Goal: Task Accomplishment & Management: Complete application form

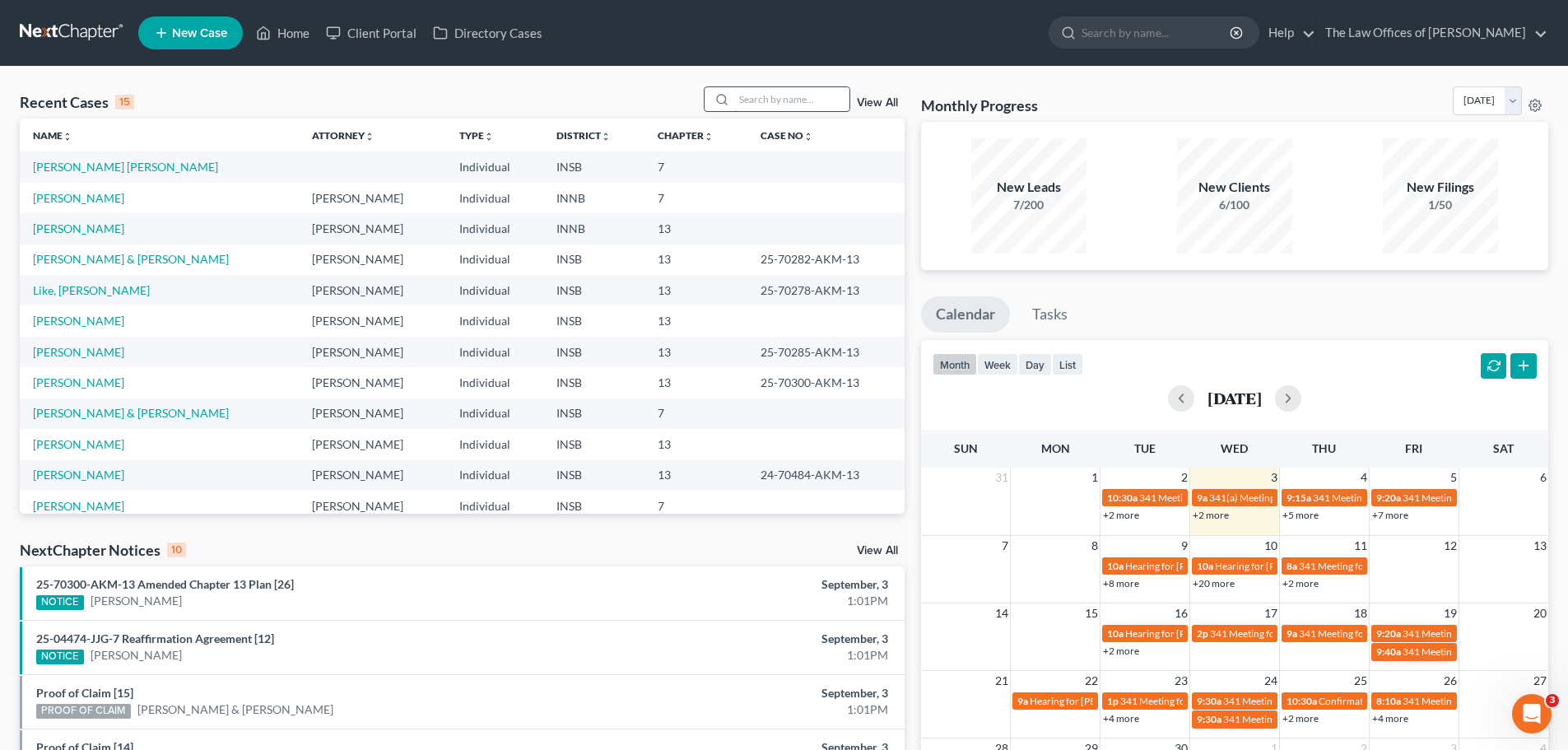
click at [768, 104] on input "search" at bounding box center [791, 100] width 115 height 24
paste input "[PERSON_NAME] & [PERSON_NAME]"
type input "[PERSON_NAME] & [PERSON_NAME]"
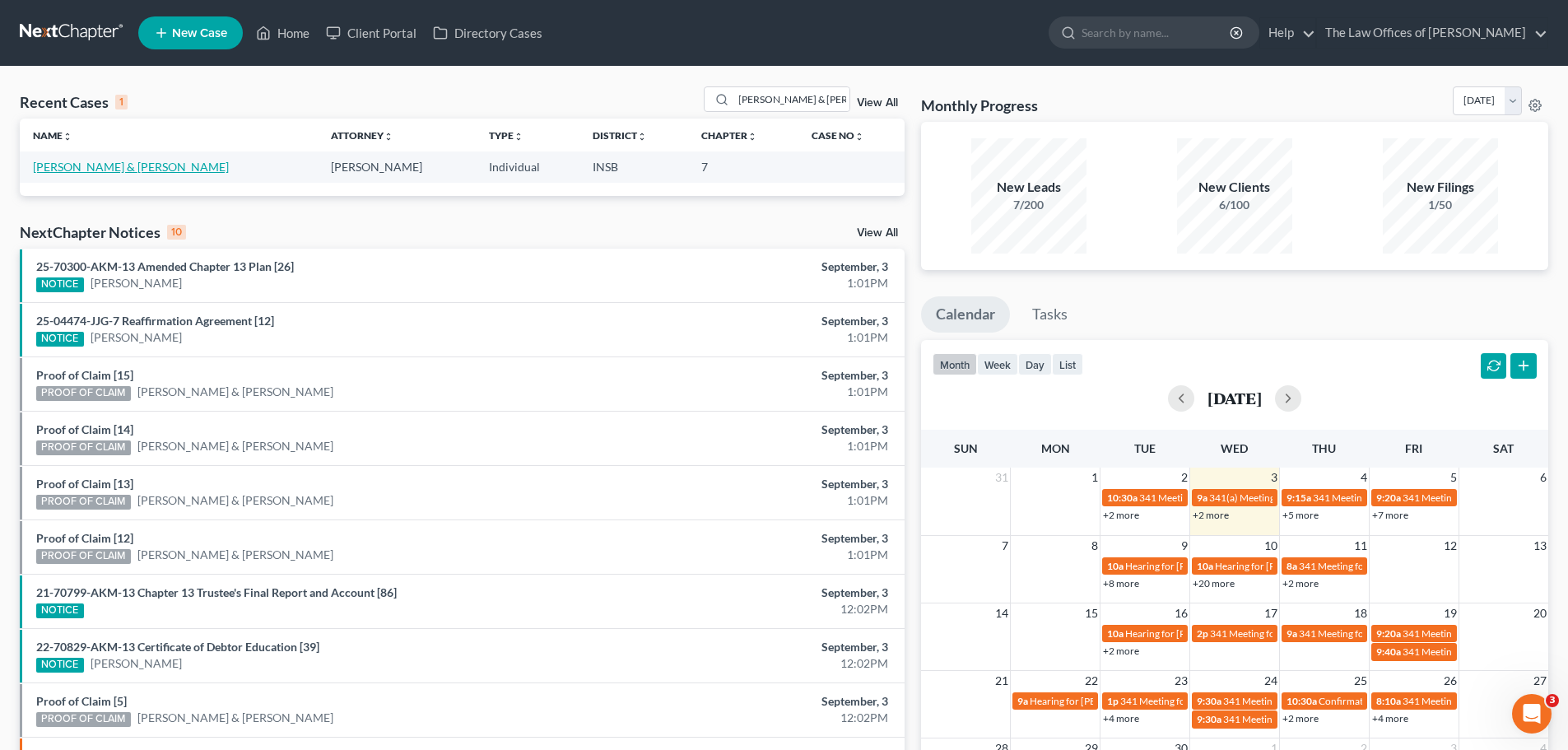
click at [135, 173] on link "[PERSON_NAME] & [PERSON_NAME]" at bounding box center [131, 166] width 196 height 14
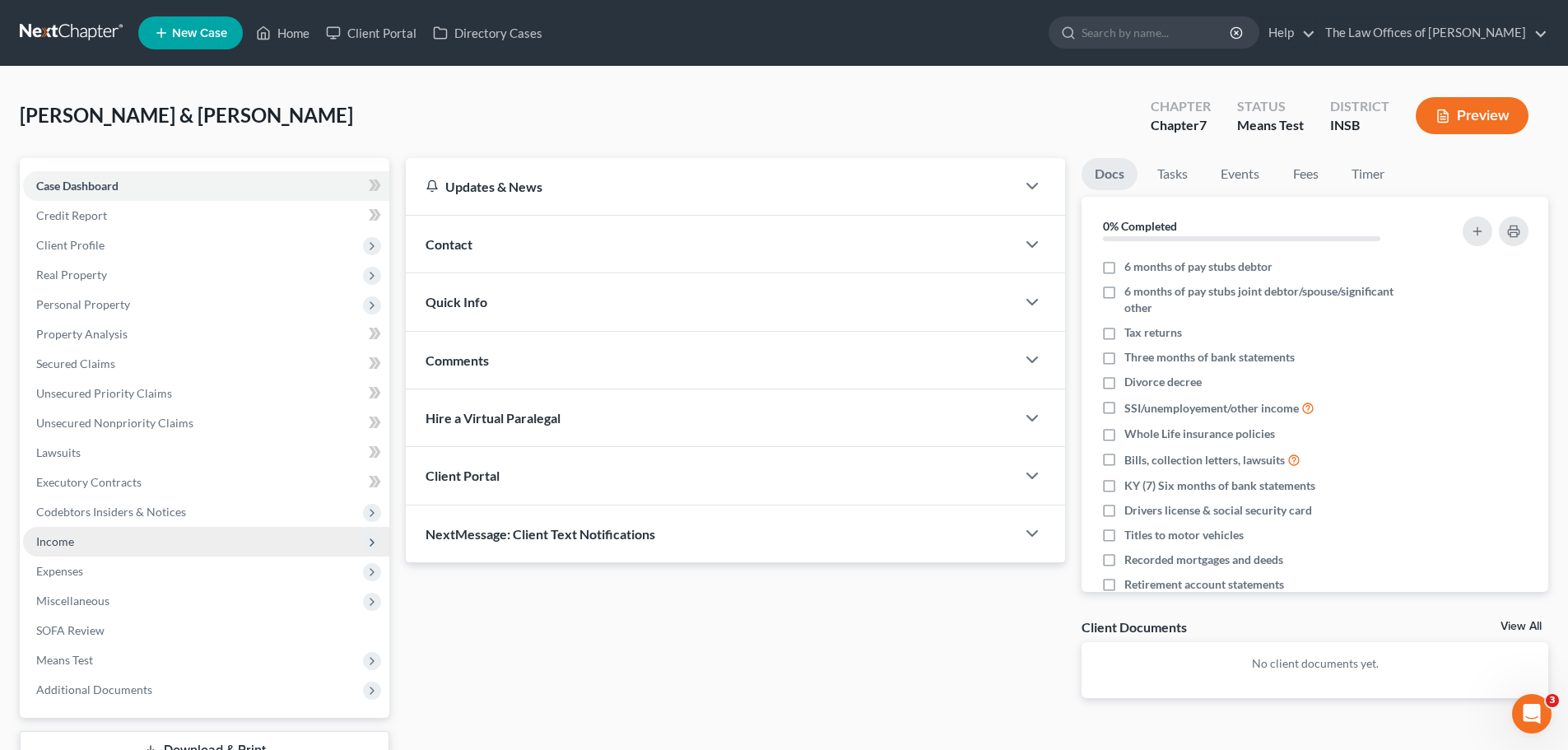
drag, startPoint x: 67, startPoint y: 544, endPoint x: 85, endPoint y: 547, distance: 18.2
click at [67, 544] on span "Income" at bounding box center [54, 541] width 38 height 14
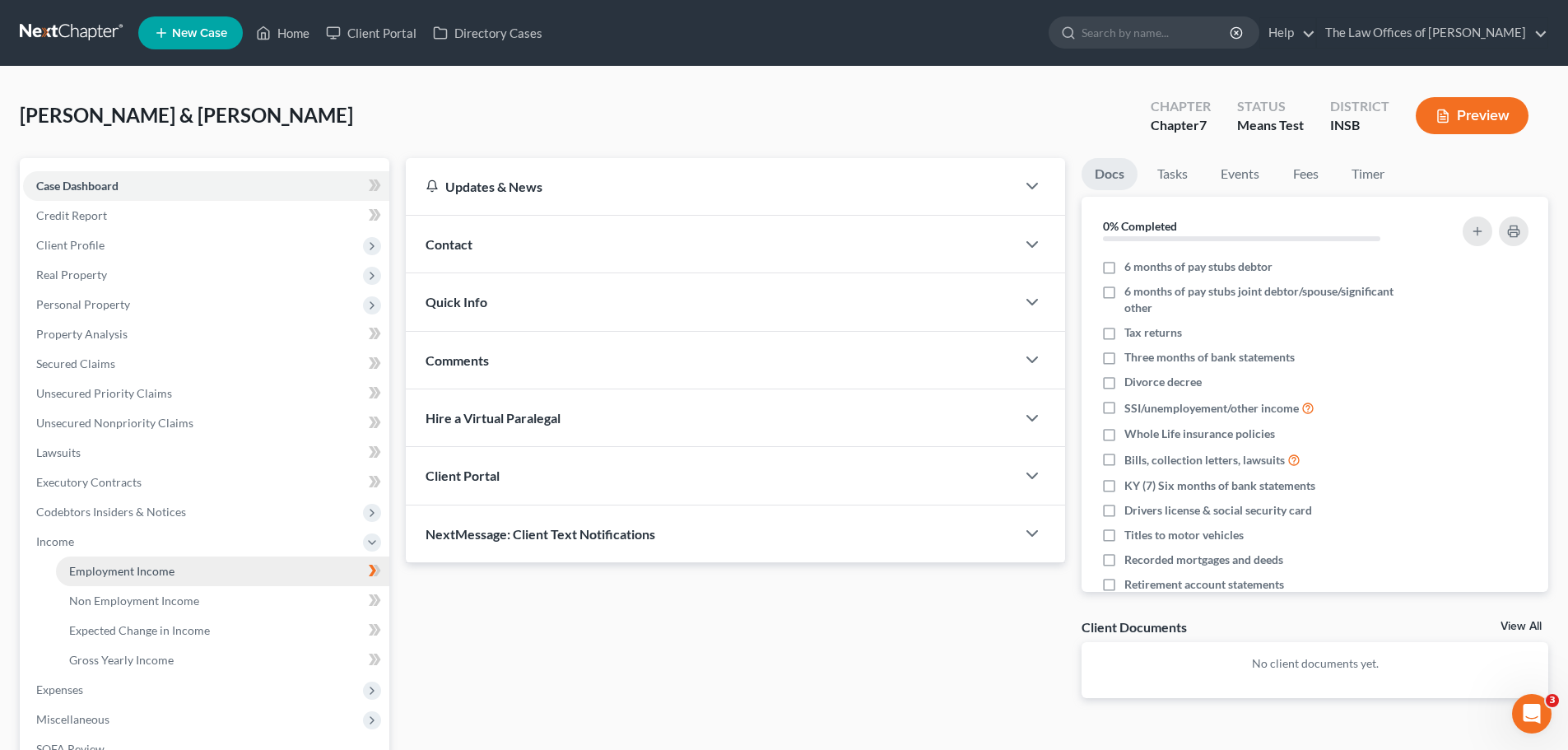
click at [112, 574] on span "Employment Income" at bounding box center [122, 570] width 105 height 14
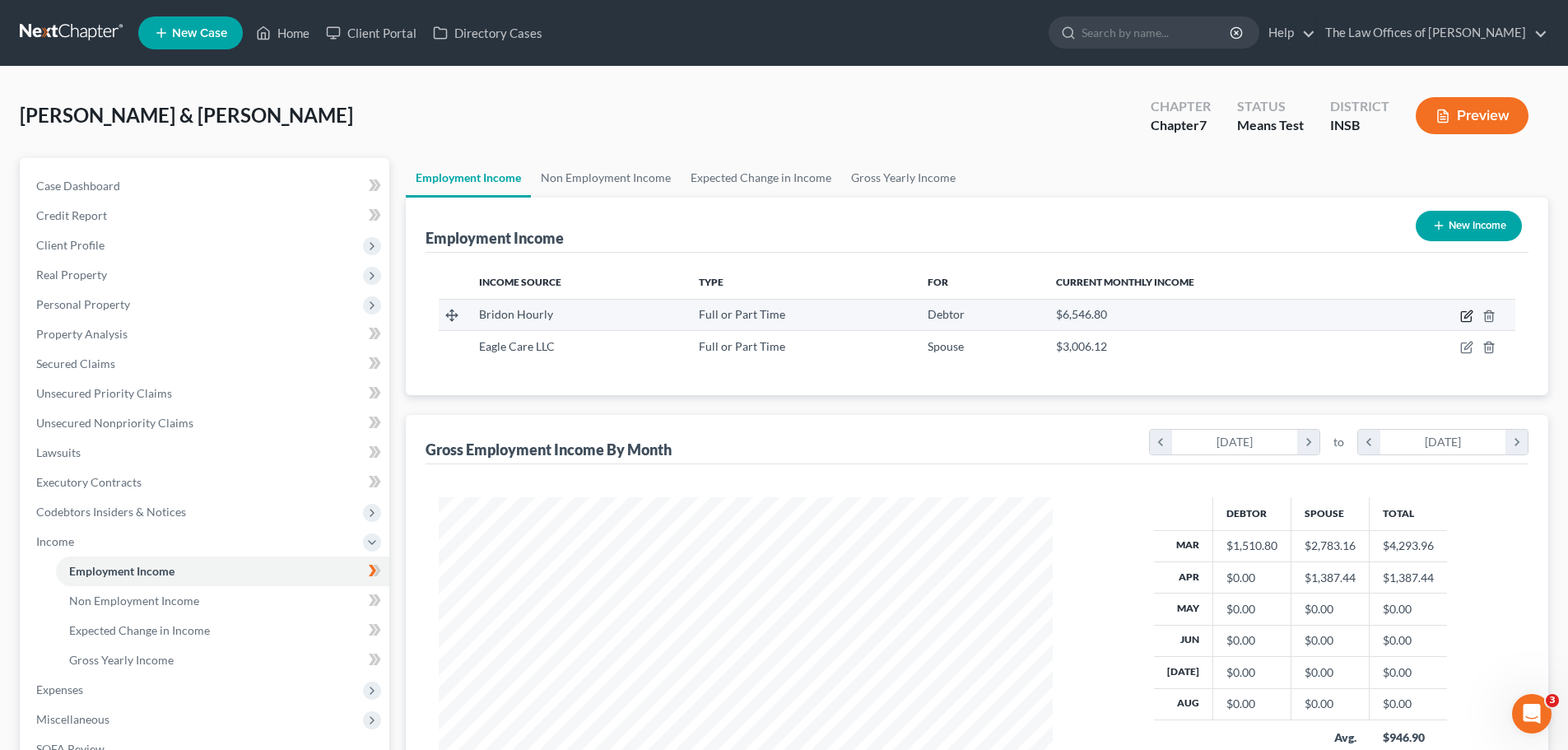
click at [1465, 318] on icon "button" at bounding box center [1468, 314] width 7 height 7
select select "0"
select select "39"
select select "3"
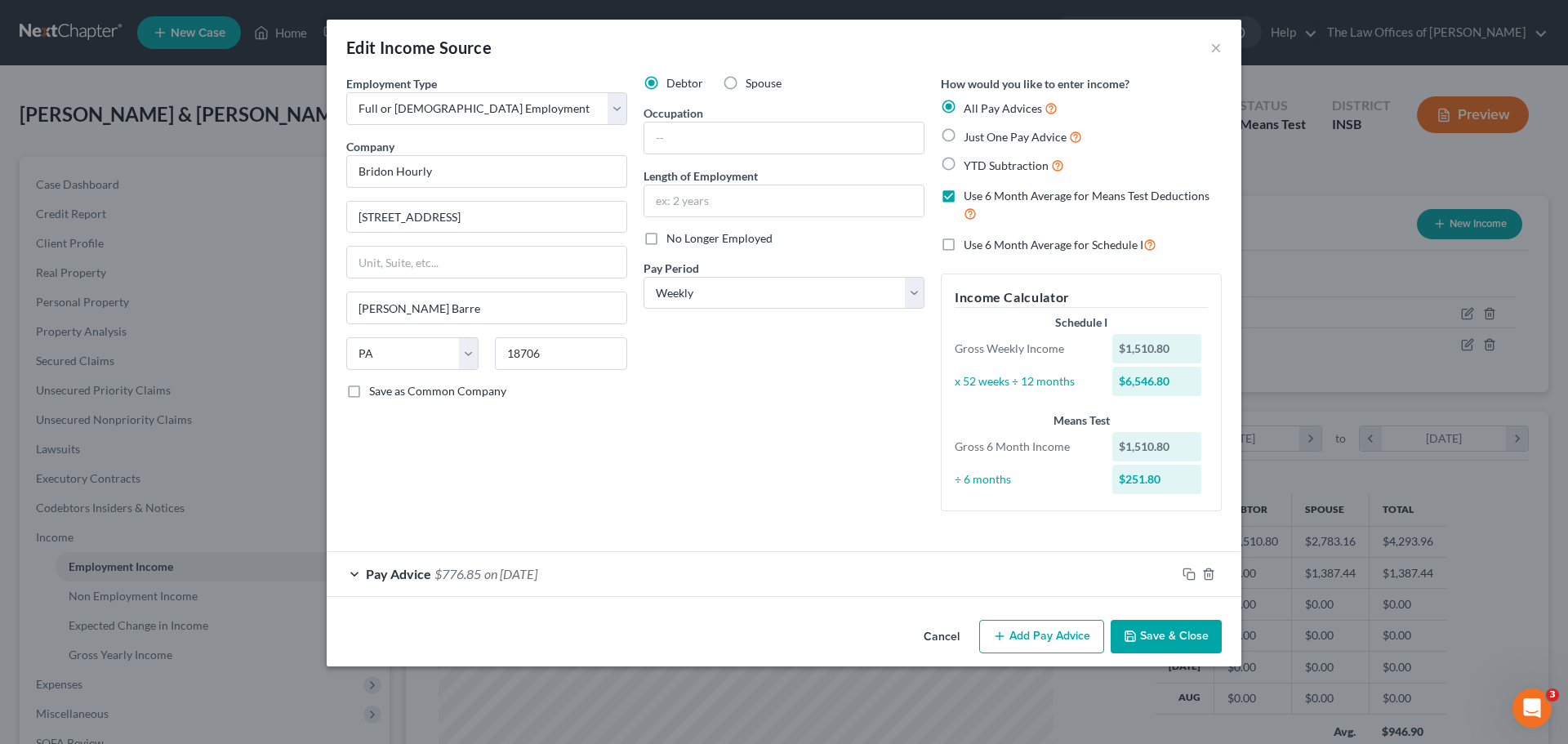
click at [1160, 578] on div "Pay Advice $776.85 on [DATE]" at bounding box center [751, 573] width 849 height 43
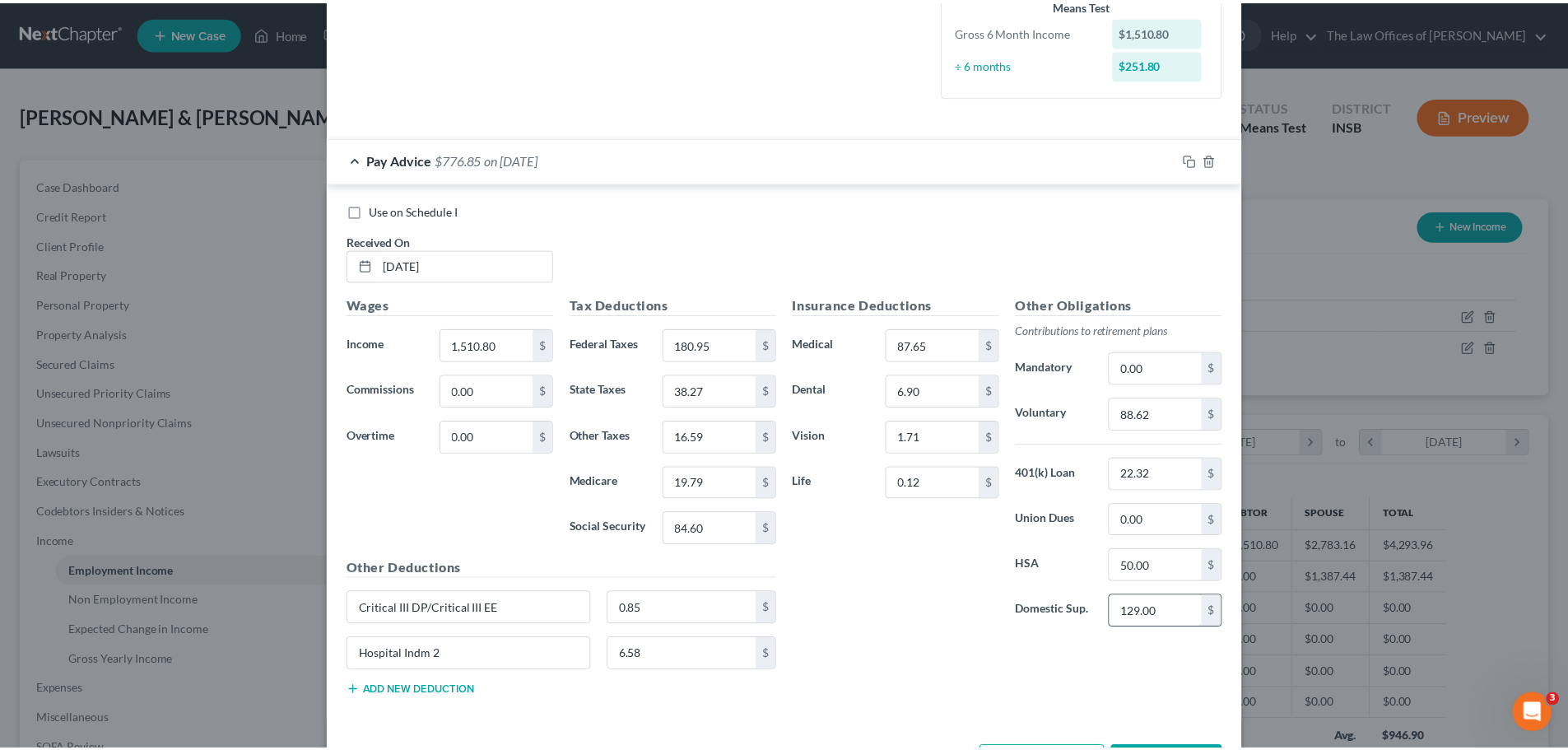
scroll to position [482, 0]
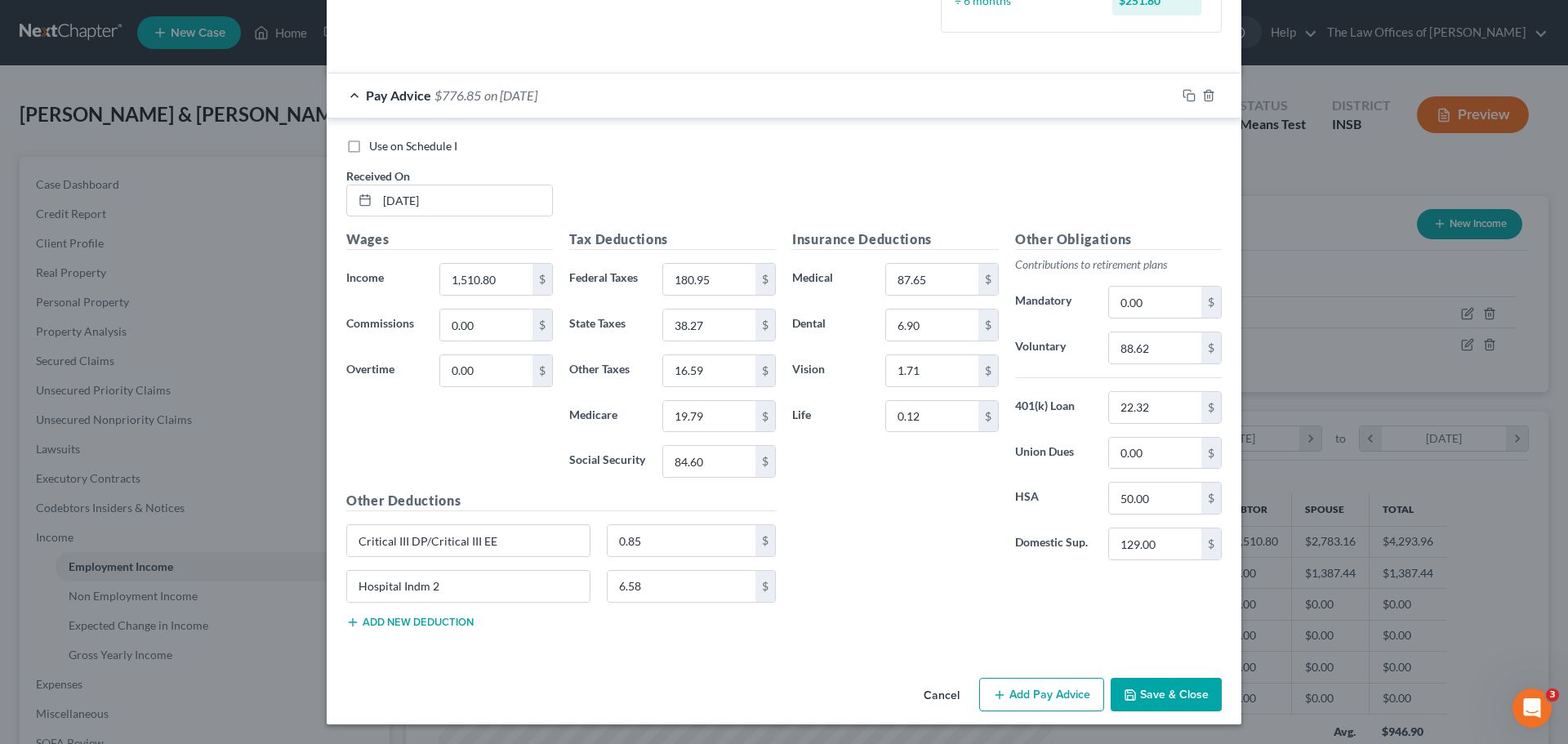
click at [946, 700] on button "Cancel" at bounding box center [942, 696] width 62 height 33
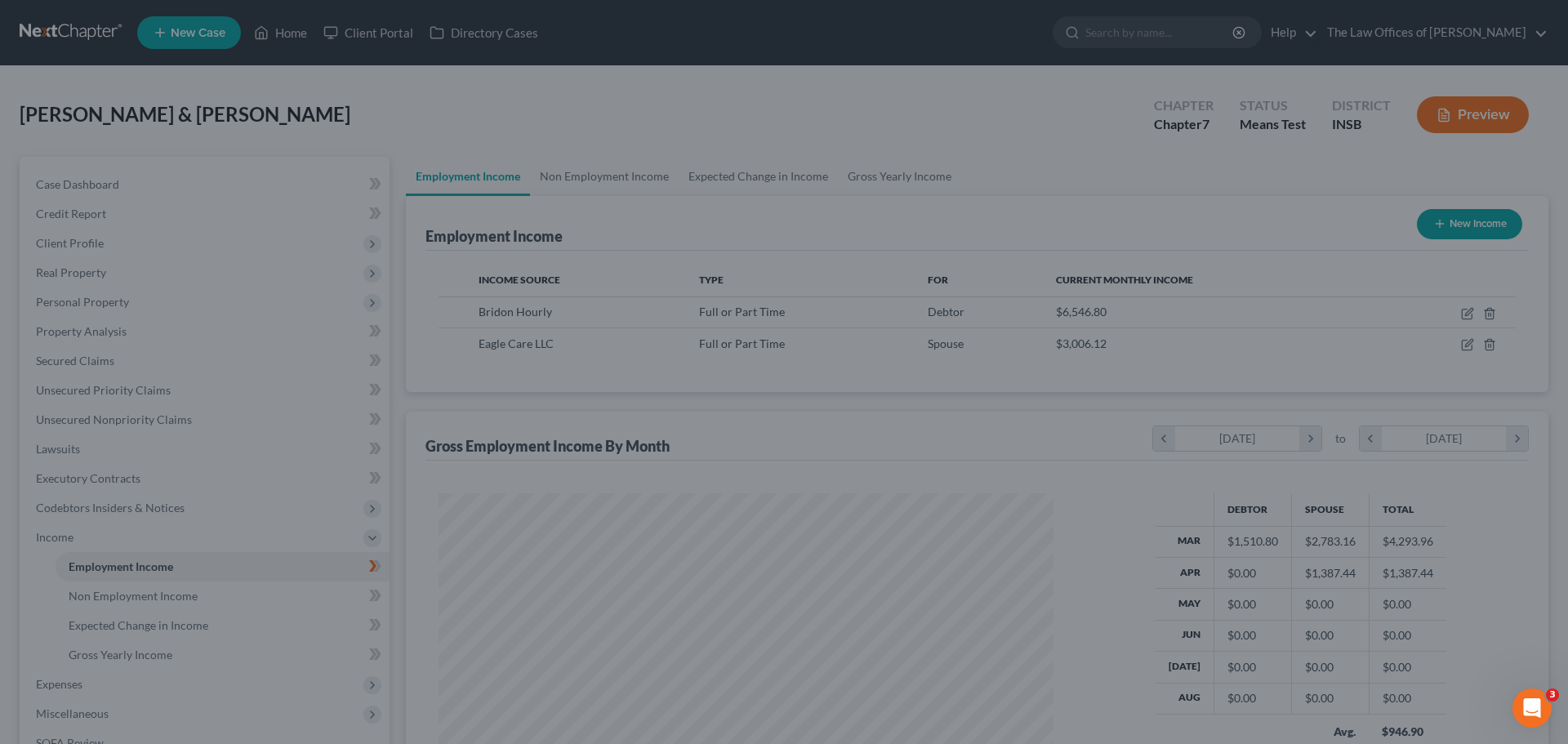
scroll to position [816120, 816033]
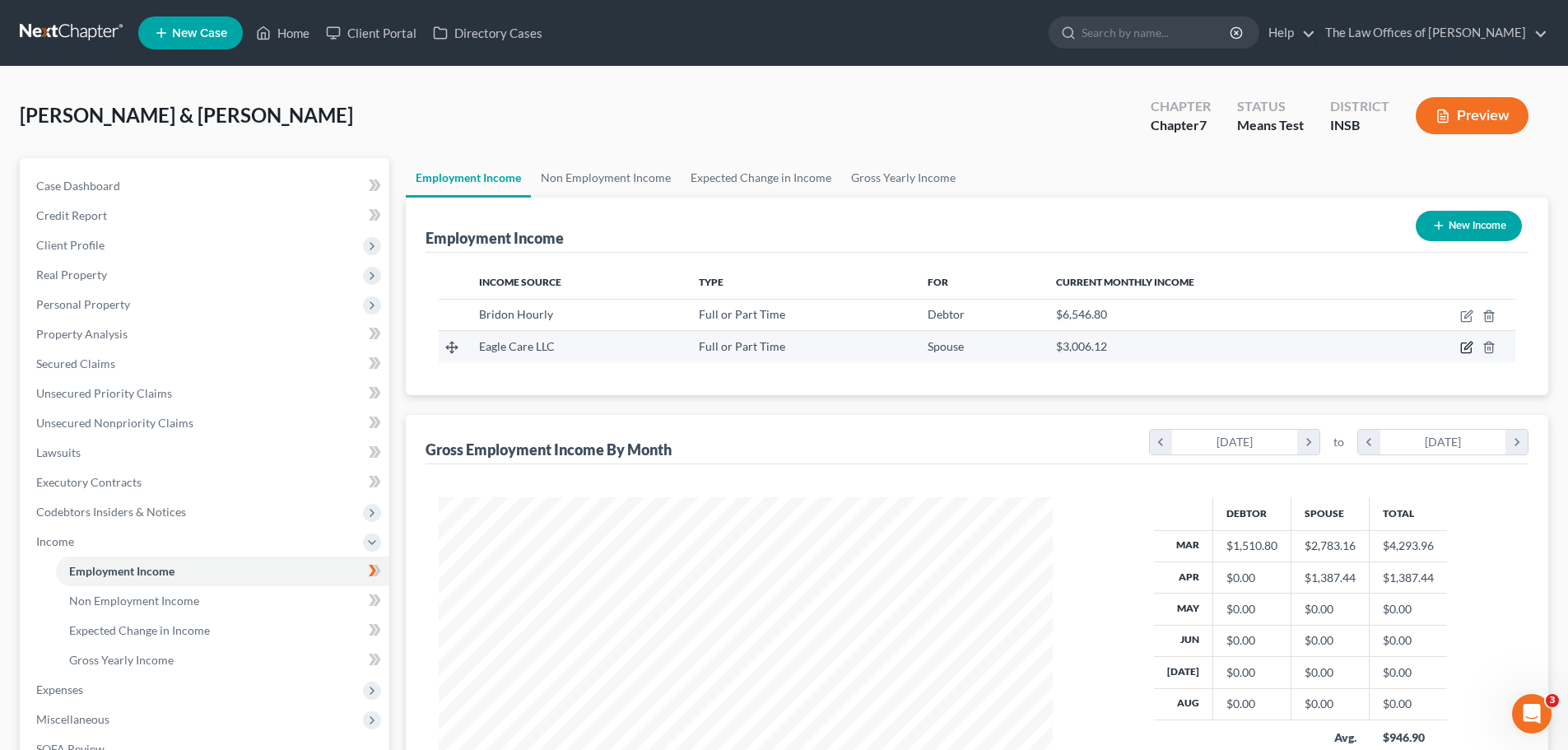
click at [1462, 345] on icon "button" at bounding box center [1467, 347] width 13 height 13
select select "0"
select select "15"
select select "2"
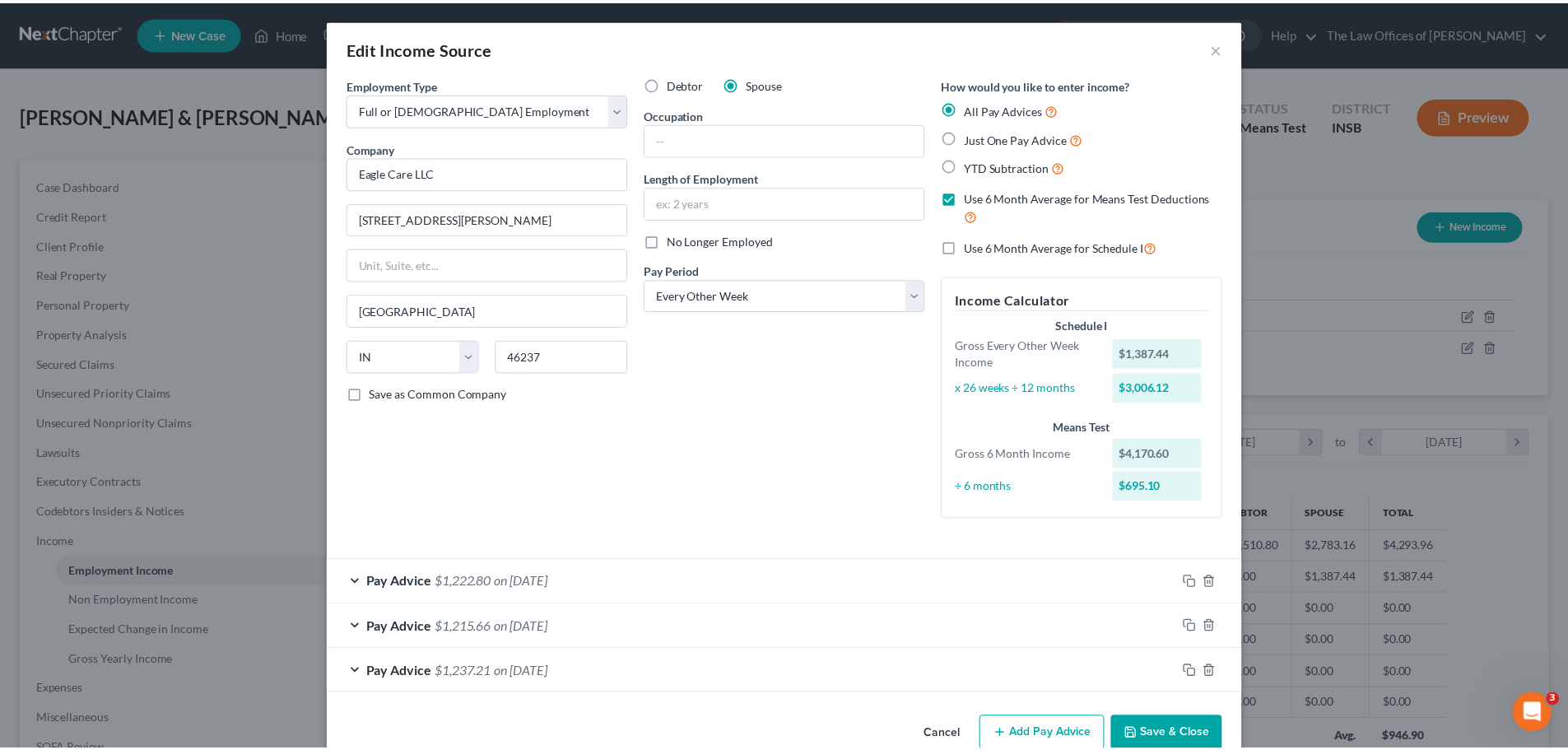
scroll to position [35, 0]
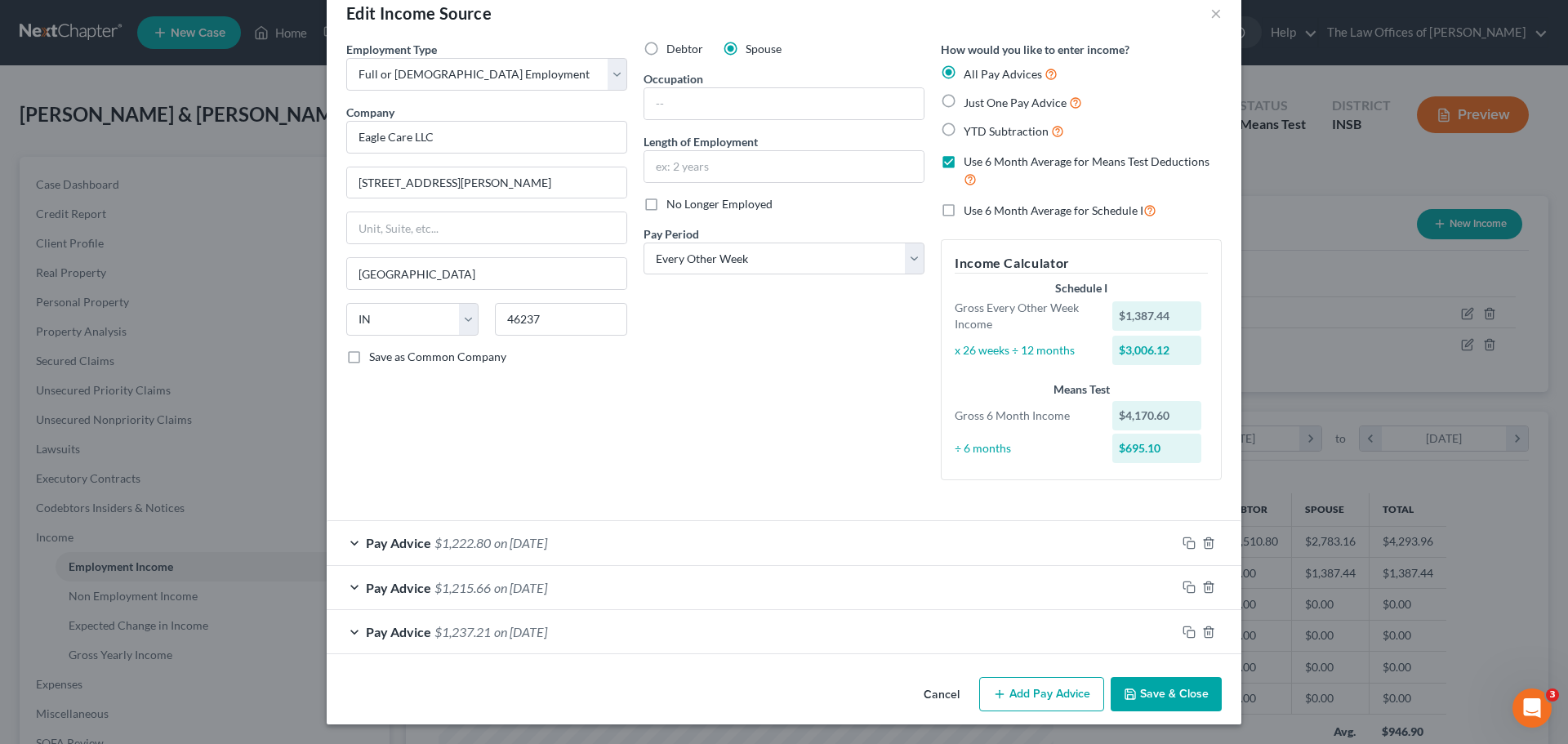
click at [951, 696] on button "Cancel" at bounding box center [942, 695] width 62 height 33
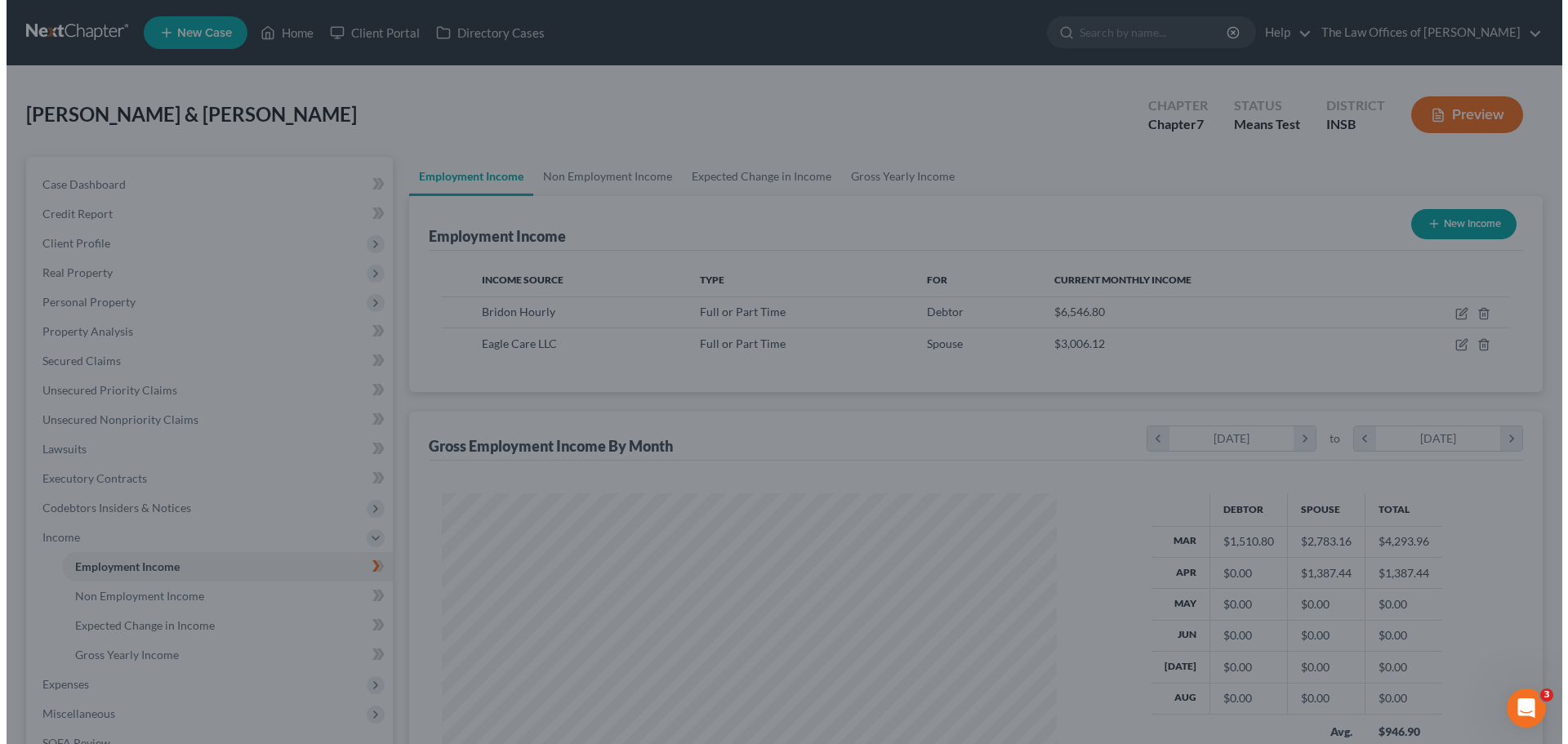
scroll to position [816120, 816033]
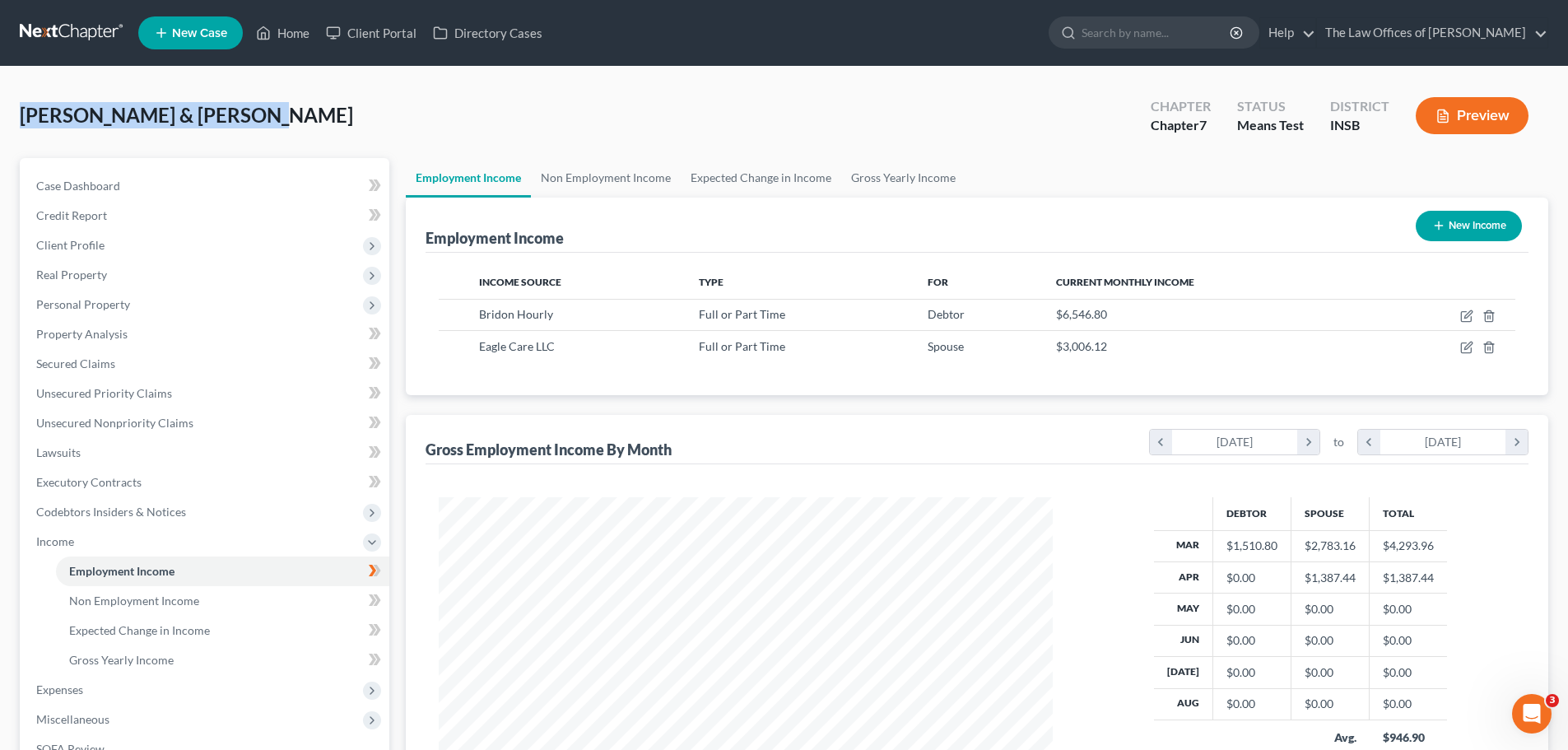
drag, startPoint x: 19, startPoint y: 114, endPoint x: 328, endPoint y: 109, distance: 309.0
click at [328, 109] on div "[PERSON_NAME] & [PERSON_NAME] Upgraded Chapter Chapter 7 Status Means Test Dist…" at bounding box center [783, 123] width 1528 height 72
copy span "[PERSON_NAME] & [PERSON_NAME]"
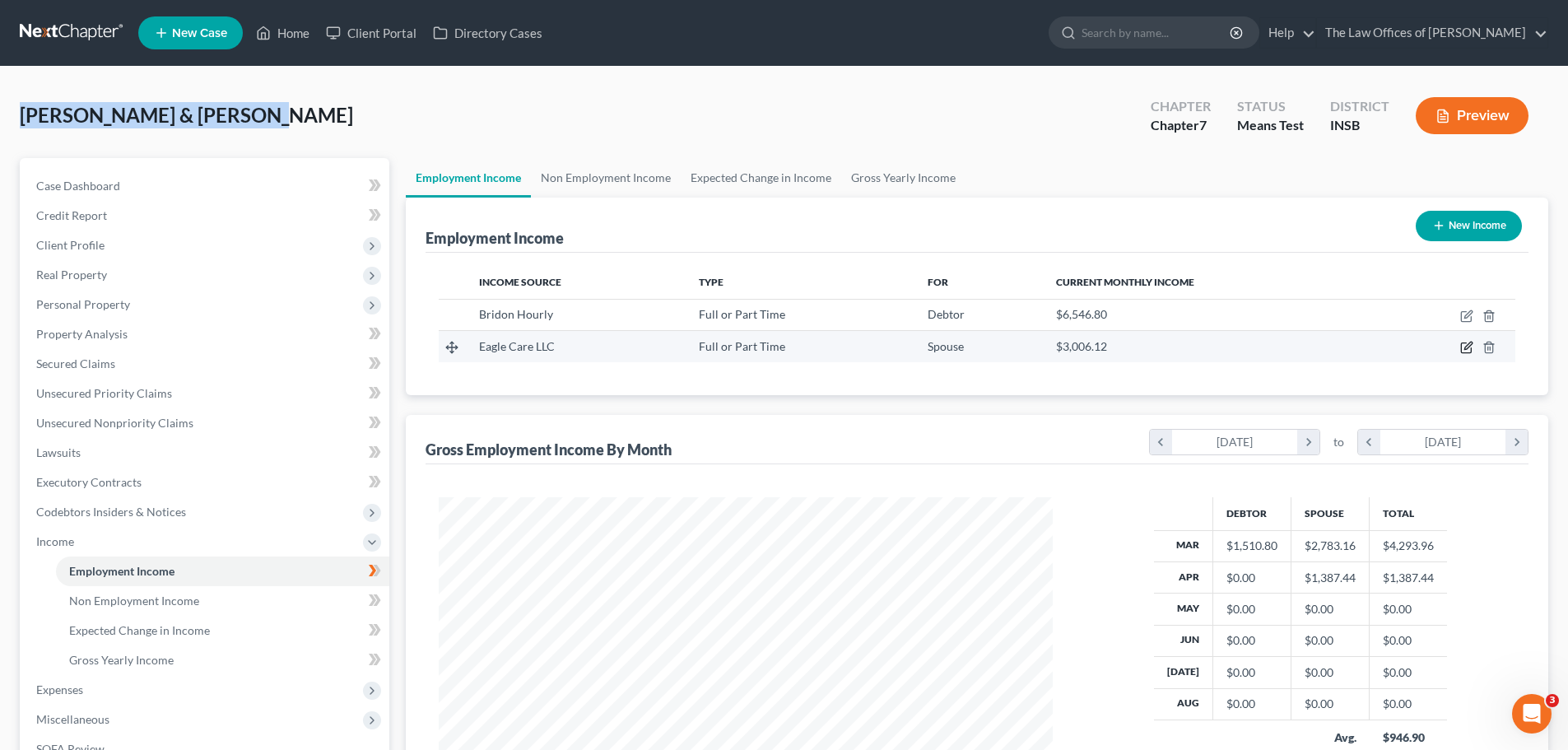
click at [1469, 349] on icon "button" at bounding box center [1467, 347] width 13 height 13
select select "0"
select select "15"
select select "2"
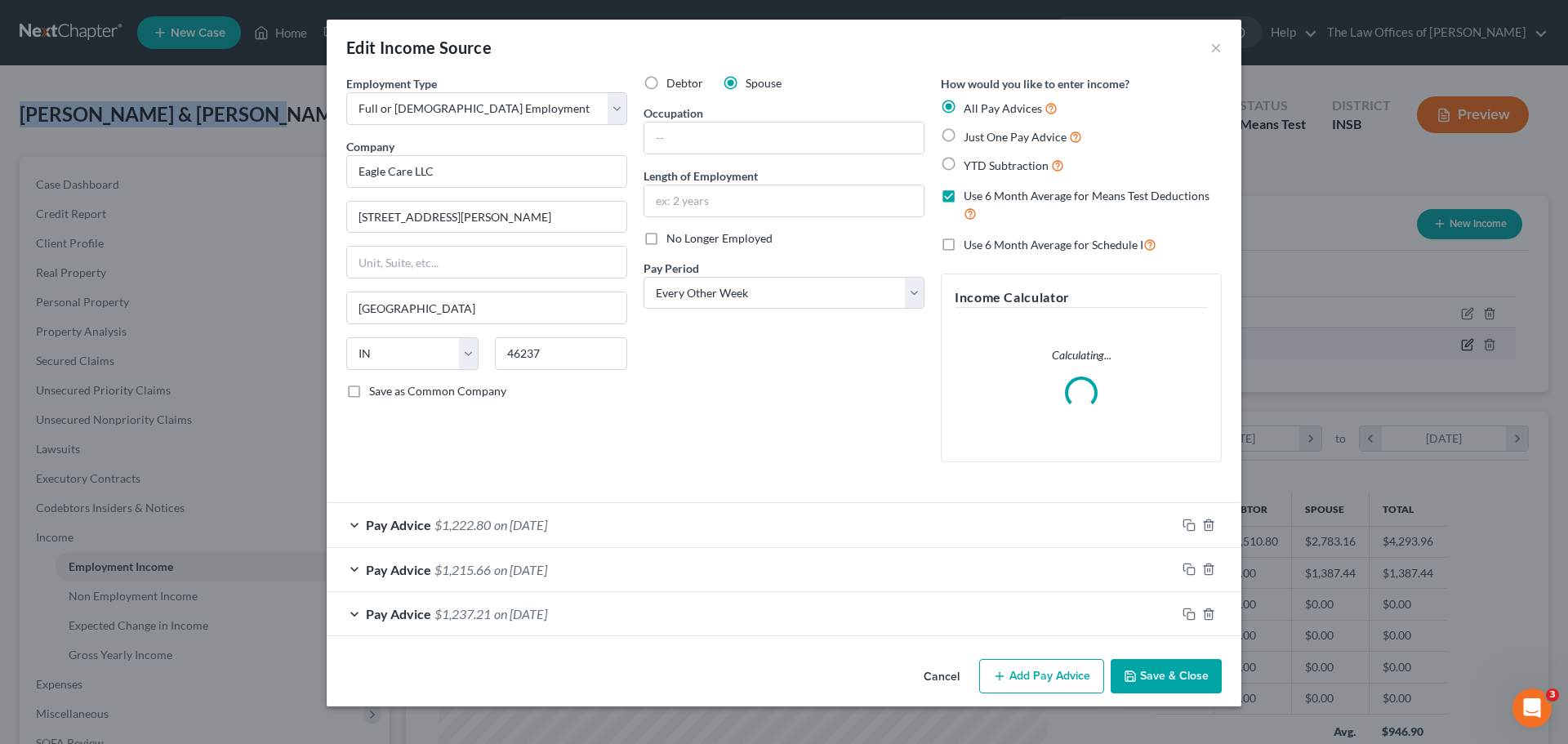
scroll to position [307, 647]
click at [1189, 522] on form "Employment Type * Select Full or [DEMOGRAPHIC_DATA] Employment Self Employment …" at bounding box center [784, 356] width 876 height 561
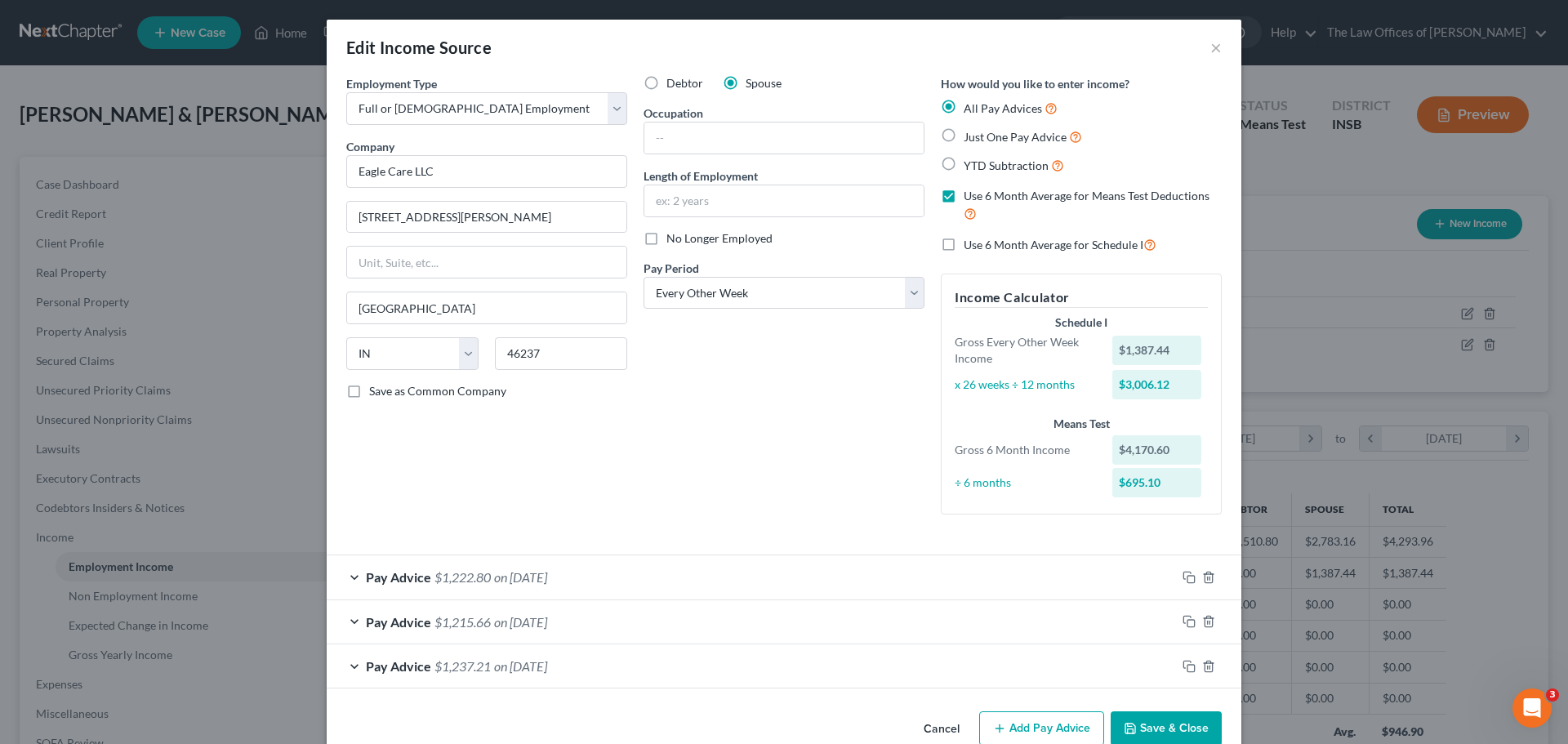
click at [970, 585] on div "Pay Advice $1,222.80 on [DATE]" at bounding box center [751, 576] width 849 height 43
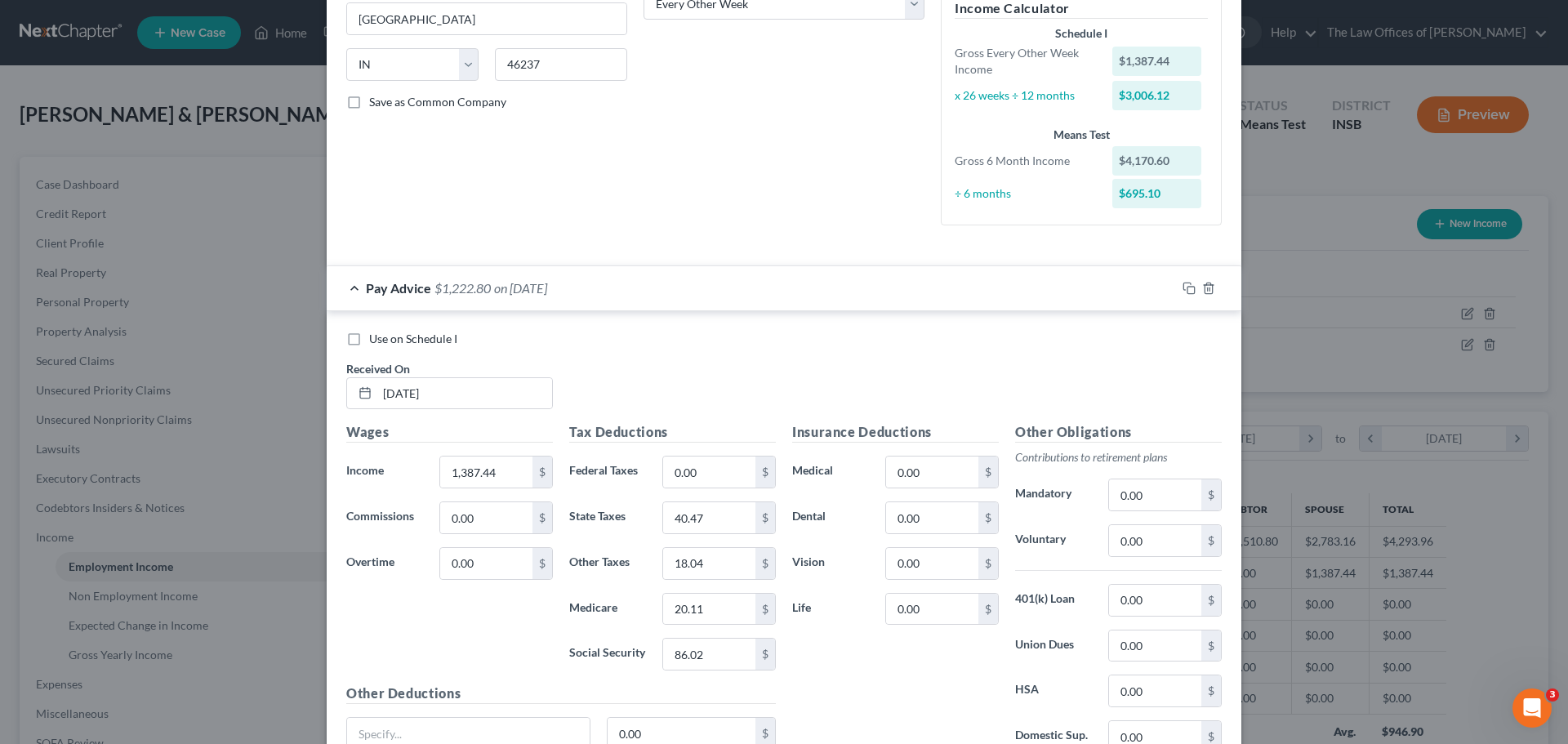
scroll to position [490, 0]
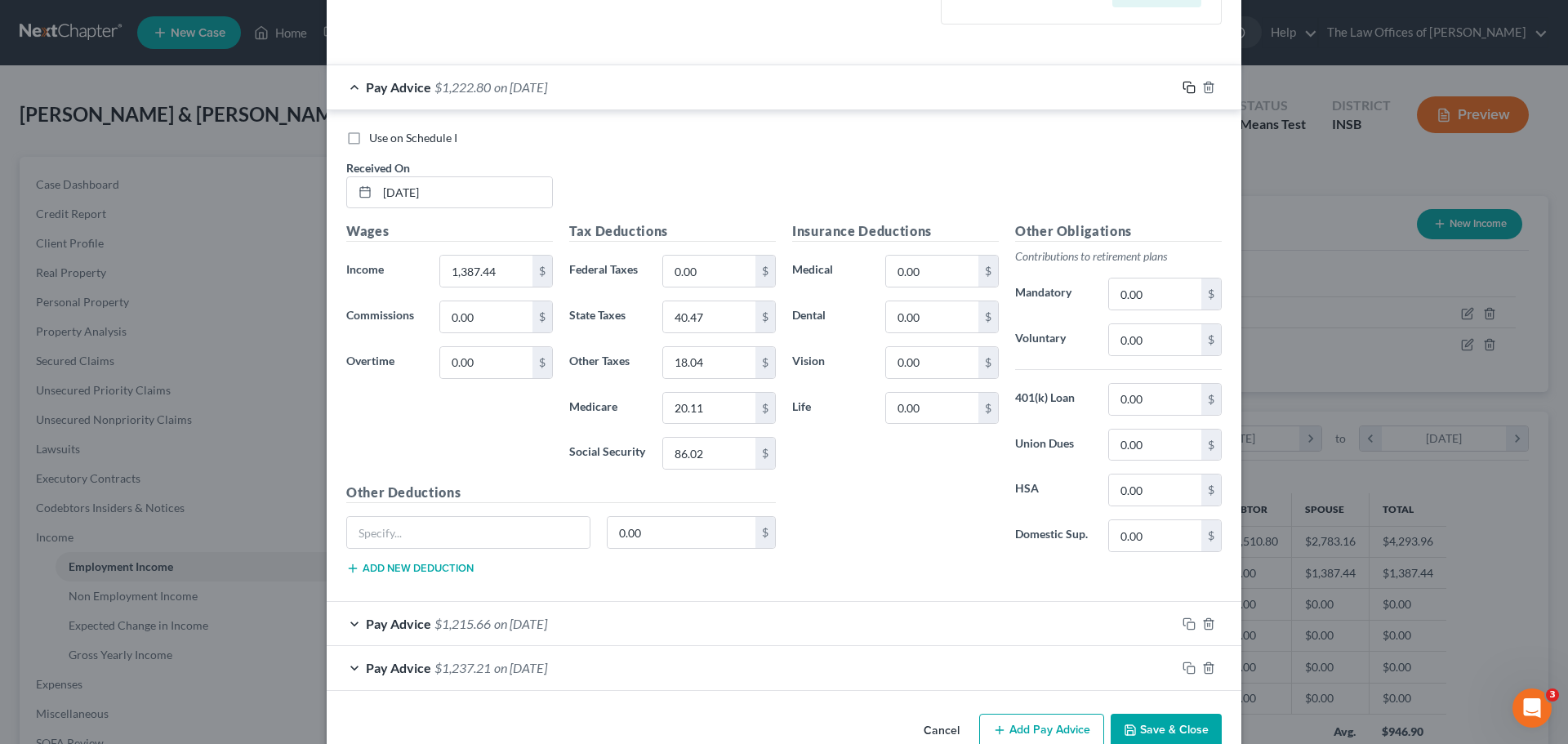
click at [1183, 85] on icon "button" at bounding box center [1187, 85] width 7 height 7
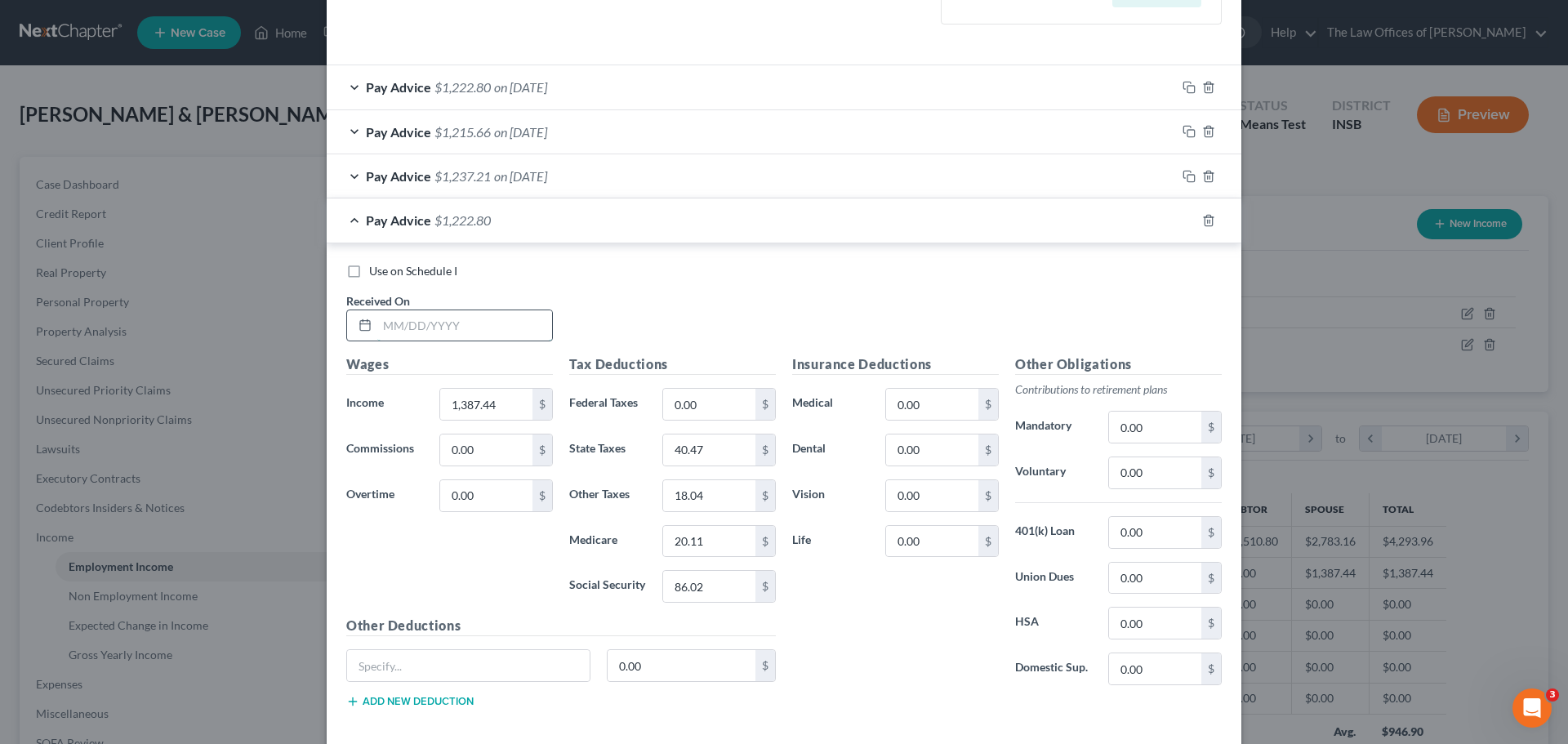
click at [387, 332] on input "text" at bounding box center [464, 325] width 175 height 31
type input "[DATE]"
click at [475, 420] on input "1,387.44" at bounding box center [485, 404] width 92 height 31
click at [511, 405] on input "1,387.44" at bounding box center [485, 404] width 92 height 31
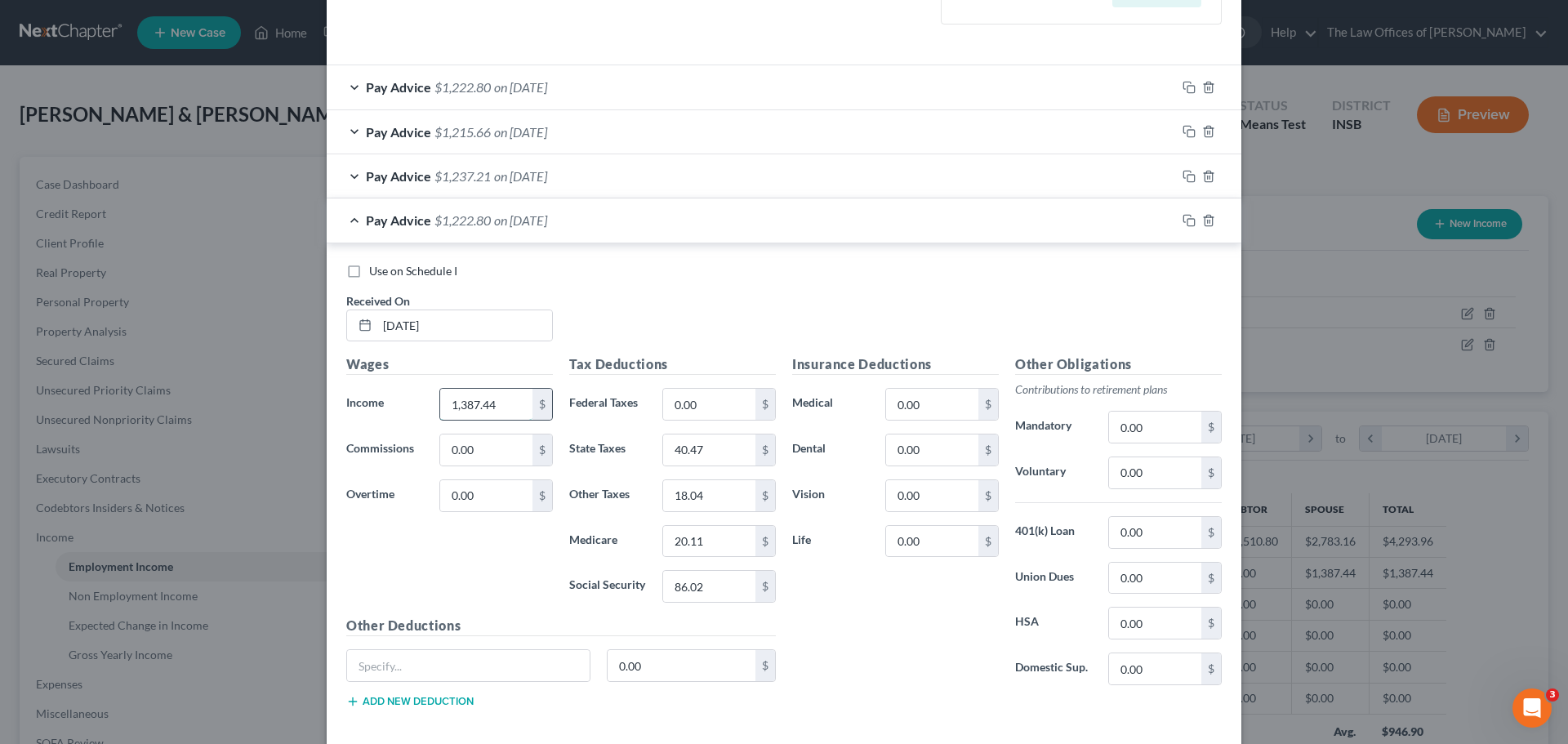
click at [511, 405] on input "1,387.44" at bounding box center [485, 404] width 92 height 31
type input "1,205.64"
click at [711, 448] on input "40.47" at bounding box center [709, 450] width 92 height 31
type input "35.02"
type input "15.67"
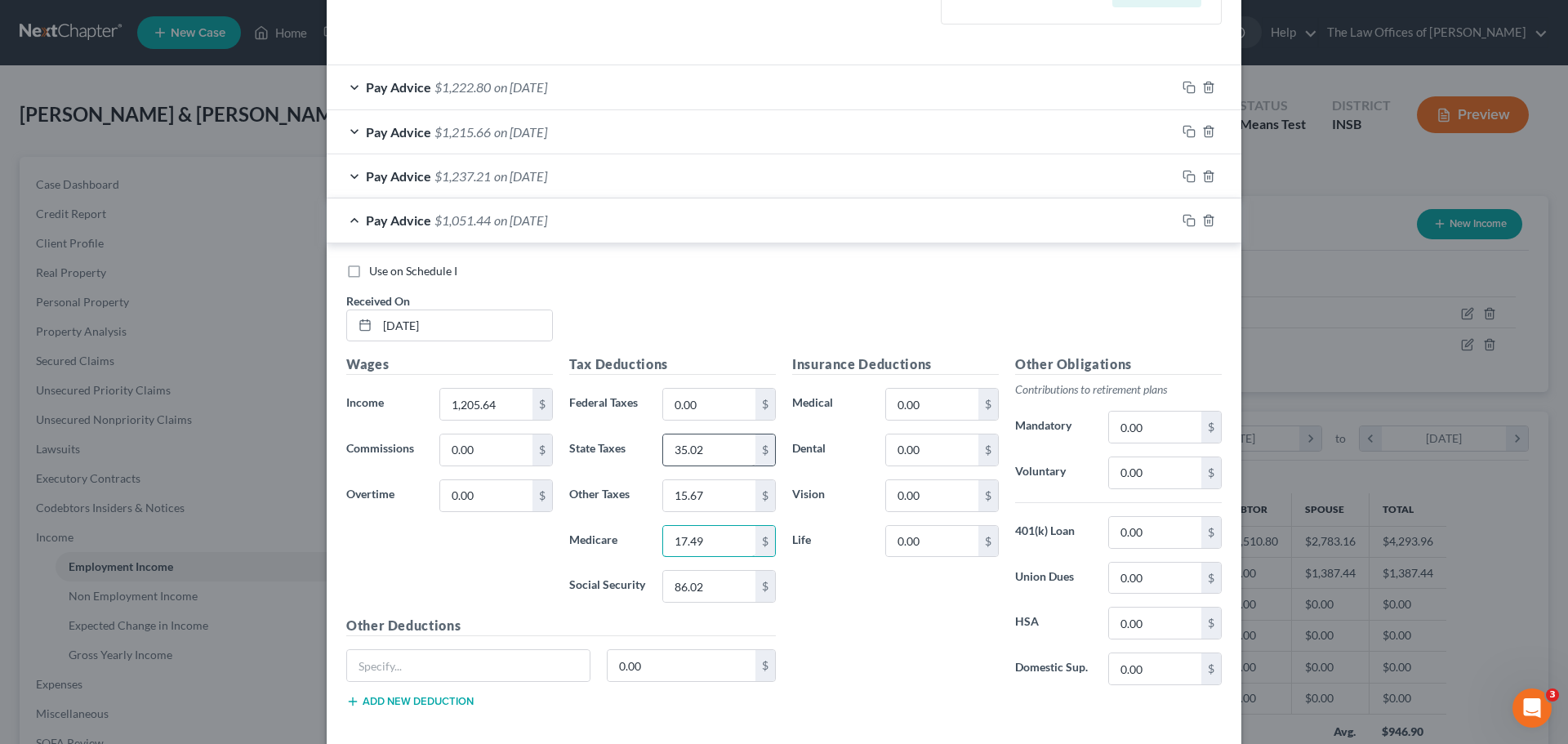
type input "17.49"
type input "74.75"
click at [1188, 221] on rect "button" at bounding box center [1191, 222] width 7 height 7
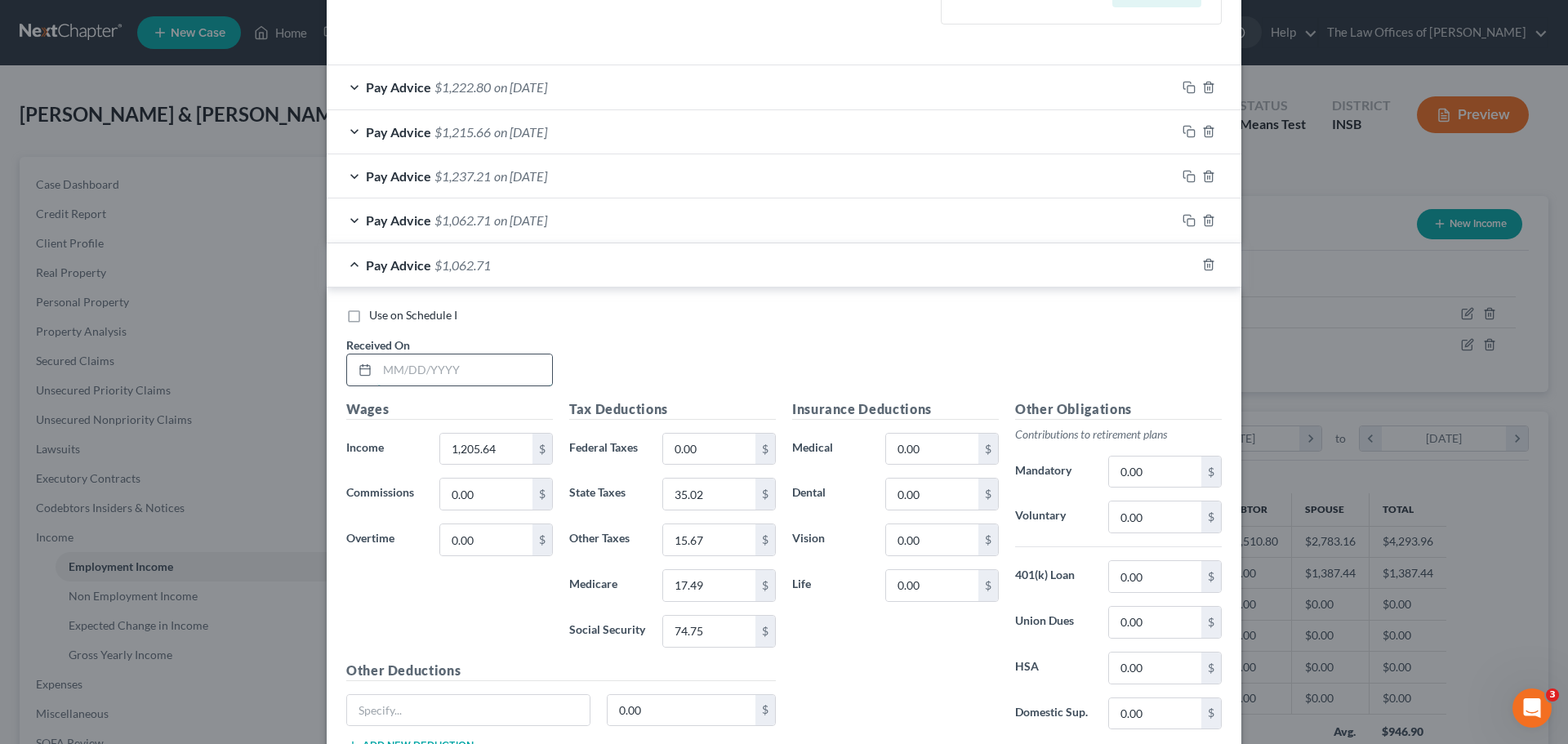
click at [379, 367] on input "text" at bounding box center [464, 370] width 175 height 31
type input "[DATE]"
type input "1,285.38"
type input "37.41"
type input "16.71"
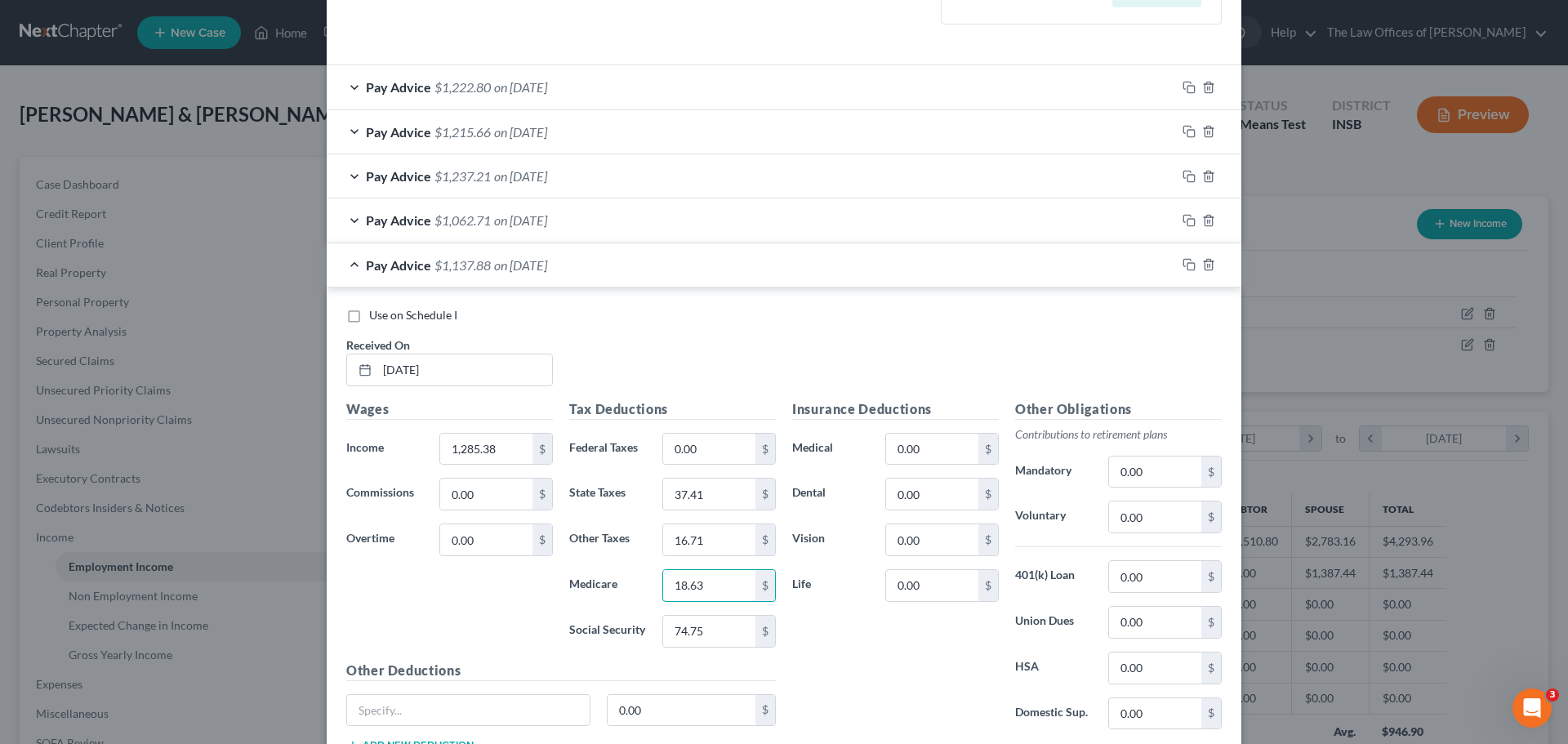
type input "18.63"
type input "79.69"
click at [1186, 266] on icon "button" at bounding box center [1189, 264] width 13 height 13
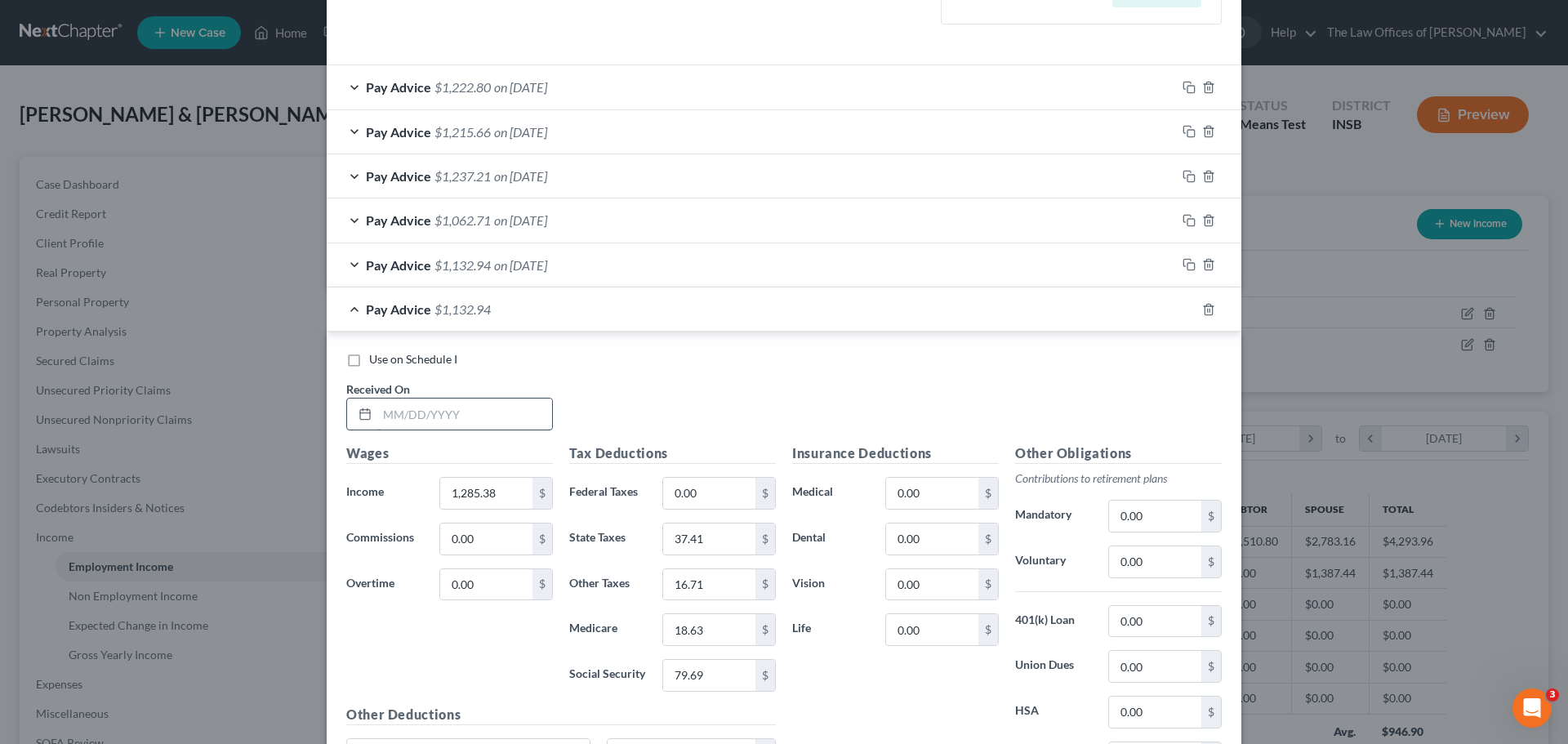
click at [394, 417] on input "text" at bounding box center [464, 414] width 175 height 31
type input "[DATE]"
click at [500, 491] on input "1,285.38" at bounding box center [485, 494] width 92 height 31
drag, startPoint x: 500, startPoint y: 491, endPoint x: 406, endPoint y: 490, distance: 94.0
click at [406, 490] on div "Income * 1,285.38 $" at bounding box center [450, 494] width 223 height 33
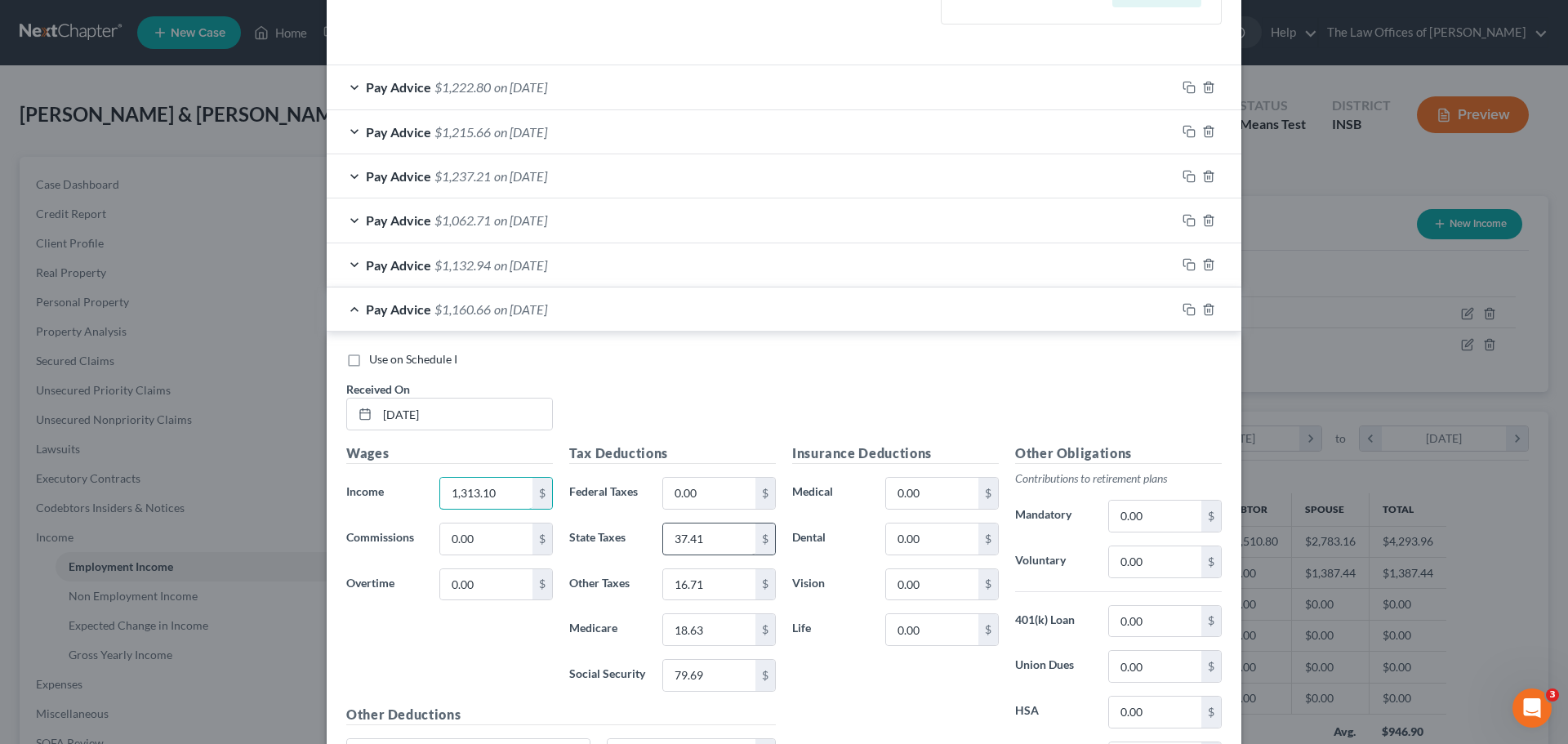
type input "1,313.10"
click at [716, 528] on input "37.41" at bounding box center [709, 539] width 92 height 31
type input "38.24"
type input "17.07"
type input "19.04"
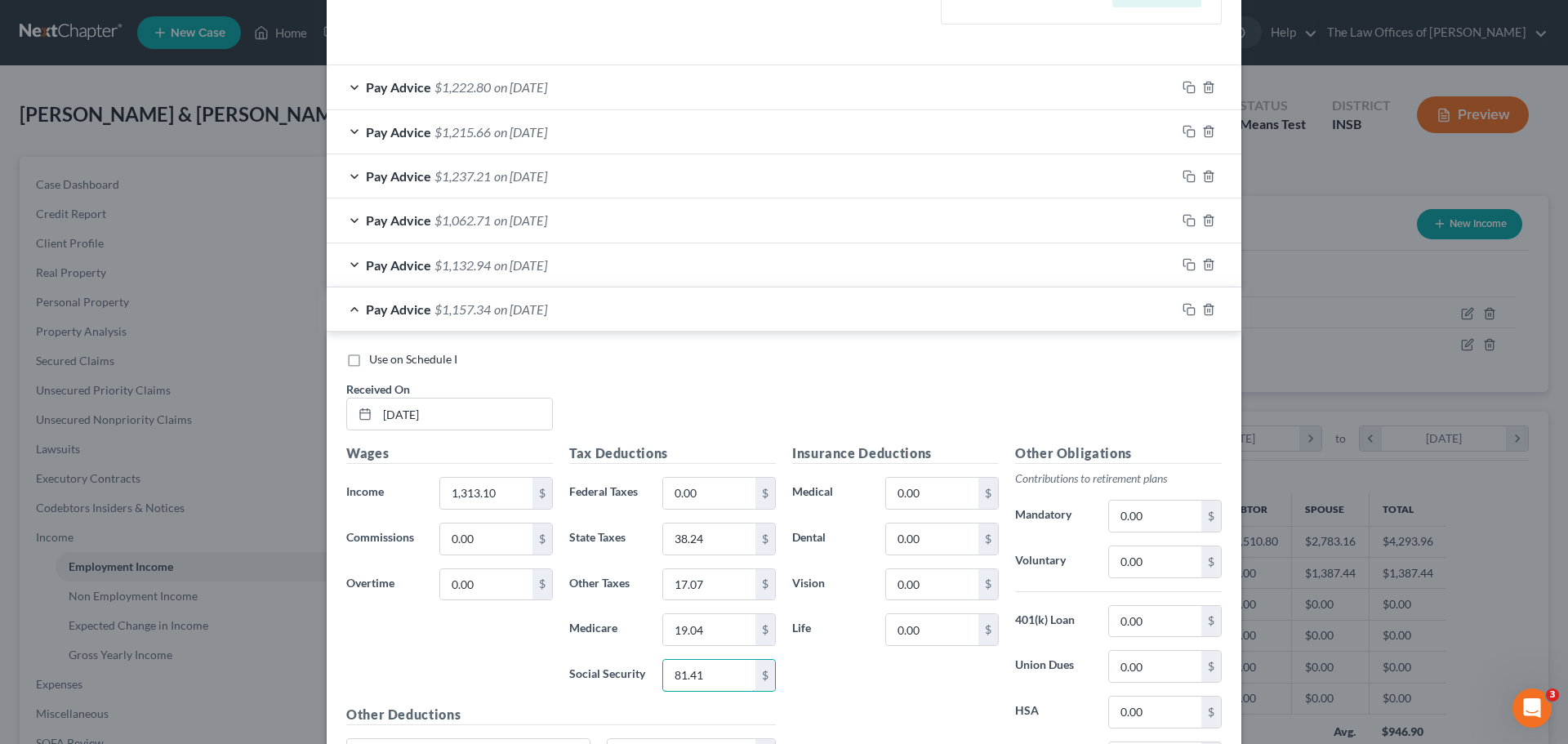
type input "81.41"
drag, startPoint x: 1180, startPoint y: 309, endPoint x: 1154, endPoint y: 306, distance: 26.2
click at [1182, 309] on icon "button" at bounding box center [1189, 309] width 13 height 13
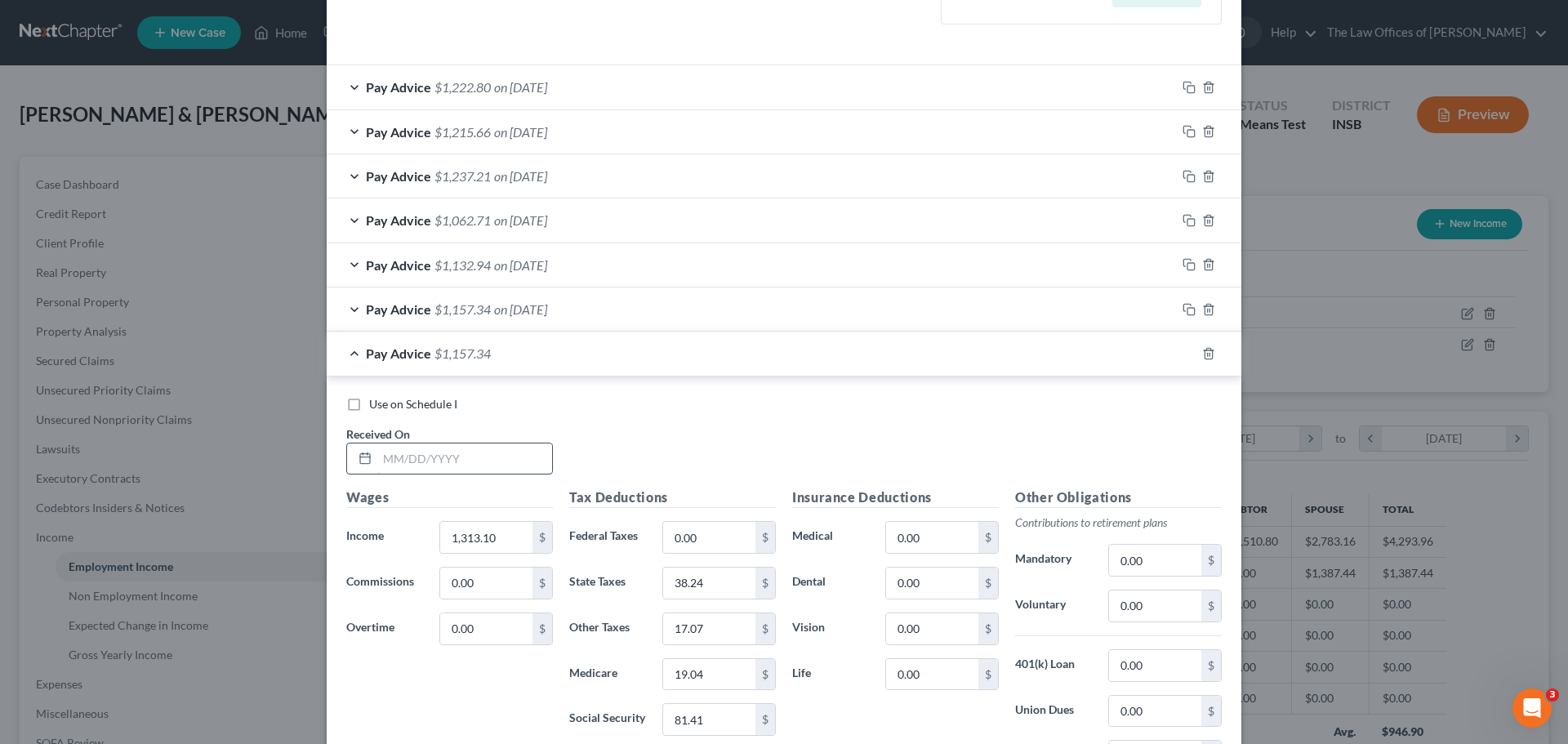
click at [386, 465] on input "text" at bounding box center [464, 459] width 175 height 31
type input "[DATE]"
click at [504, 540] on input "1,313.10" at bounding box center [485, 537] width 92 height 31
drag, startPoint x: 497, startPoint y: 538, endPoint x: 418, endPoint y: 534, distance: 79.1
click at [418, 534] on div "Income * 1,313.10 $" at bounding box center [450, 537] width 223 height 33
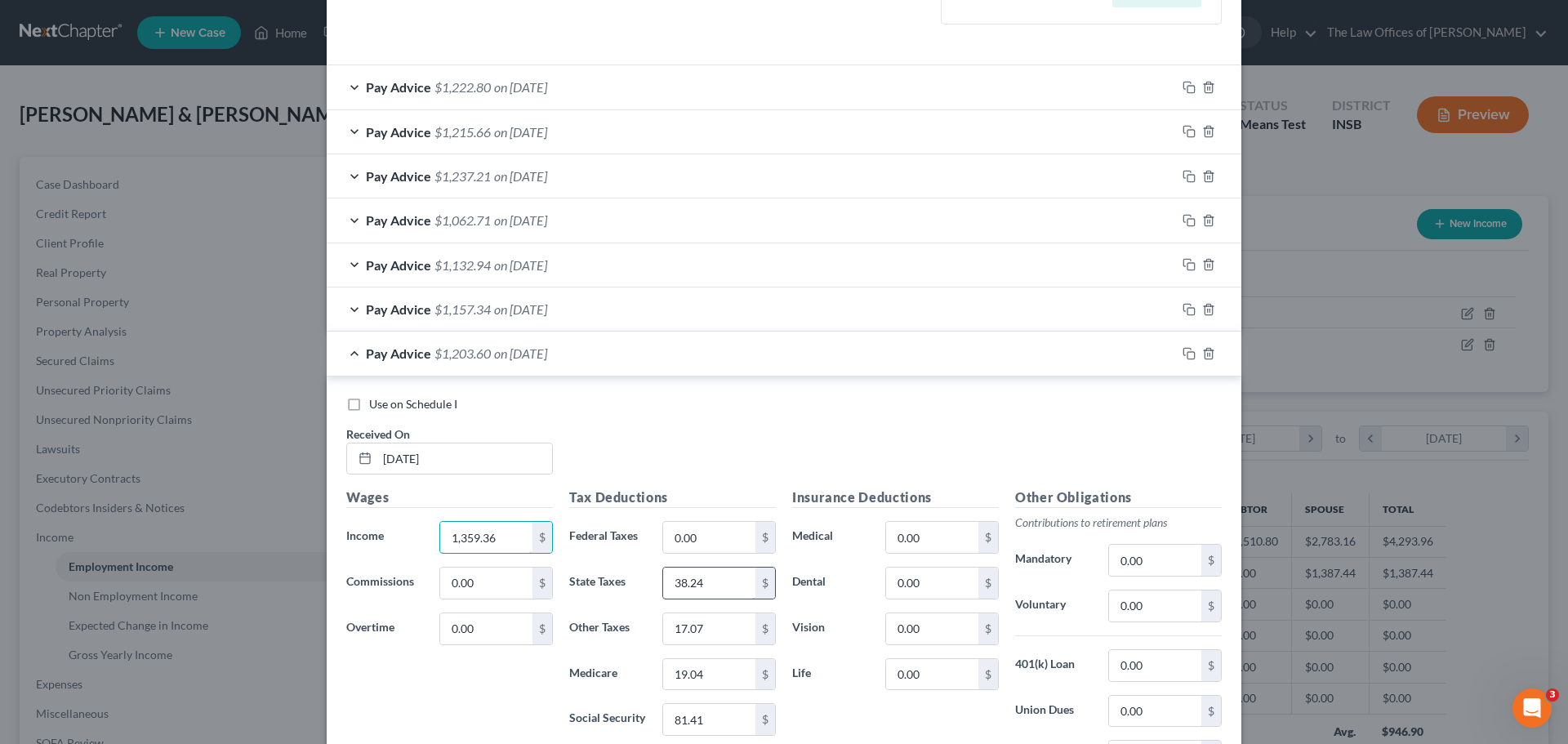
type input "1,359.36"
click at [699, 584] on input "38.24" at bounding box center [709, 583] width 92 height 31
type input "39.63"
type input "17.67"
type input "19.71"
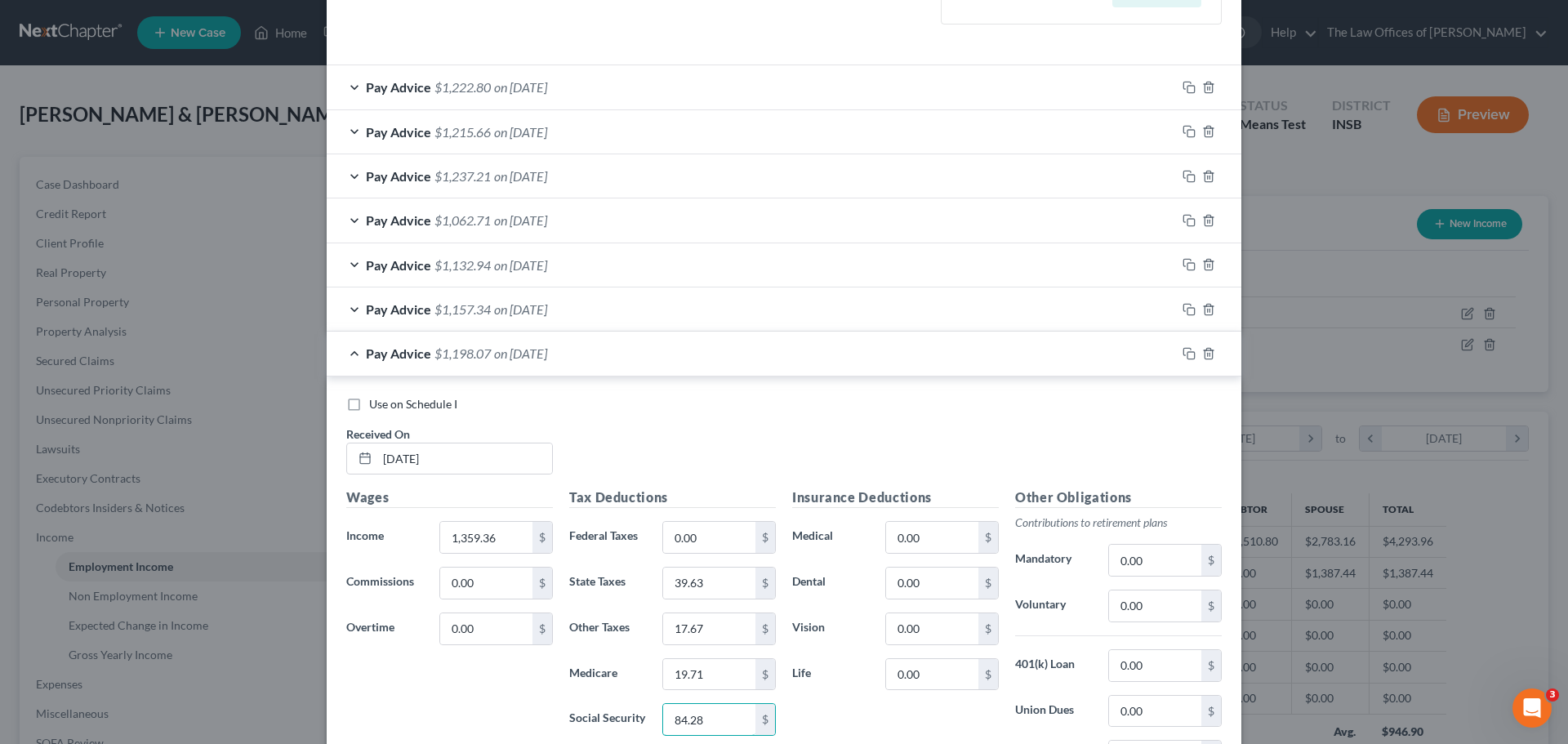
type input "84.28"
click at [1188, 353] on rect "button" at bounding box center [1191, 356] width 7 height 7
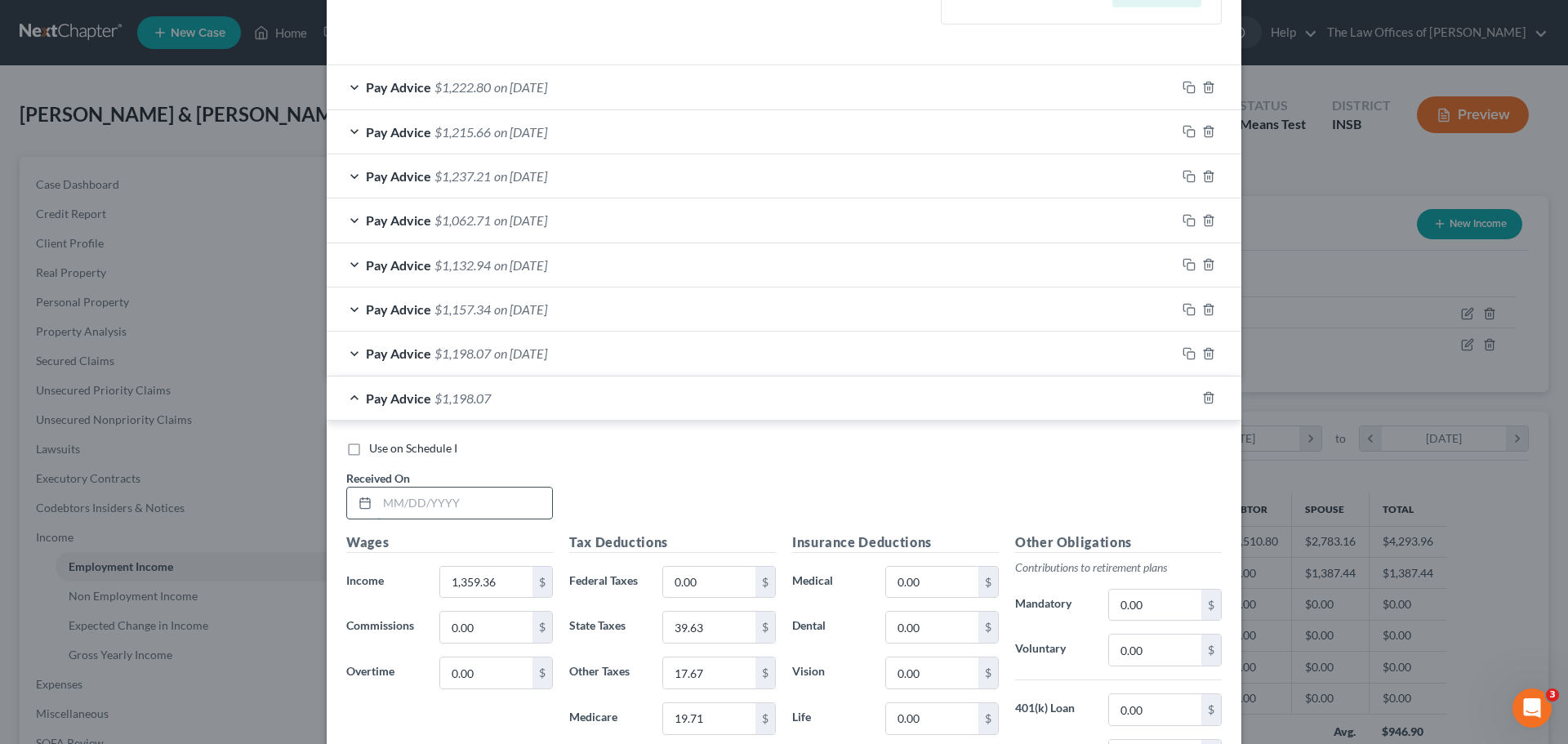
click at [393, 505] on input "text" at bounding box center [464, 503] width 175 height 31
type input "[DATE]"
click at [510, 585] on input "1,359.36" at bounding box center [485, 582] width 92 height 31
drag, startPoint x: 510, startPoint y: 585, endPoint x: 373, endPoint y: 579, distance: 137.1
click at [373, 579] on div "Income * 1,359.36 $" at bounding box center [450, 582] width 223 height 33
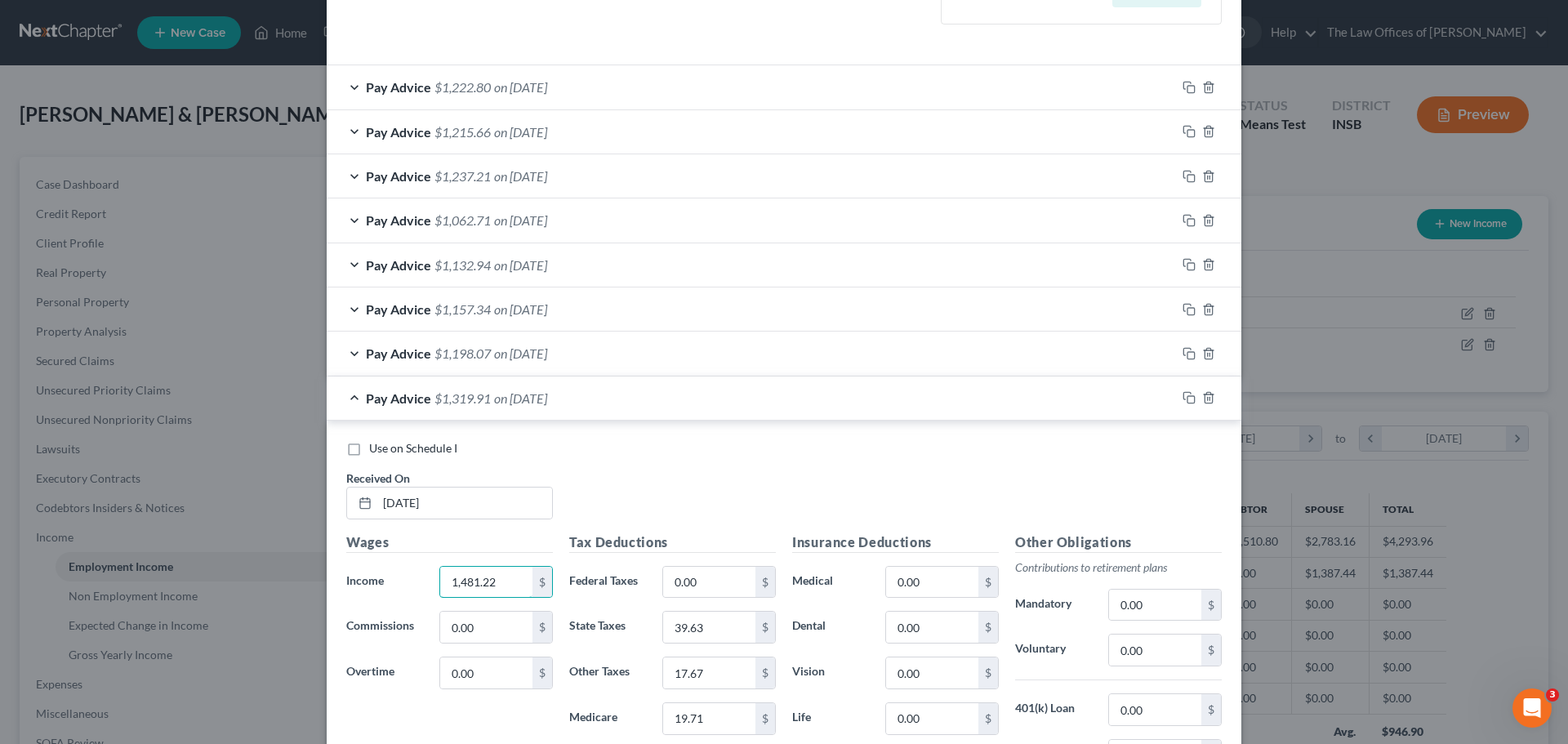
type input "1,481.22"
type input "43.28"
type input "19.26"
type input "21.48"
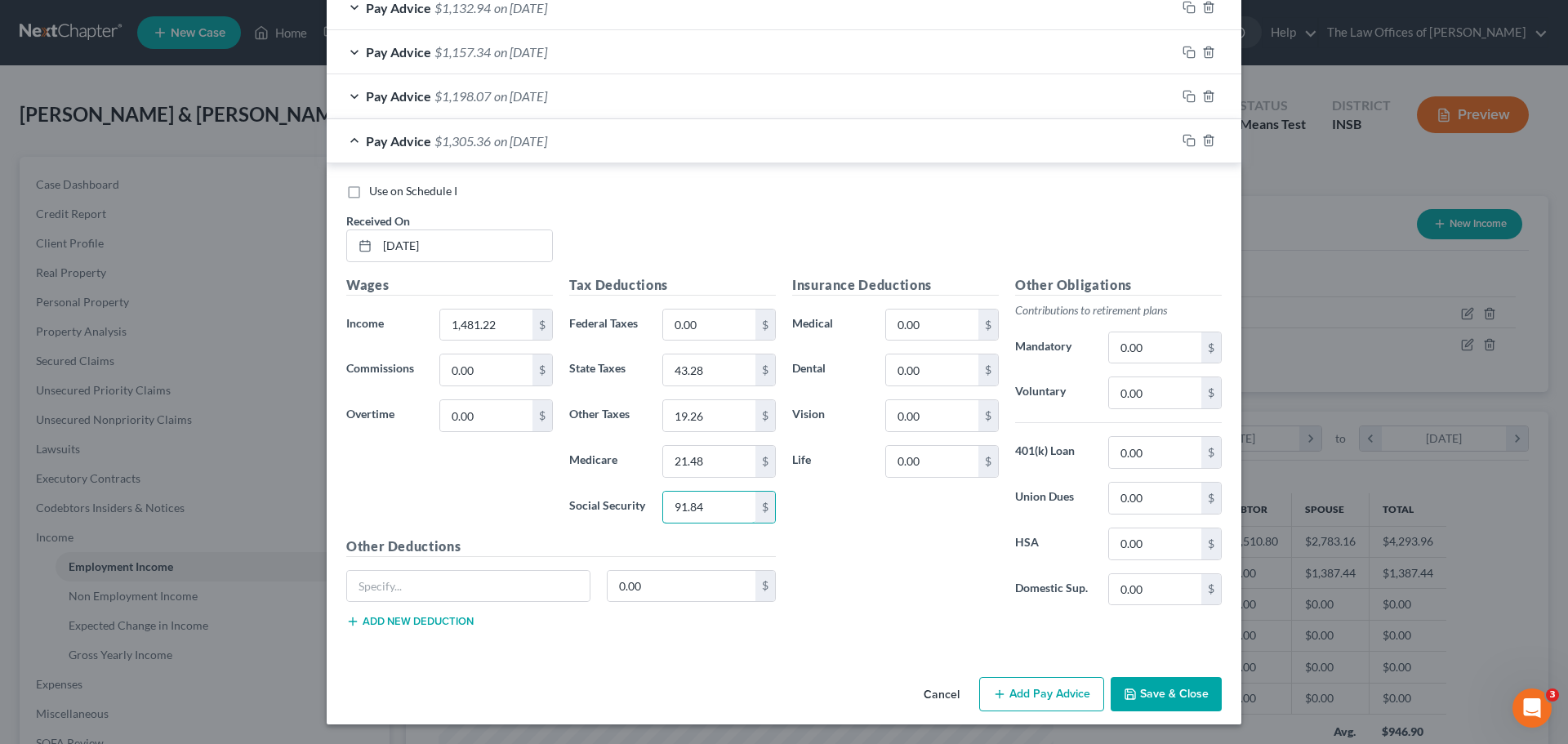
type input "91.84"
drag, startPoint x: 1183, startPoint y: 142, endPoint x: 1152, endPoint y: 146, distance: 31.3
click at [1183, 142] on icon "button" at bounding box center [1189, 140] width 13 height 13
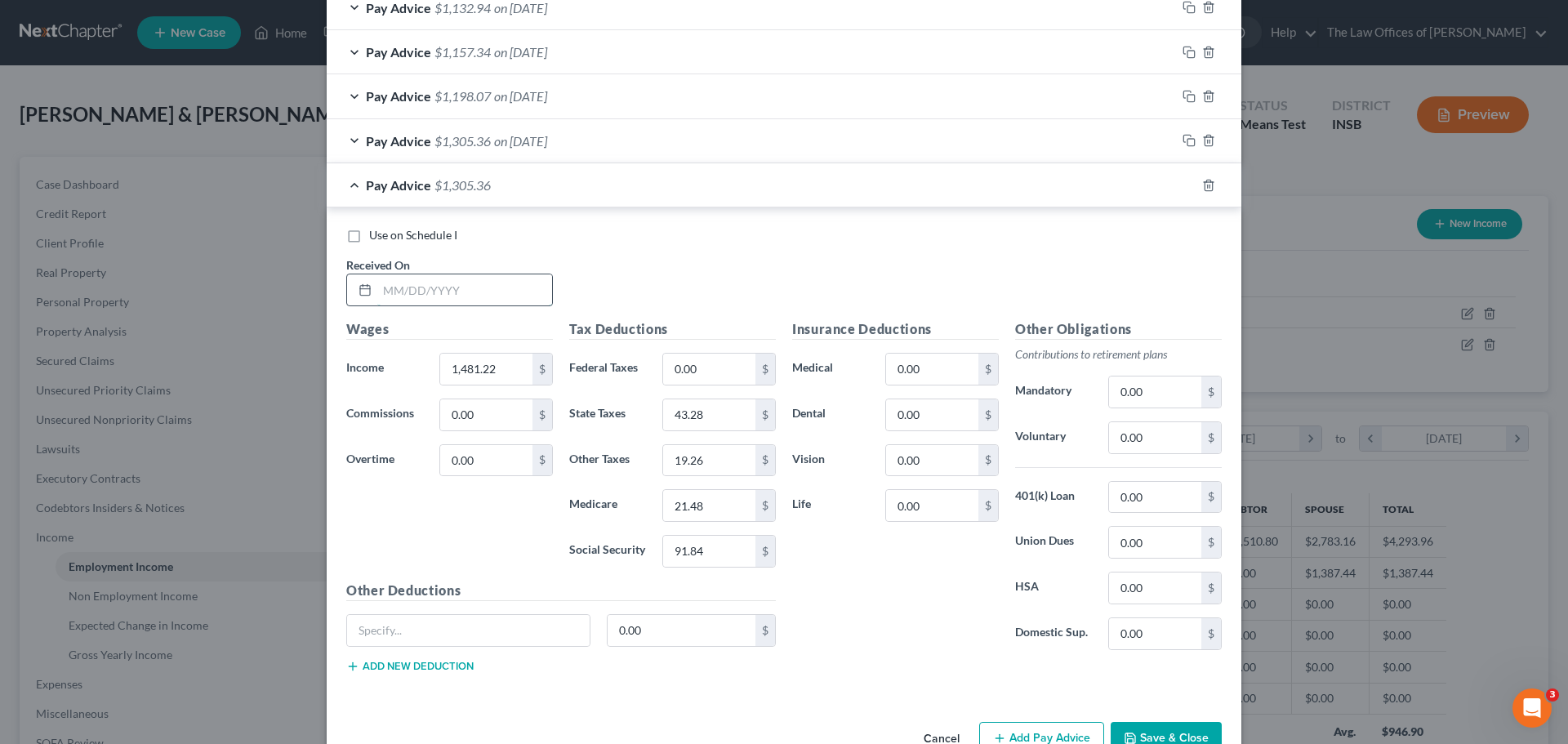
click at [389, 291] on input "text" at bounding box center [464, 290] width 175 height 31
type input "[DATE]"
type input "1,347.84"
click at [703, 420] on input "43.28" at bounding box center [709, 415] width 92 height 31
type input "39.28"
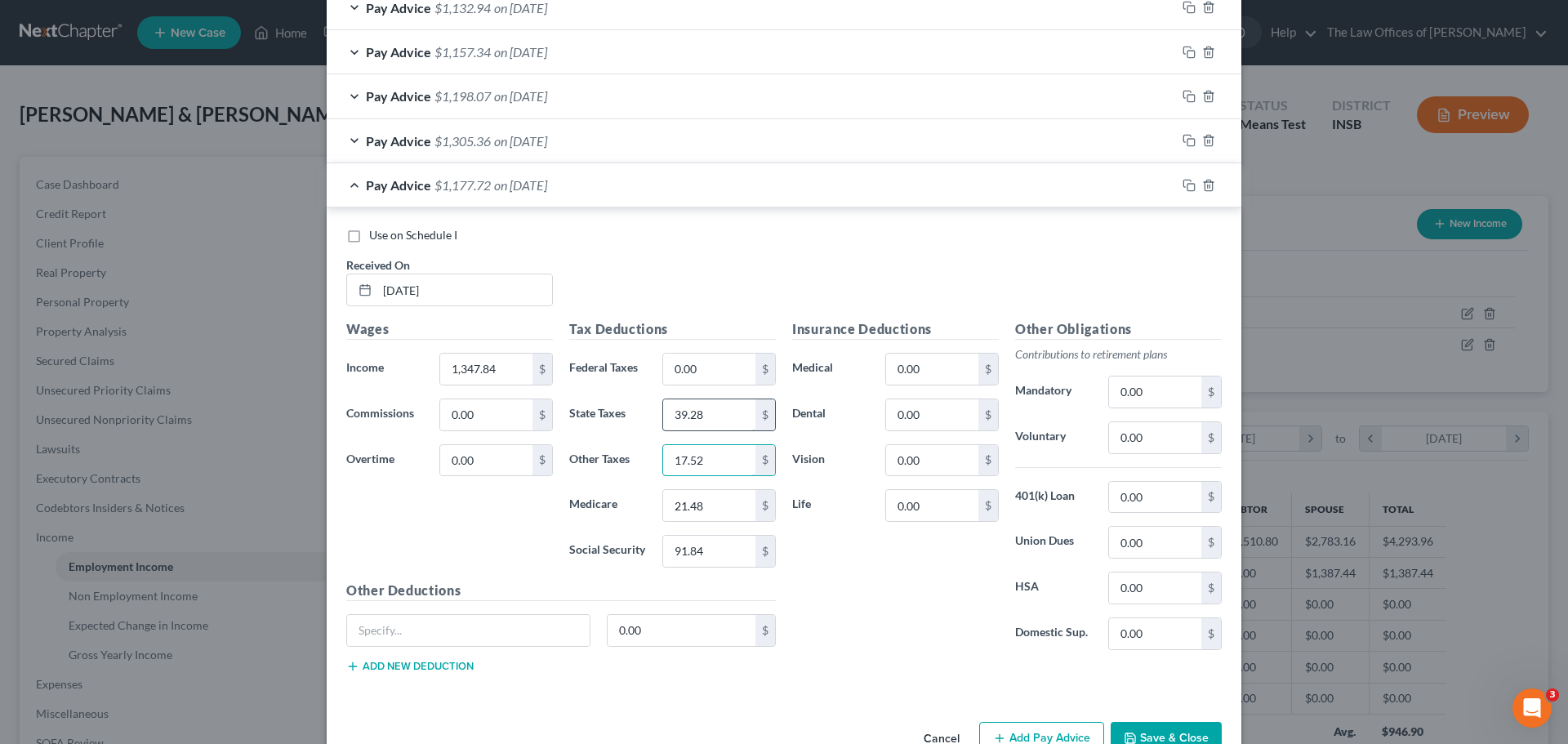
type input "17.52"
type input "19.55"
type input "83.57"
click at [1188, 184] on rect "button" at bounding box center [1191, 187] width 7 height 7
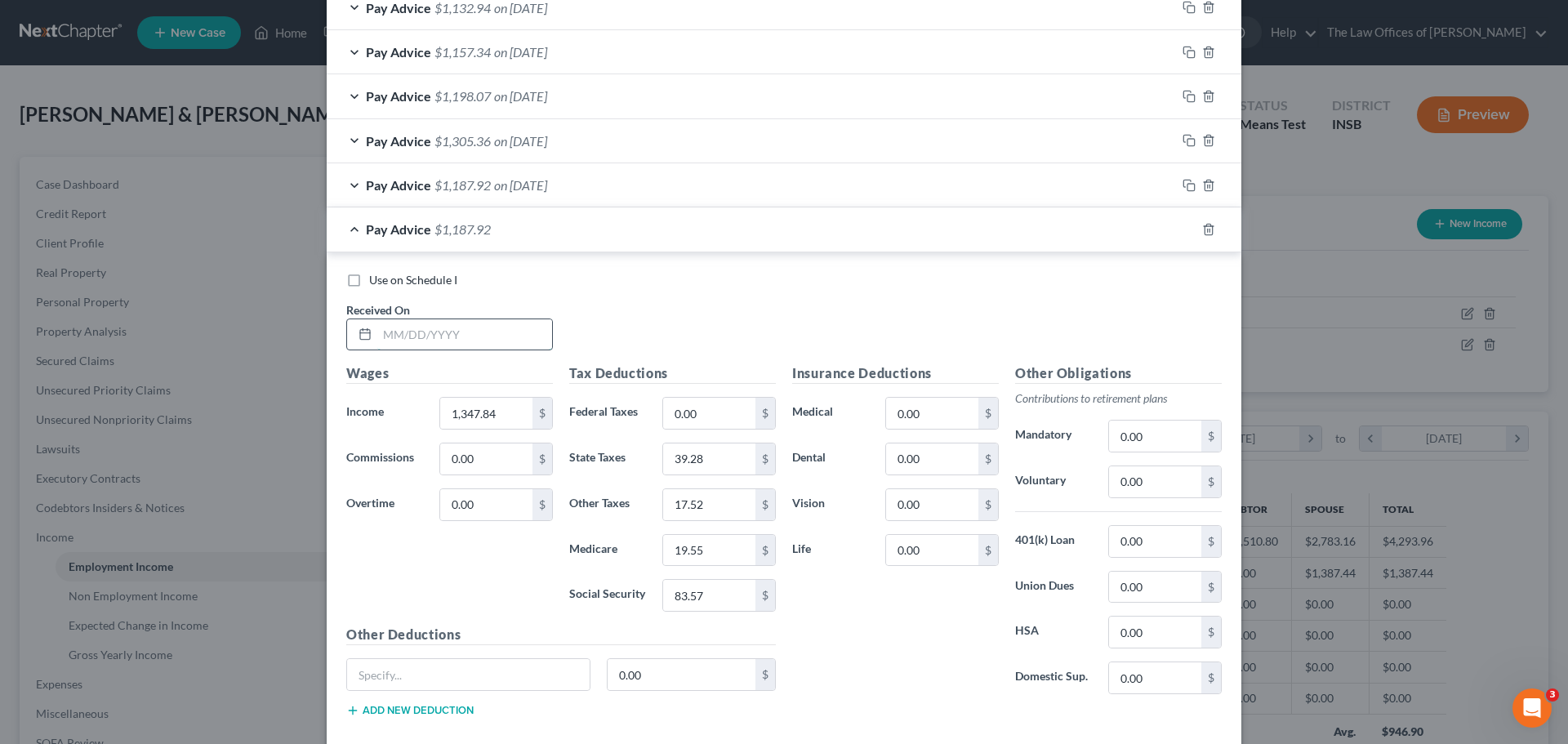
click at [386, 333] on input "text" at bounding box center [464, 335] width 175 height 31
type input "[DATE]"
type input "1,500.84"
click at [726, 458] on input "39.28" at bounding box center [709, 459] width 92 height 31
type input "43.87"
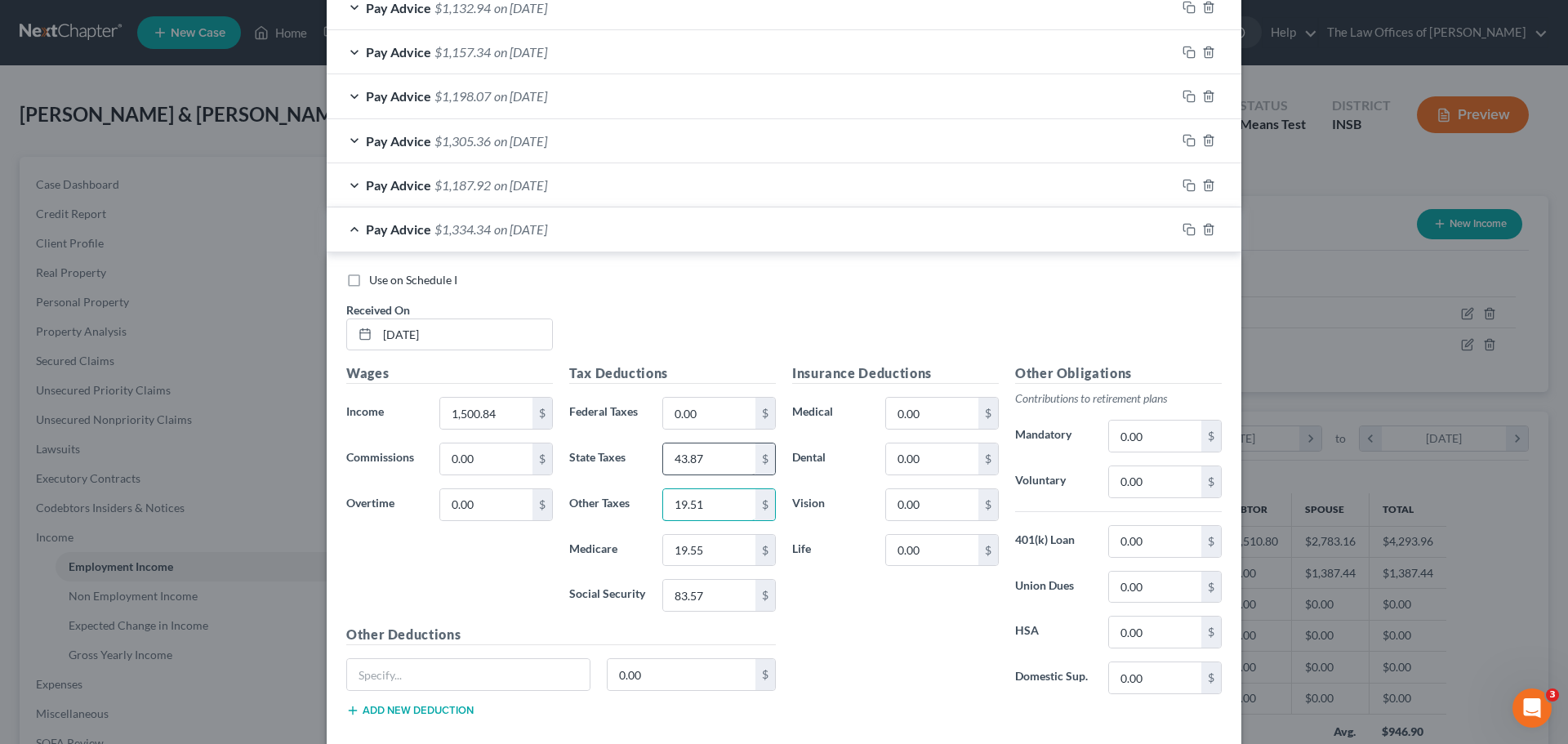
type input "19.51"
type input "21.76"
type input "93.05"
click at [1188, 232] on rect "button" at bounding box center [1191, 231] width 7 height 7
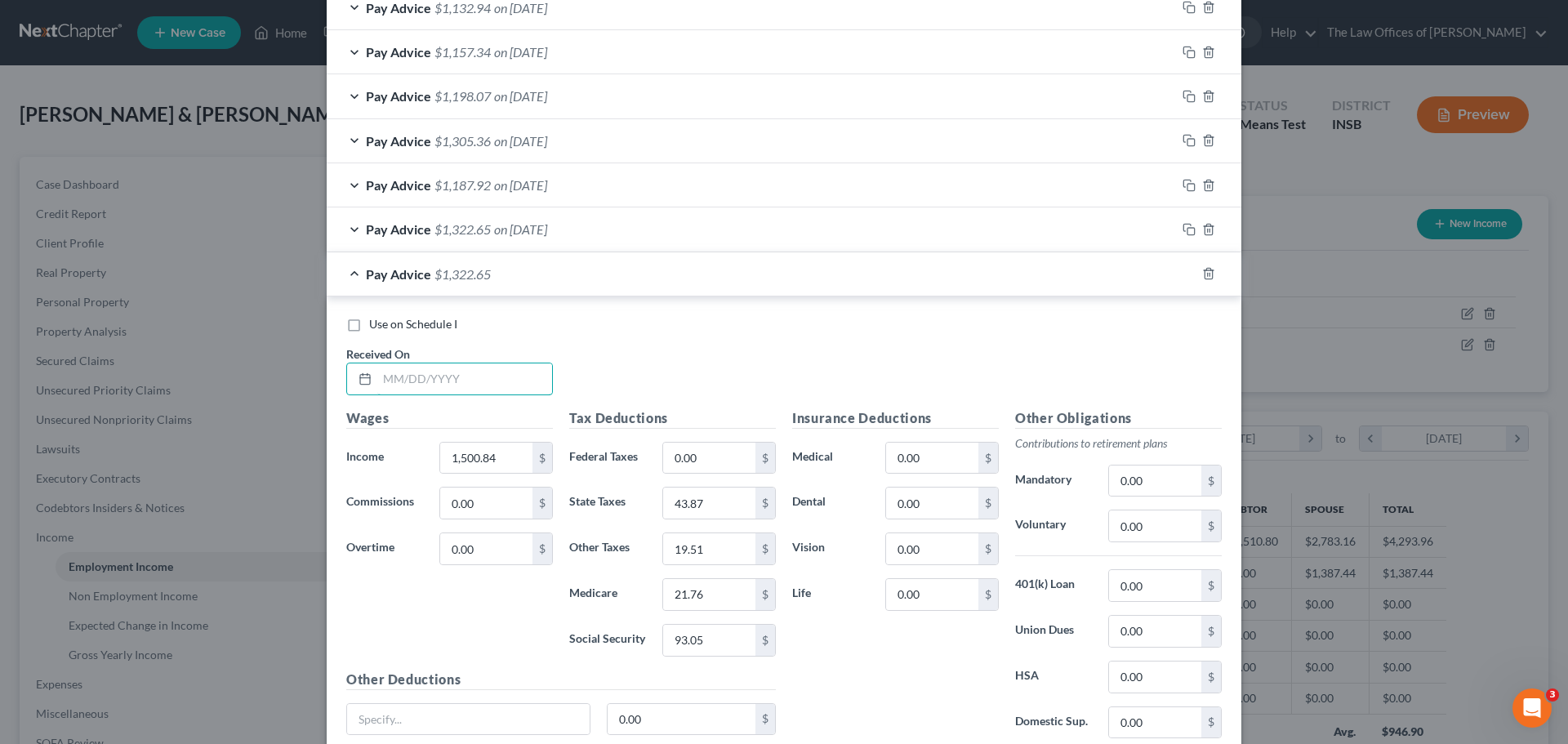
drag, startPoint x: 389, startPoint y: 375, endPoint x: 426, endPoint y: 409, distance: 50.2
click at [389, 375] on input "text" at bounding box center [464, 378] width 175 height 31
type input "[DATE]"
type input "1,341.54"
click at [709, 499] on input "43.87" at bounding box center [709, 503] width 92 height 31
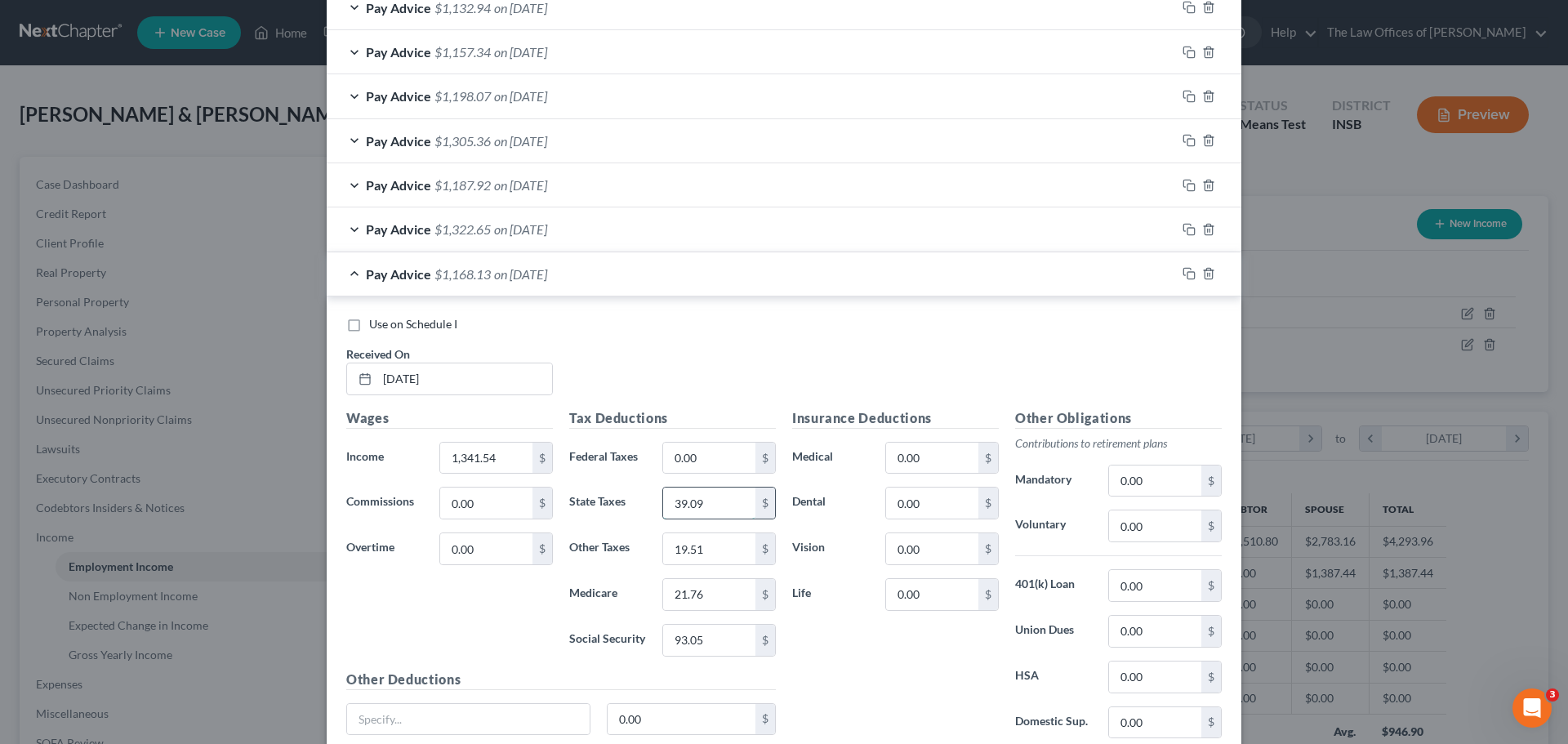
type input "39.09"
type input "17.44"
type input "19.45"
type input "83.17"
drag, startPoint x: 1181, startPoint y: 275, endPoint x: 1167, endPoint y: 272, distance: 14.3
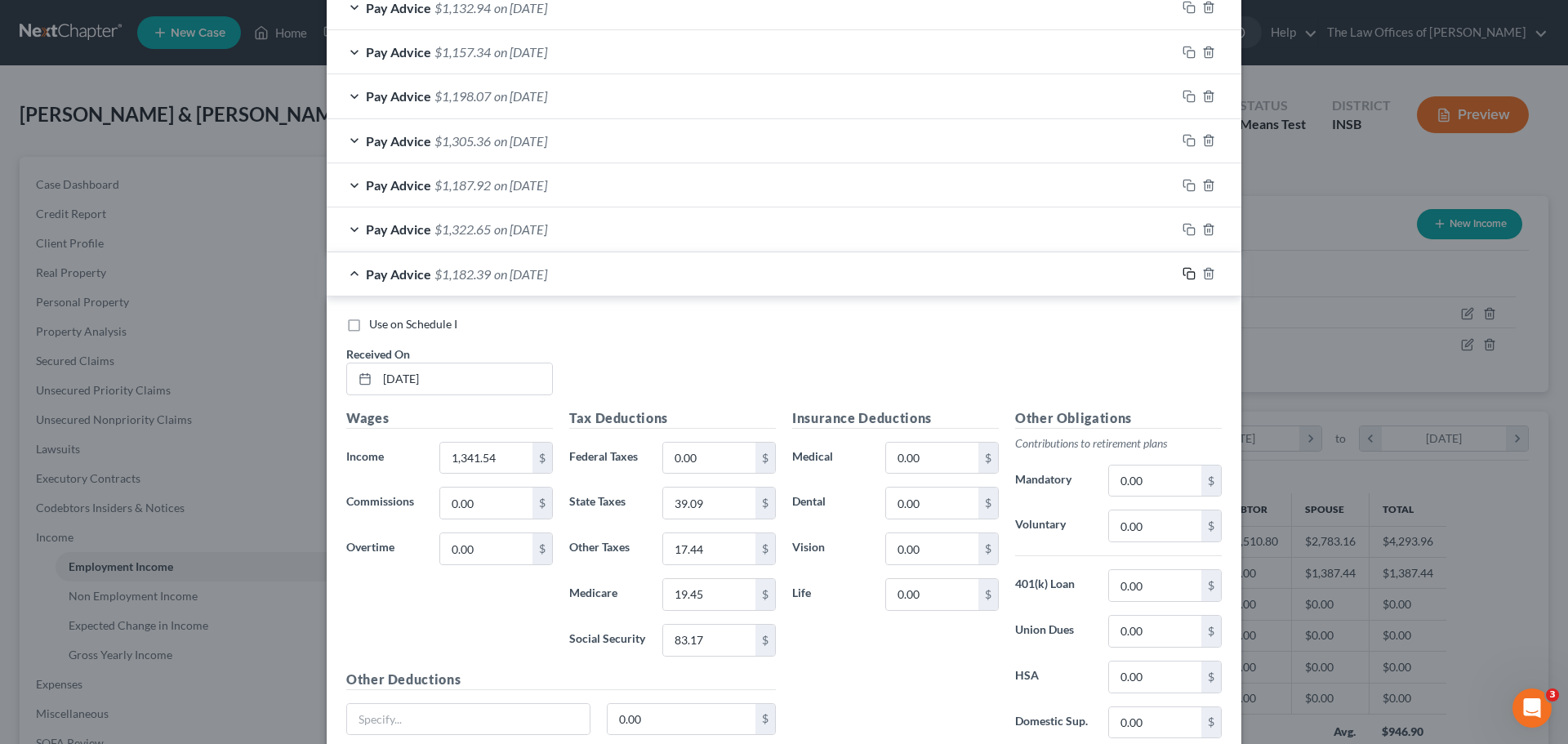
click at [1188, 275] on rect "button" at bounding box center [1191, 275] width 7 height 7
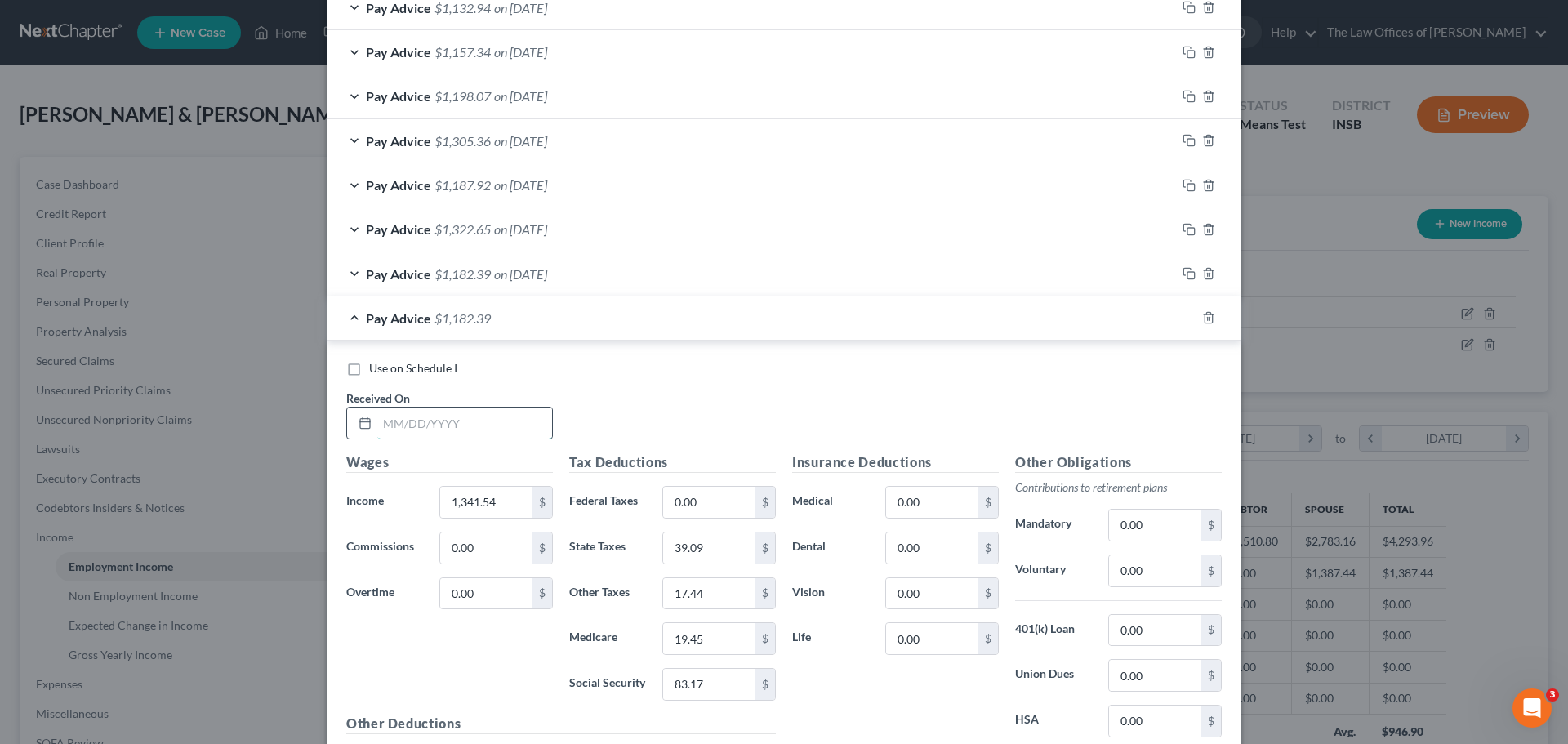
click at [380, 427] on input "text" at bounding box center [464, 423] width 175 height 31
type input "[DATE]"
click at [502, 501] on input "1,341.54" at bounding box center [485, 502] width 92 height 31
type input "1,347.66"
click at [731, 555] on input "39.09" at bounding box center [709, 547] width 92 height 31
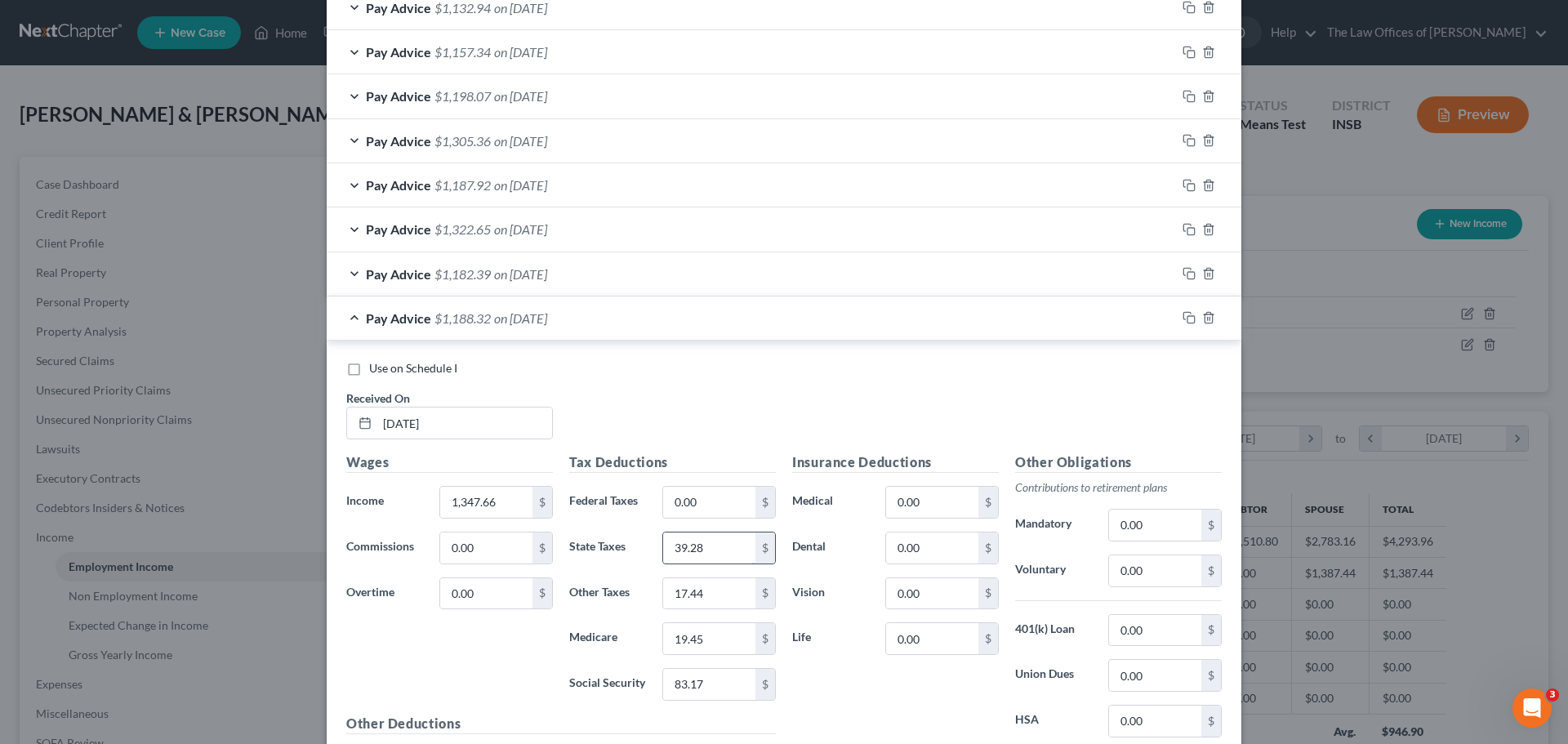
type input "39.28"
type input "17.52"
type input "19.54"
type input "83.56"
click at [1187, 322] on icon "button" at bounding box center [1189, 317] width 13 height 13
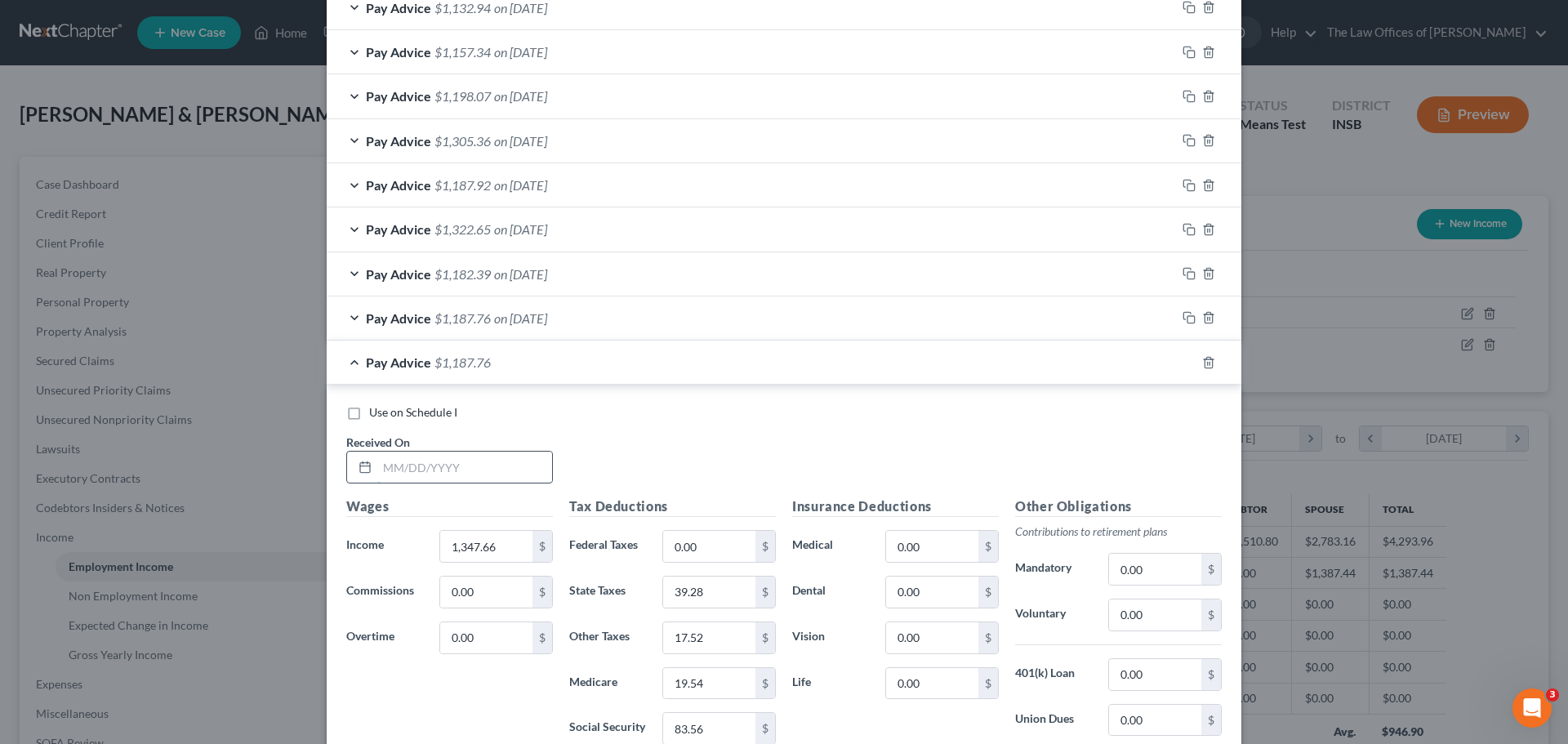
click at [388, 469] on input "text" at bounding box center [464, 467] width 175 height 31
type input "[DATE]"
type input "1,320.84"
click at [723, 596] on input "39.28" at bounding box center [709, 592] width 92 height 31
type input "38.47"
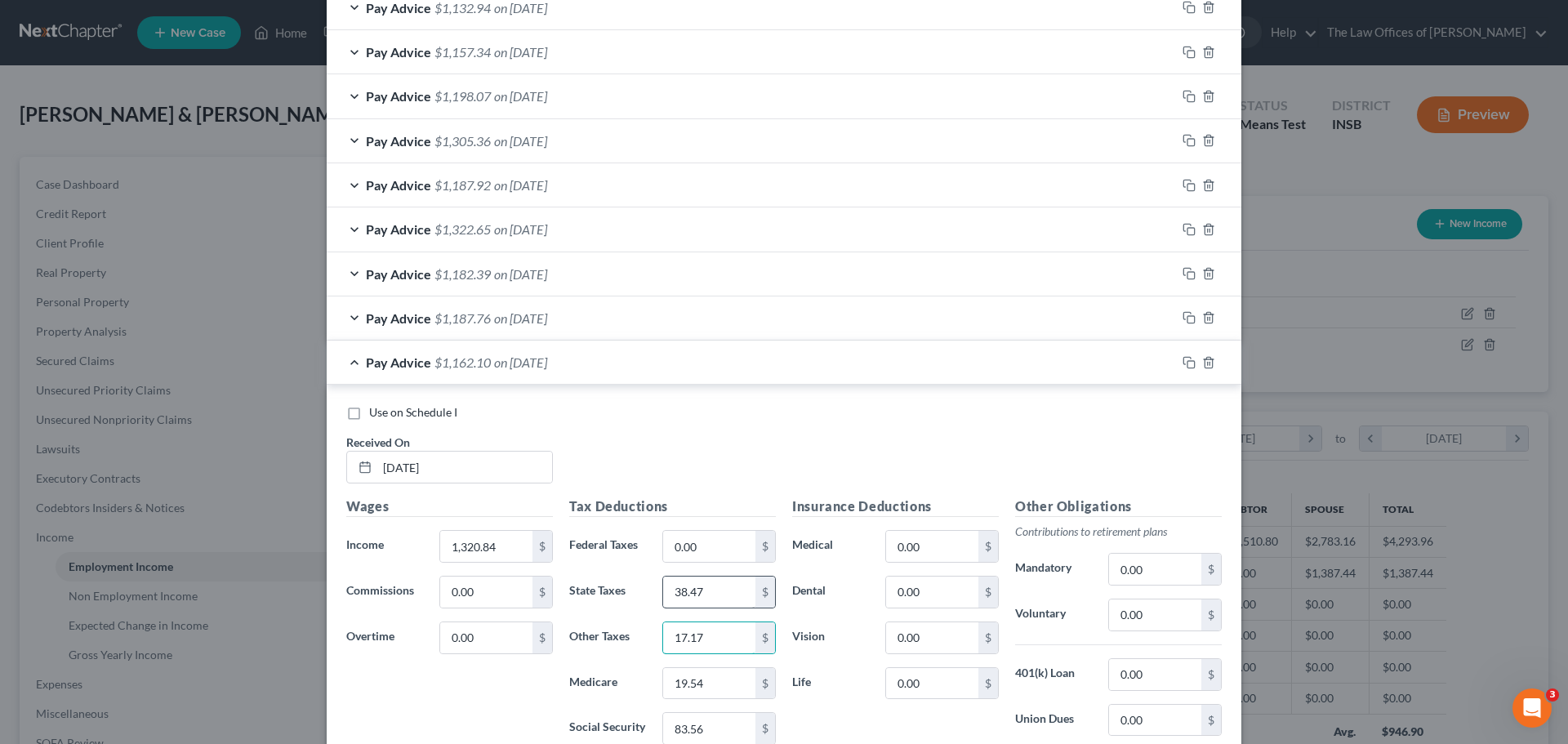
type input "17.17"
type input "19.15"
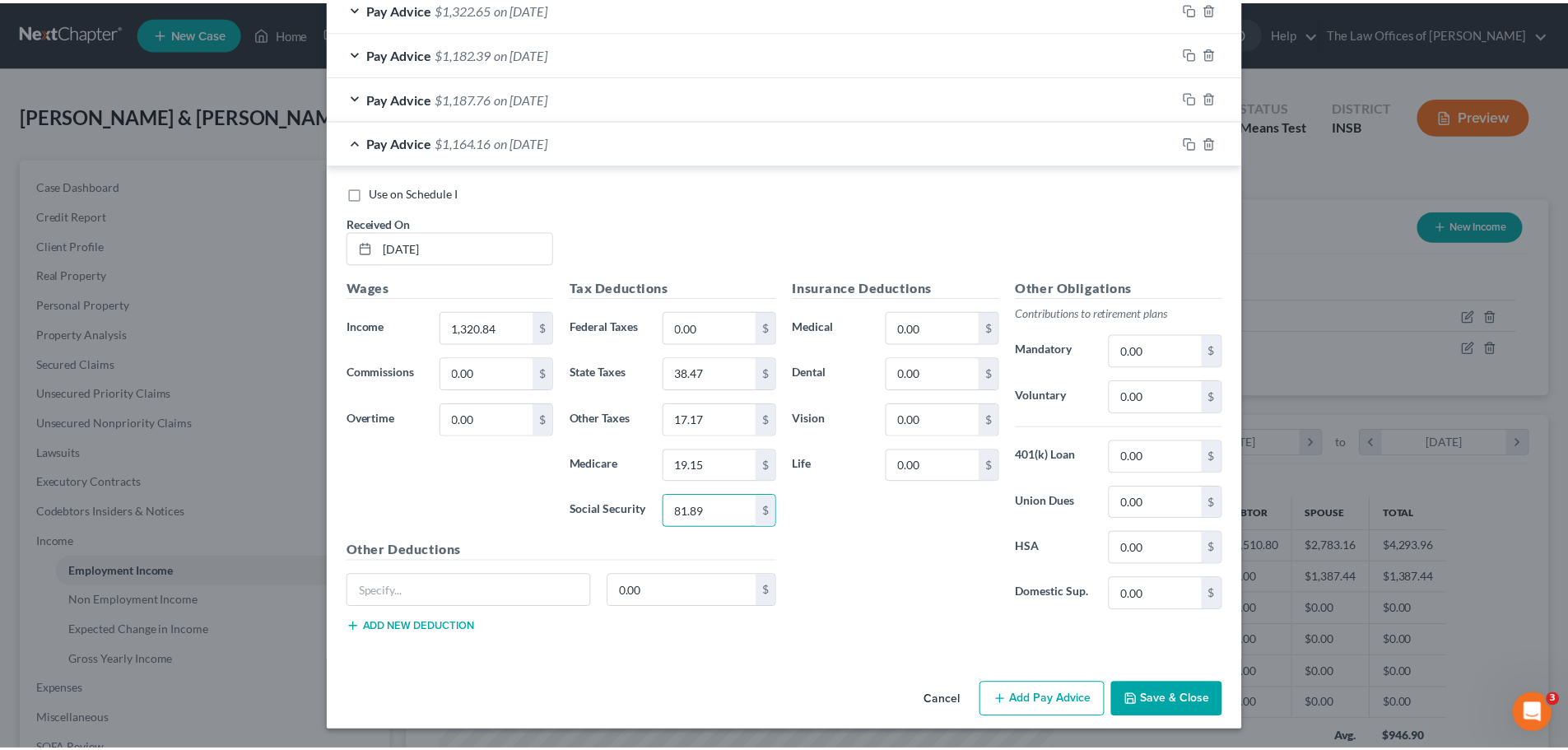
scroll to position [977, 0]
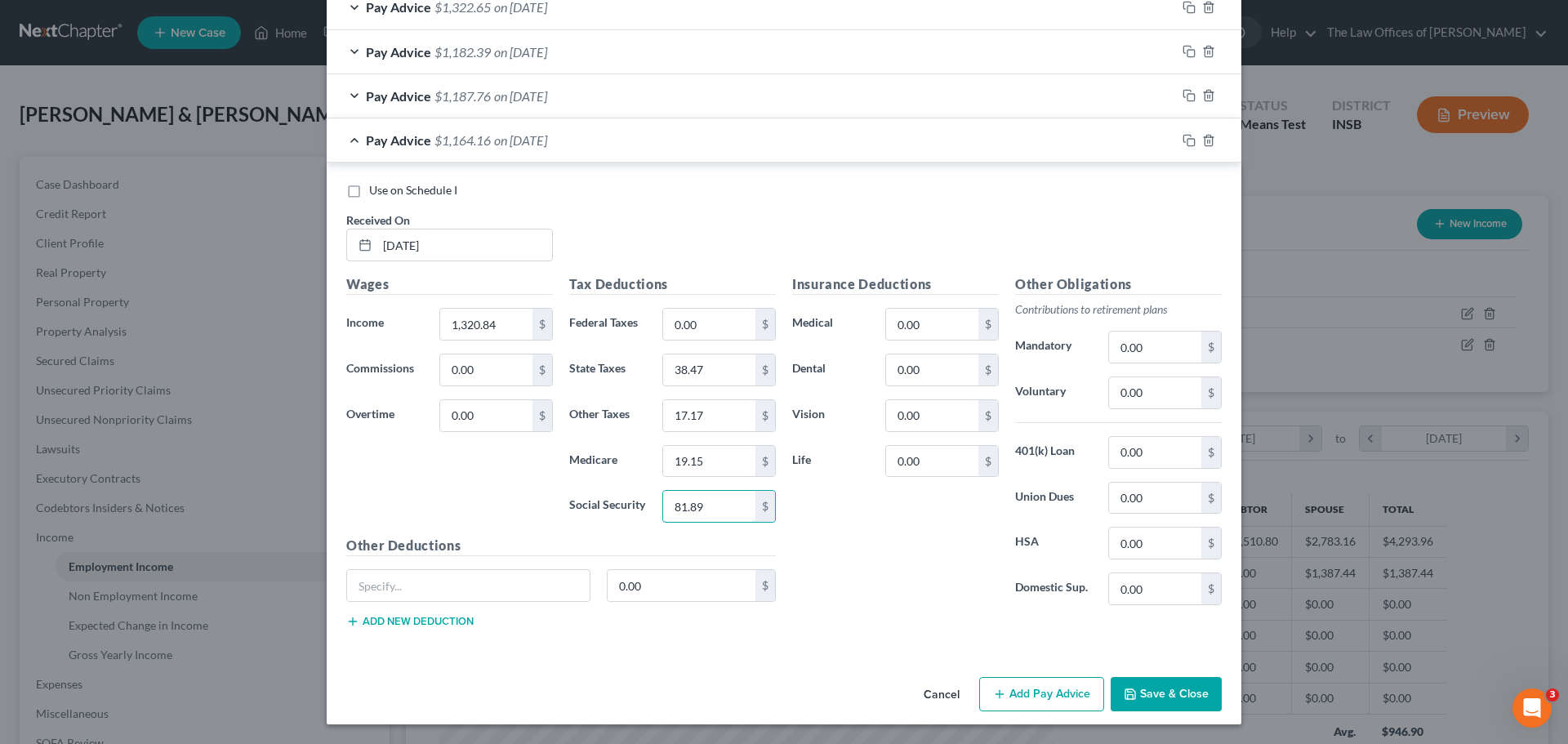
type input "81.89"
click at [1140, 698] on button "Save & Close" at bounding box center [1166, 694] width 111 height 35
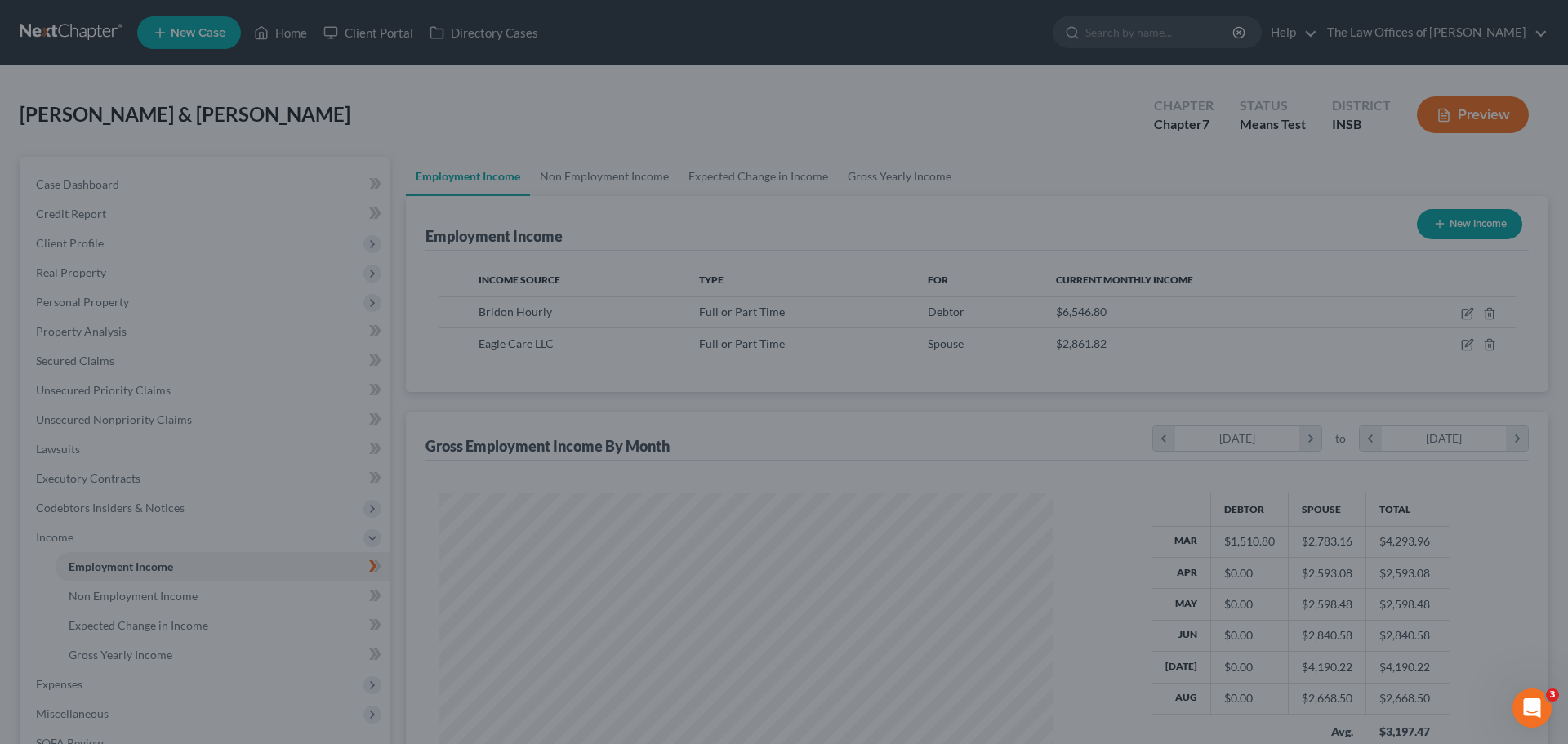
scroll to position [816120, 816033]
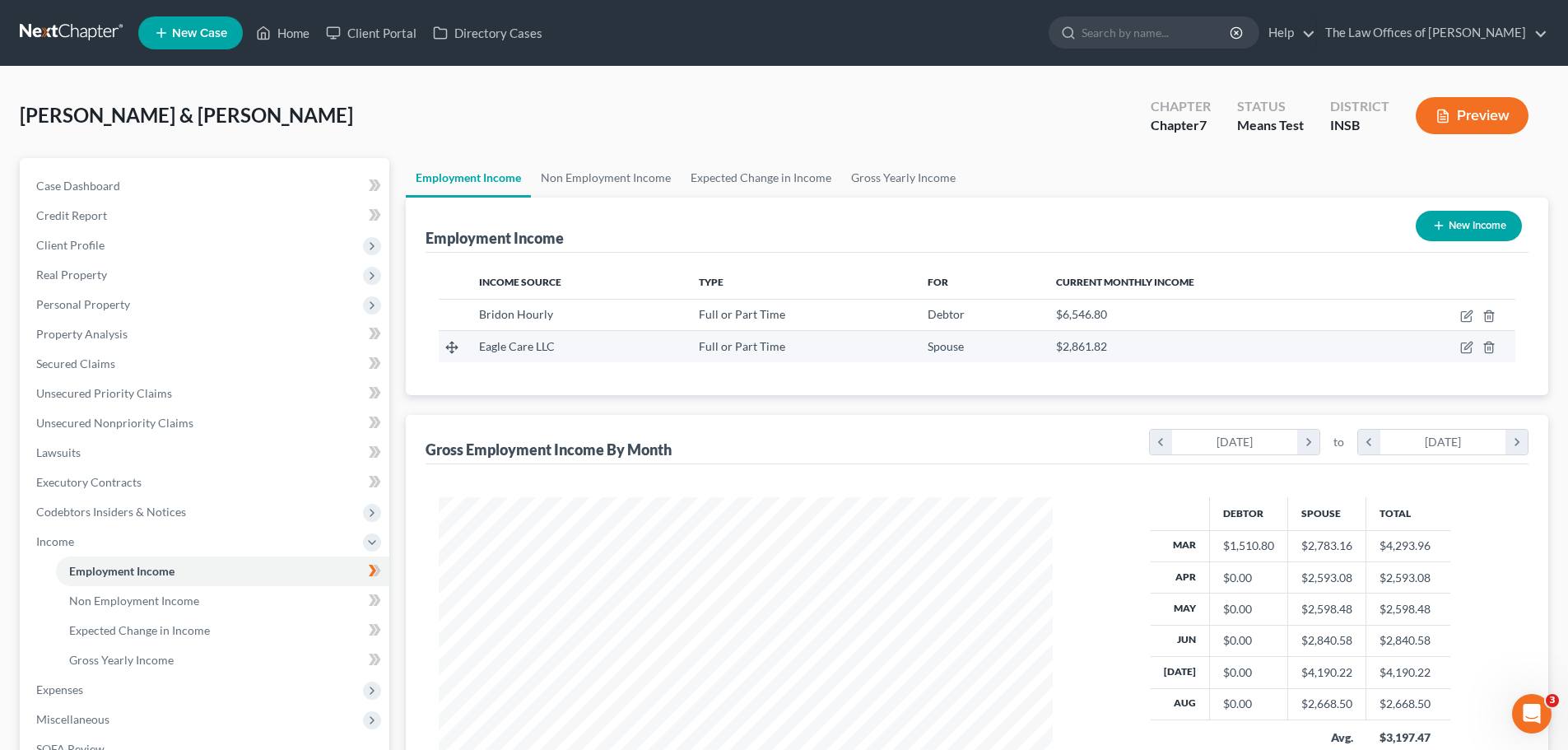
click at [1217, 339] on div "$2,861.82" at bounding box center [1210, 346] width 308 height 17
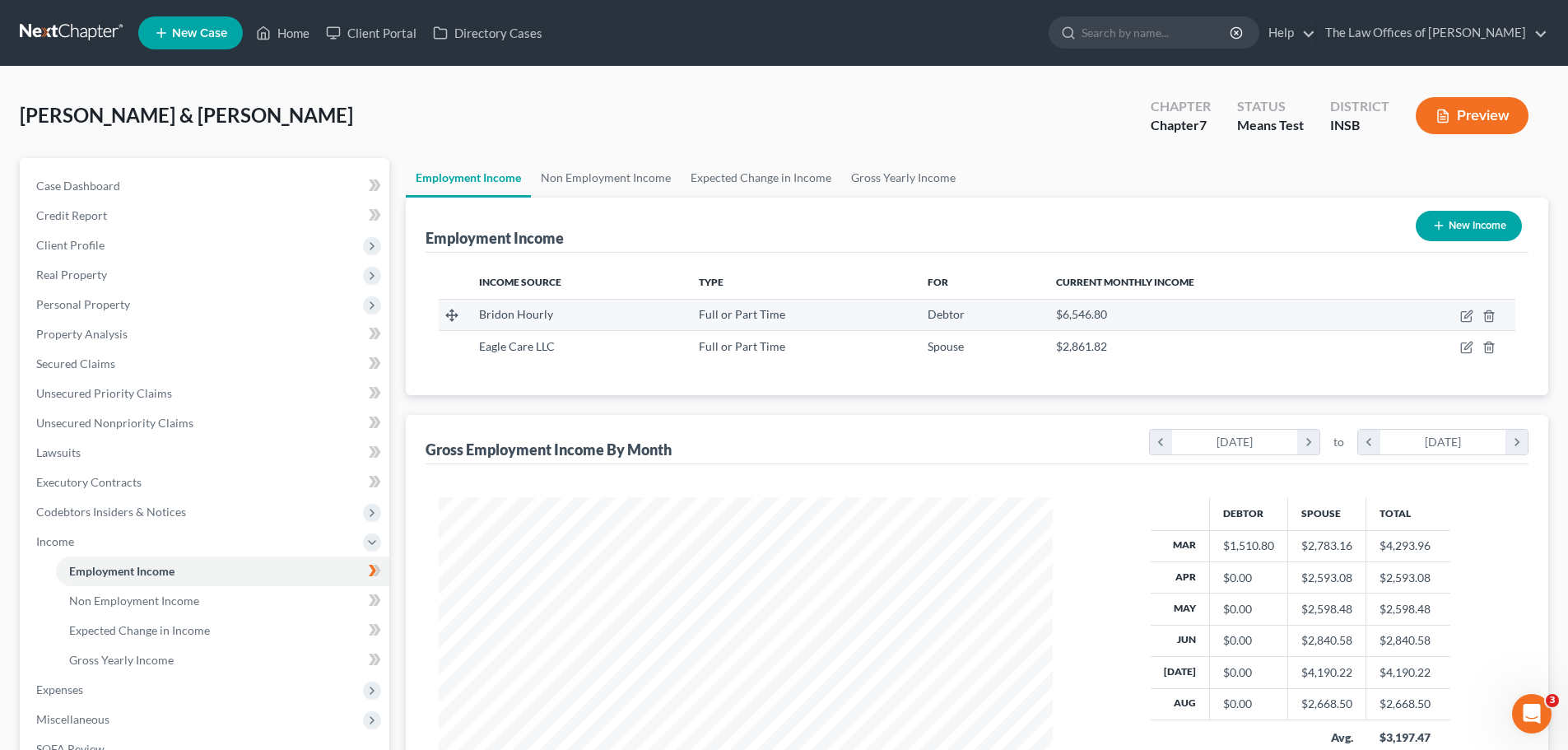
click at [1217, 319] on div "$6,546.80" at bounding box center [1210, 314] width 308 height 17
click at [1460, 314] on icon "button" at bounding box center [1465, 317] width 10 height 10
select select "0"
select select "39"
select select "3"
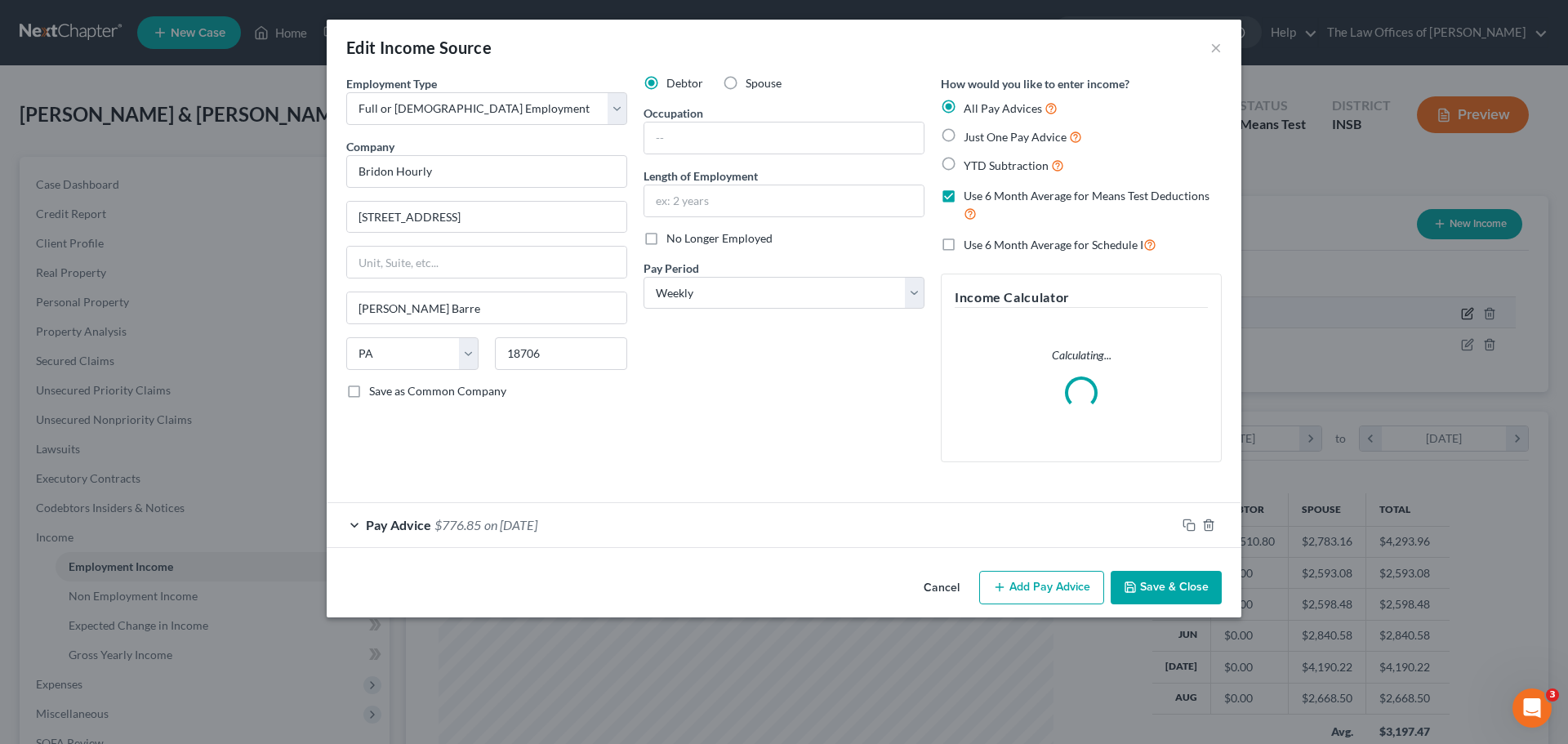
scroll to position [307, 647]
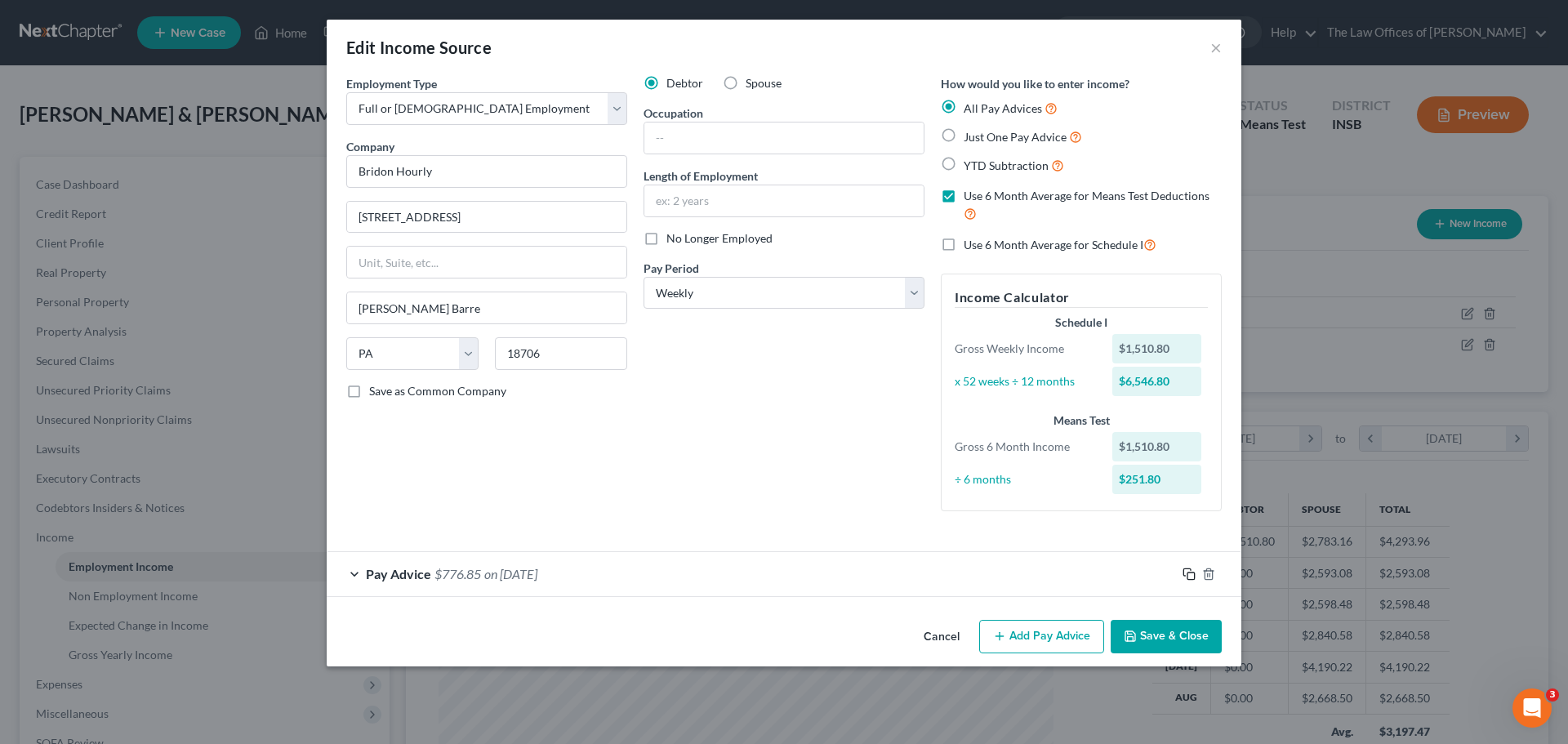
click at [1185, 575] on icon "button" at bounding box center [1189, 574] width 13 height 13
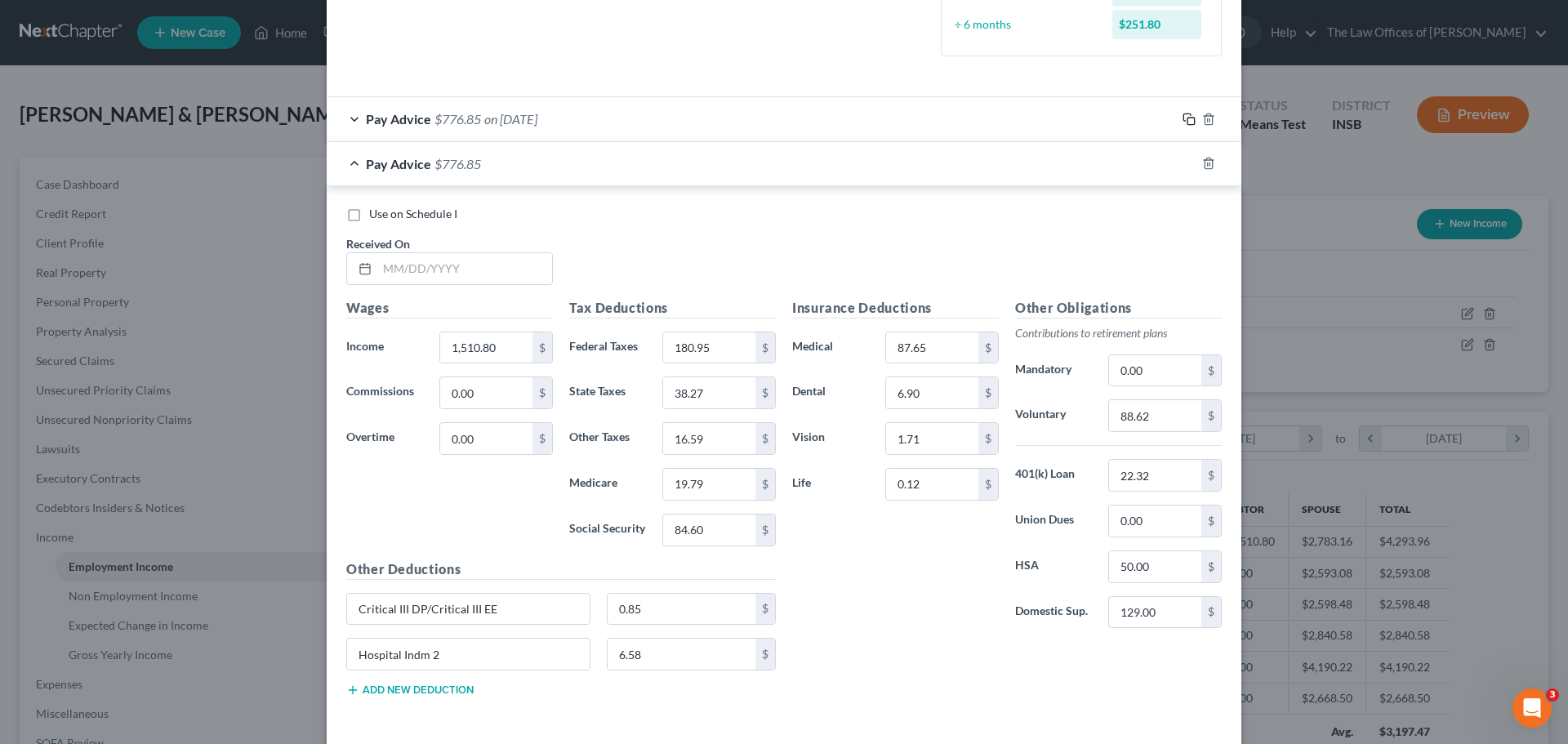
scroll to position [490, 0]
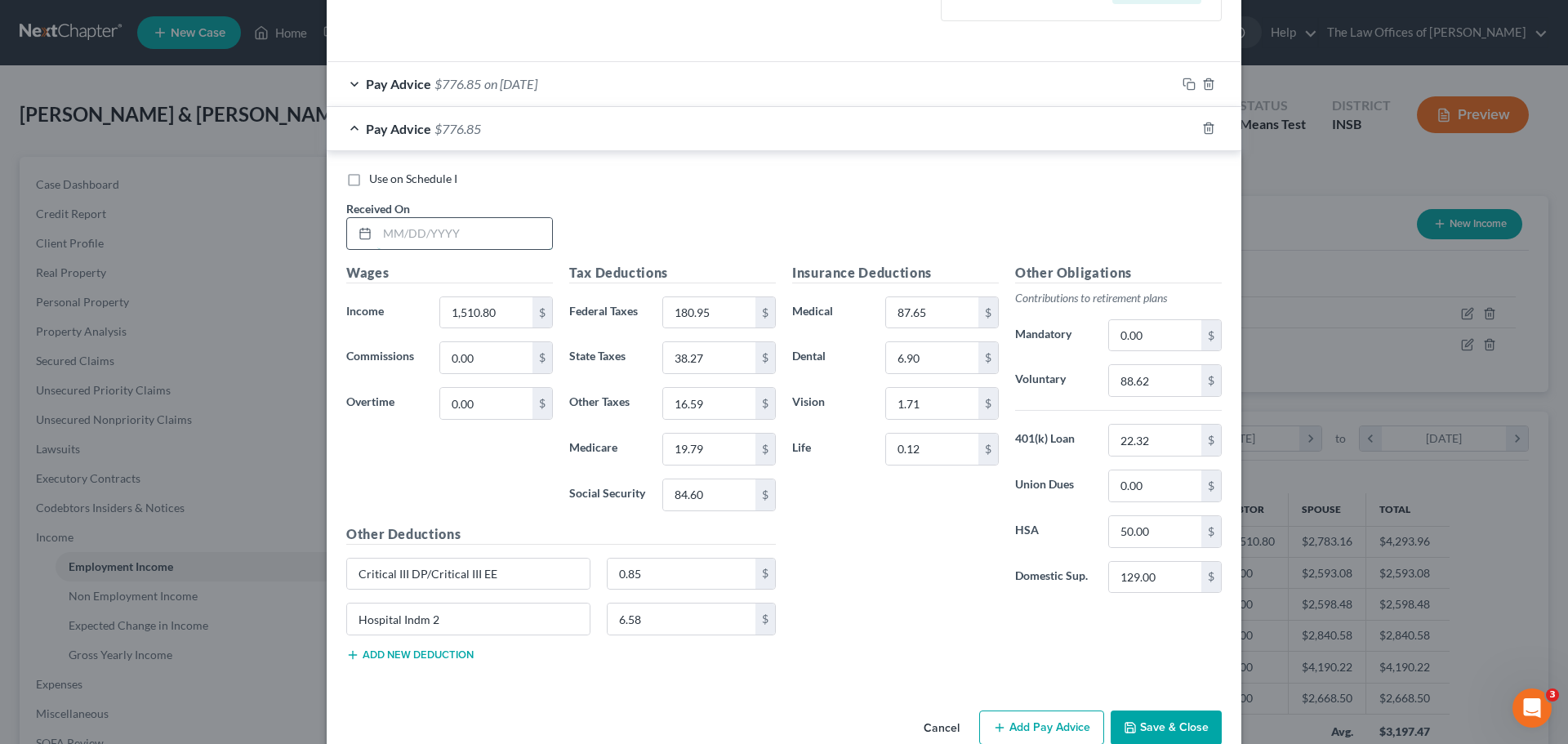
click at [400, 227] on input "text" at bounding box center [464, 233] width 175 height 31
click at [406, 232] on input "[DATE]" at bounding box center [464, 233] width 175 height 31
type input "[DATE]"
click at [486, 314] on input "1,510.80" at bounding box center [485, 313] width 92 height 31
click at [485, 313] on input "1,510.80" at bounding box center [485, 313] width 92 height 31
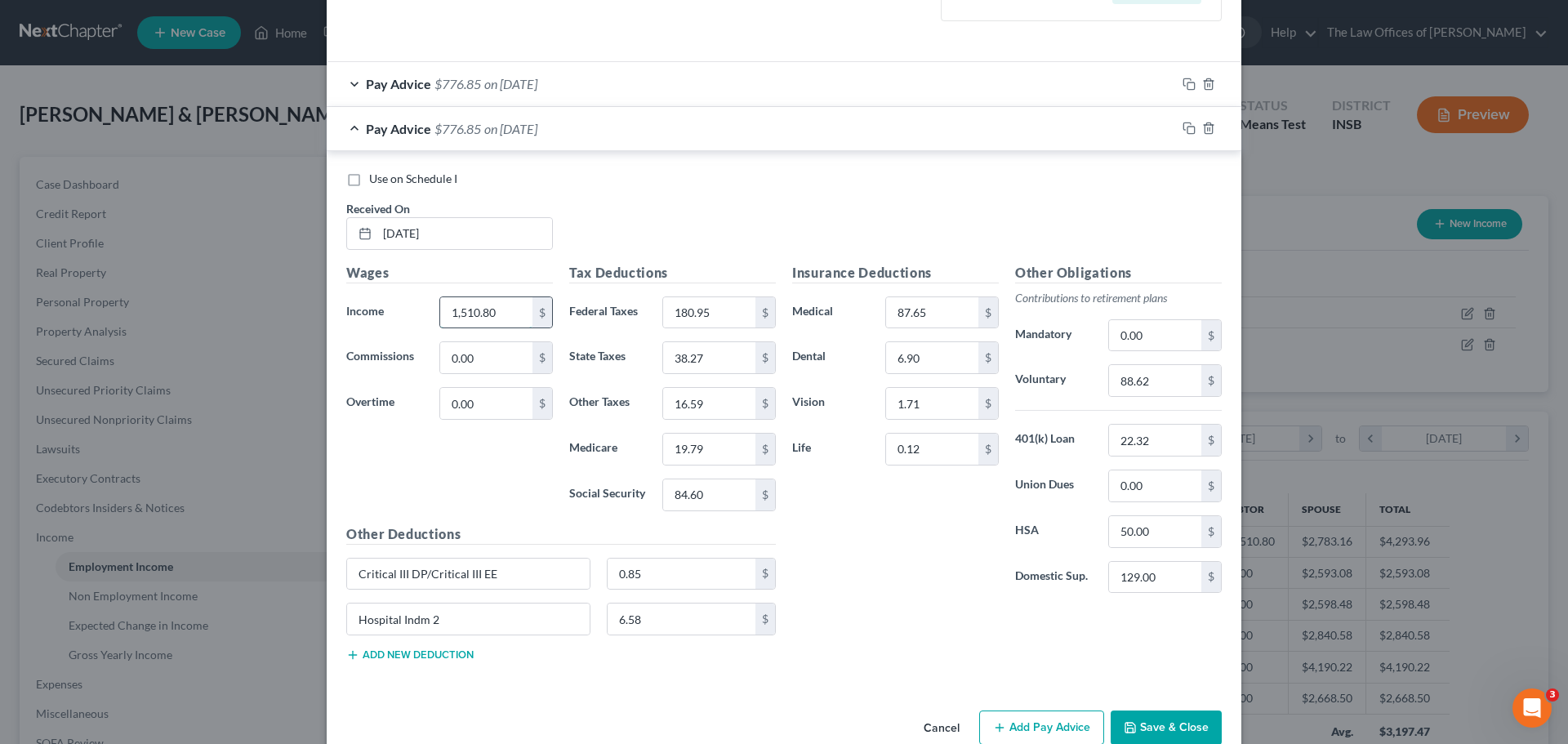
click at [489, 314] on input "1,510.80" at bounding box center [485, 313] width 92 height 31
type input "1,924.35"
click at [734, 308] on input "180.95" at bounding box center [709, 313] width 92 height 31
type input "273.44"
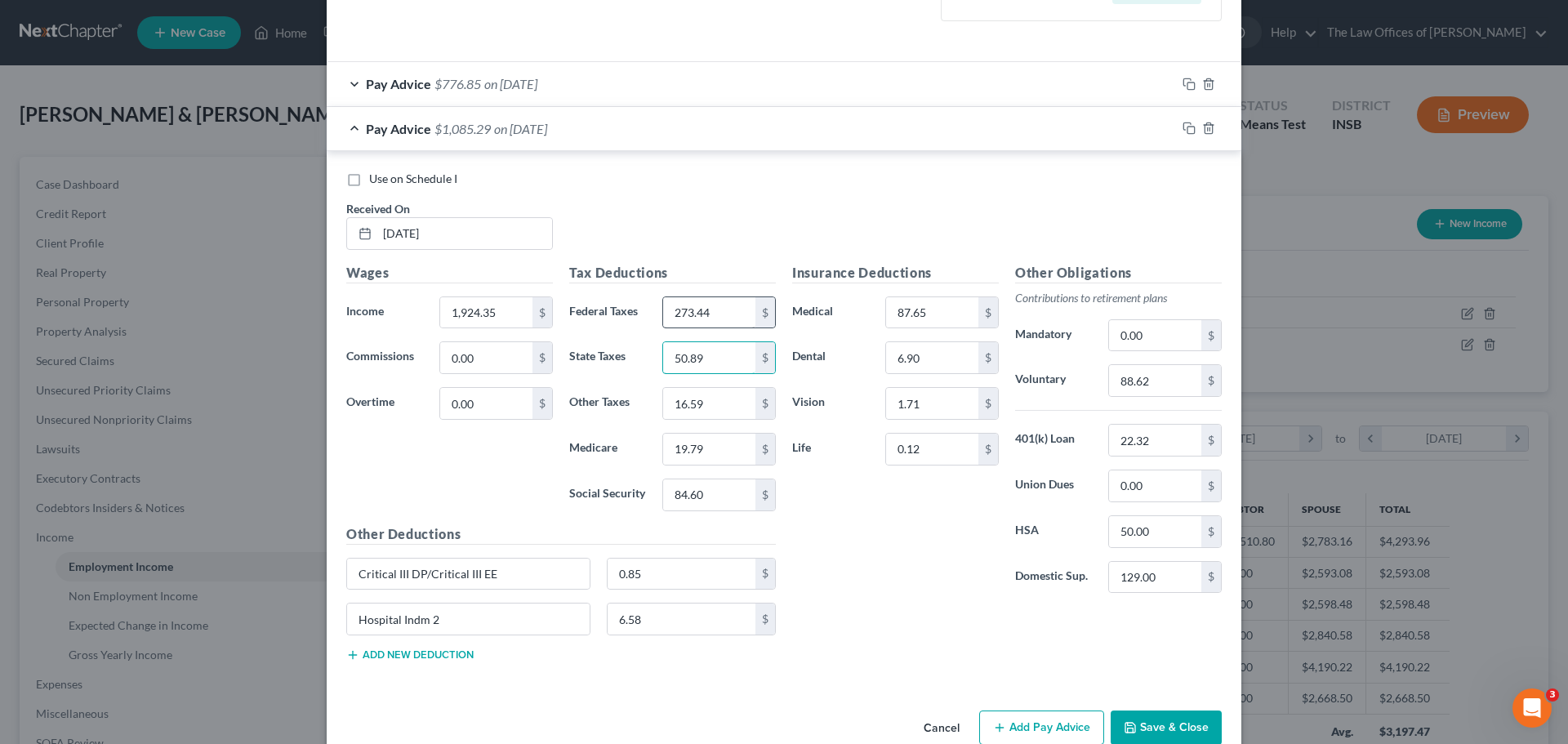
type input "50.89"
type input "22.05"
type input "26.27"
type input "112.33"
click at [1153, 387] on input "88.62" at bounding box center [1155, 380] width 92 height 31
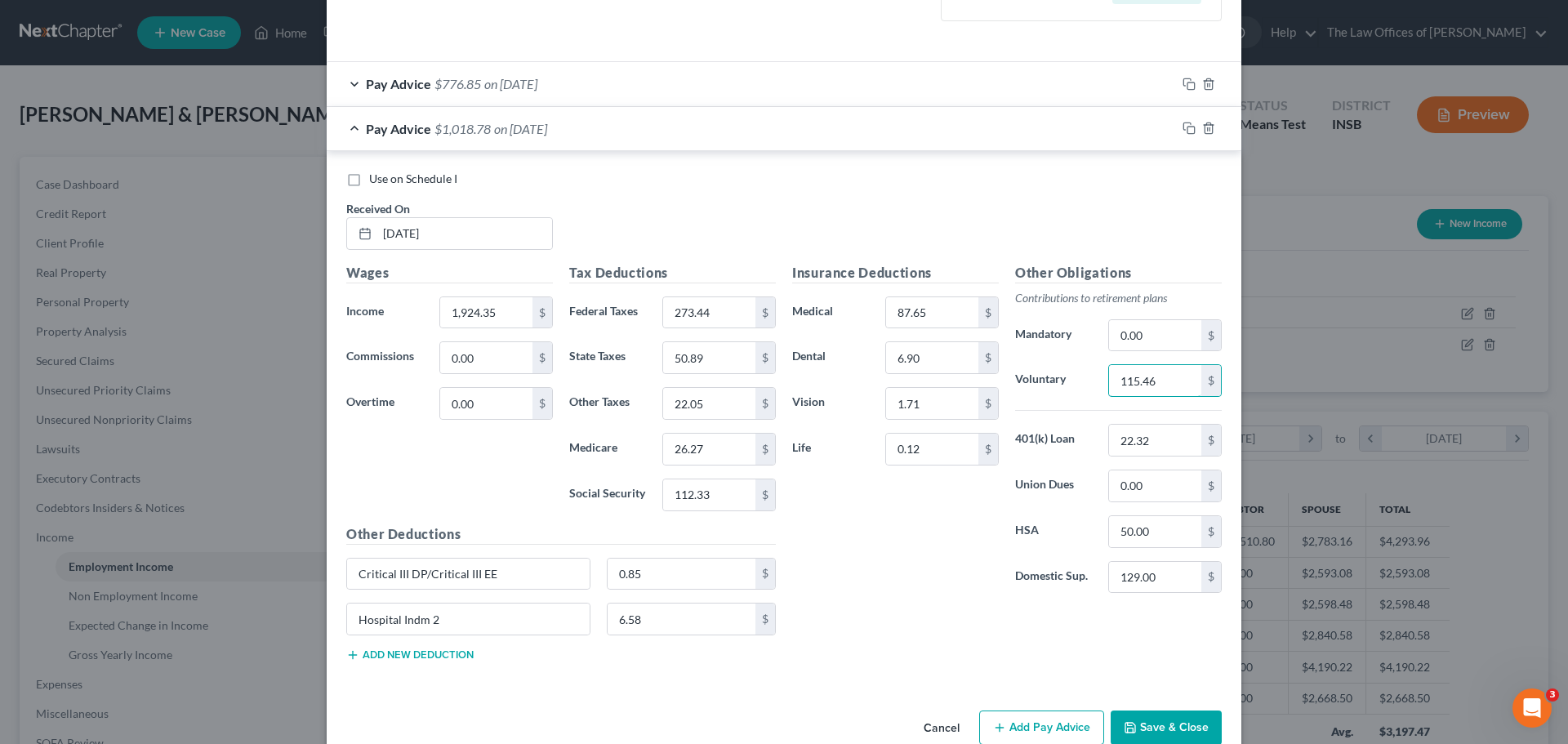
type input "115.46"
click at [489, 304] on input "1,924.35" at bounding box center [485, 313] width 92 height 31
type input "1,962.63"
click at [937, 454] on input "0.12" at bounding box center [932, 449] width 92 height 31
type input "0.17"
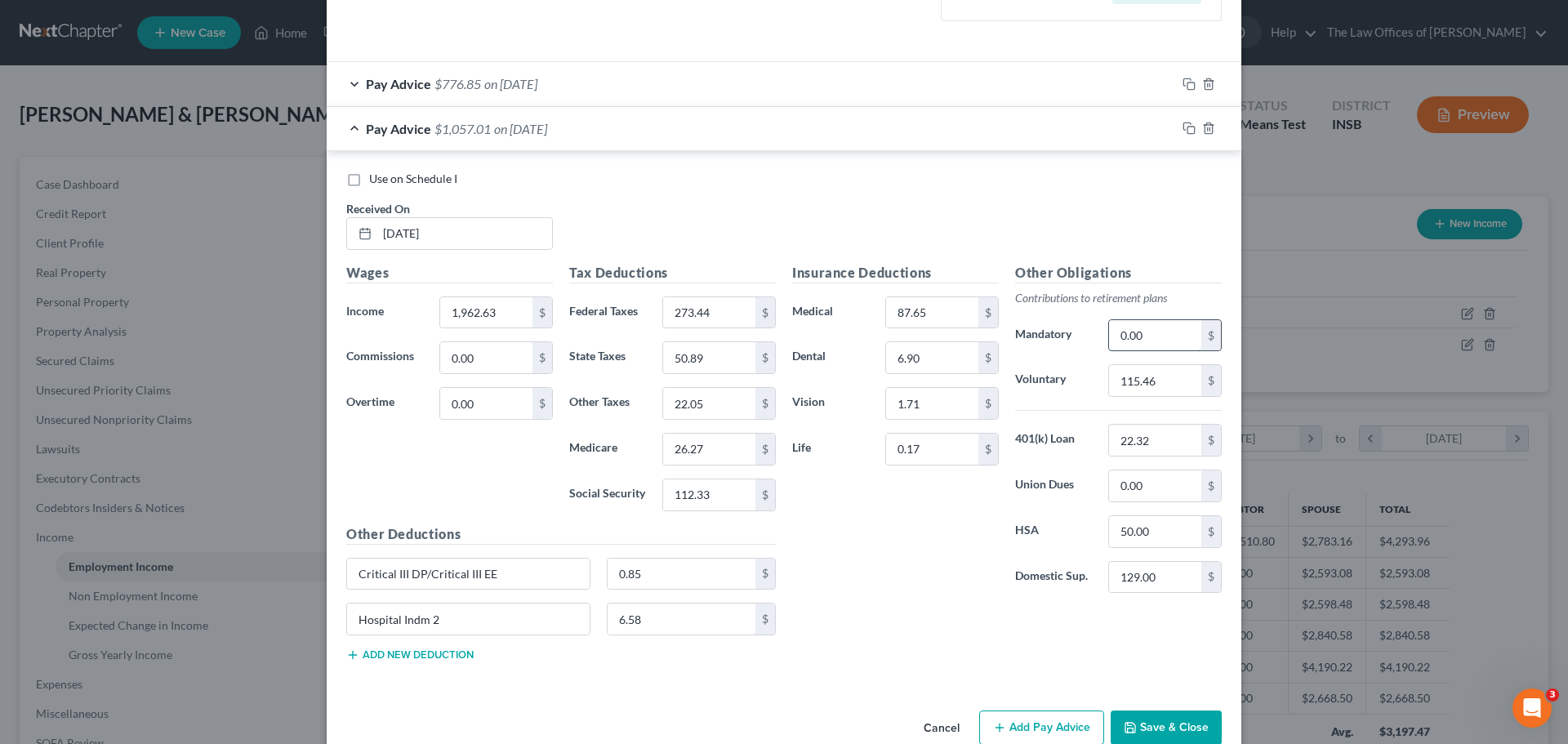
click at [1174, 333] on input "0.00" at bounding box center [1155, 335] width 92 height 31
type input "1,924.35"
drag, startPoint x: 1190, startPoint y: 335, endPoint x: 1052, endPoint y: 337, distance: 138.0
click at [1052, 337] on div "Mandatory 1,924.35 $" at bounding box center [1118, 335] width 223 height 33
click at [489, 318] on input "1,962.63" at bounding box center [485, 313] width 92 height 31
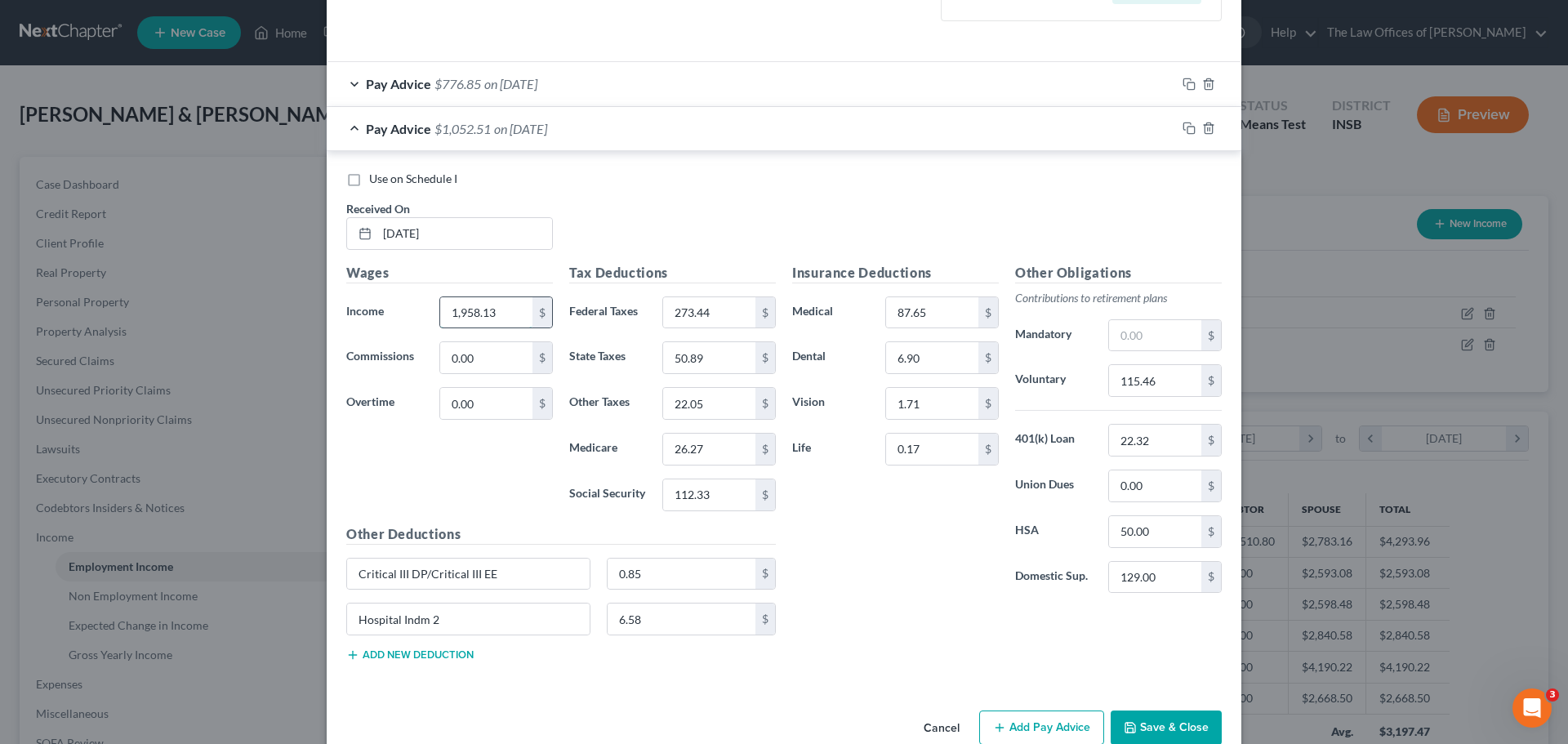
type input "1,958.13"
click at [1130, 338] on input "text" at bounding box center [1155, 335] width 92 height 31
click at [1159, 333] on input "6.67" at bounding box center [1155, 335] width 92 height 31
type input "6"
click at [1164, 335] on input "text" at bounding box center [1155, 335] width 92 height 31
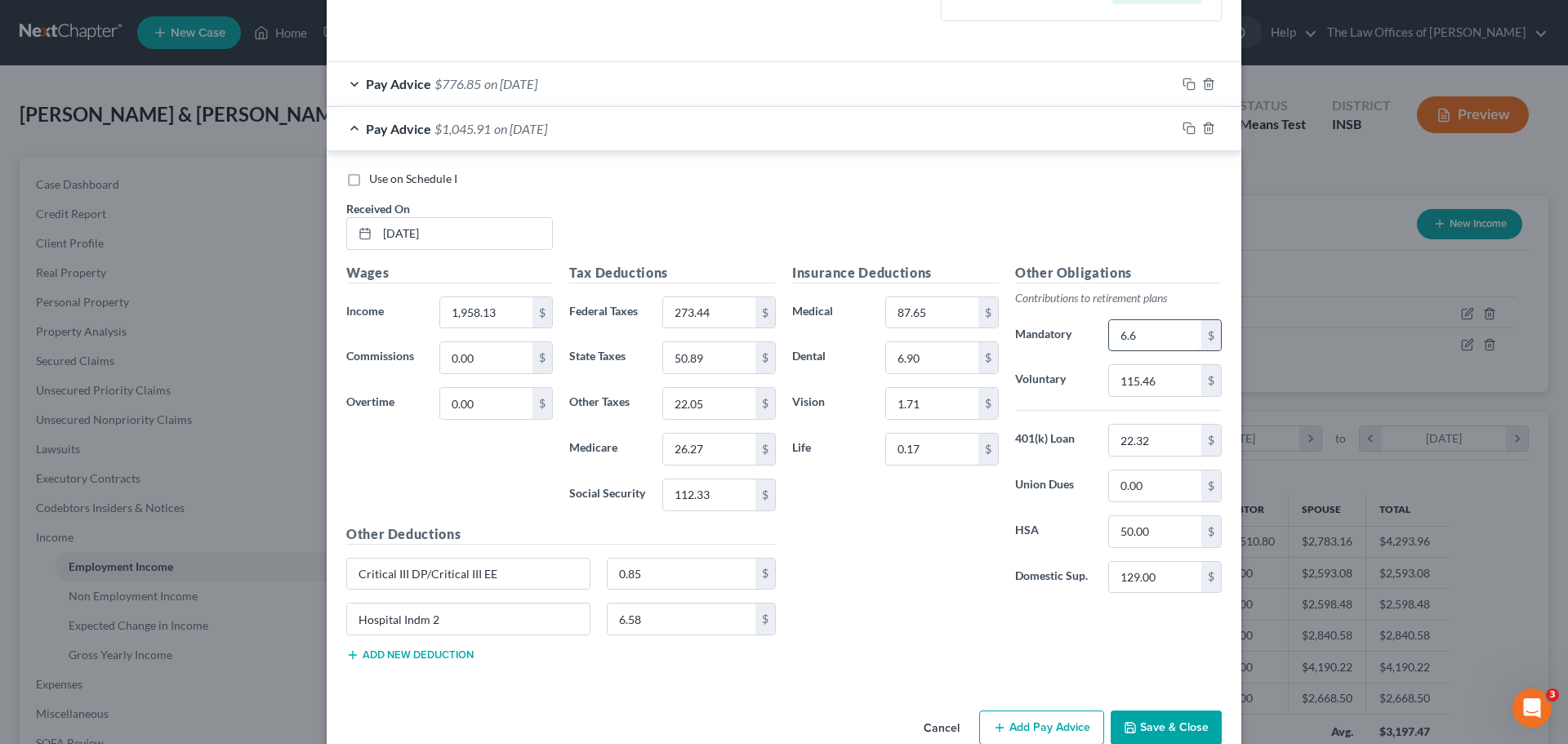
type input "6.67"
drag, startPoint x: 1151, startPoint y: 329, endPoint x: 997, endPoint y: 327, distance: 154.0
click at [994, 327] on div "Insurance Deductions Medical 87.65 $ Dental 6.90 $ Vision 1.71 $ Life 0.17 $ Ot…" at bounding box center [1008, 435] width 446 height 344
click at [1186, 130] on icon "button" at bounding box center [1189, 128] width 13 height 13
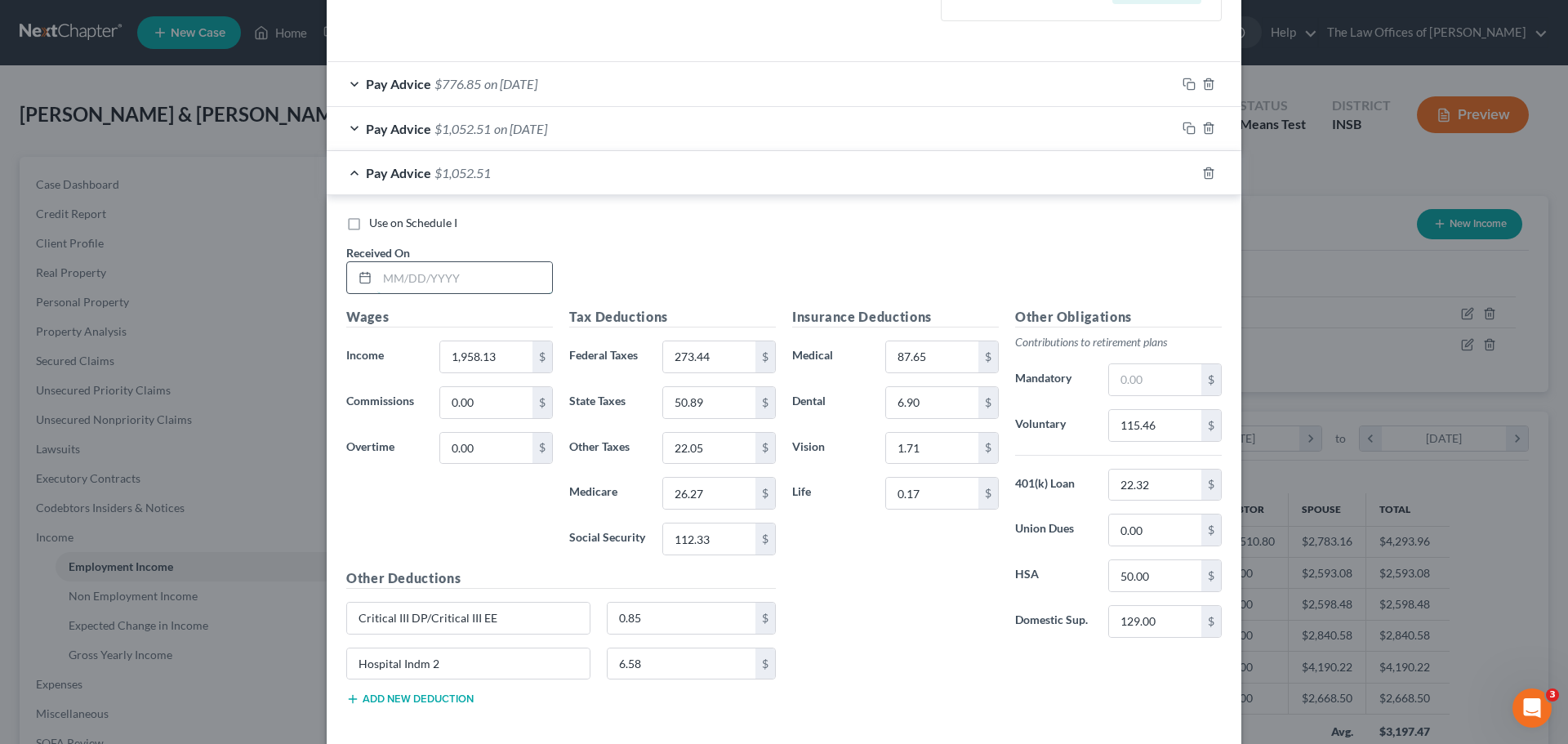
click at [391, 277] on input "text" at bounding box center [464, 278] width 175 height 31
type input "[DATE]"
click at [495, 356] on input "1,958.13" at bounding box center [485, 356] width 92 height 31
drag, startPoint x: 497, startPoint y: 356, endPoint x: 317, endPoint y: 343, distance: 180.5
click at [317, 343] on div "Edit Income Source × Employment Type * Select Full or [DEMOGRAPHIC_DATA] Employ…" at bounding box center [784, 372] width 1568 height 744
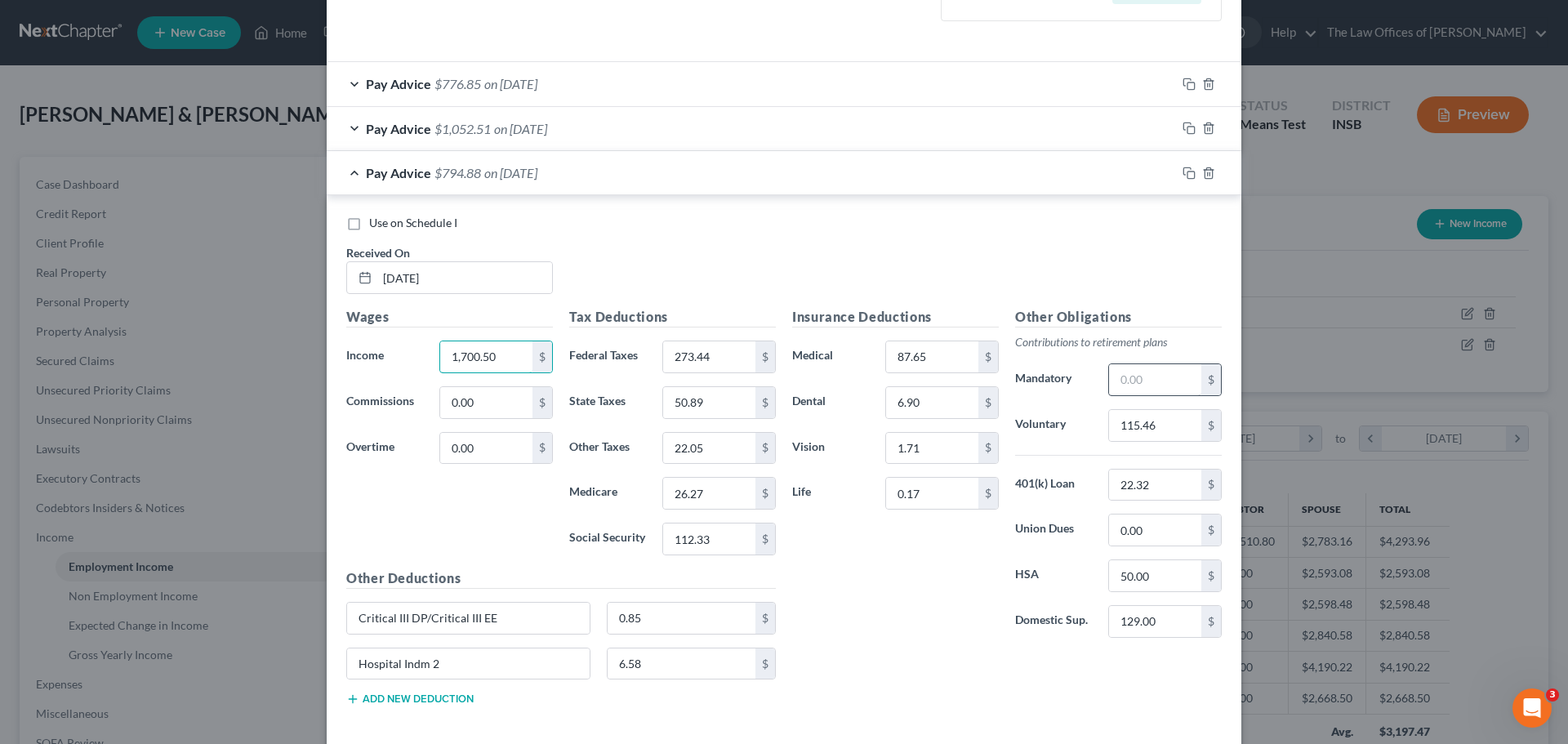
type input "1,700.50"
click at [1145, 381] on input "text" at bounding box center [1155, 379] width 92 height 31
type input "6.67"
click at [1169, 420] on input "115.46" at bounding box center [1155, 425] width 92 height 31
type input "100.00"
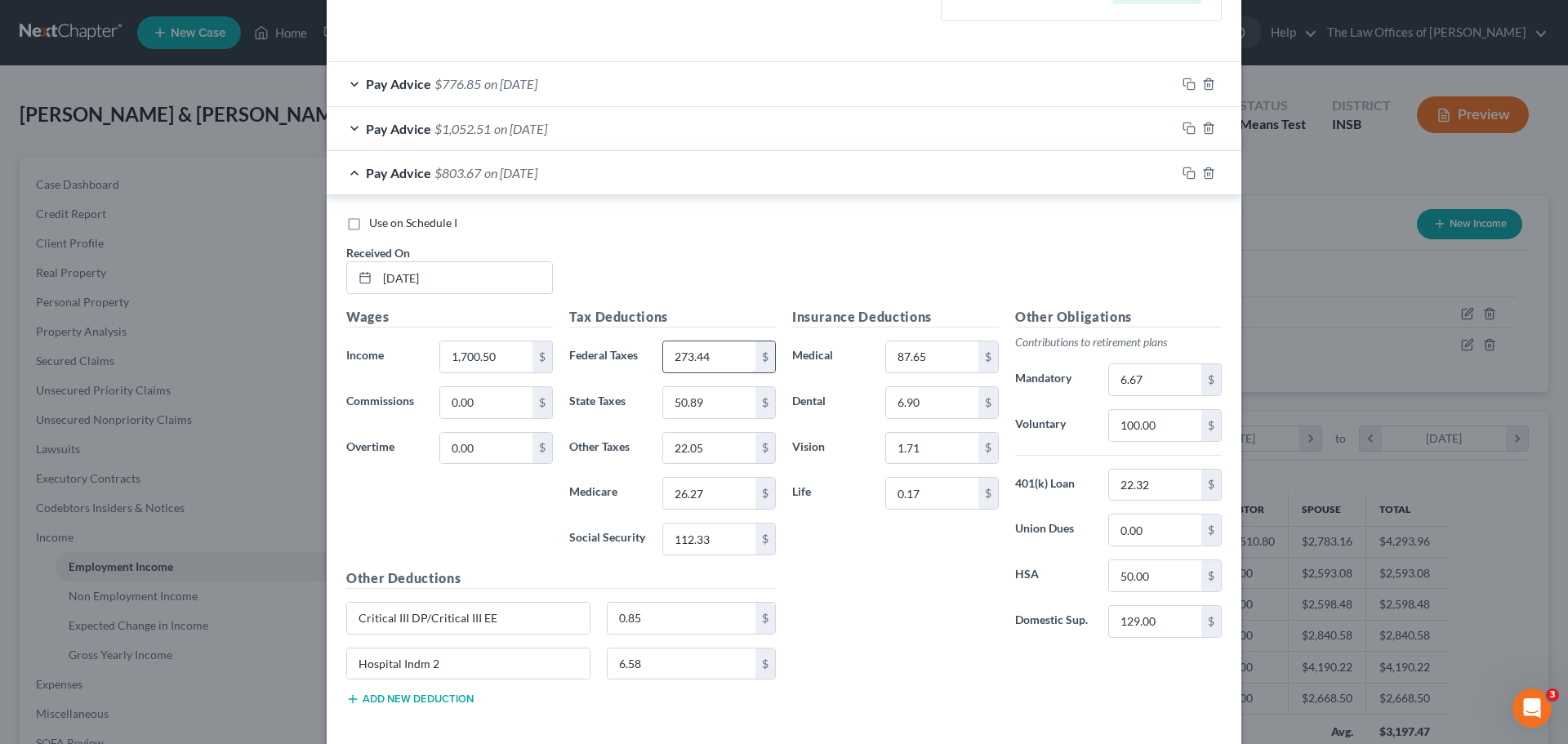
click at [700, 354] on input "273.44" at bounding box center [709, 356] width 92 height 31
click at [709, 360] on input "273.44" at bounding box center [709, 356] width 92 height 31
click at [715, 359] on input "273.44" at bounding box center [709, 356] width 92 height 31
type input "220.16"
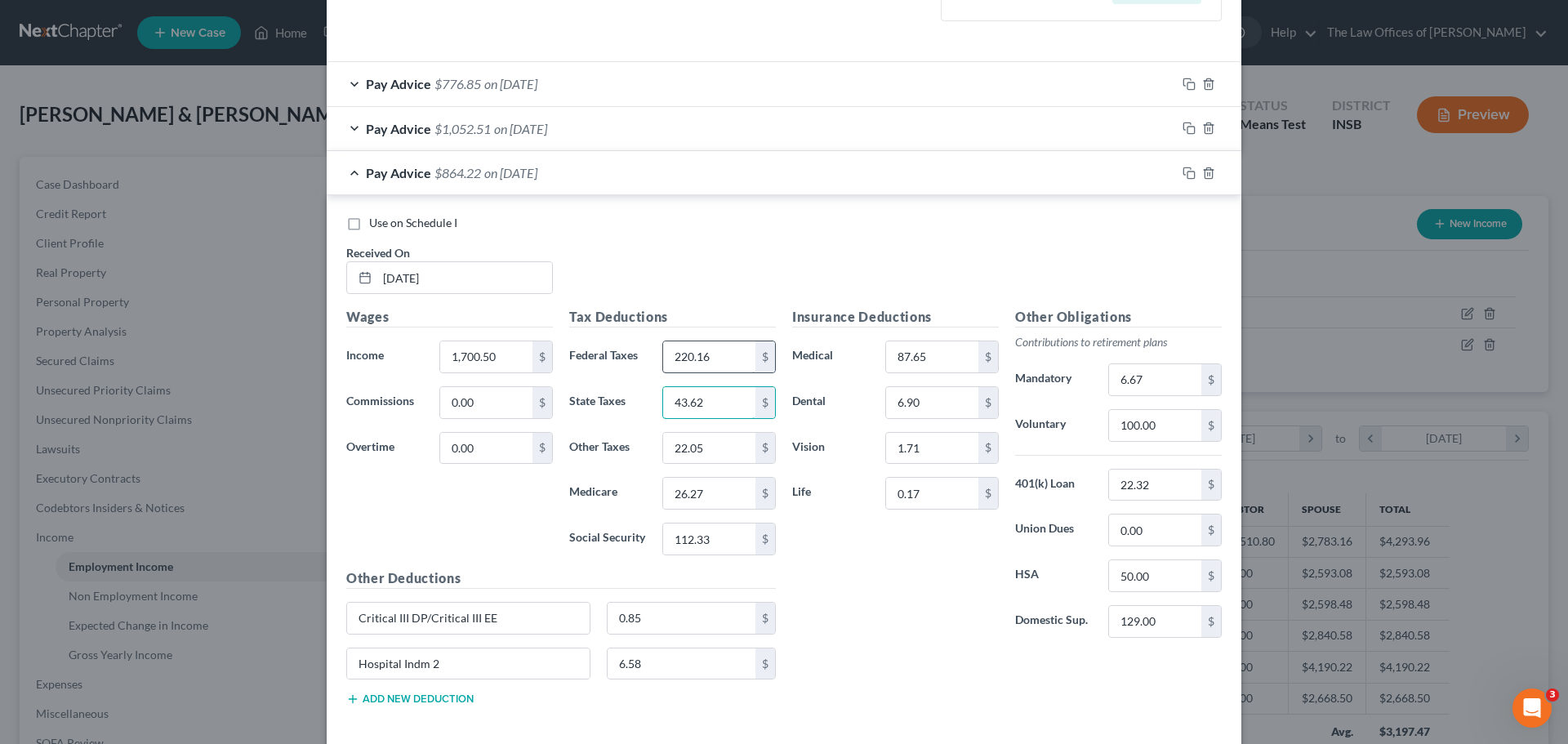
type input "43.62"
type input "18.91"
type input "22.54"
type input "96.37"
click at [1168, 367] on input "6.67" at bounding box center [1155, 379] width 92 height 31
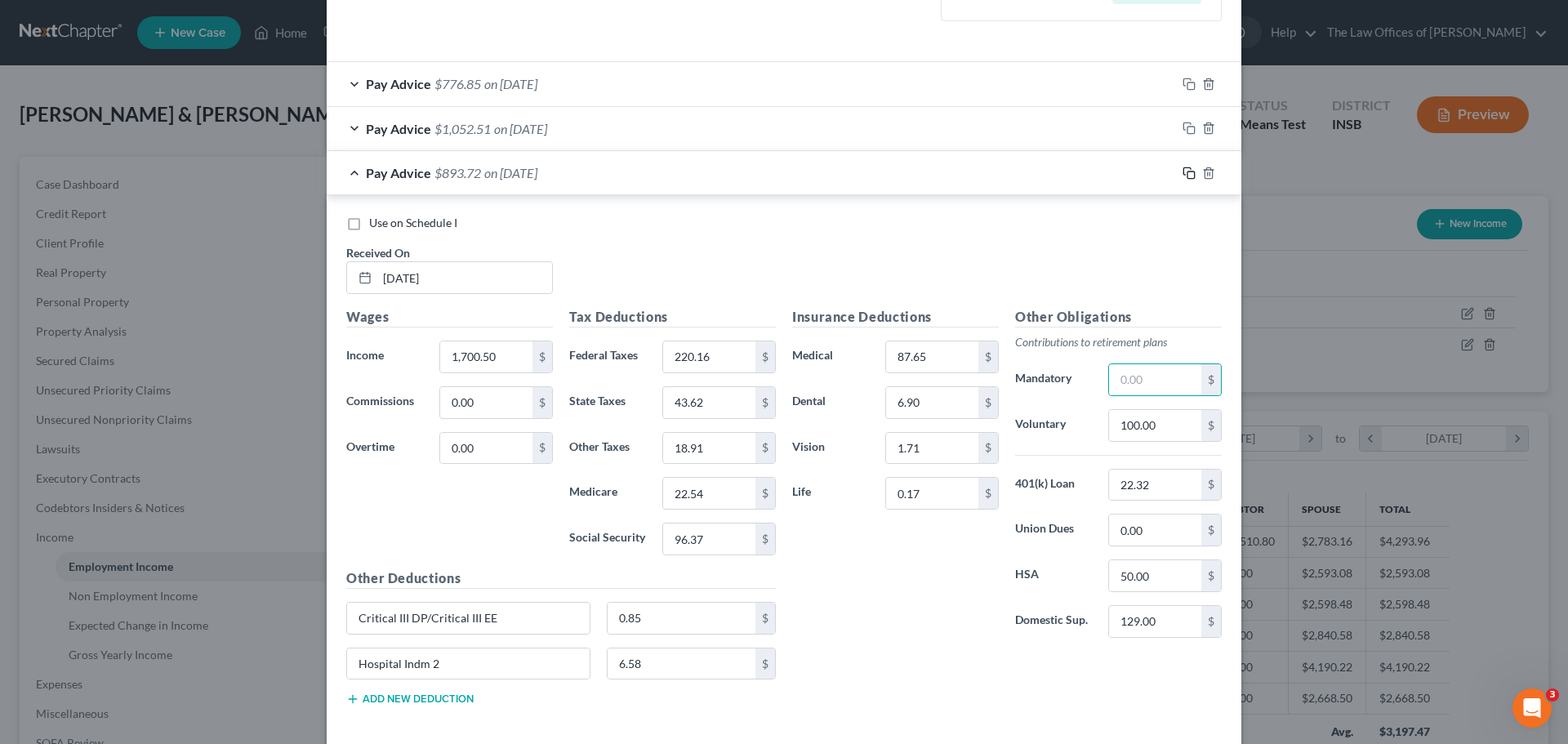
click at [1182, 174] on icon "button" at bounding box center [1189, 173] width 13 height 13
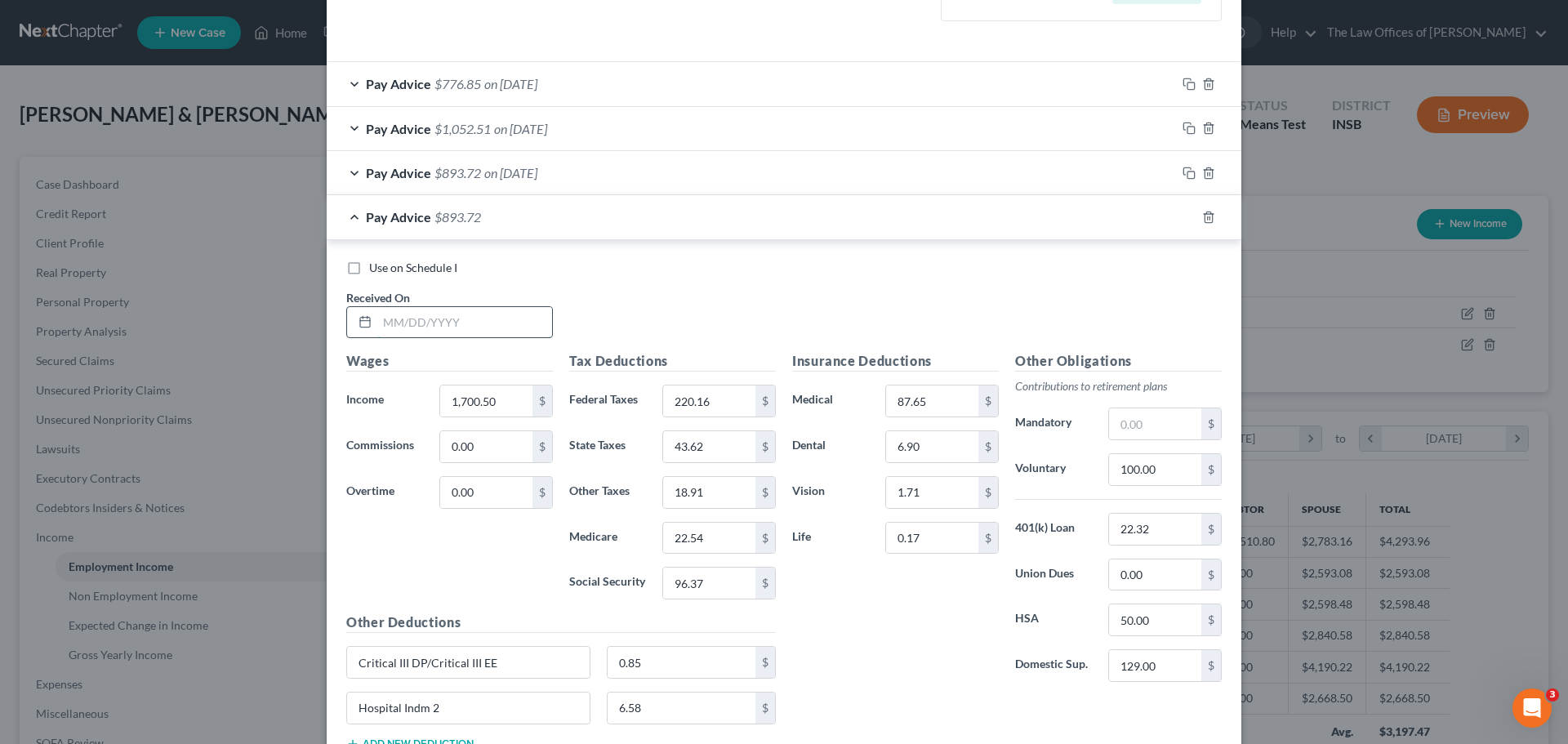
click at [380, 316] on input "text" at bounding box center [464, 323] width 175 height 31
type input "[DATE]"
click at [508, 401] on input "1,700.50" at bounding box center [485, 401] width 92 height 31
type input "1"
type input "2,159.61"
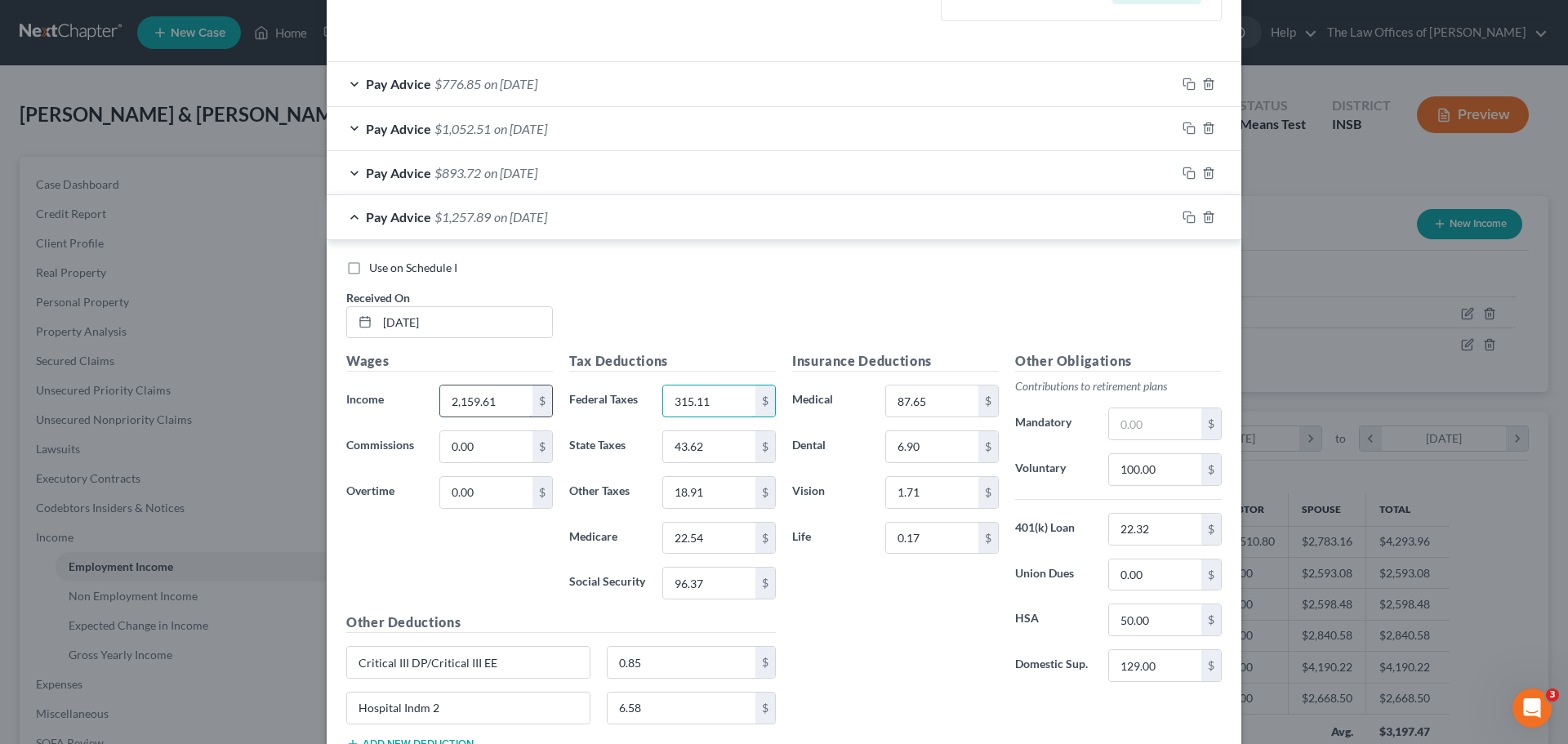
type input "315.11"
type input "56.57"
type input "24.52"
type input "29.19"
type input "124.82"
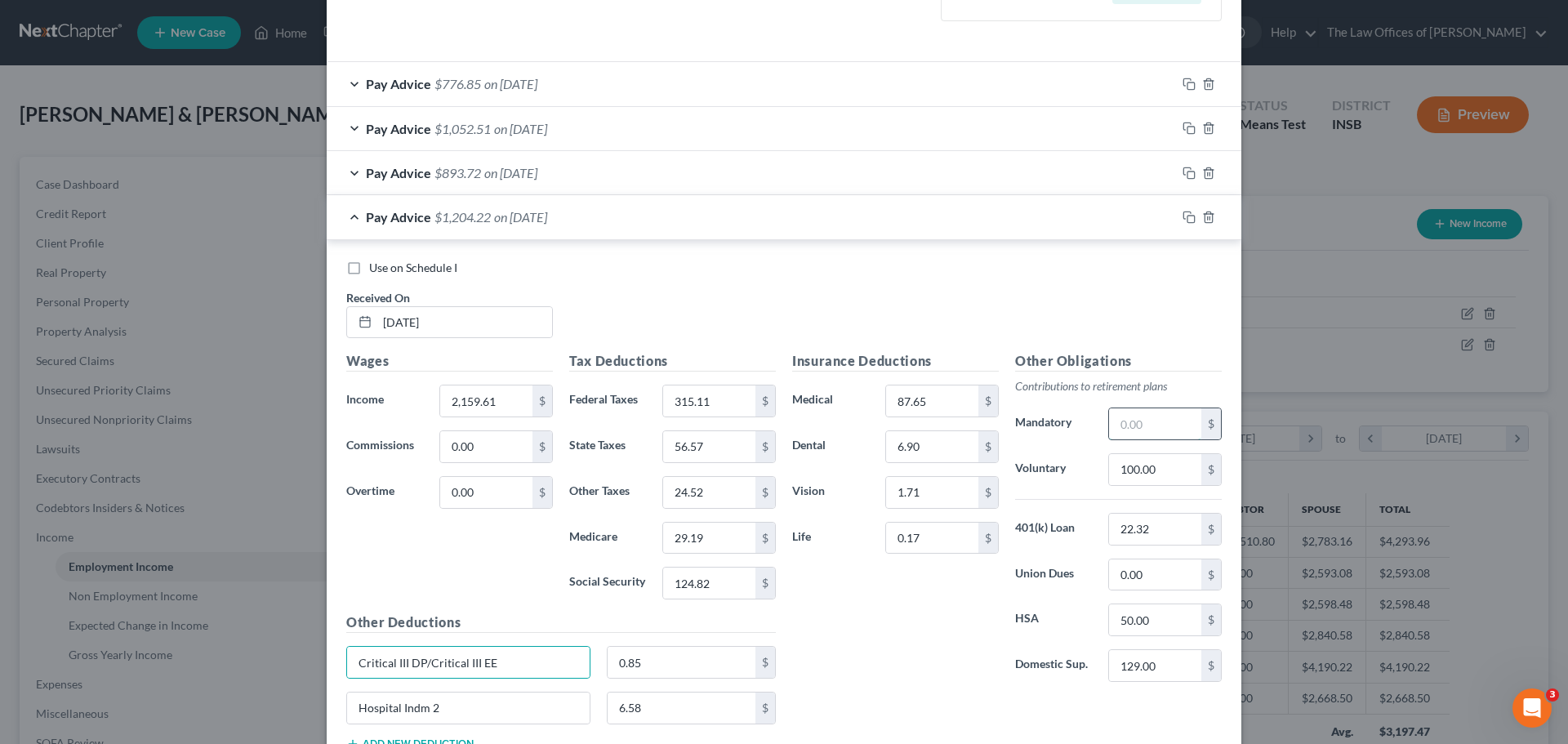
click at [1147, 428] on input "text" at bounding box center [1155, 424] width 92 height 31
type input "6"
click at [723, 406] on input "315.11" at bounding box center [709, 401] width 92 height 31
click at [709, 442] on input "56.57" at bounding box center [709, 447] width 92 height 31
click at [710, 504] on input "24.52" at bounding box center [709, 493] width 92 height 31
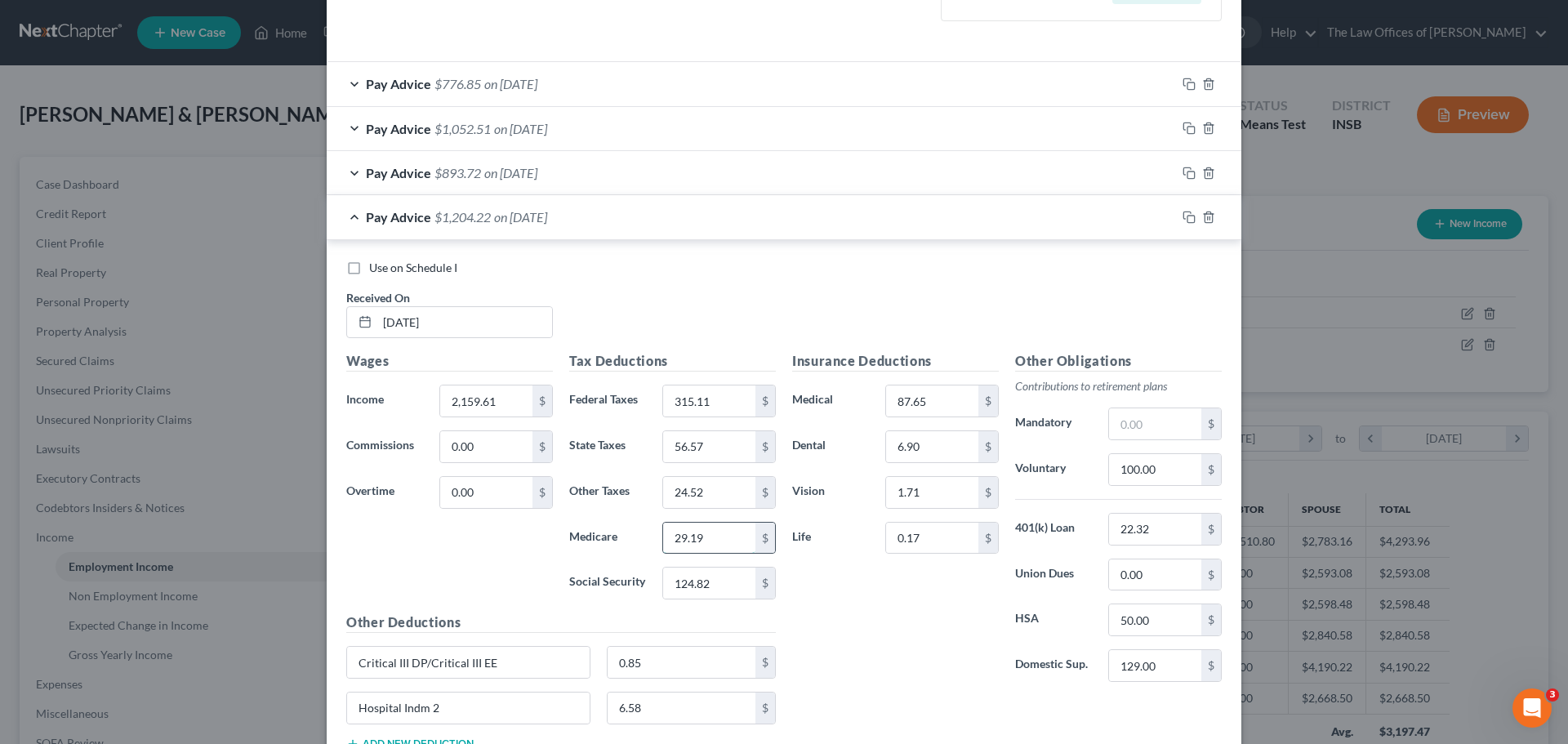
click at [712, 537] on input "29.19" at bounding box center [709, 538] width 92 height 31
click at [715, 585] on input "124.82" at bounding box center [709, 583] width 92 height 31
click at [1168, 463] on input "100.00" at bounding box center [1155, 470] width 92 height 31
type input "127.55"
click at [1188, 420] on input "text" at bounding box center [1155, 424] width 92 height 31
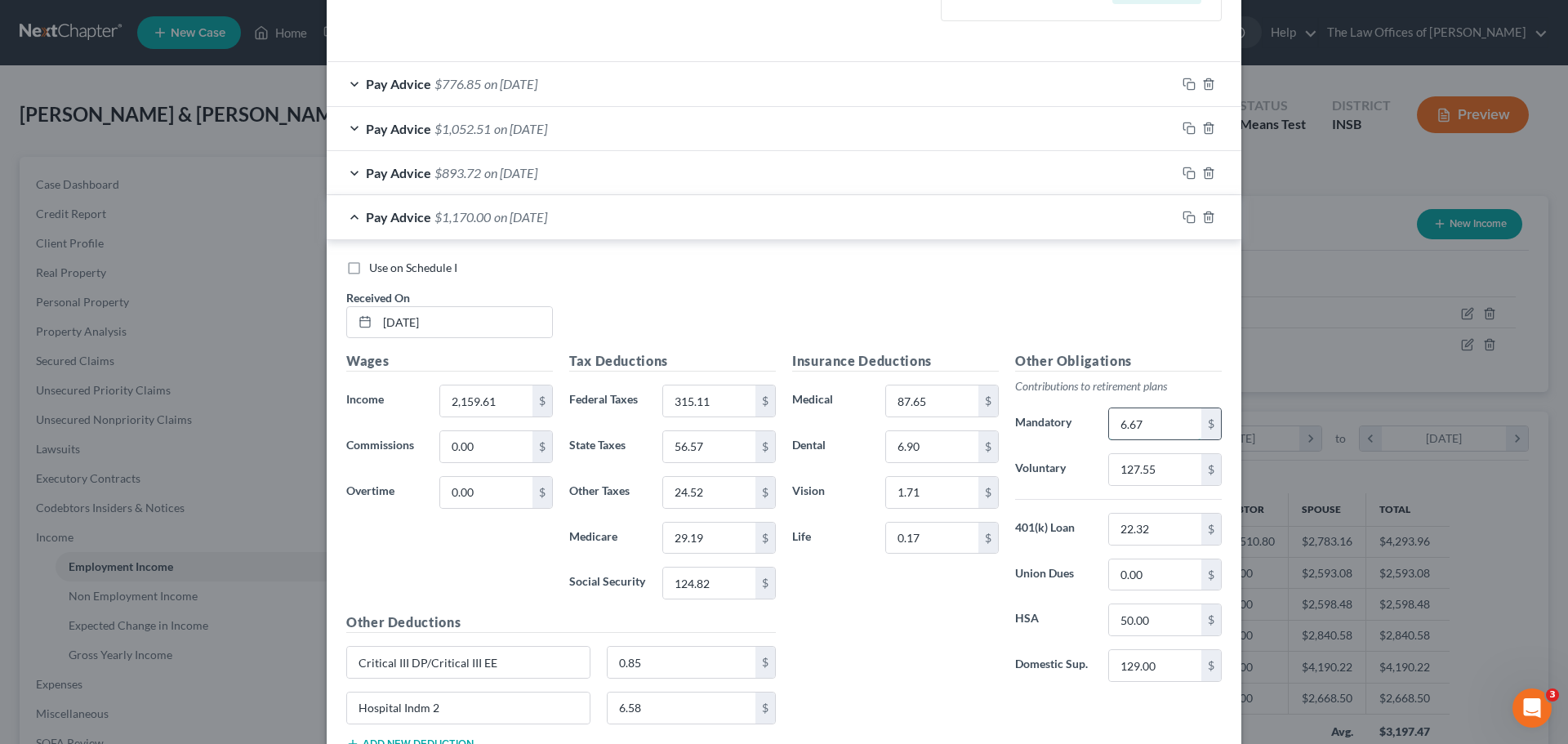
click at [1161, 419] on input "6.67" at bounding box center [1155, 424] width 92 height 31
type input "6"
click at [1182, 214] on icon "button" at bounding box center [1189, 217] width 13 height 13
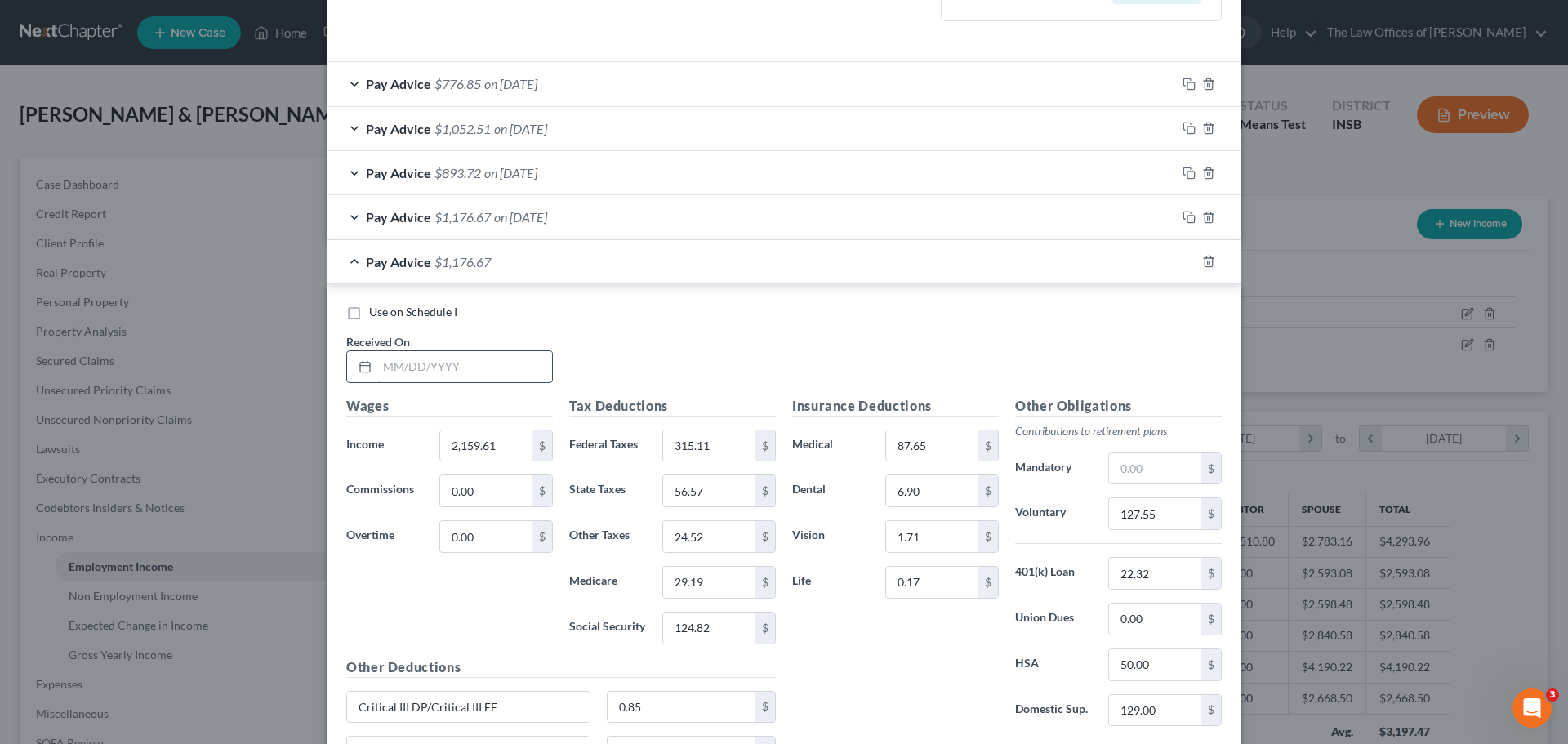
click at [384, 371] on input "text" at bounding box center [464, 367] width 175 height 31
type input "[DATE]"
click at [496, 447] on input "2,159.61" at bounding box center [485, 446] width 92 height 31
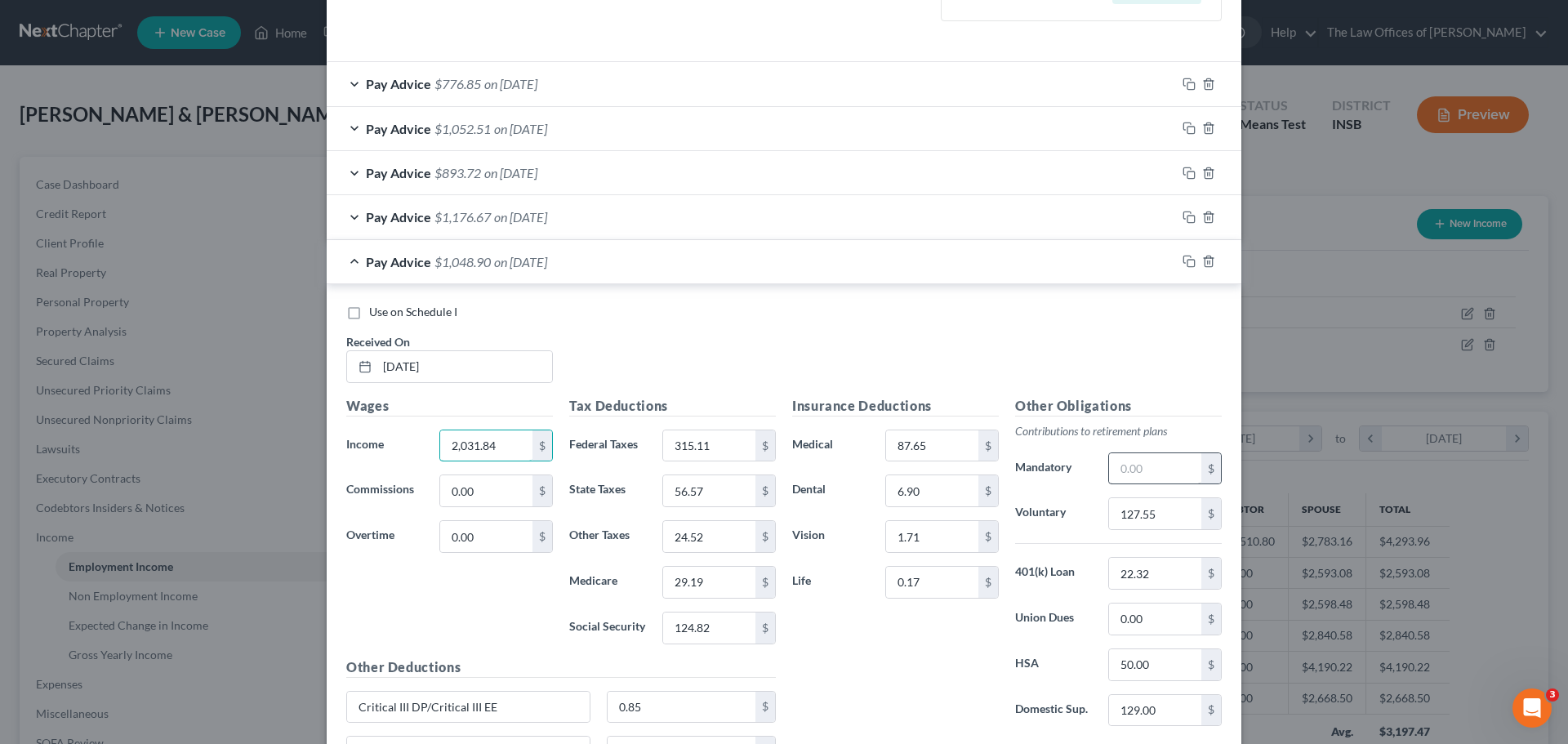
type input "2,031.84"
click at [1194, 471] on input "text" at bounding box center [1155, 469] width 92 height 31
type input "6.67"
click at [1158, 508] on input "127.55" at bounding box center [1155, 514] width 92 height 31
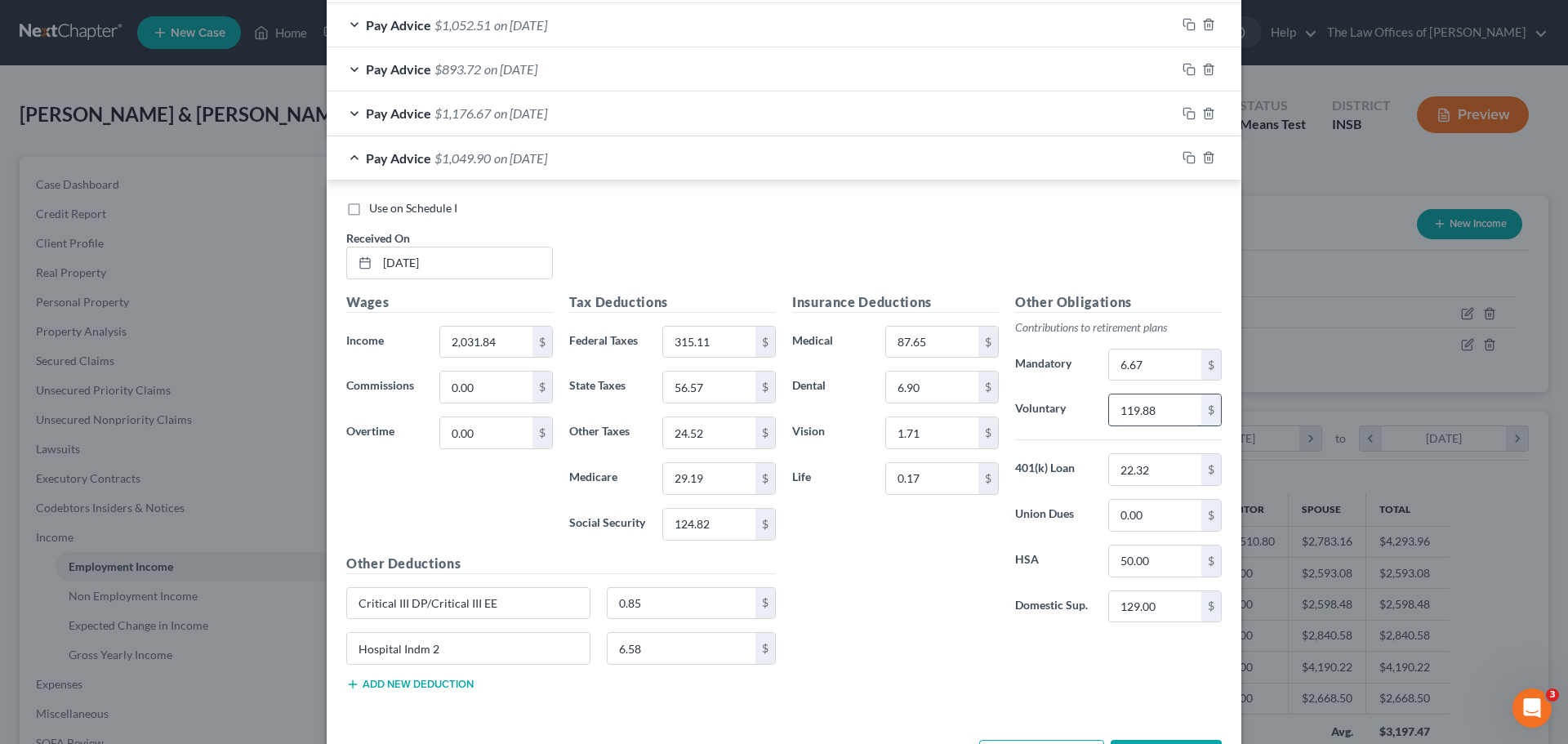
scroll to position [656, 0]
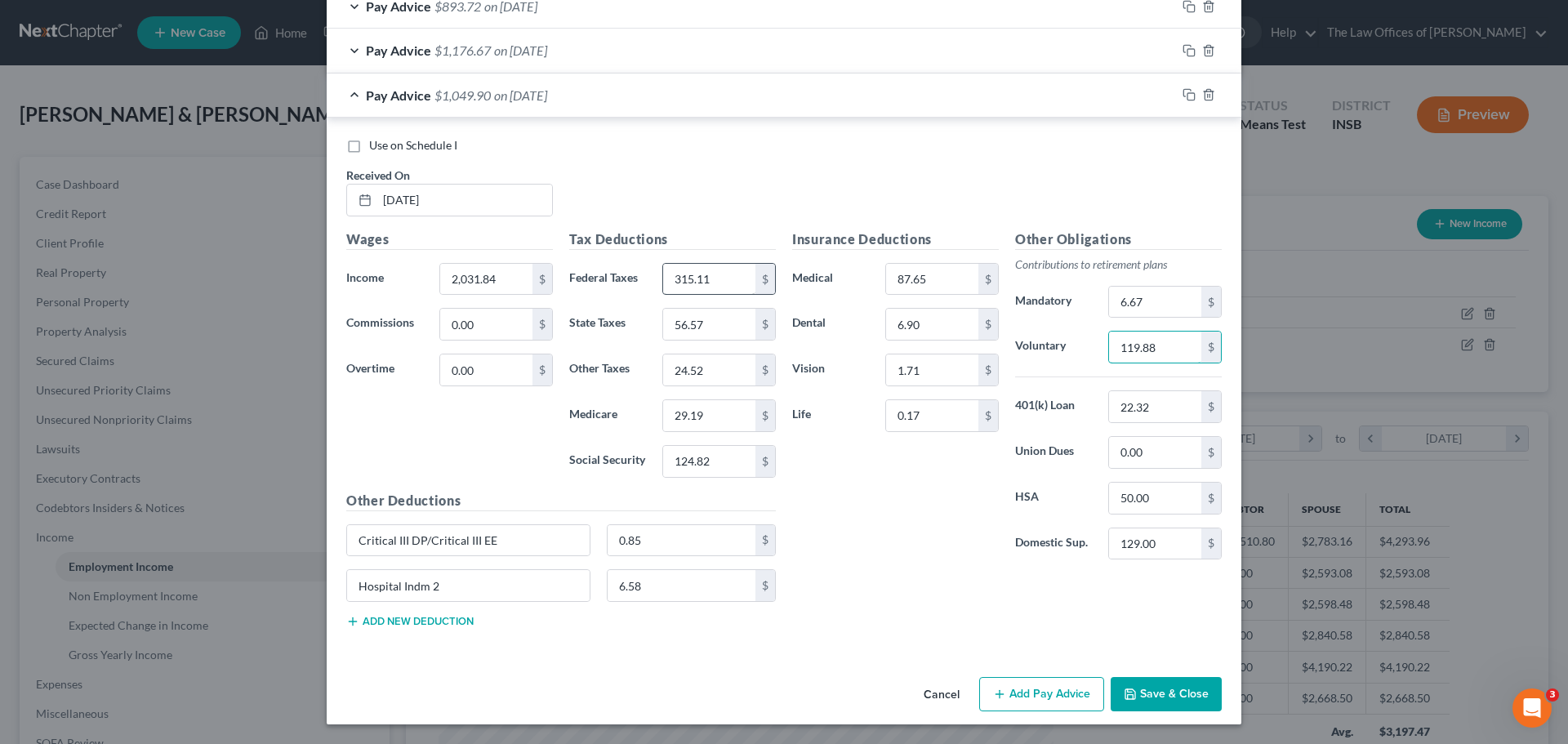
type input "119.88"
click at [705, 277] on input "315.11" at bounding box center [709, 280] width 92 height 31
type input "288.69"
type input "52.97"
type input "22.95"
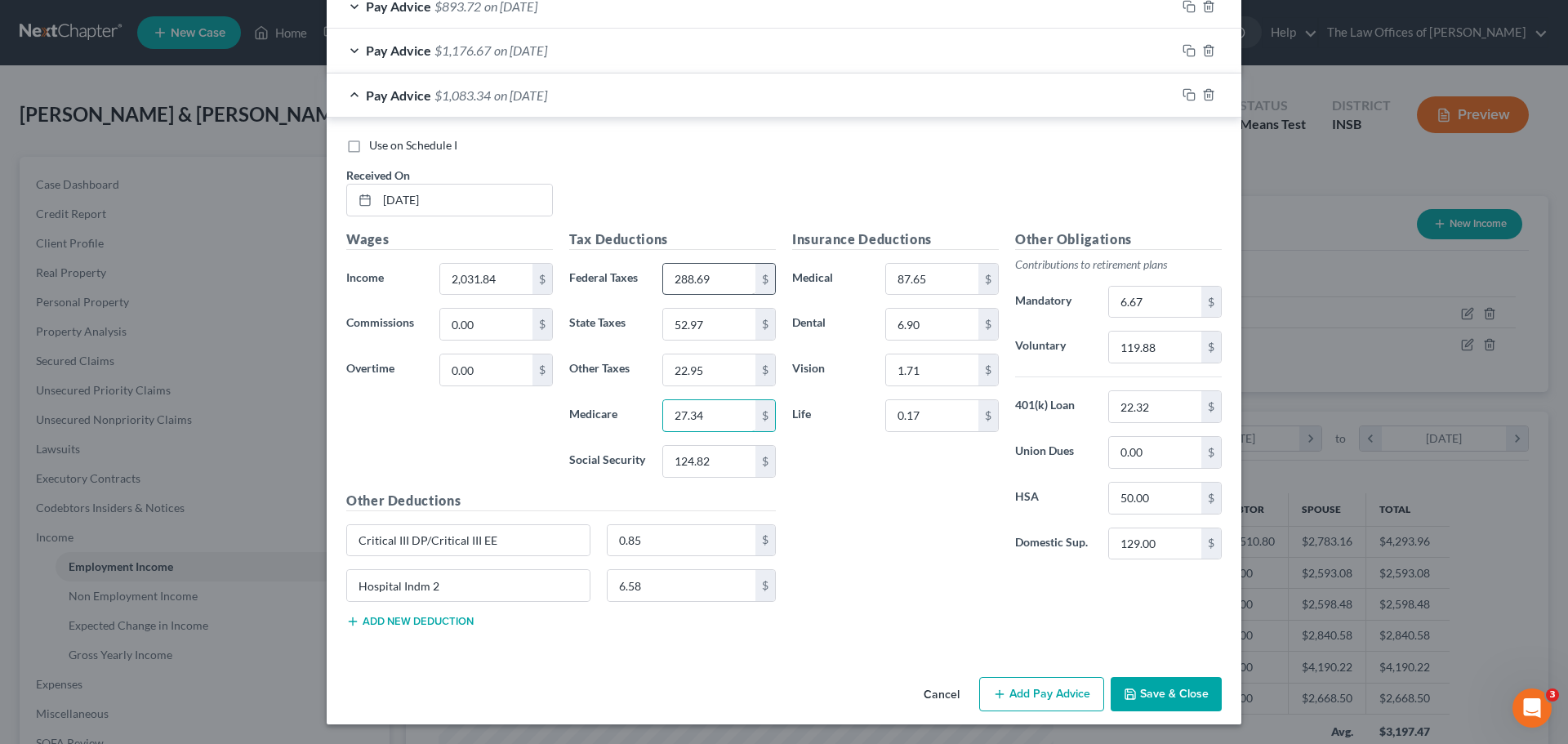
type input "27.34"
type input "116.91"
click at [1137, 319] on div "Other Obligations Contributions to retirement plans Mandatory 6.67 $ Voluntary …" at bounding box center [1118, 401] width 223 height 344
click at [1138, 303] on input "6.67" at bounding box center [1155, 303] width 92 height 31
click at [1186, 91] on icon "button" at bounding box center [1189, 94] width 13 height 13
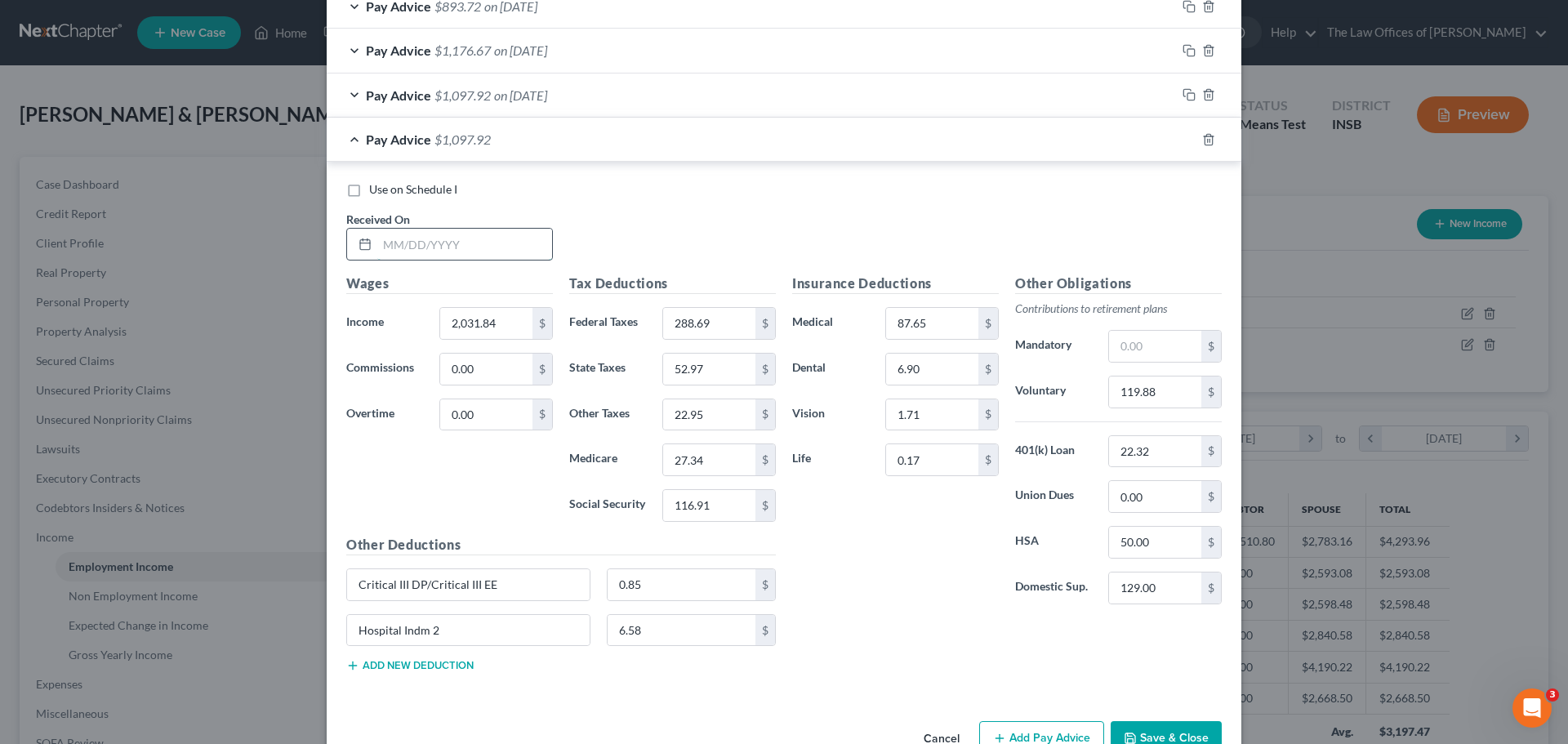
click at [410, 243] on input "text" at bounding box center [464, 244] width 175 height 31
type input "[DATE]"
click at [1128, 394] on input "119.88" at bounding box center [1155, 392] width 92 height 31
type input "123.84"
click at [485, 324] on input "2,031.84" at bounding box center [485, 324] width 92 height 31
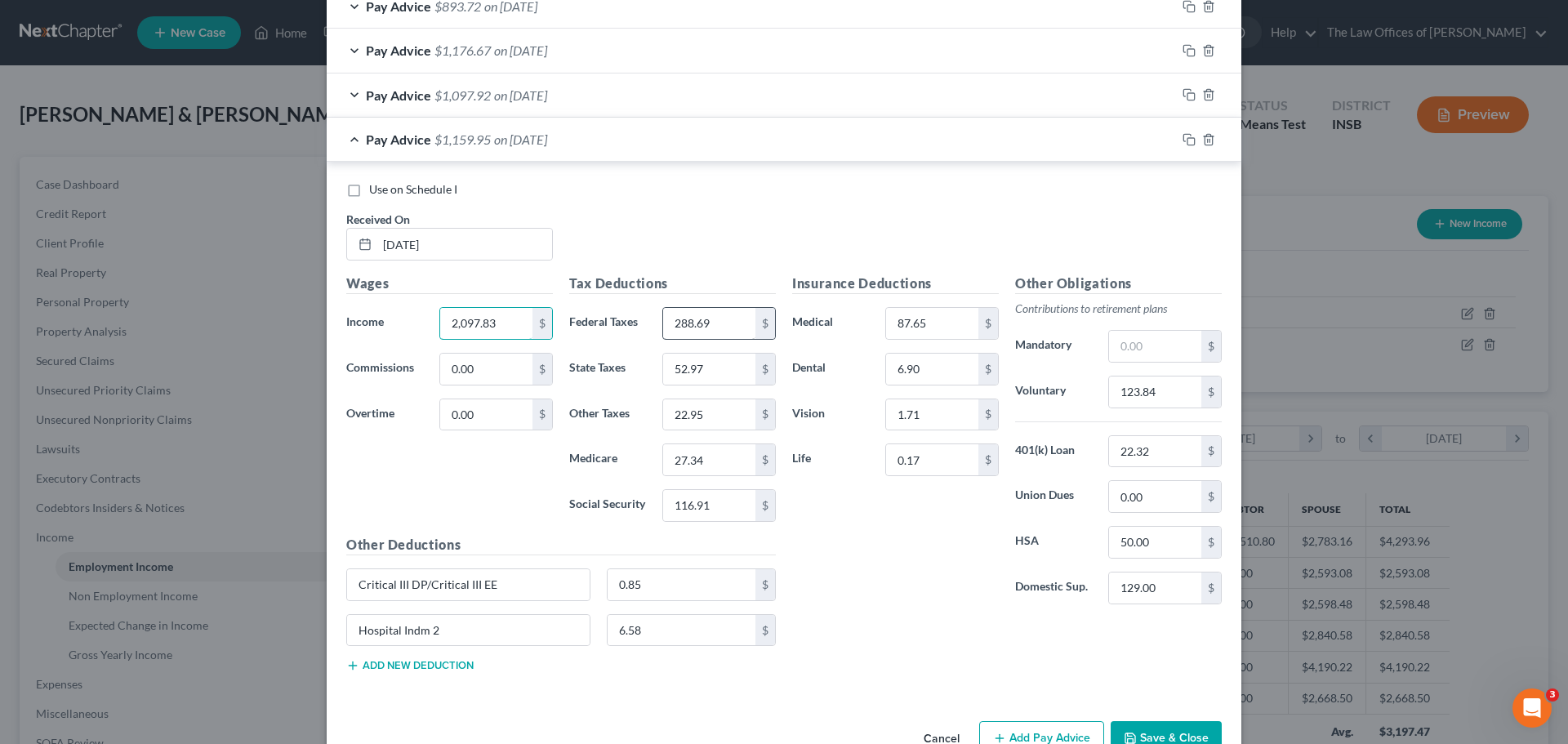
type input "2,097.83"
click at [695, 321] on input "288.69" at bounding box center [709, 324] width 92 height 31
type input "302.33"
type input "54.83"
type input "23.76"
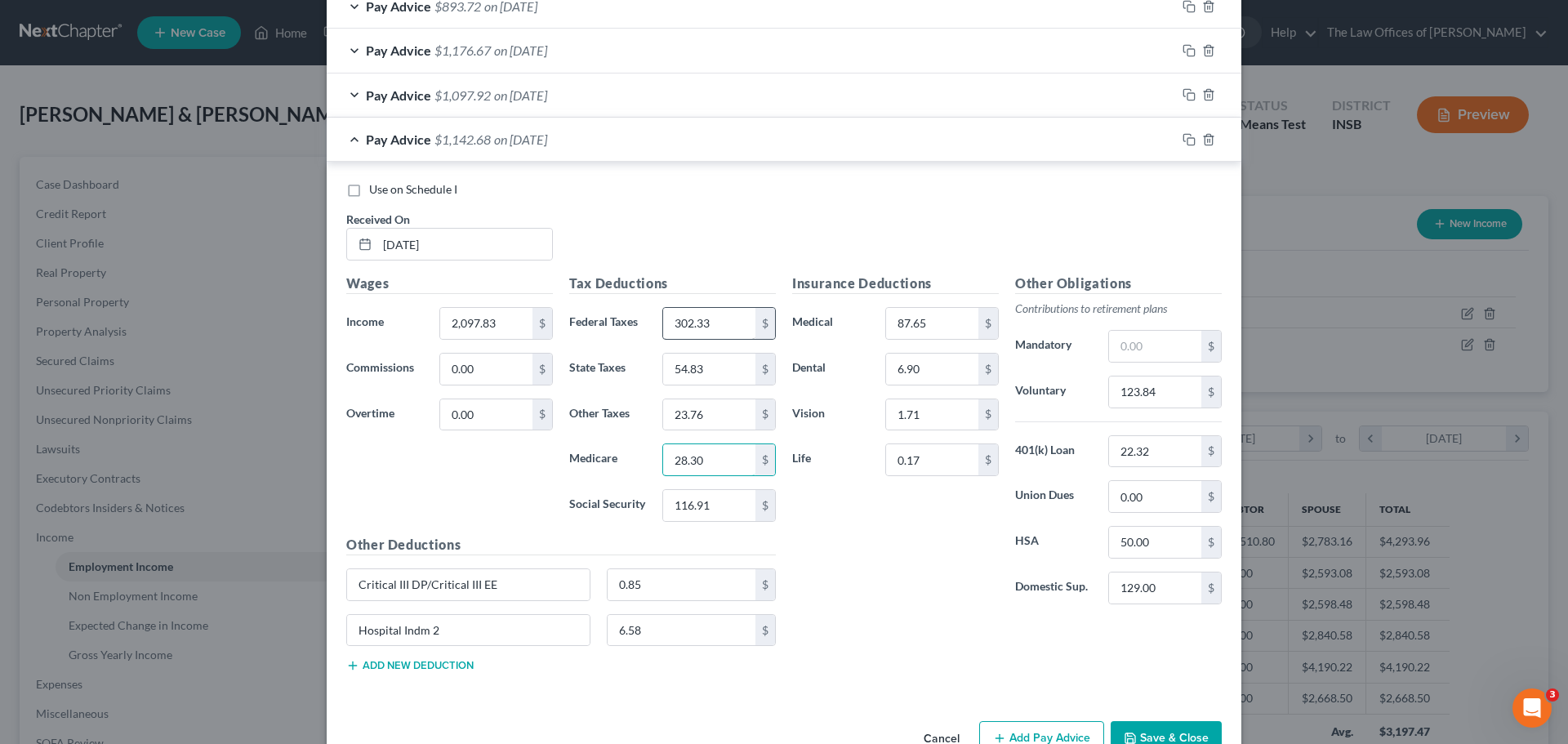
type input "28.30"
type input "121.00"
click at [1155, 345] on input "text" at bounding box center [1155, 346] width 92 height 31
type input "6"
drag, startPoint x: 1182, startPoint y: 138, endPoint x: 1143, endPoint y: 133, distance: 39.3
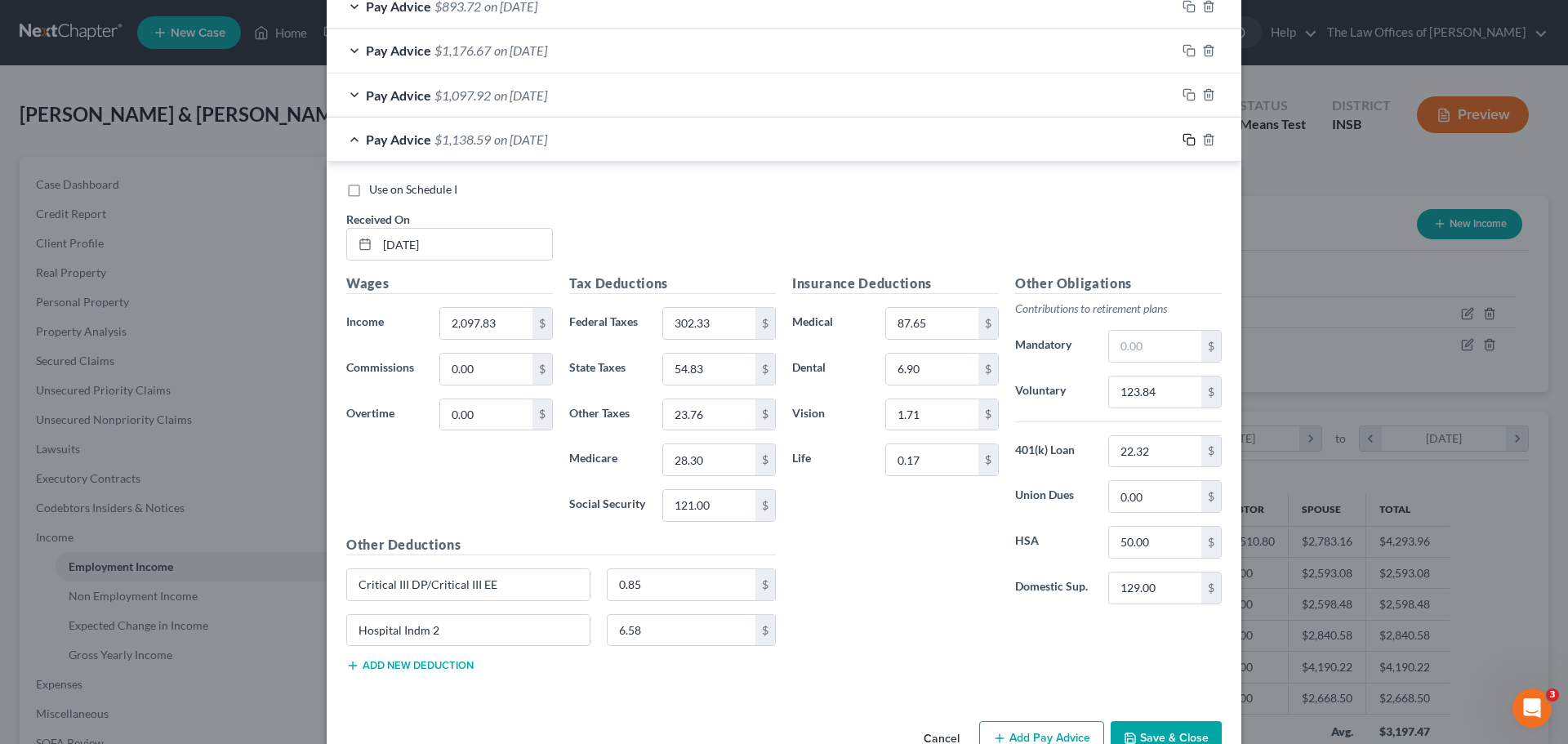
click at [1188, 138] on rect "button" at bounding box center [1191, 142] width 7 height 7
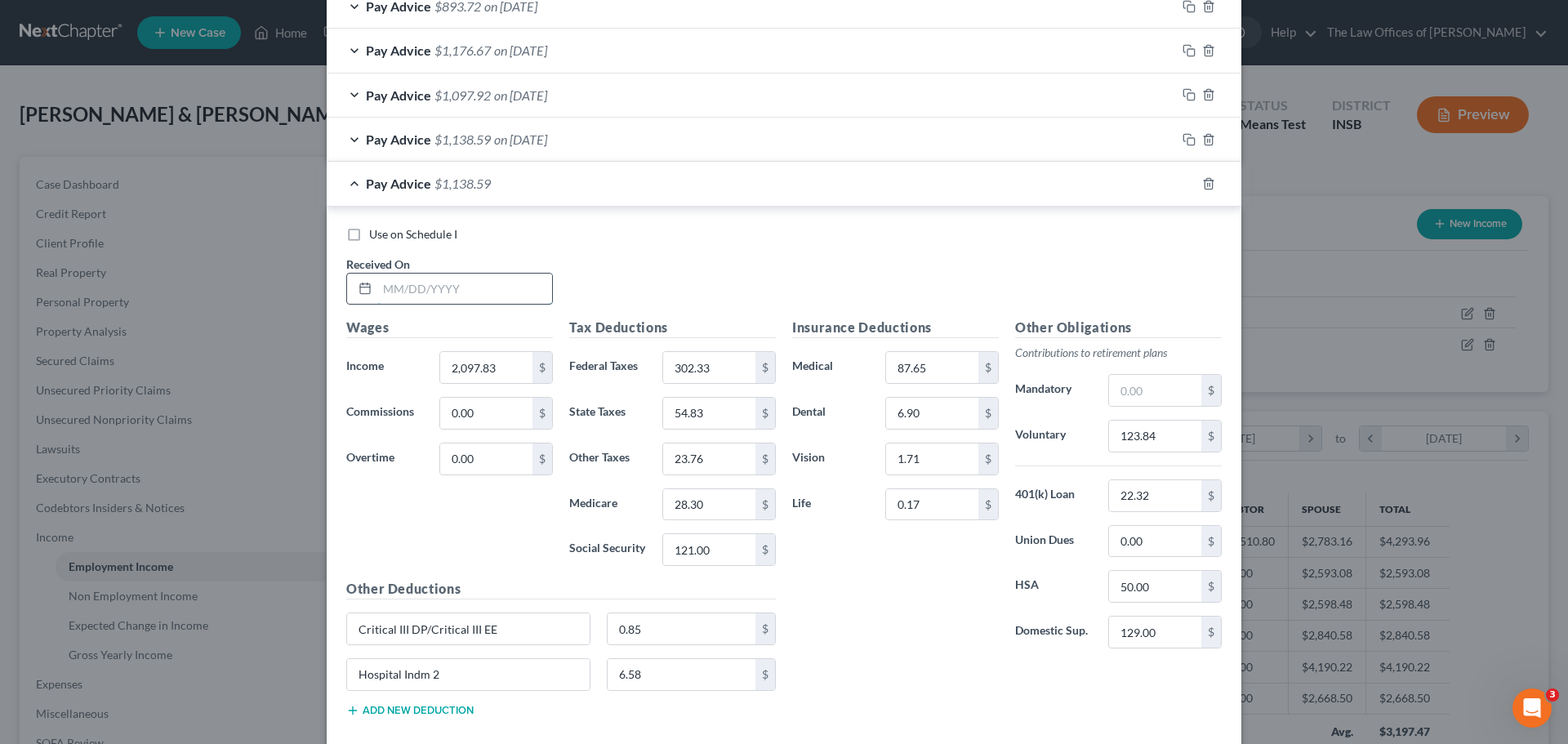
click at [382, 299] on input "text" at bounding box center [464, 289] width 175 height 31
type input "[DATE]"
click at [1152, 439] on input "123.84" at bounding box center [1155, 436] width 92 height 31
type input "104.30"
drag, startPoint x: 1101, startPoint y: 393, endPoint x: 1128, endPoint y: 396, distance: 27.2
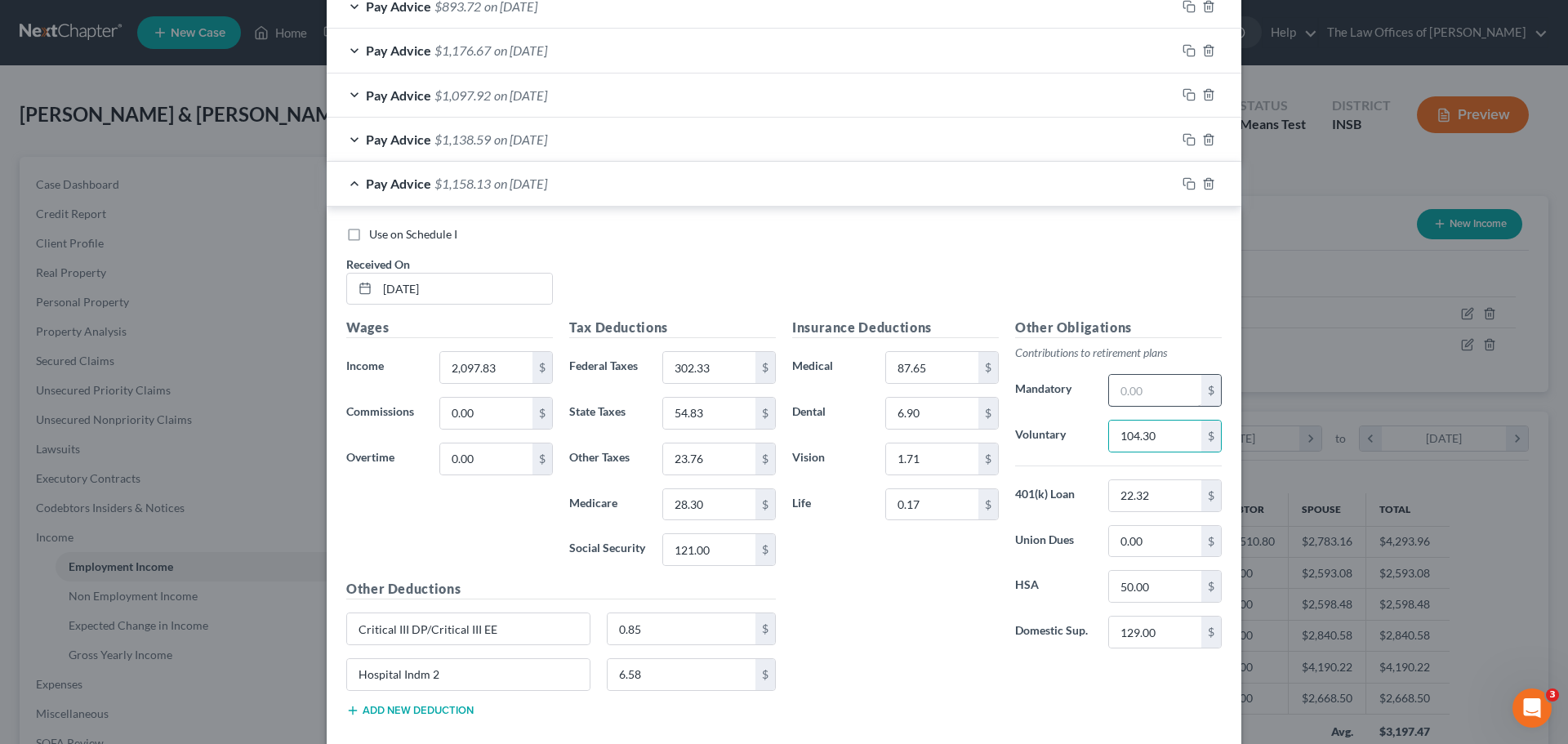
click at [1102, 393] on div "$" at bounding box center [1165, 390] width 130 height 33
click at [1129, 397] on input "text" at bounding box center [1155, 390] width 92 height 31
type input "6.67"
click at [500, 369] on input "2,097.83" at bounding box center [485, 367] width 92 height 31
type input "1,772.10"
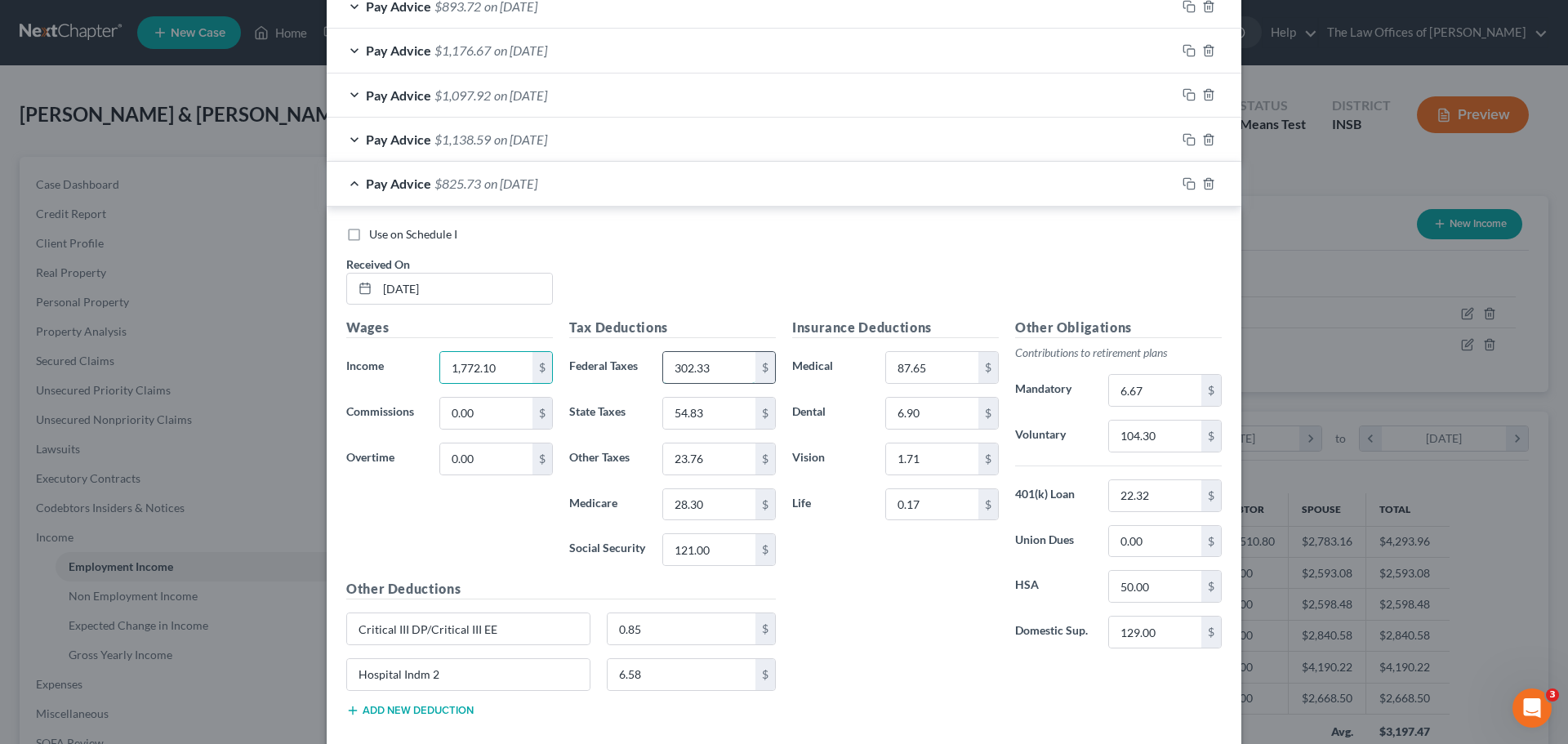
click at [712, 369] on input "302.33" at bounding box center [709, 367] width 92 height 31
type input "234.97"
type input "45.64"
type input "19.78"
type input "23.58"
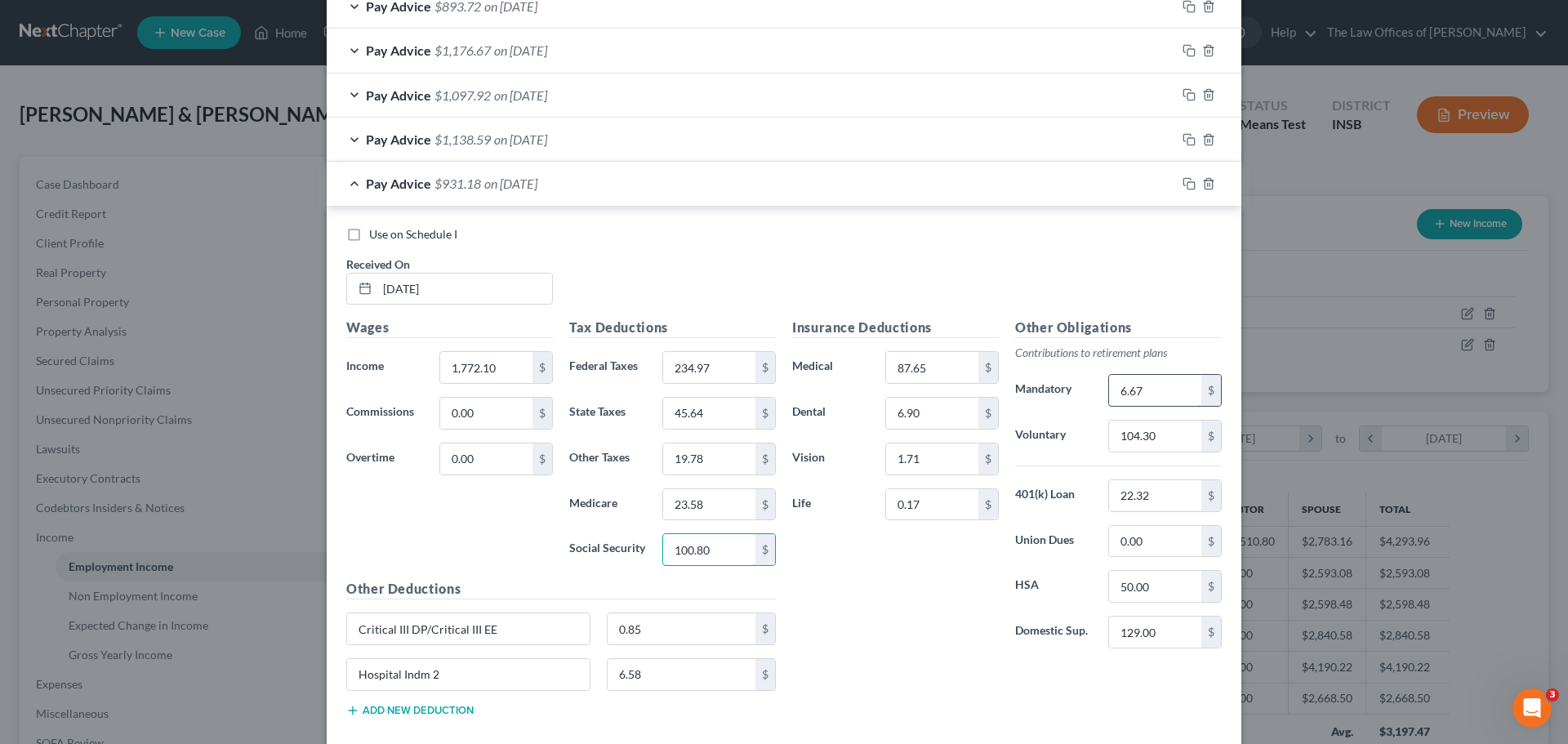
type input "100.80"
click at [1140, 387] on input "6.67" at bounding box center [1155, 390] width 92 height 31
click at [1182, 186] on icon "button" at bounding box center [1189, 184] width 13 height 13
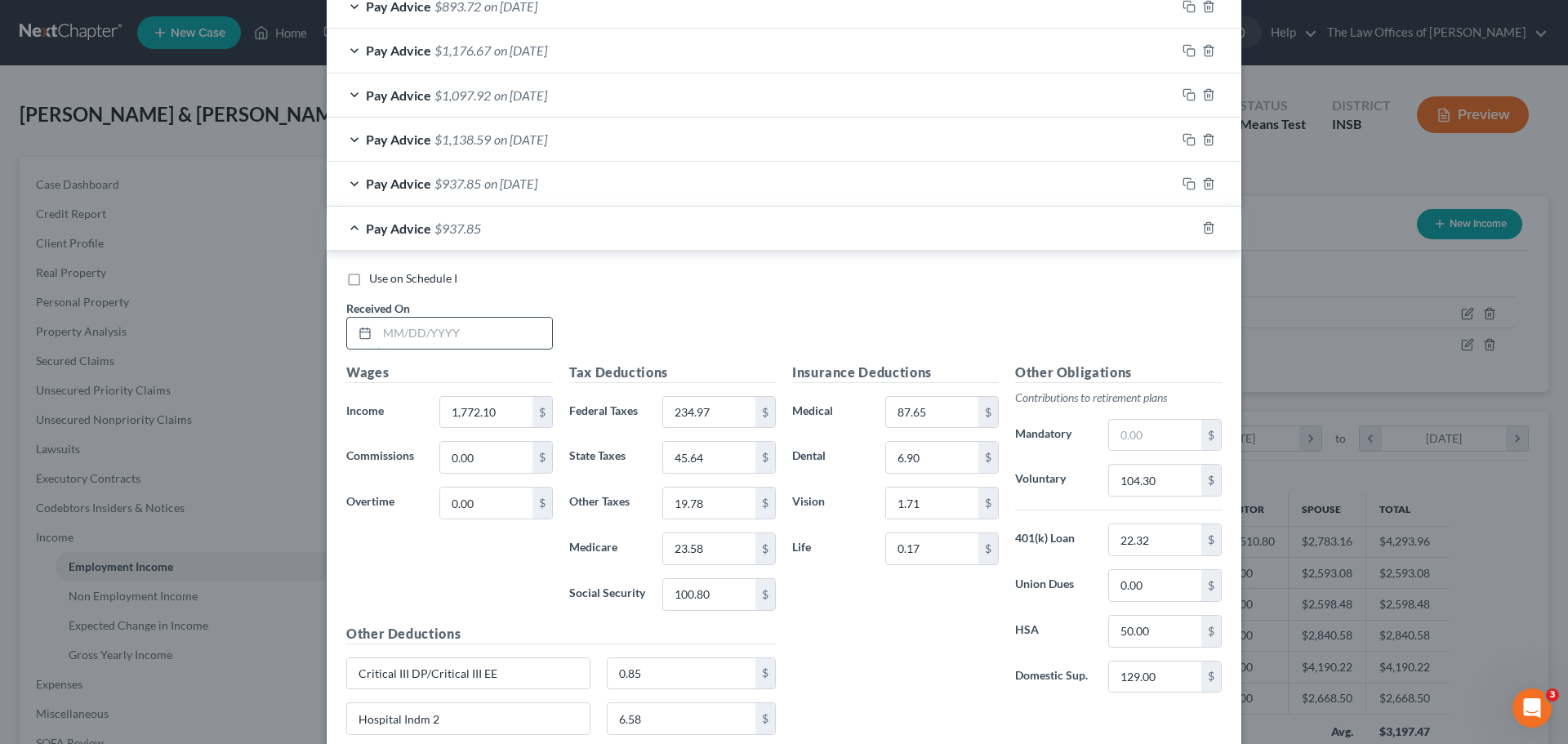
click at [392, 340] on input "text" at bounding box center [464, 333] width 175 height 31
type input "[DATE]"
click at [1173, 484] on input "104.30" at bounding box center [1155, 480] width 92 height 31
type input "110.76"
click at [1121, 439] on input "text" at bounding box center [1155, 435] width 92 height 31
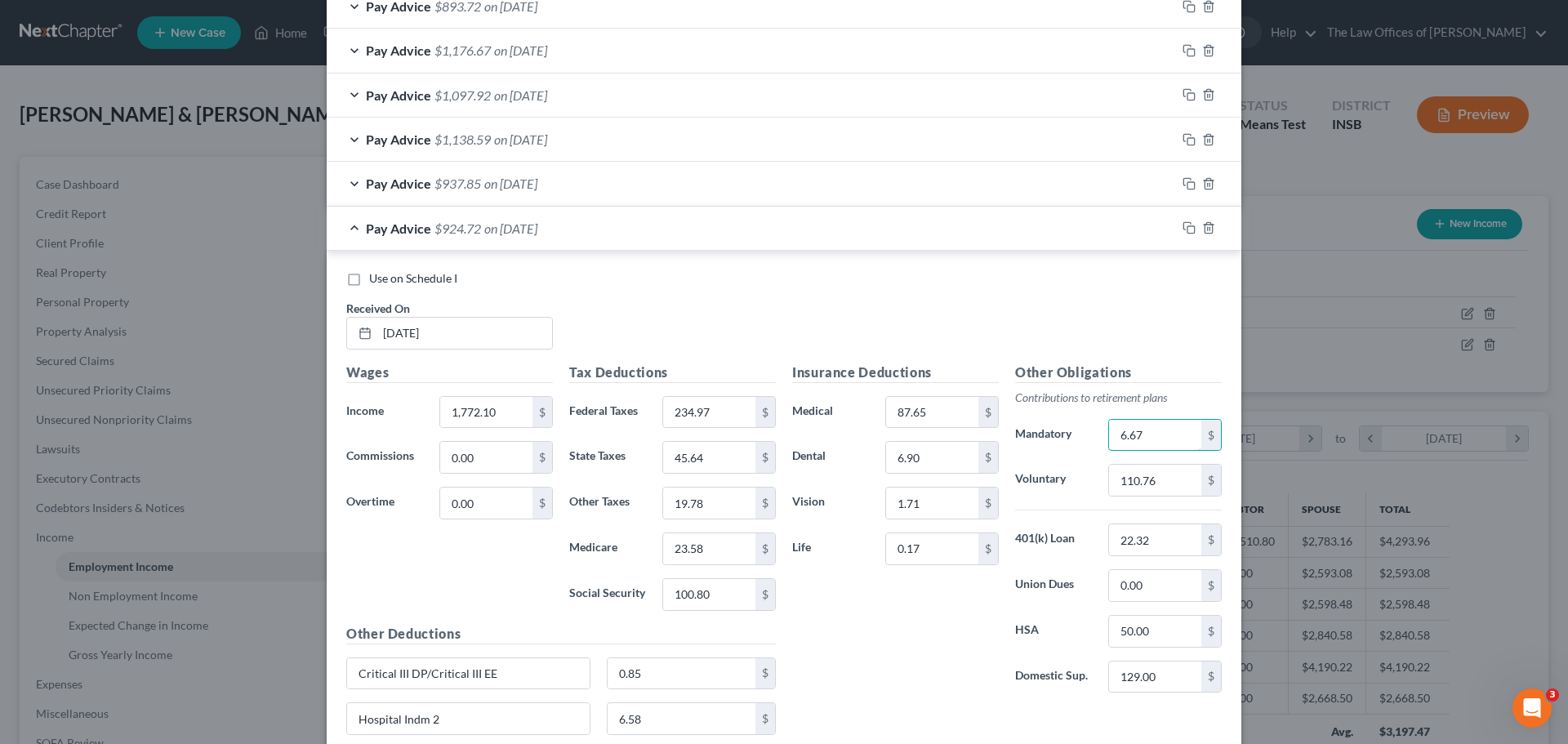
type input "6.67"
click at [472, 409] on input "1,772.10" at bounding box center [485, 412] width 92 height 31
type input "1,879.74"
click at [726, 409] on input "234.97" at bounding box center [709, 412] width 92 height 31
type input "257.23"
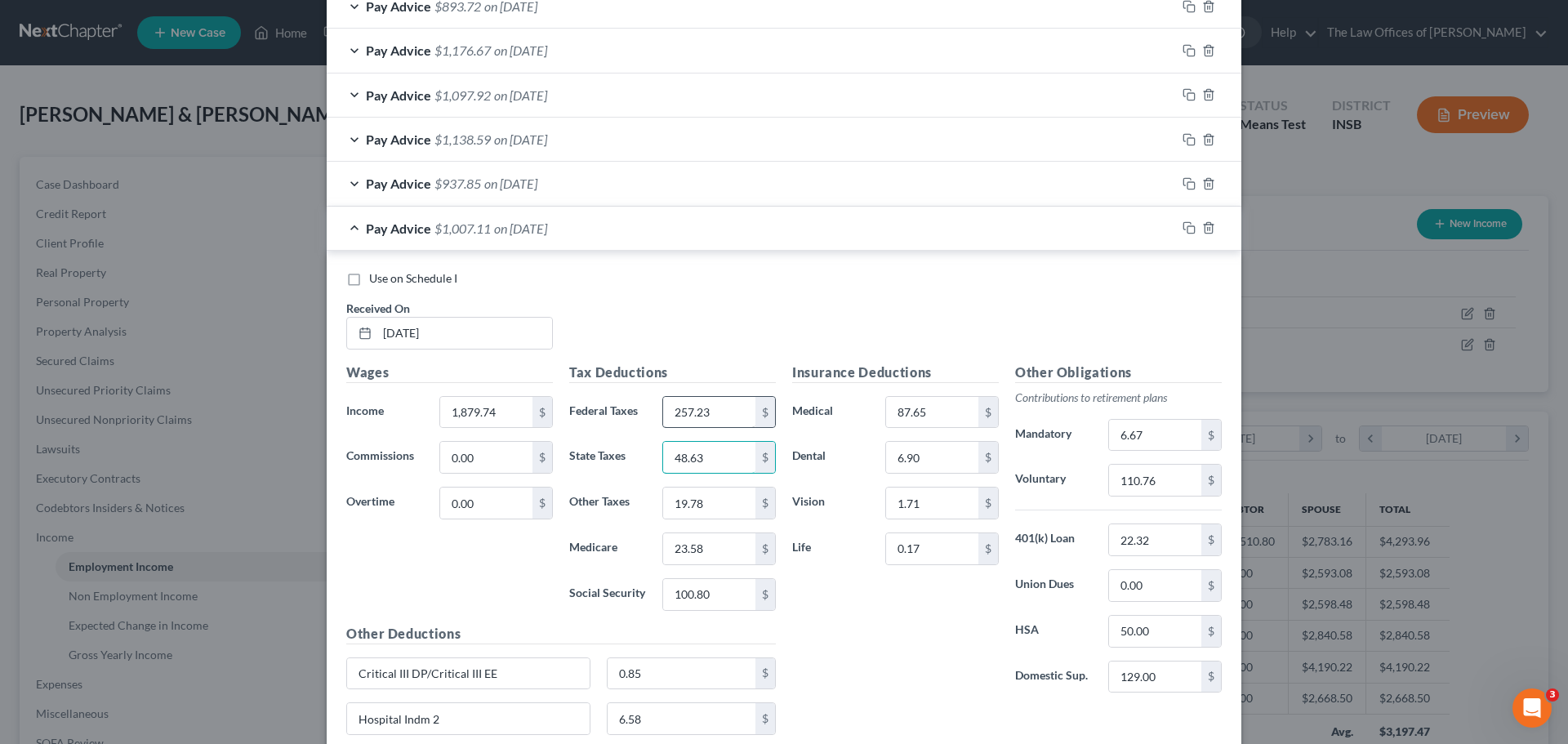
type input "48.63"
type input "21.10"
type input "25.13"
type input "107.48"
click at [1134, 437] on input "6.67" at bounding box center [1155, 435] width 92 height 31
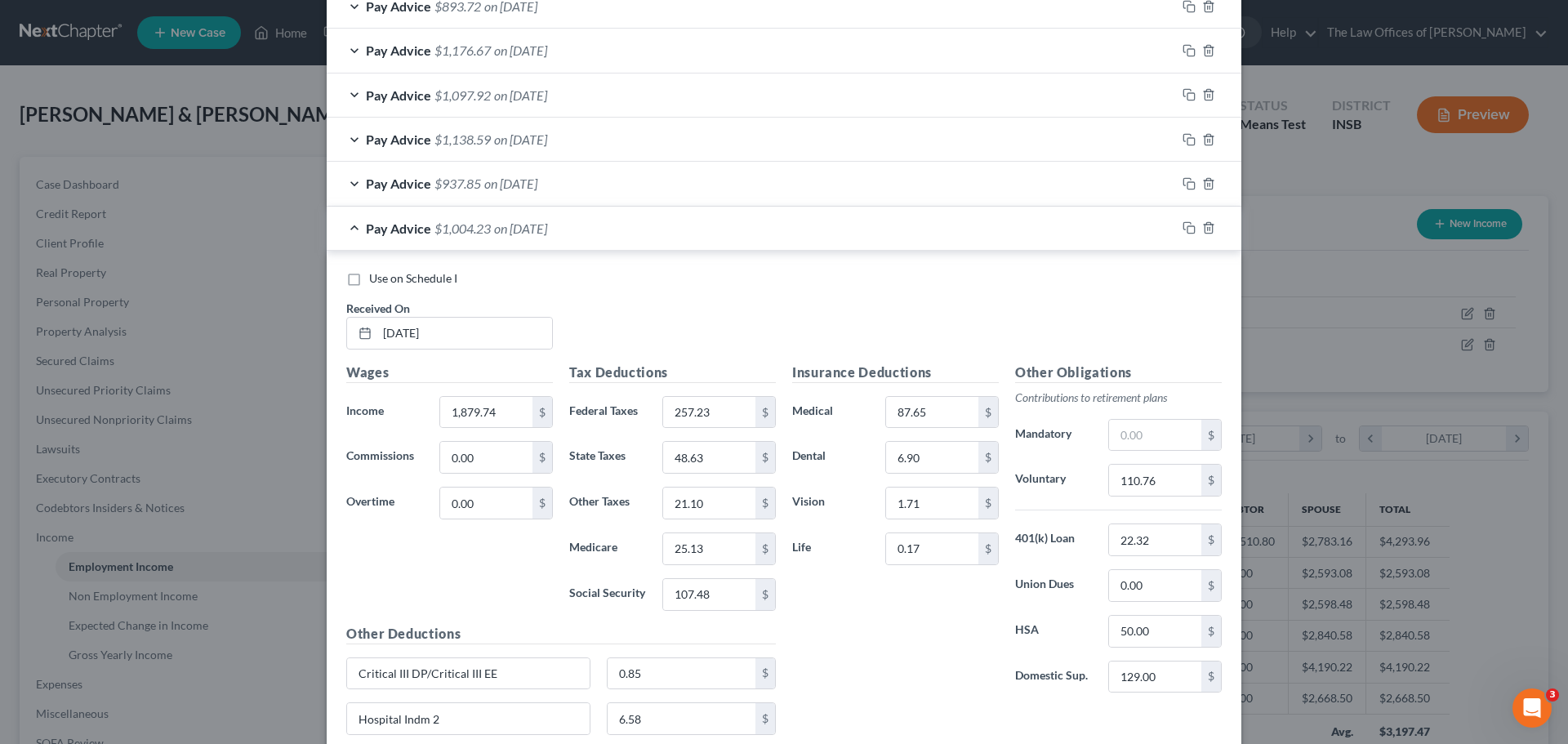
click at [638, 183] on div "Pay Advice $937.85 on [DATE]" at bounding box center [751, 183] width 849 height 43
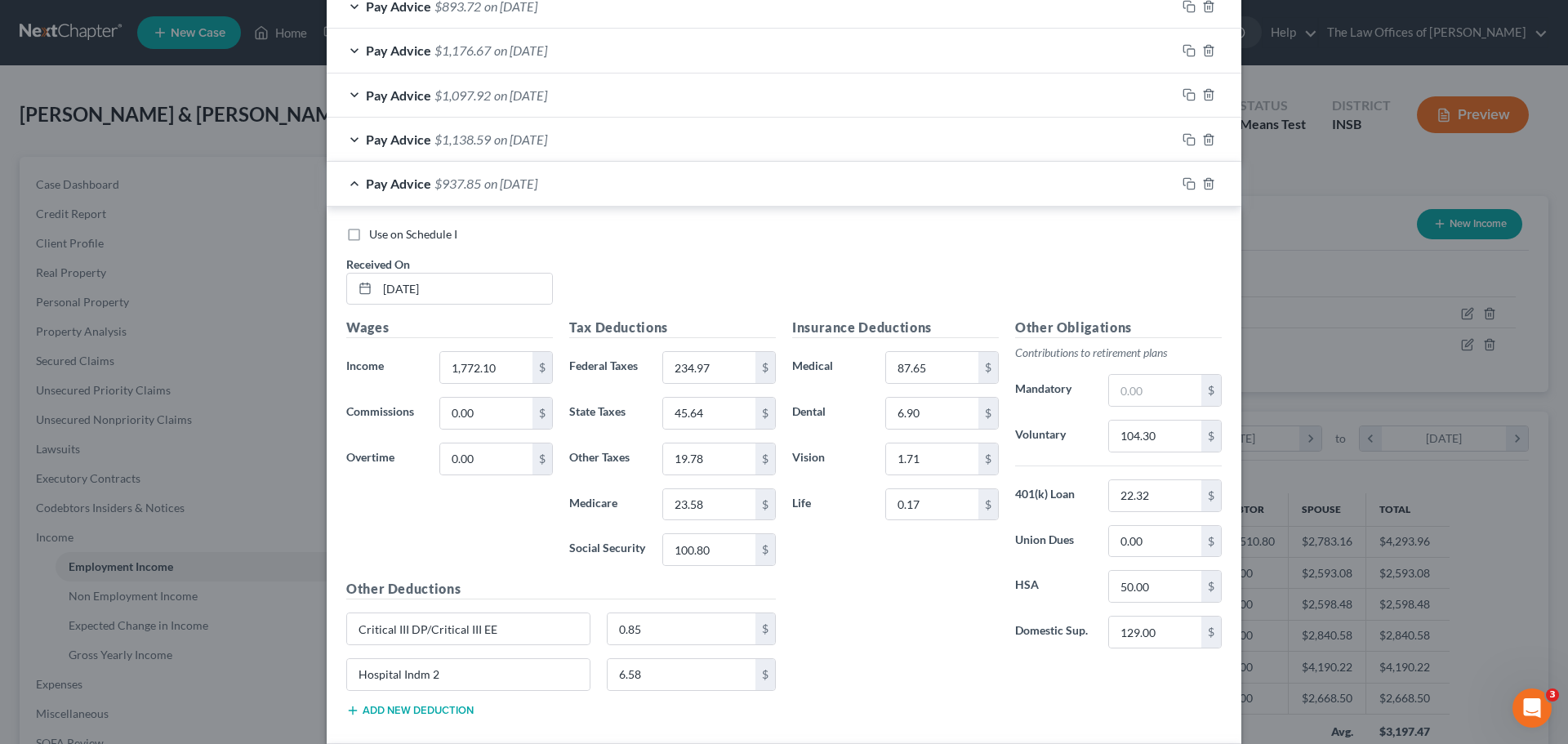
click at [638, 183] on div "Pay Advice $937.85 on [DATE]" at bounding box center [751, 183] width 849 height 43
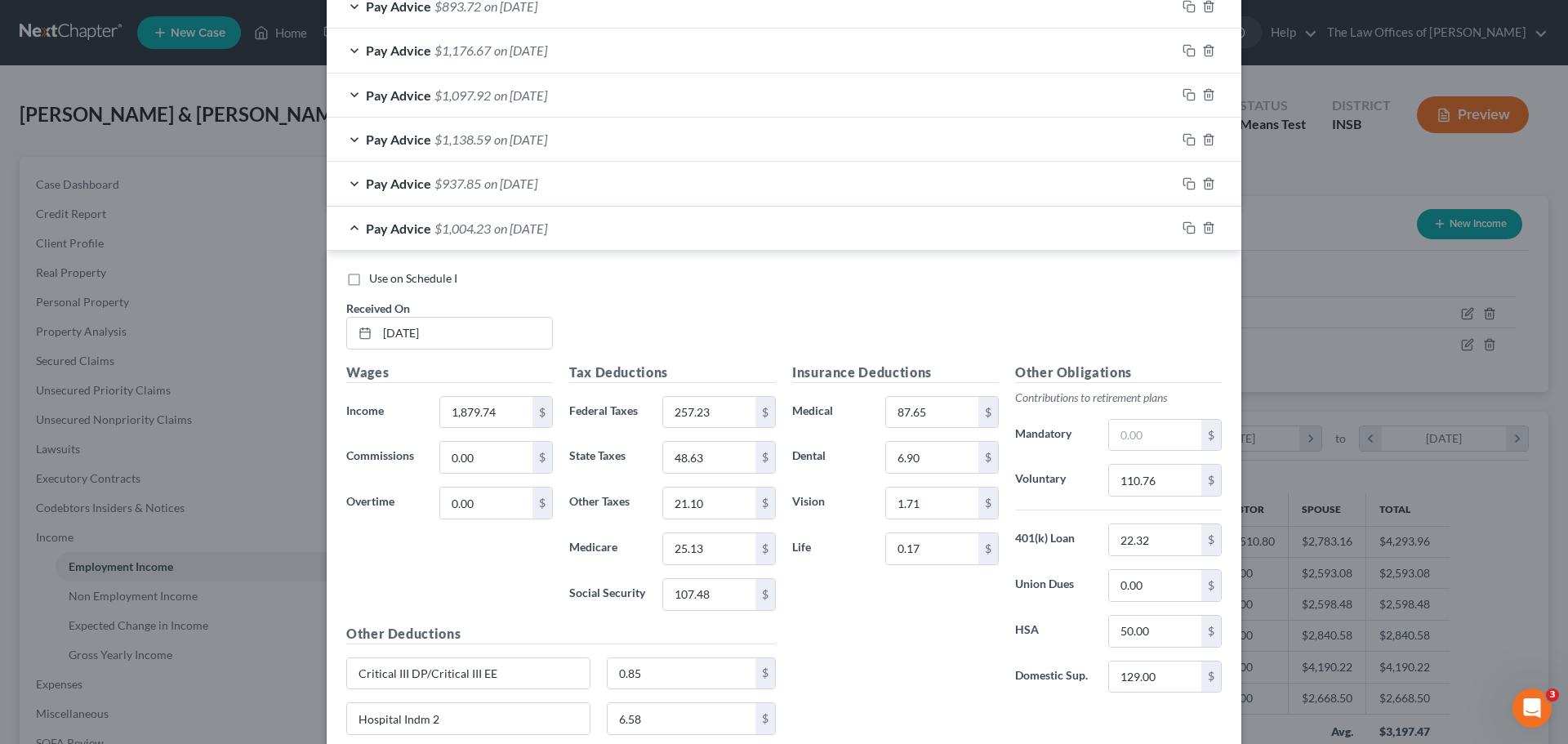
click at [539, 133] on span "on [DATE]" at bounding box center [520, 139] width 53 height 16
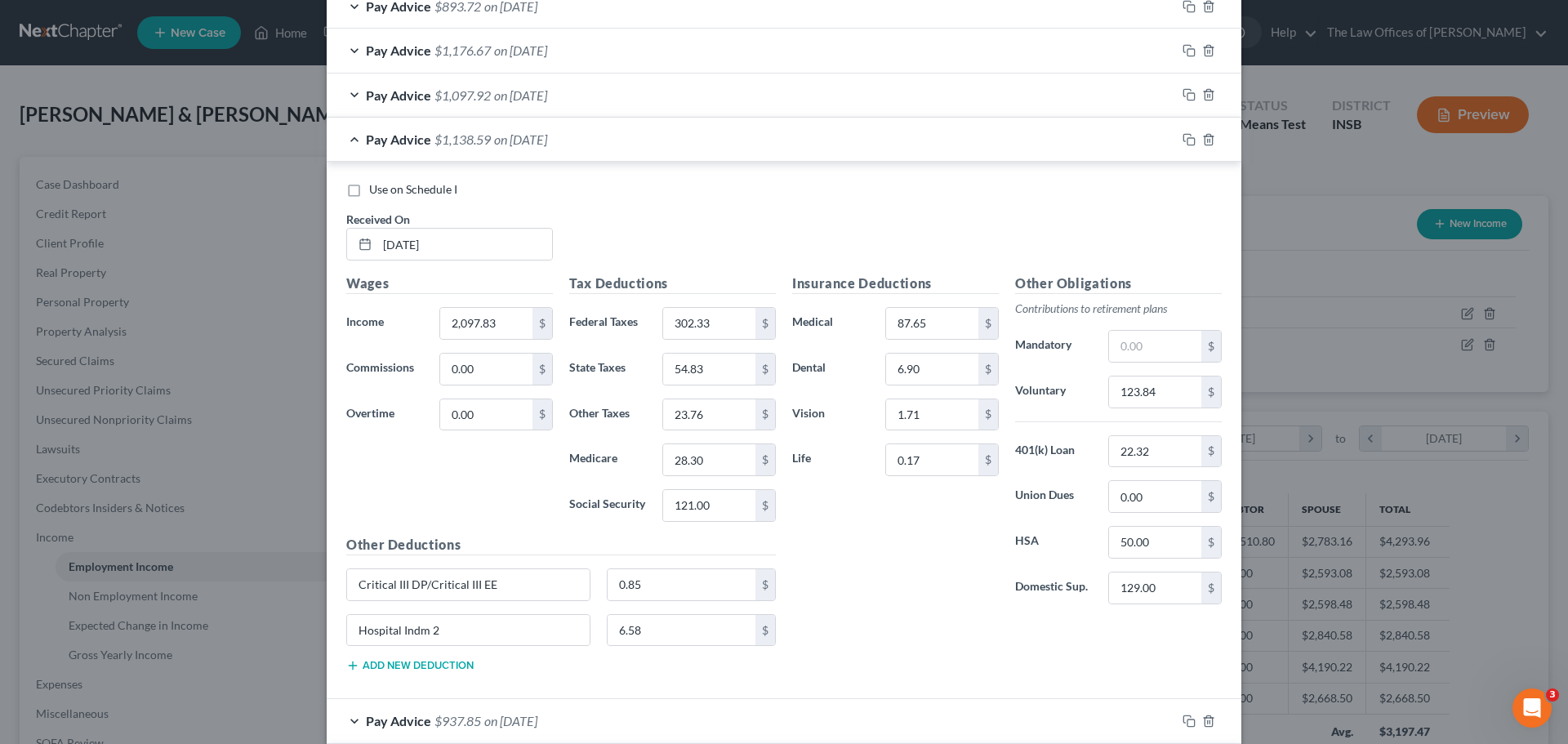
click at [539, 133] on span "on [DATE]" at bounding box center [520, 139] width 53 height 16
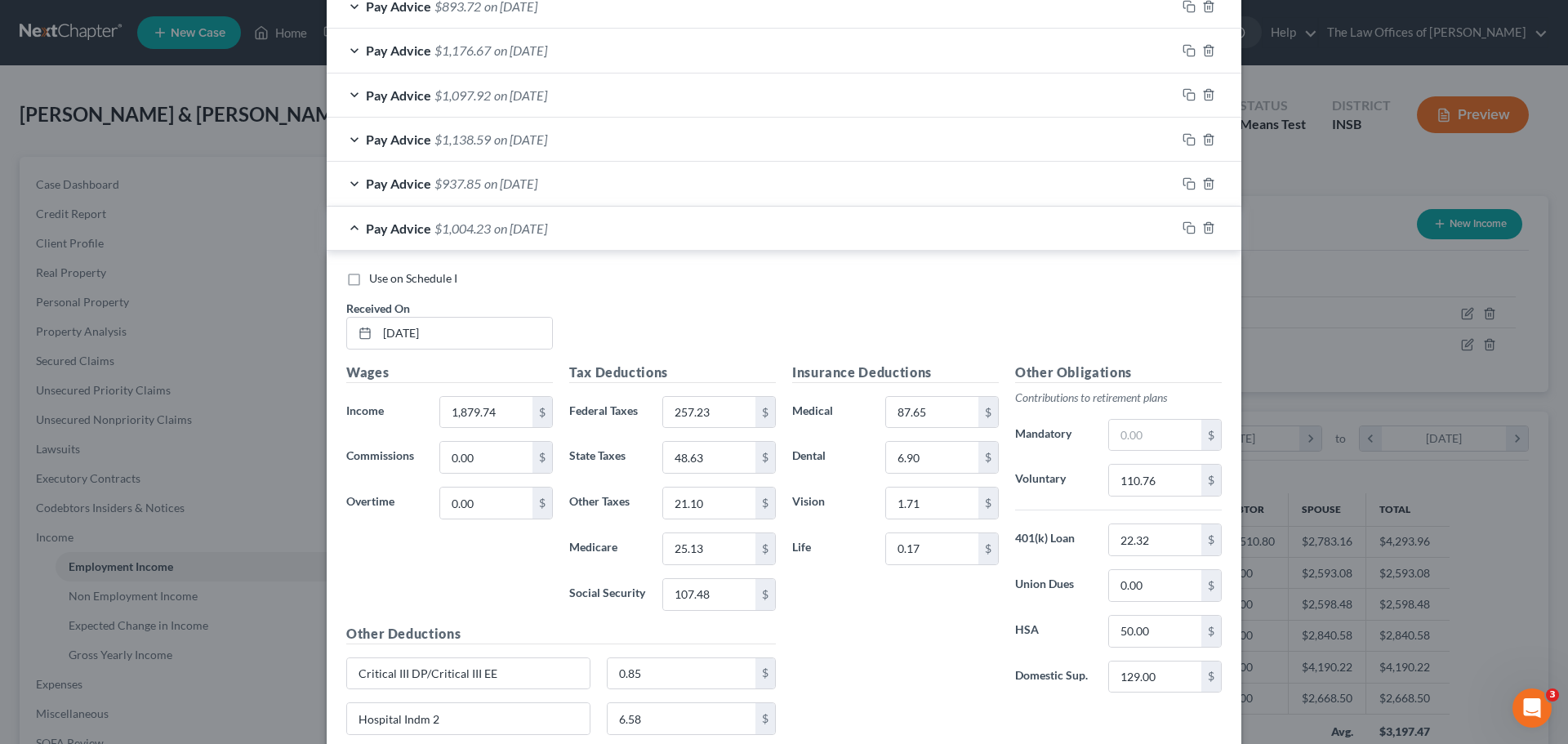
click at [539, 96] on span "on [DATE]" at bounding box center [520, 95] width 53 height 16
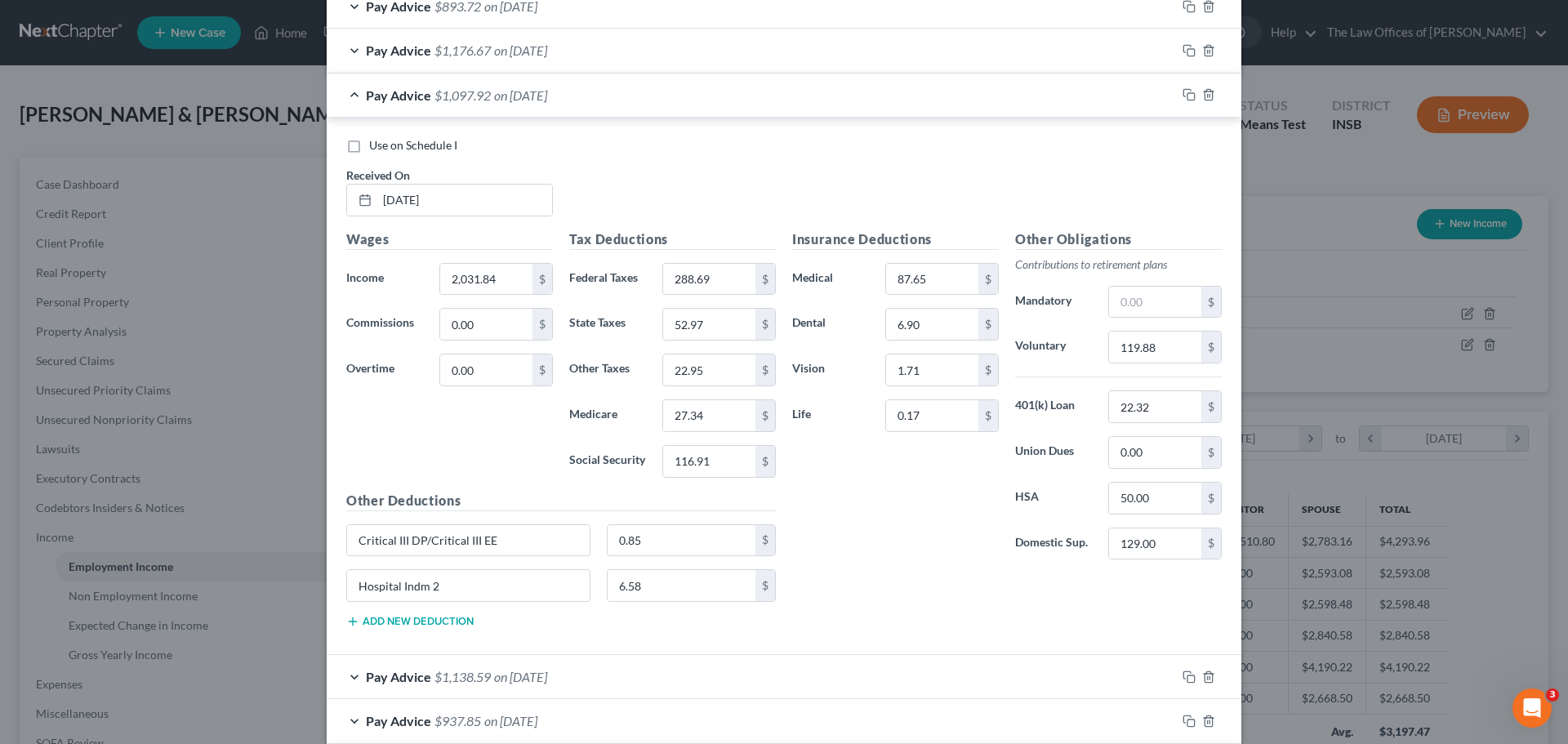
click at [539, 96] on span "on [DATE]" at bounding box center [520, 95] width 53 height 16
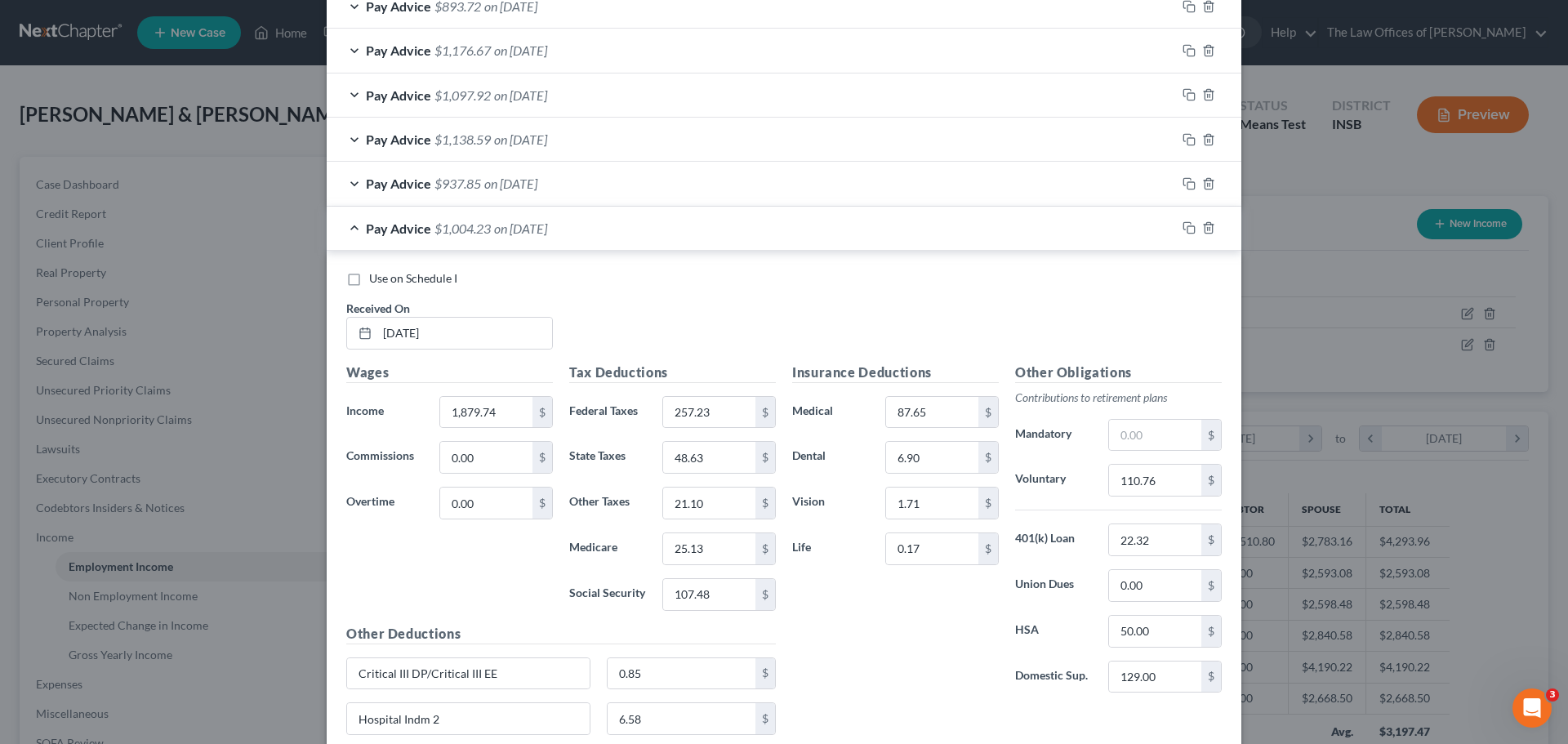
click at [539, 56] on span "on [DATE]" at bounding box center [520, 49] width 53 height 16
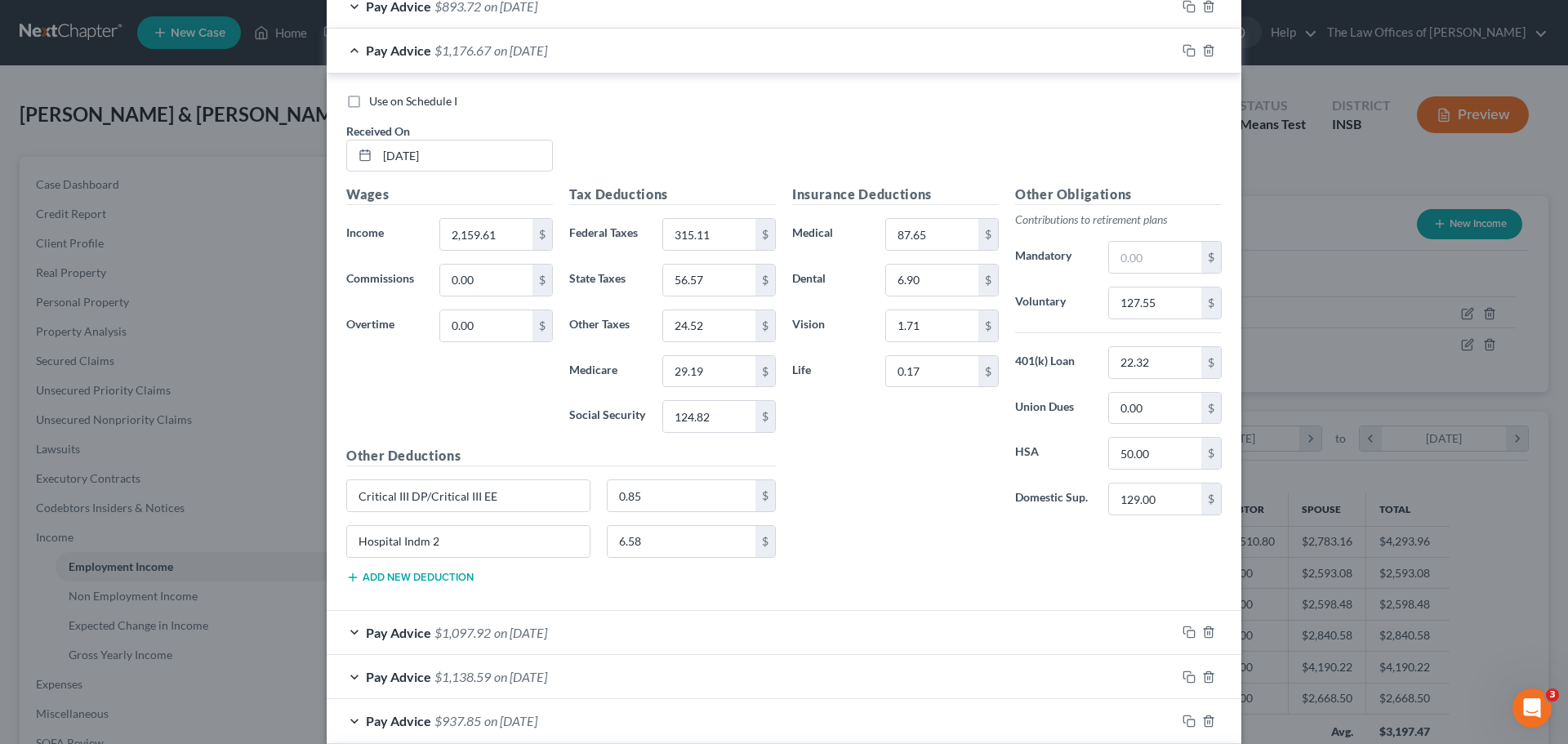
click at [539, 56] on span "on [DATE]" at bounding box center [520, 49] width 53 height 16
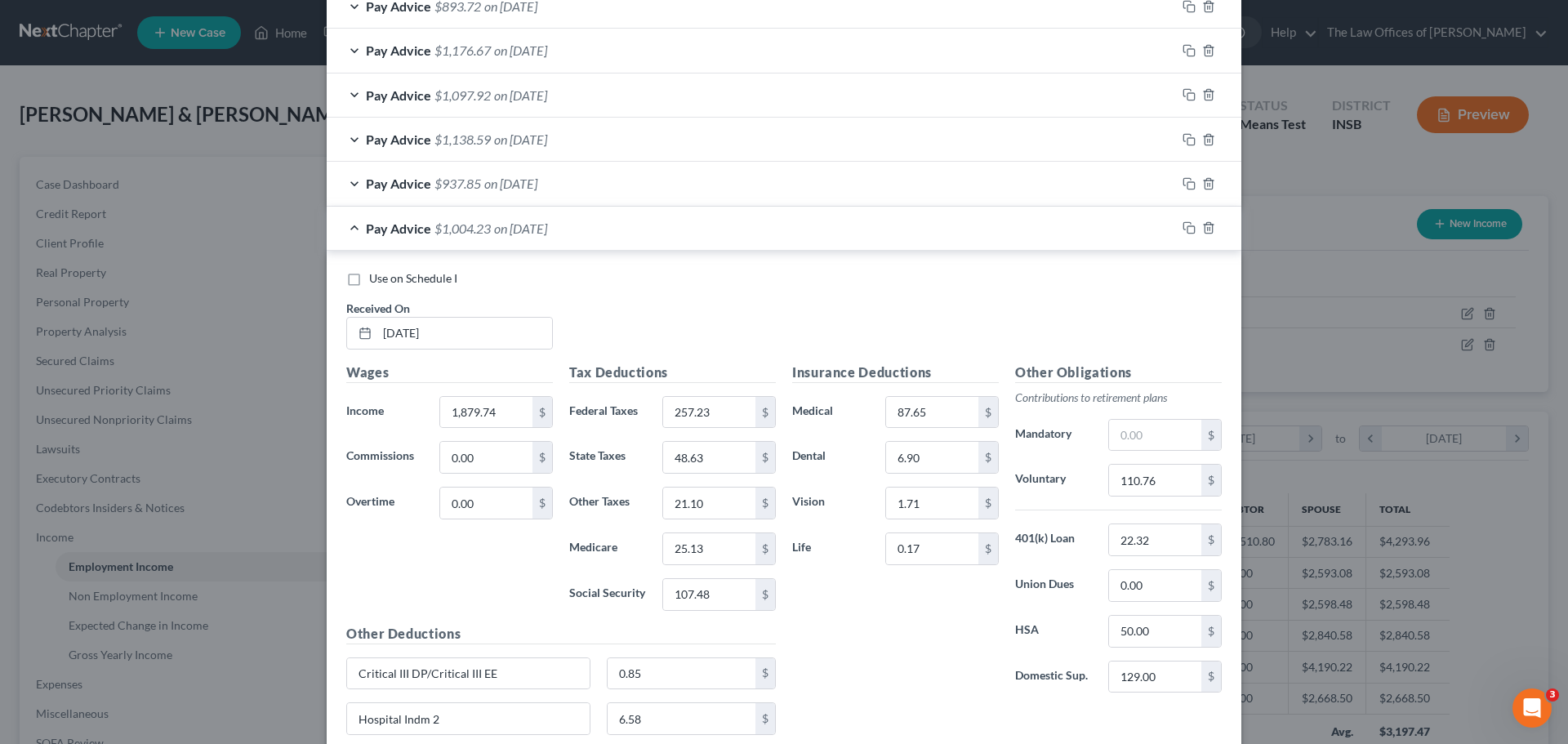
scroll to position [575, 0]
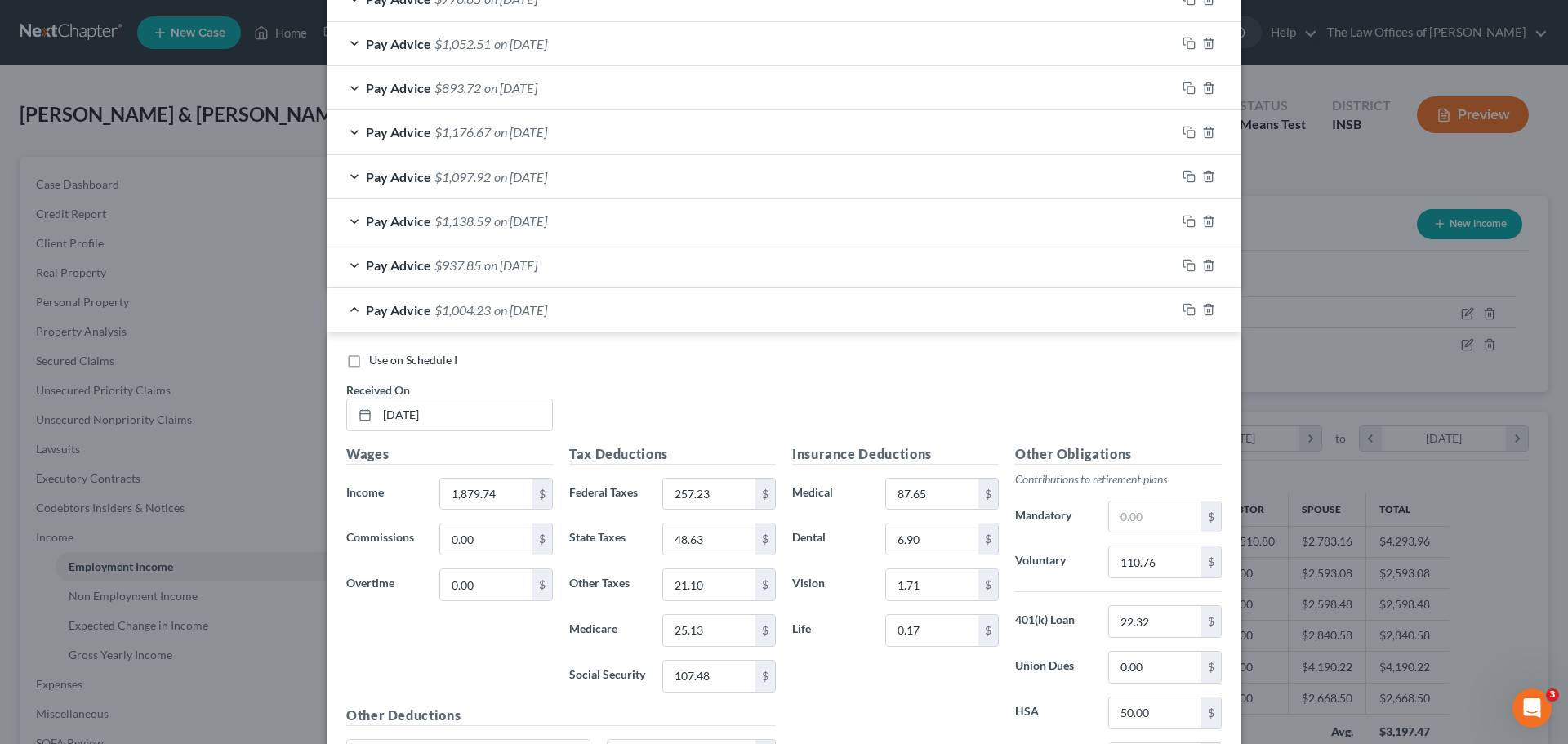
click at [538, 88] on span "on [DATE]" at bounding box center [511, 88] width 53 height 16
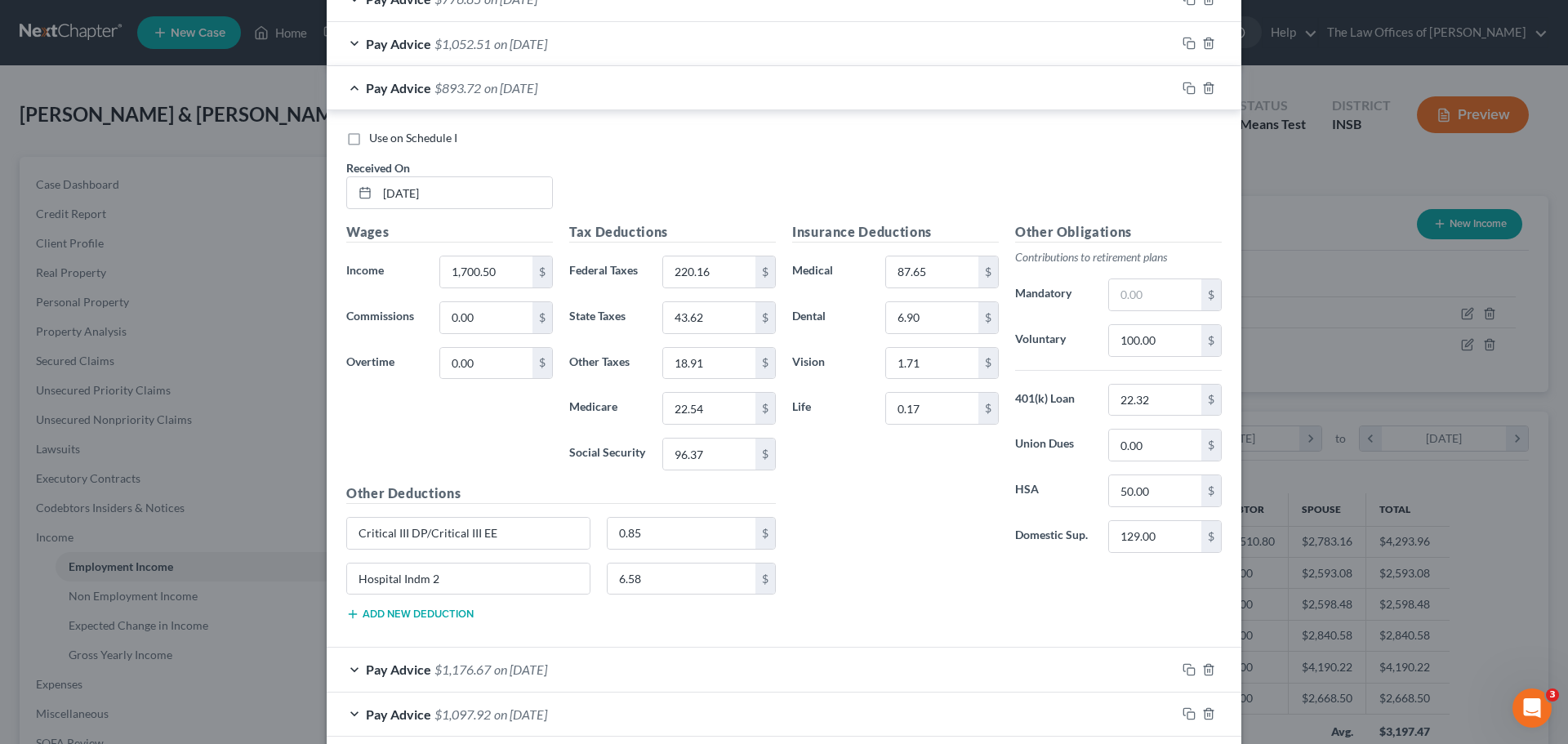
click at [538, 88] on span "on [DATE]" at bounding box center [511, 88] width 53 height 16
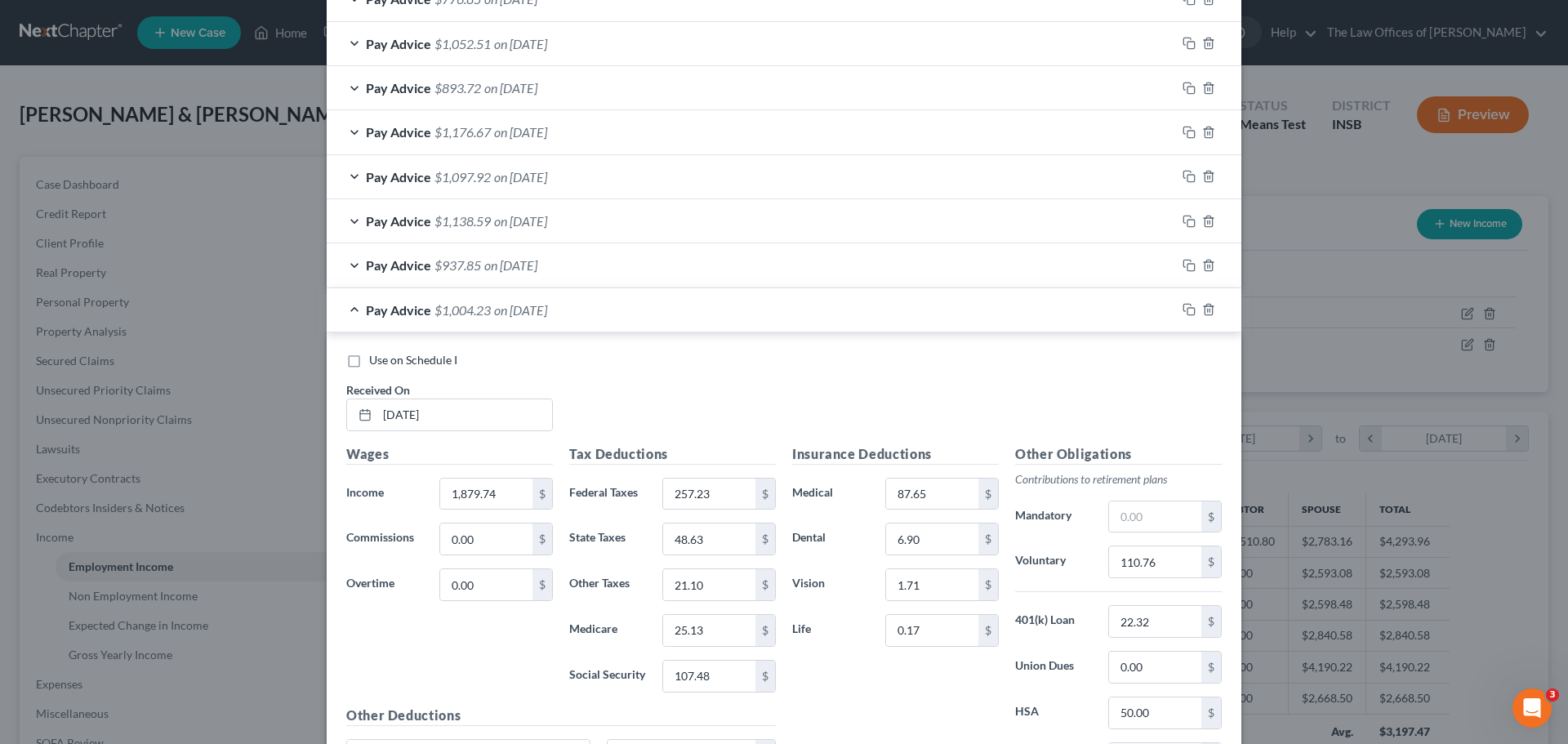
click at [547, 42] on span "on [DATE]" at bounding box center [520, 43] width 53 height 16
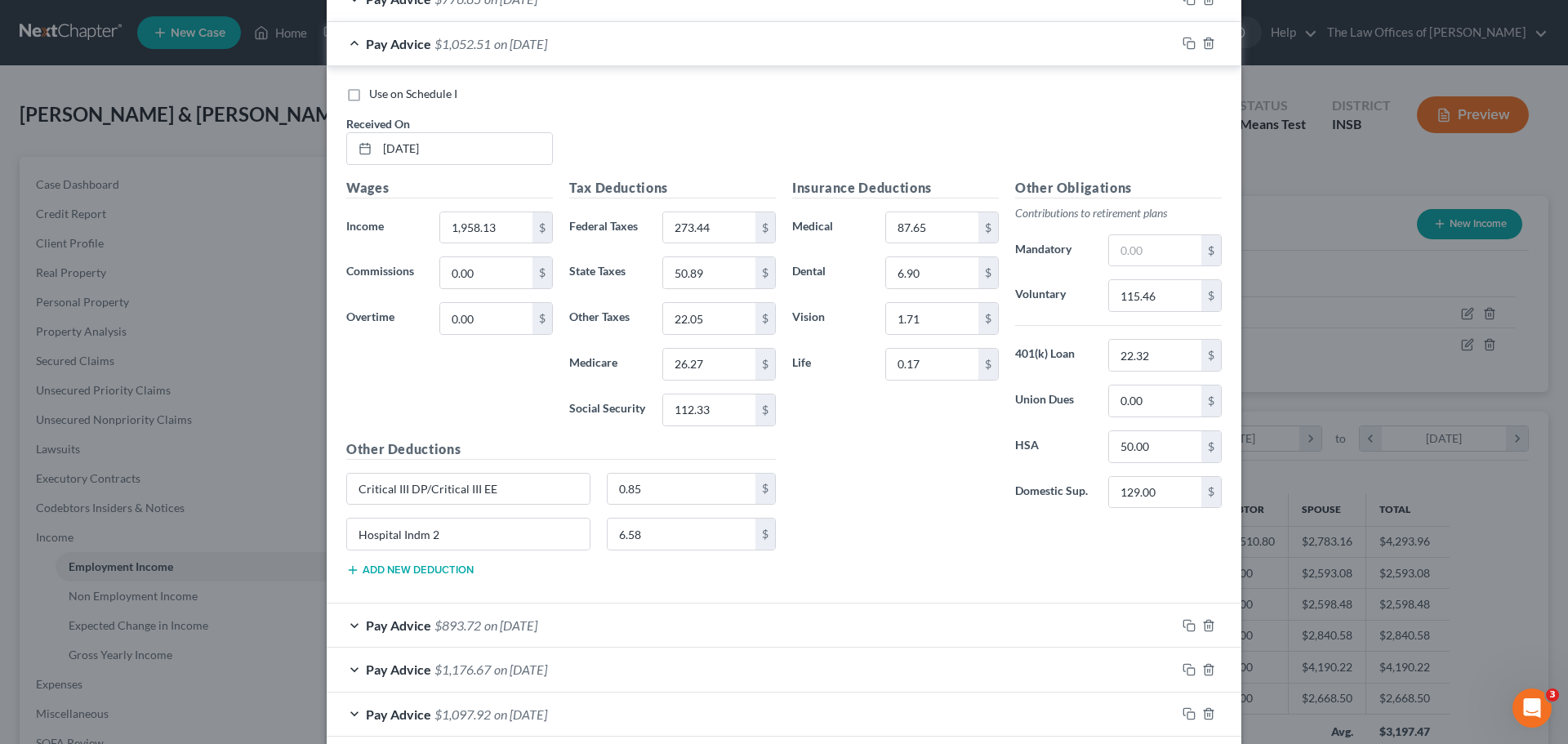
click at [547, 42] on span "on [DATE]" at bounding box center [520, 43] width 53 height 16
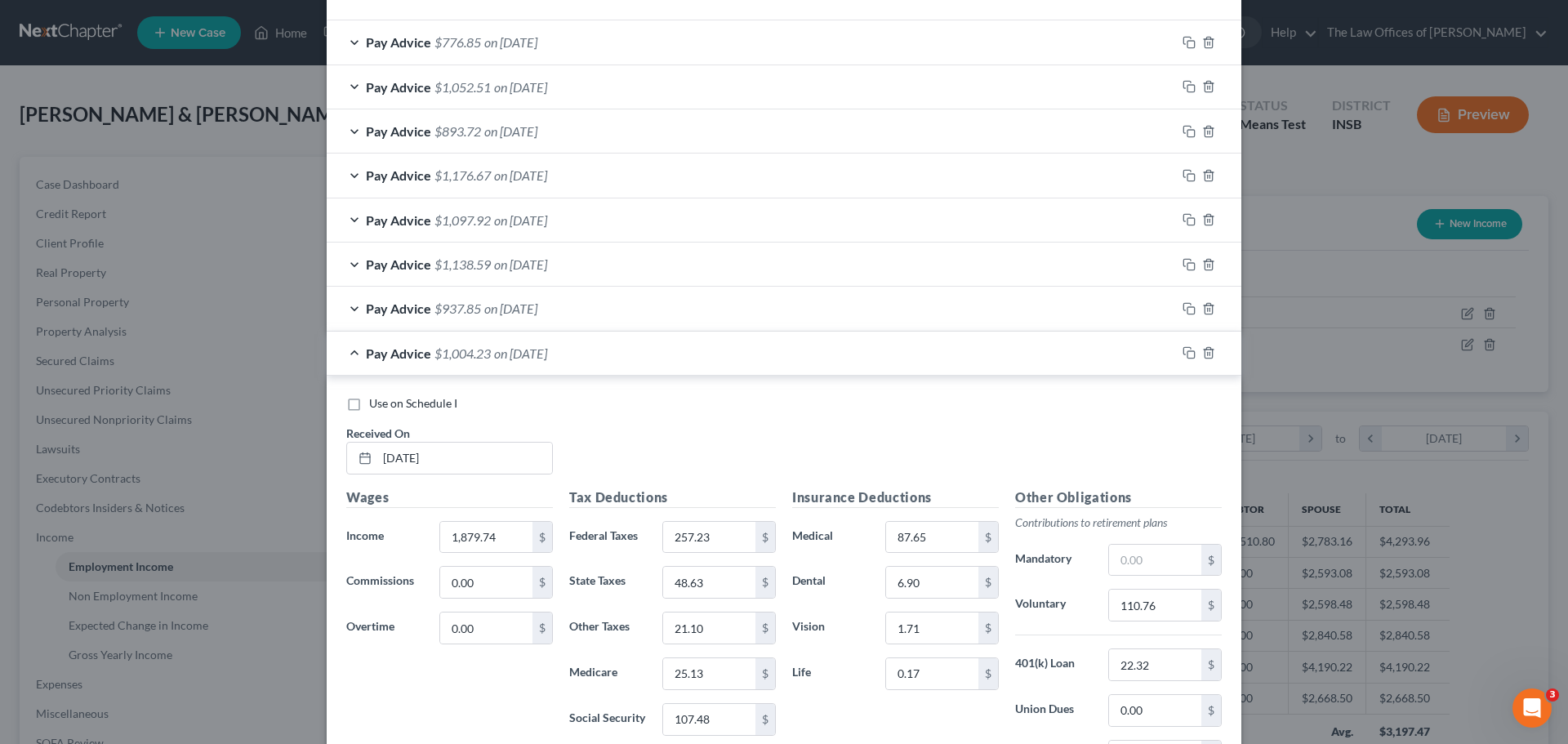
scroll to position [494, 0]
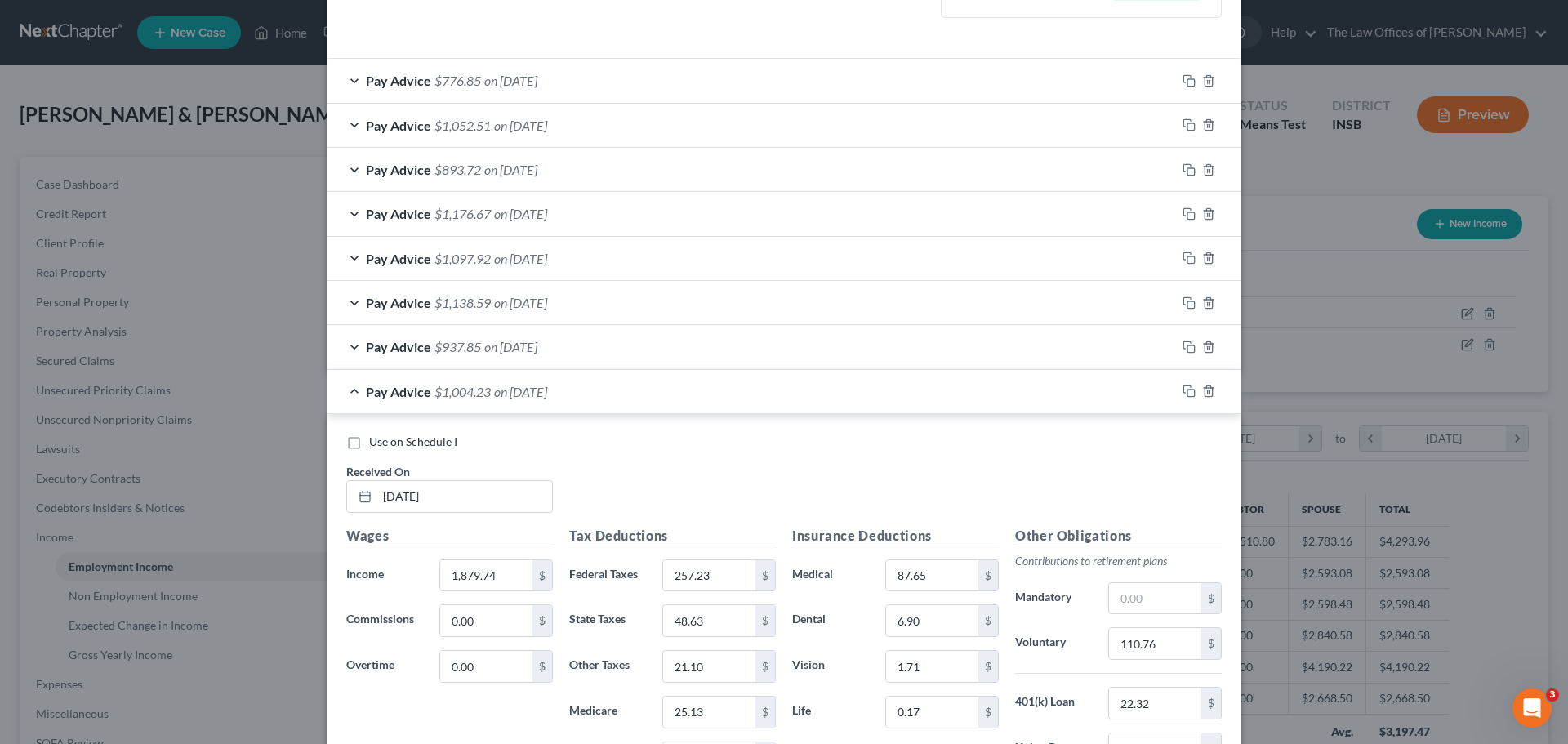
click at [584, 85] on div "Pay Advice $776.85 on [DATE]" at bounding box center [751, 80] width 849 height 43
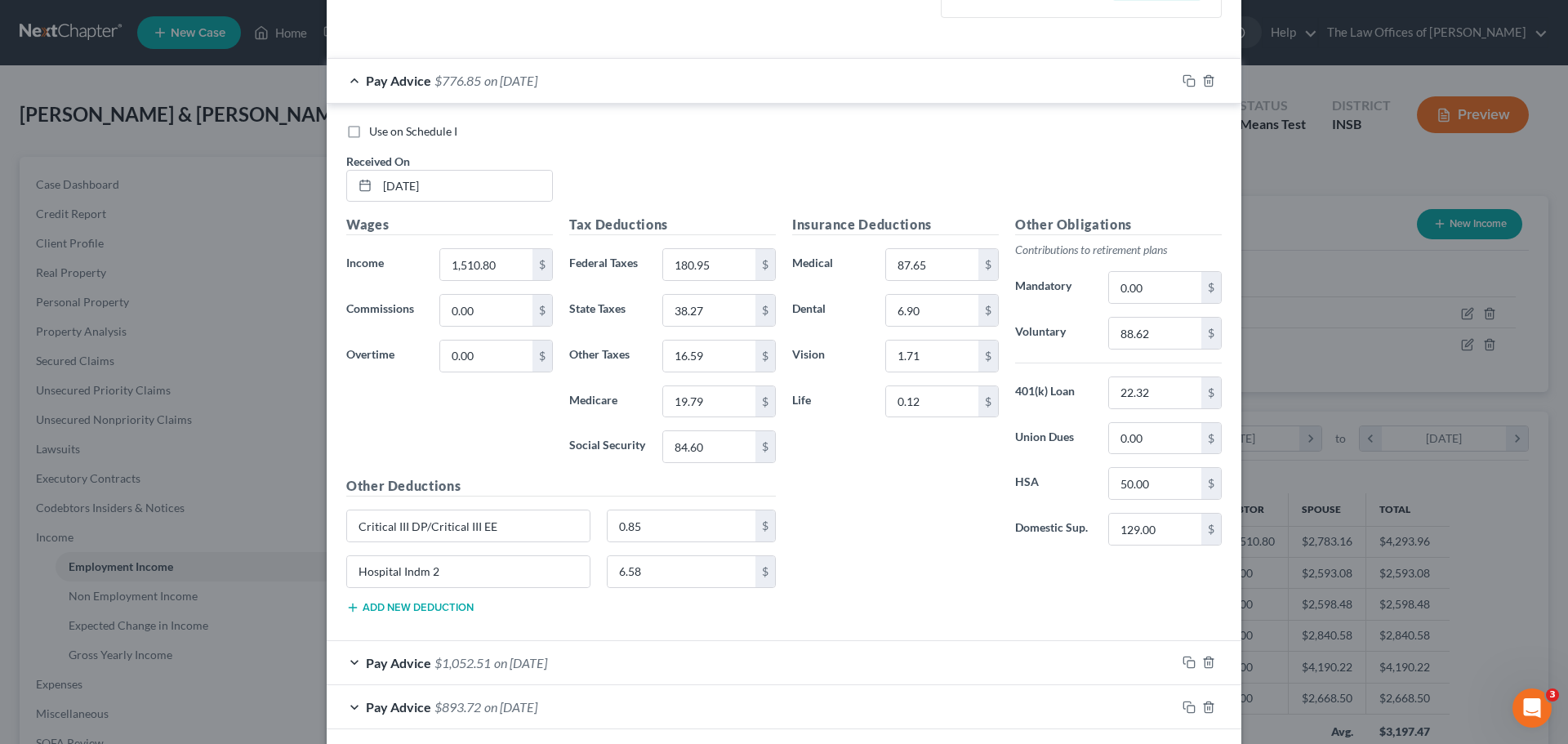
click at [584, 85] on div "Pay Advice $776.85 on [DATE]" at bounding box center [751, 80] width 849 height 43
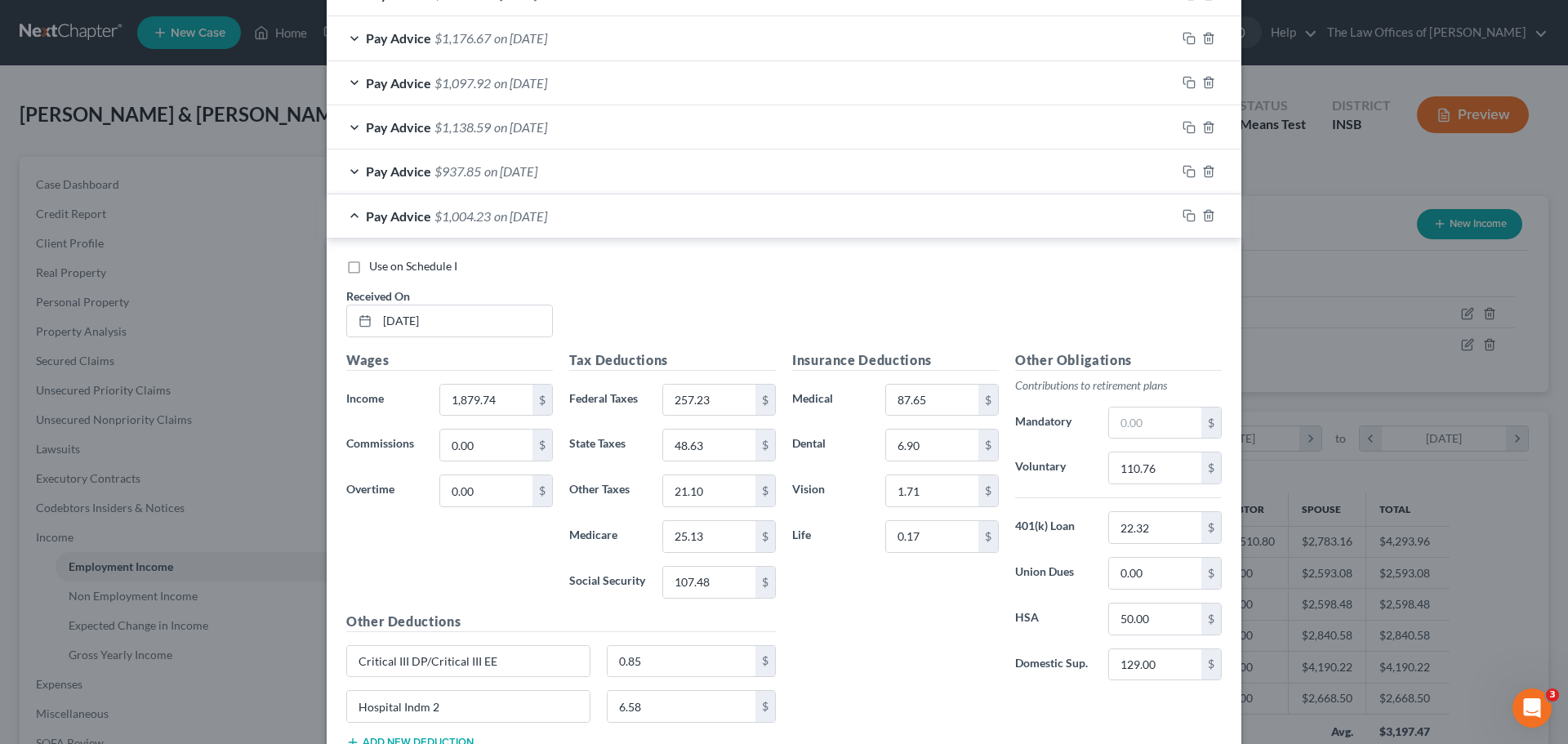
scroll to position [790, 0]
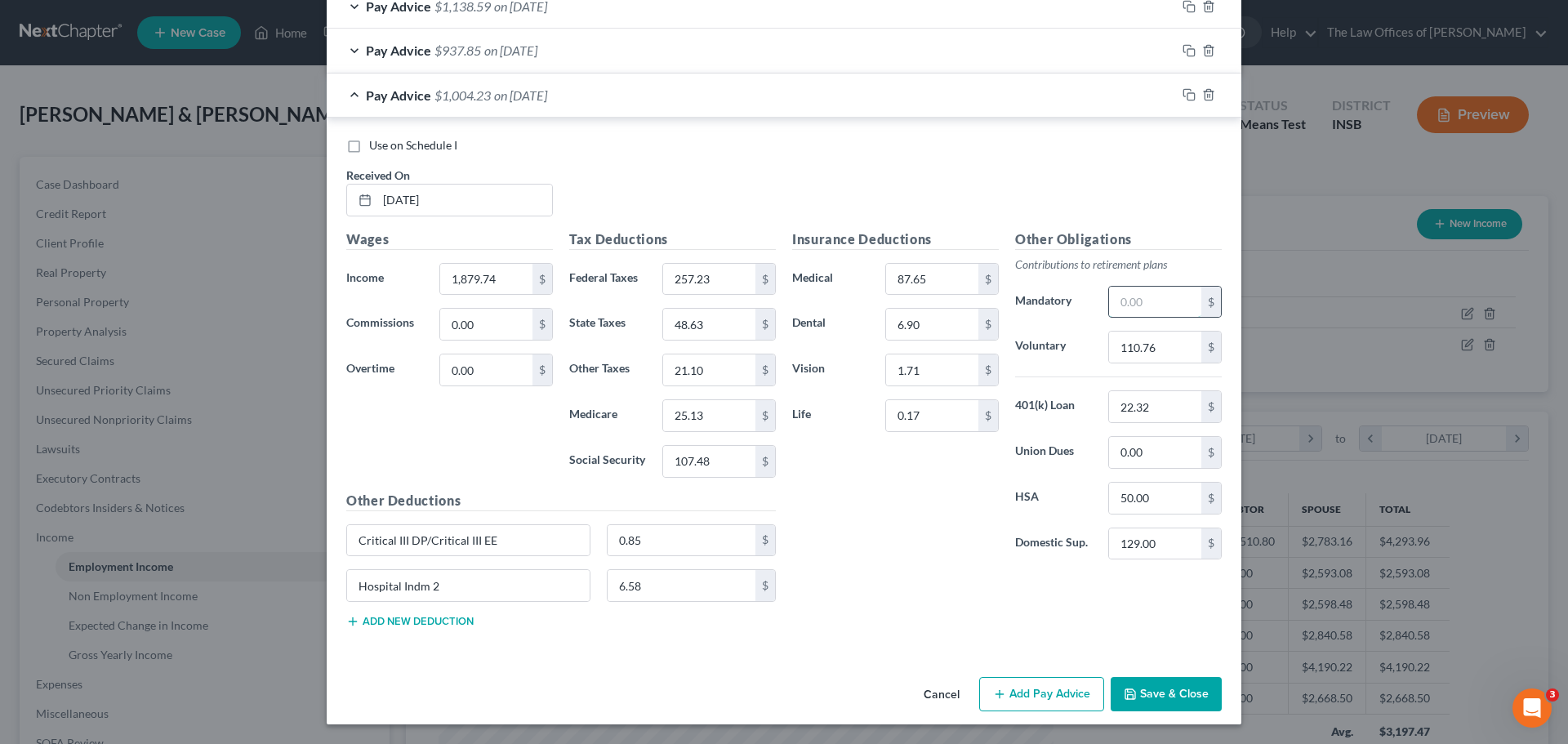
click at [1142, 305] on input "text" at bounding box center [1155, 303] width 92 height 31
click at [1141, 299] on input "6.67" at bounding box center [1155, 303] width 92 height 31
type input "6"
click at [1187, 88] on icon "button" at bounding box center [1189, 94] width 13 height 13
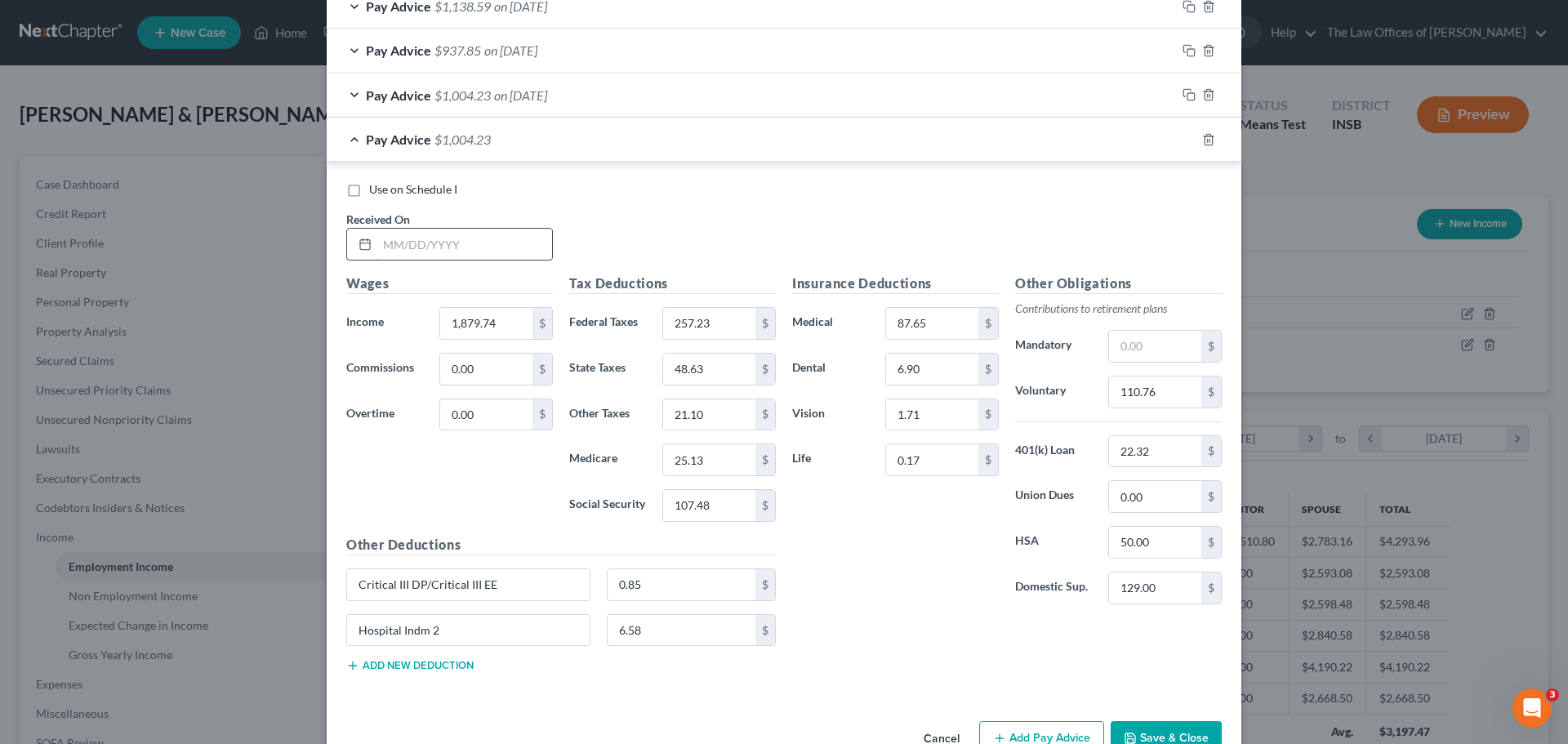
click at [385, 246] on input "text" at bounding box center [464, 244] width 175 height 31
click at [1148, 394] on input "110.76" at bounding box center [1155, 392] width 92 height 31
type input "117.78"
click at [1133, 346] on input "text" at bounding box center [1155, 346] width 92 height 31
type input "6.67"
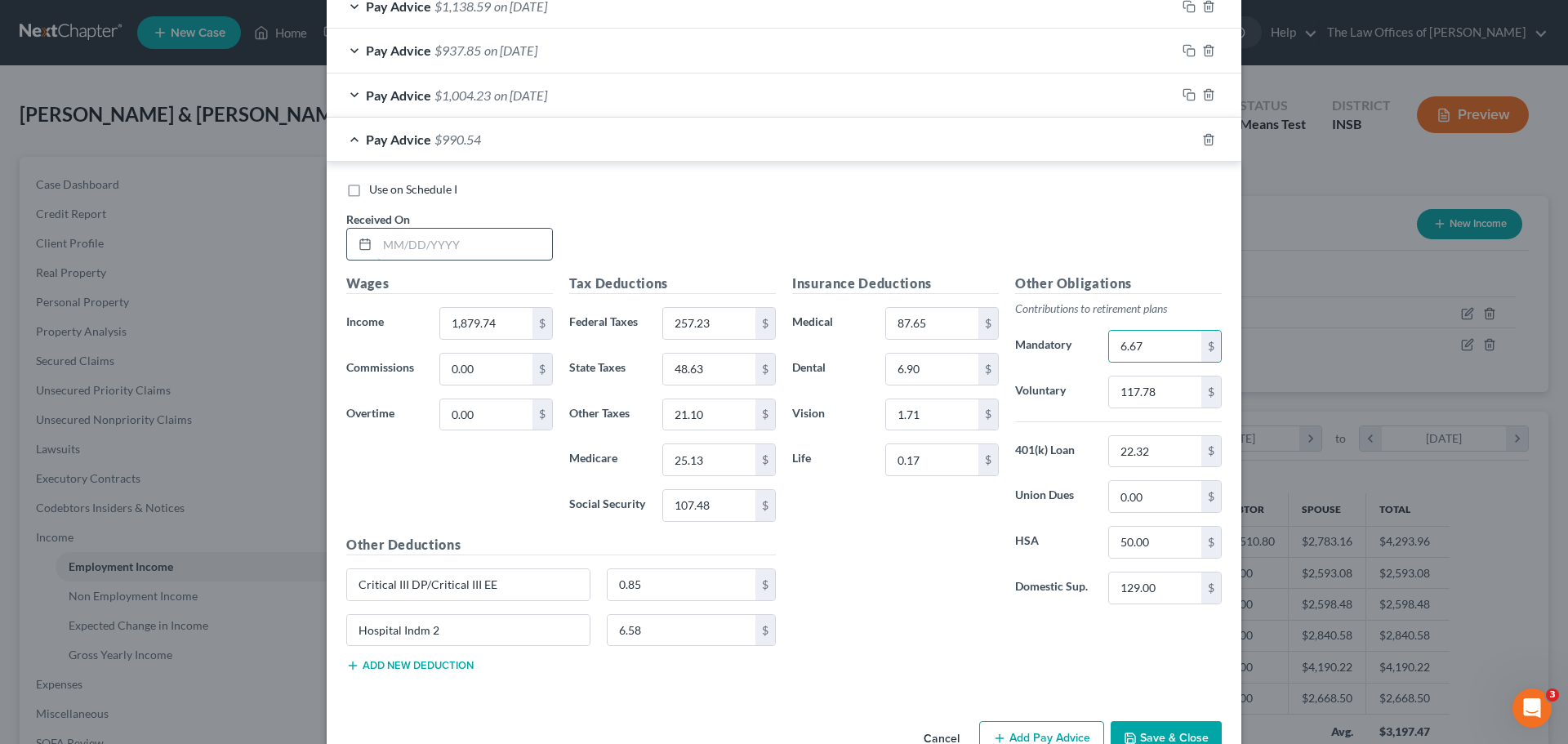
click at [378, 239] on input "text" at bounding box center [464, 244] width 175 height 31
type input "[DATE]"
drag, startPoint x: 486, startPoint y: 309, endPoint x: 486, endPoint y: 317, distance: 8.0
click at [486, 309] on input "1,879.74" at bounding box center [485, 324] width 92 height 31
type input "1,996.74"
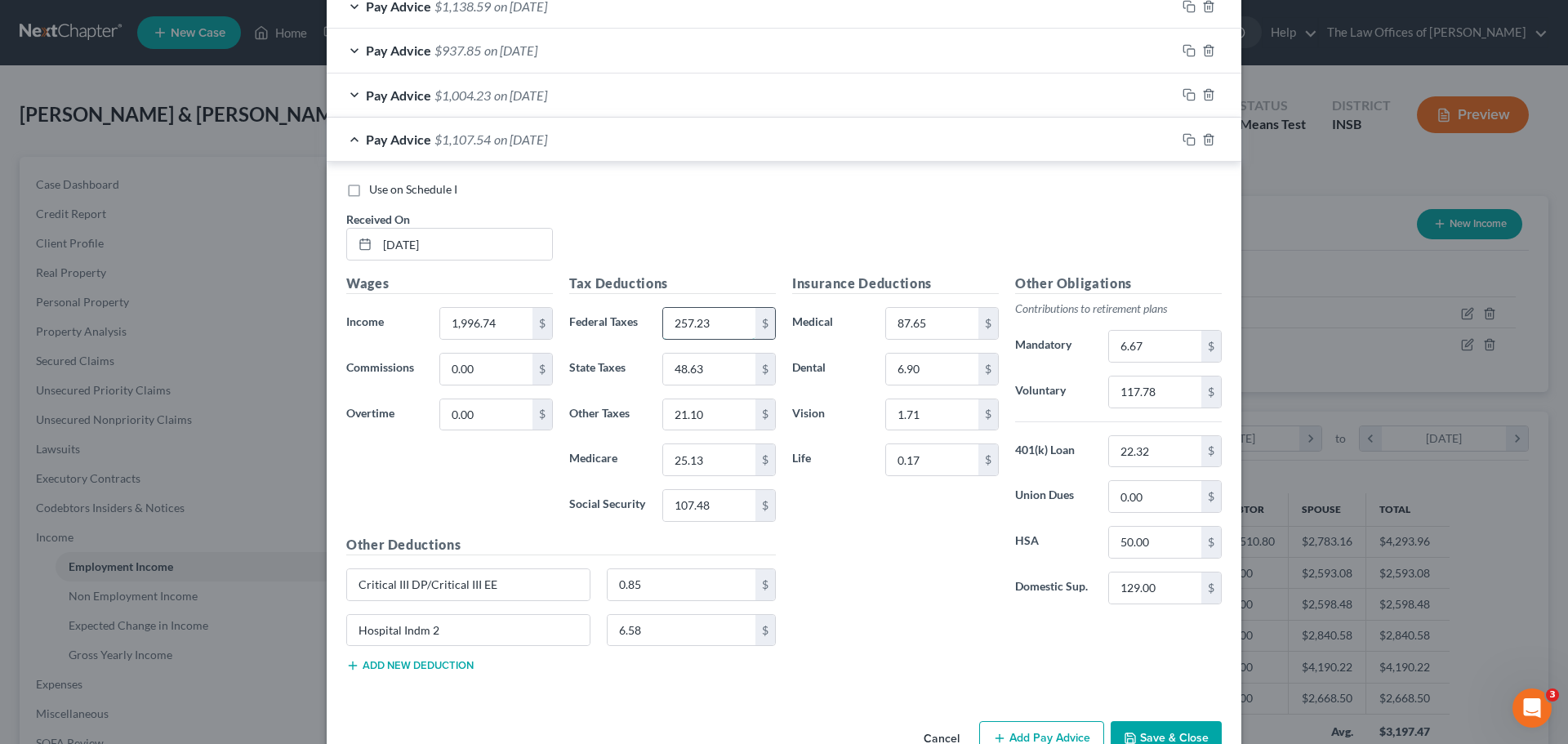
click at [713, 330] on input "257.23" at bounding box center [709, 324] width 92 height 31
click at [708, 324] on input "257.23" at bounding box center [709, 324] width 92 height 31
click at [717, 320] on input "257.23" at bounding box center [709, 324] width 92 height 31
type input "281.43"
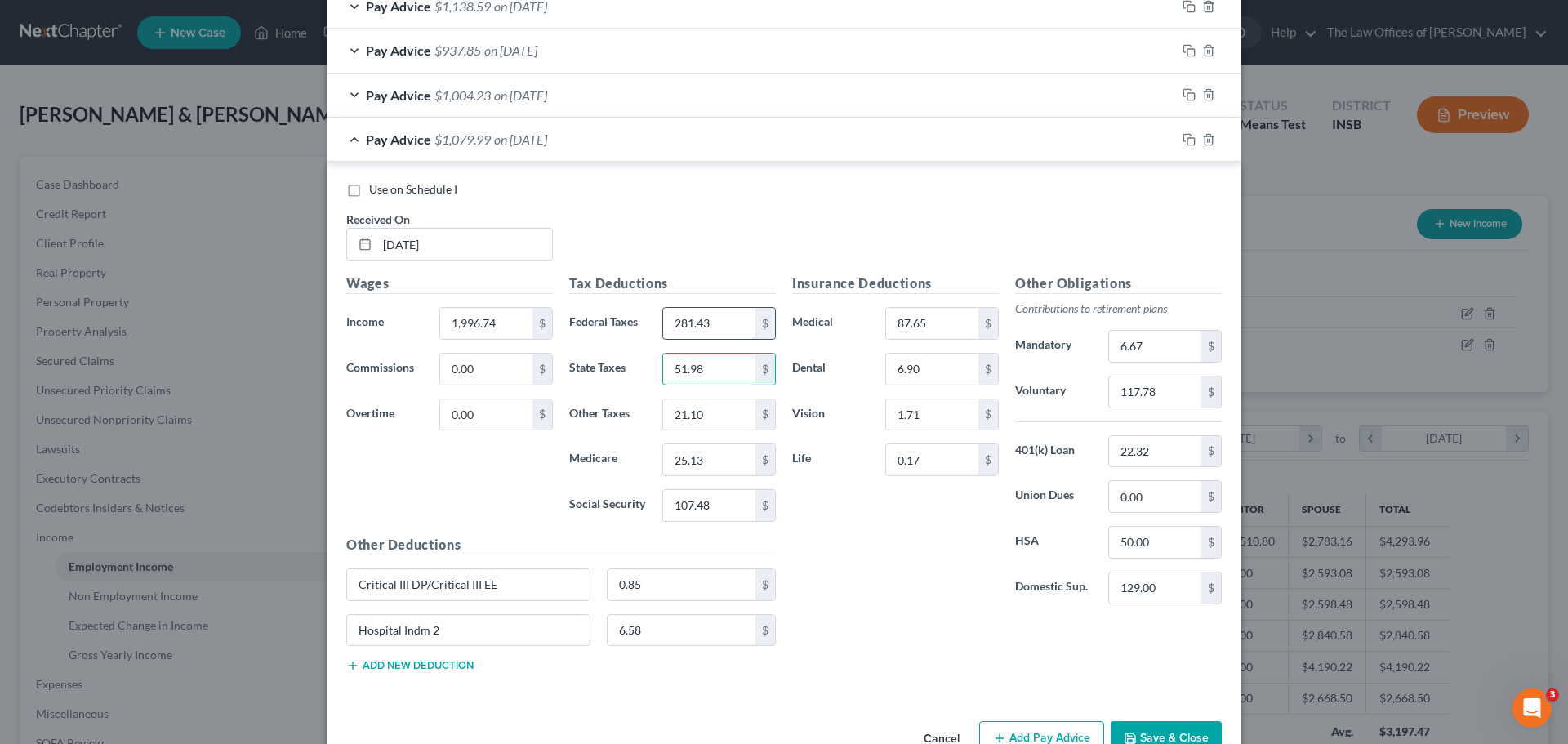
type input "51.98"
type input "22.53"
type input "26.83"
type input "114.72"
click at [1161, 356] on input "6.67" at bounding box center [1155, 346] width 92 height 31
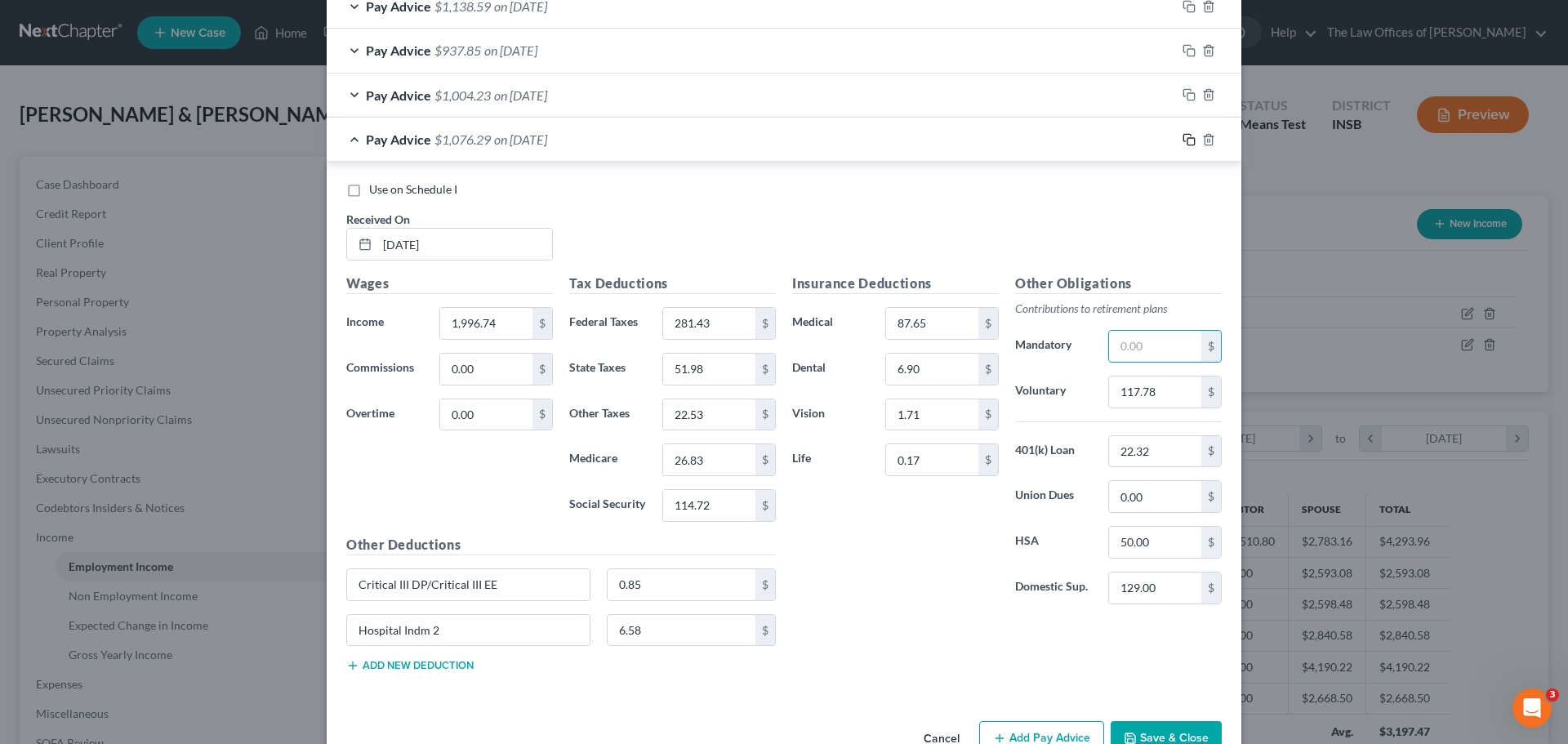
click at [1182, 136] on icon "button" at bounding box center [1189, 140] width 13 height 13
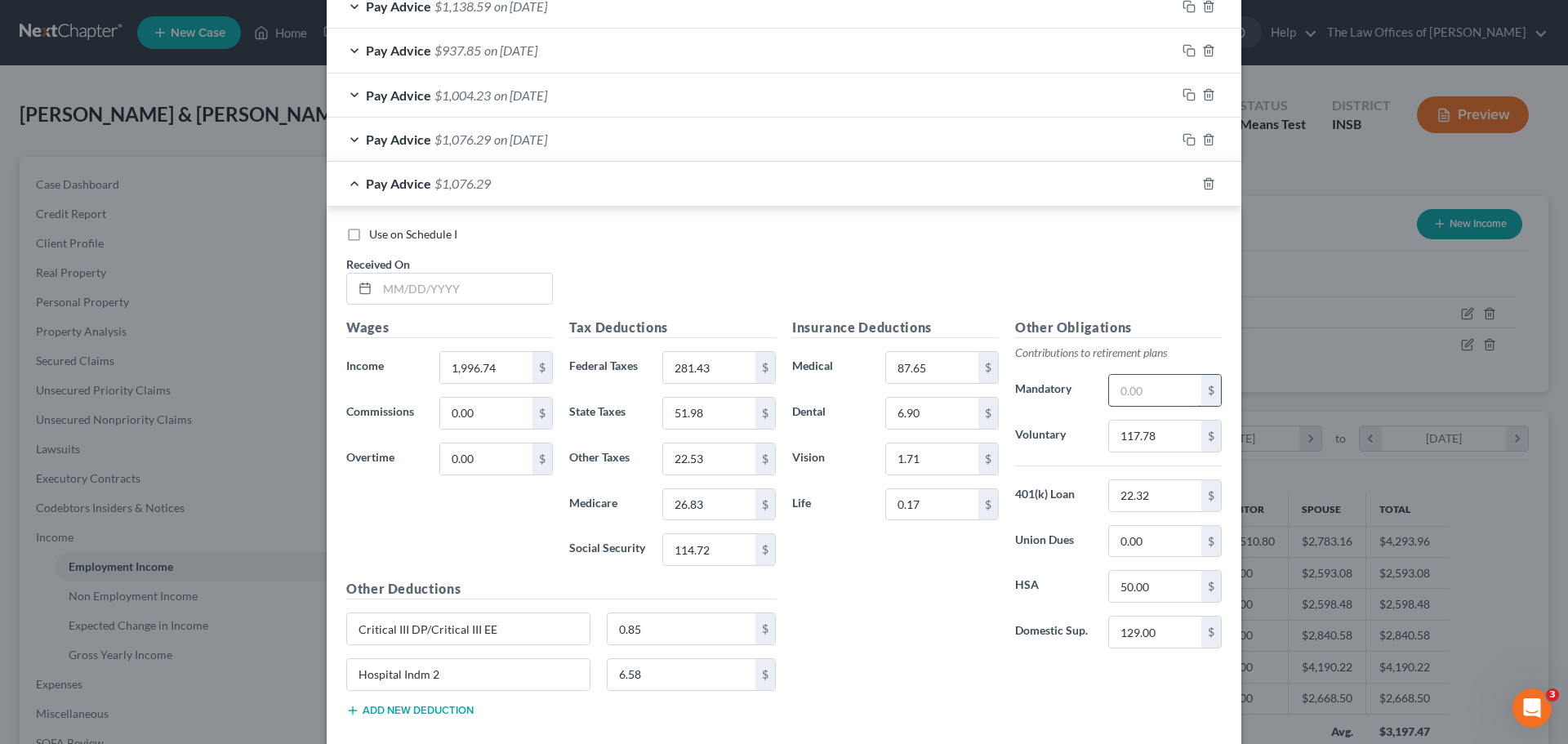
click at [1134, 389] on input "text" at bounding box center [1155, 390] width 92 height 31
type input "6.67"
click at [378, 290] on input "text" at bounding box center [464, 289] width 175 height 31
type input "[DATE]"
click at [1152, 438] on input "117.78" at bounding box center [1155, 436] width 92 height 31
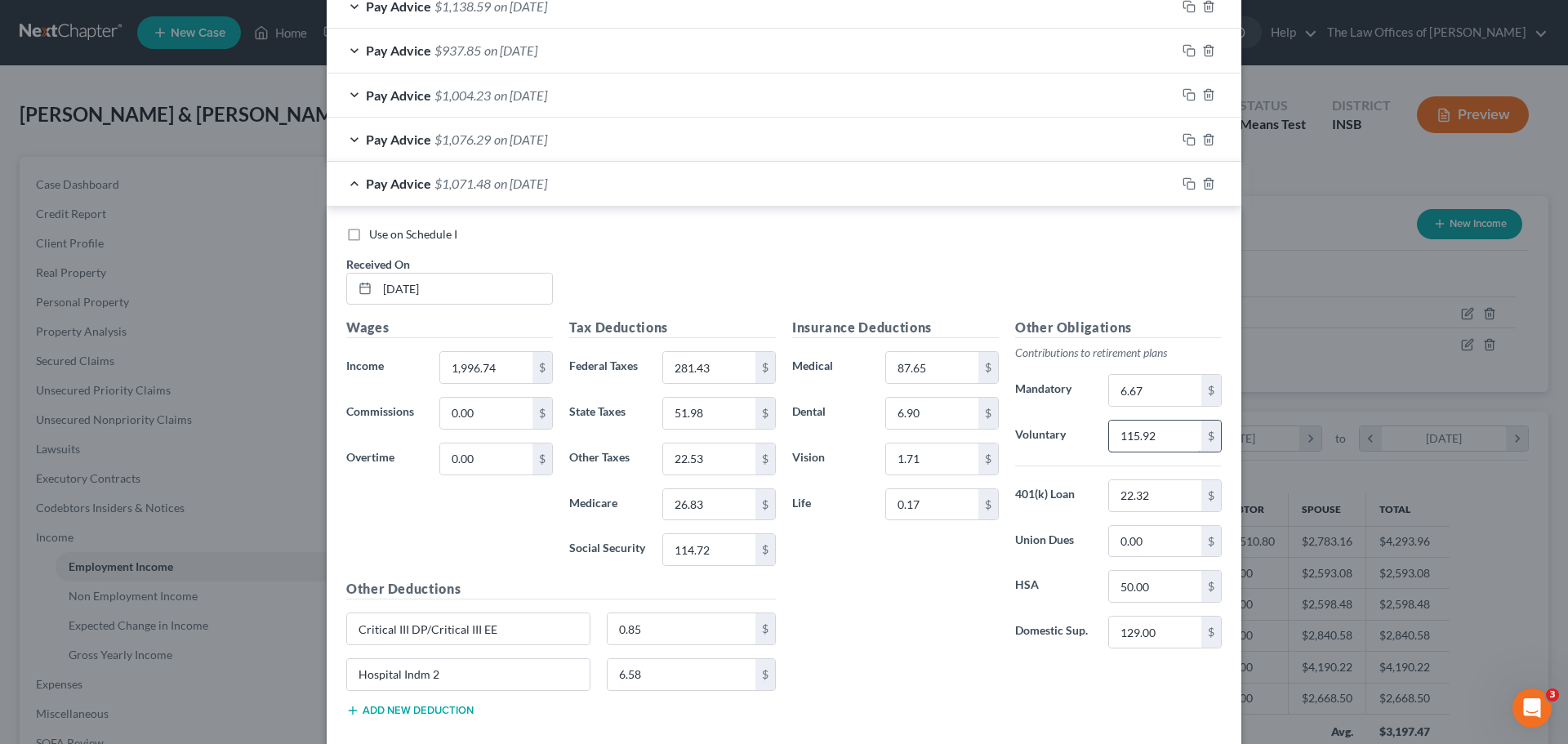
type input "115.92"
type input "1,965.85"
click at [698, 370] on input "281.43" at bounding box center [709, 367] width 92 height 31
type input "275.04"
type input "51.10"
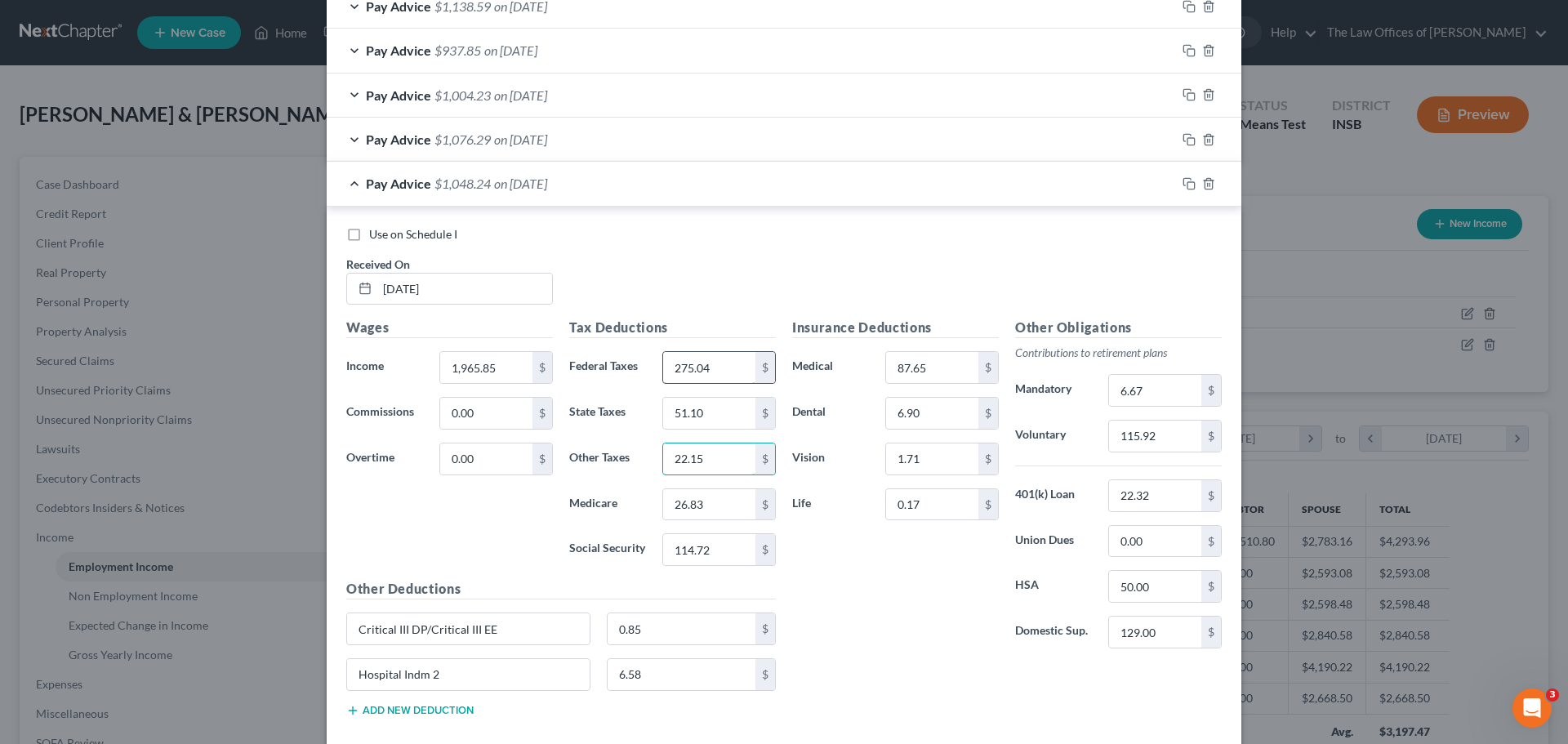
type input "22.15"
type input "26.39"
type input "112.82"
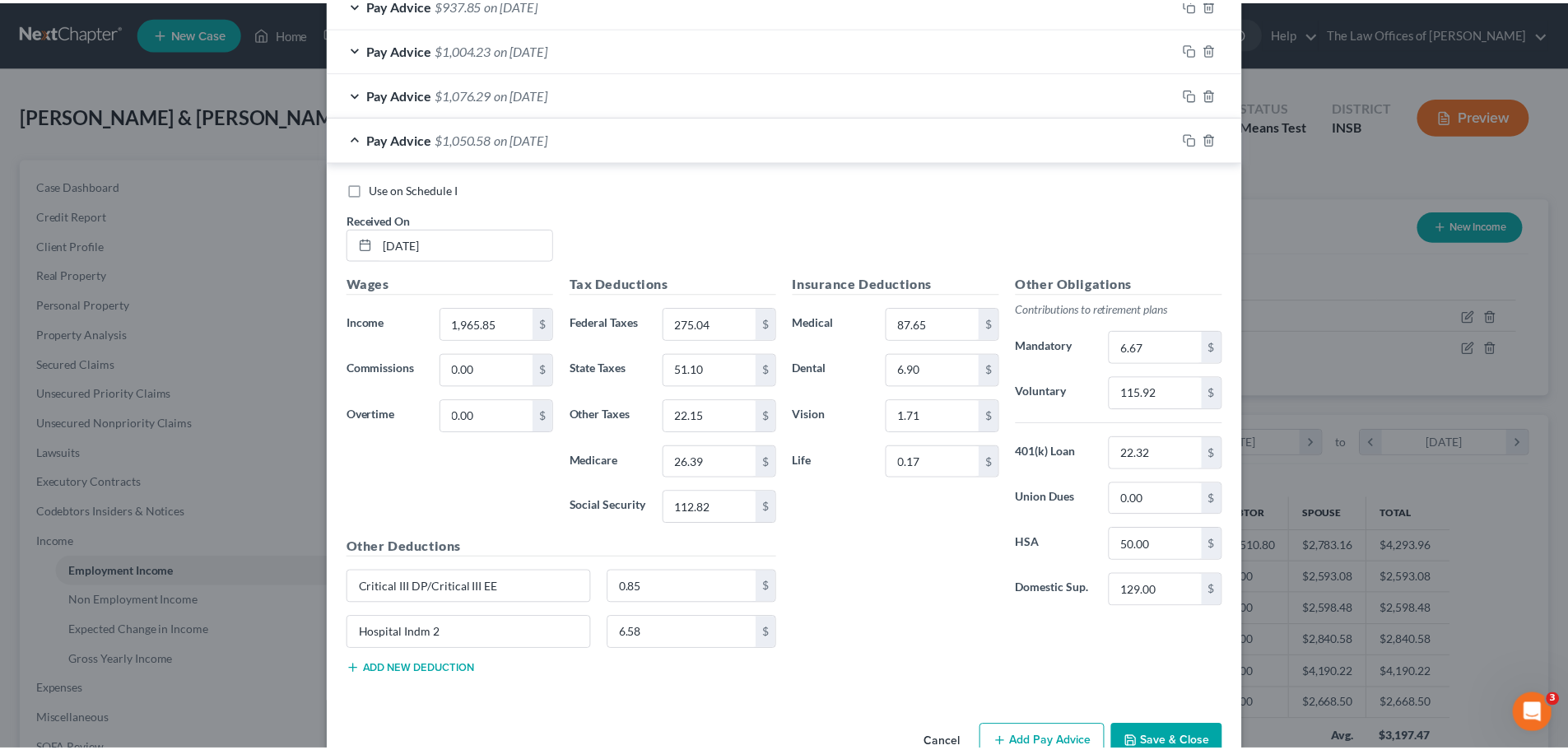
scroll to position [885, 0]
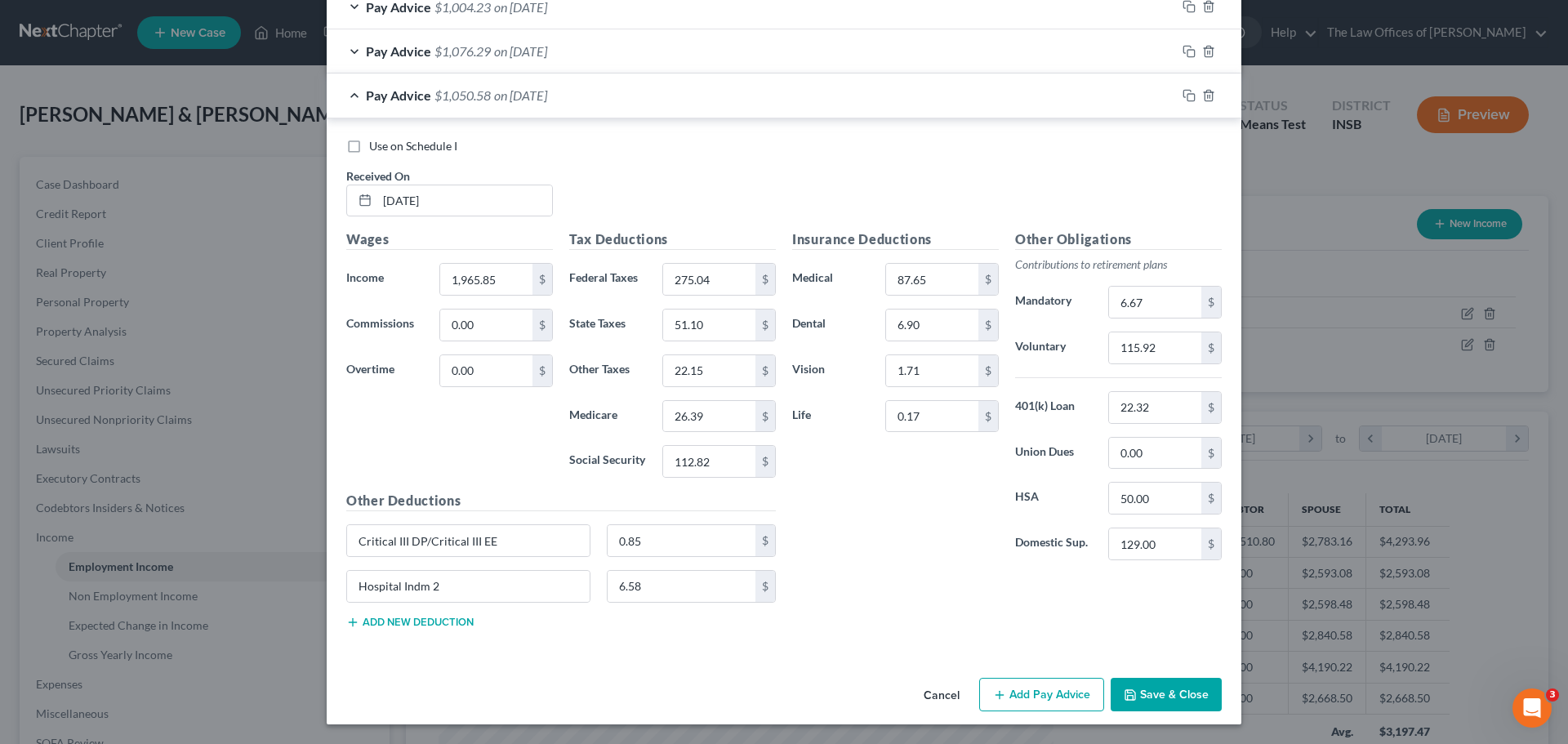
click at [1173, 690] on button "Save & Close" at bounding box center [1166, 695] width 111 height 35
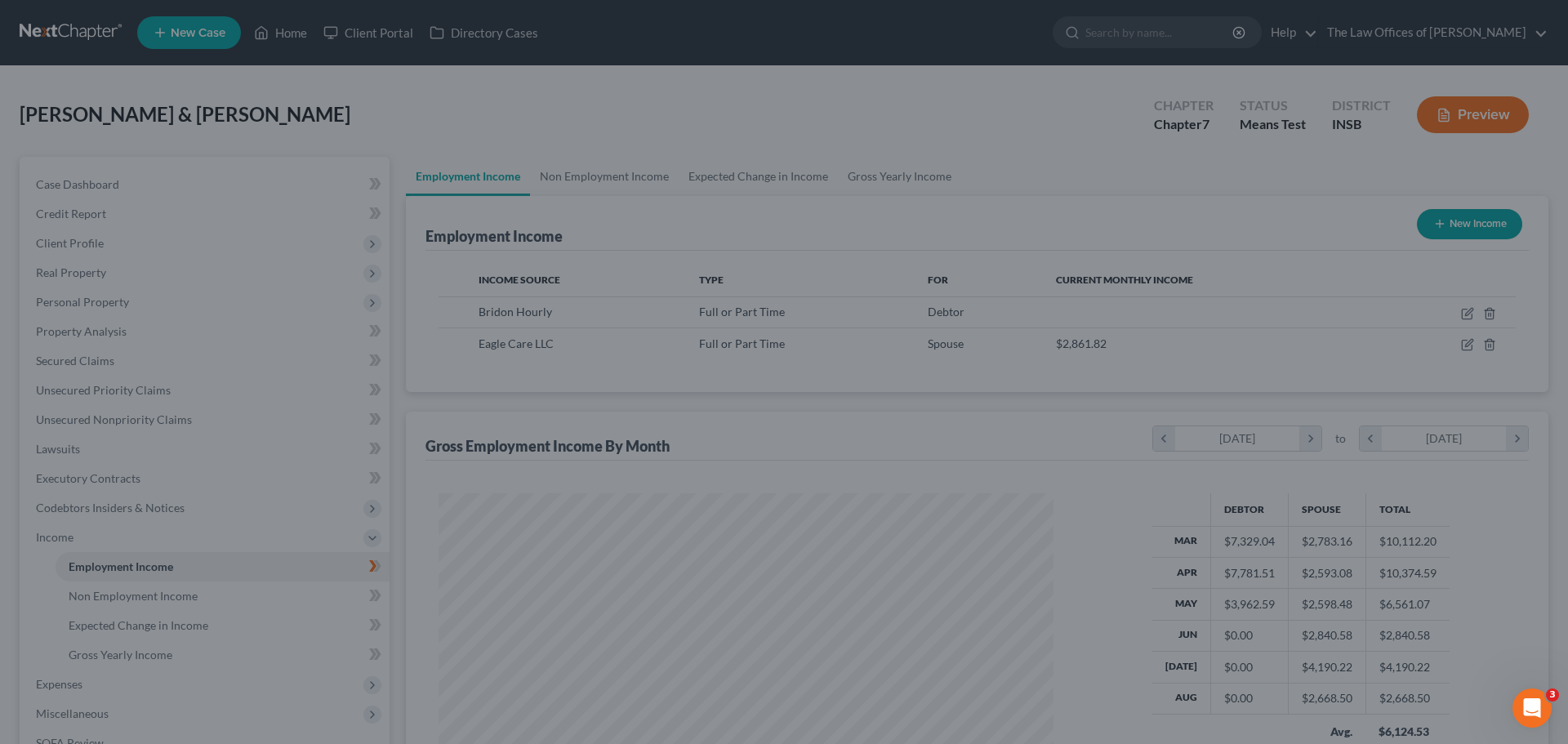
scroll to position [816120, 816033]
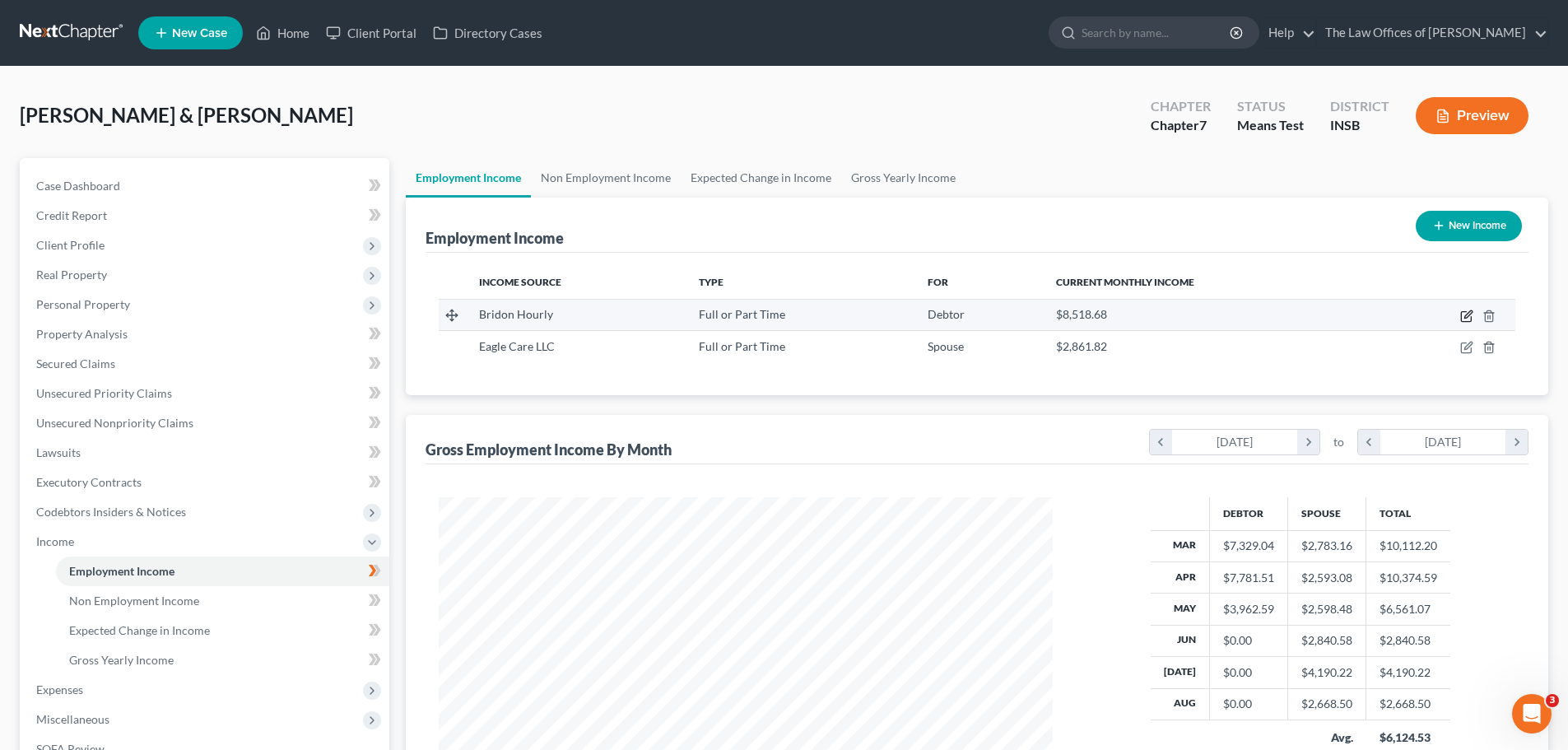
click at [1467, 316] on icon "button" at bounding box center [1467, 316] width 13 height 13
select select "0"
select select "39"
select select "3"
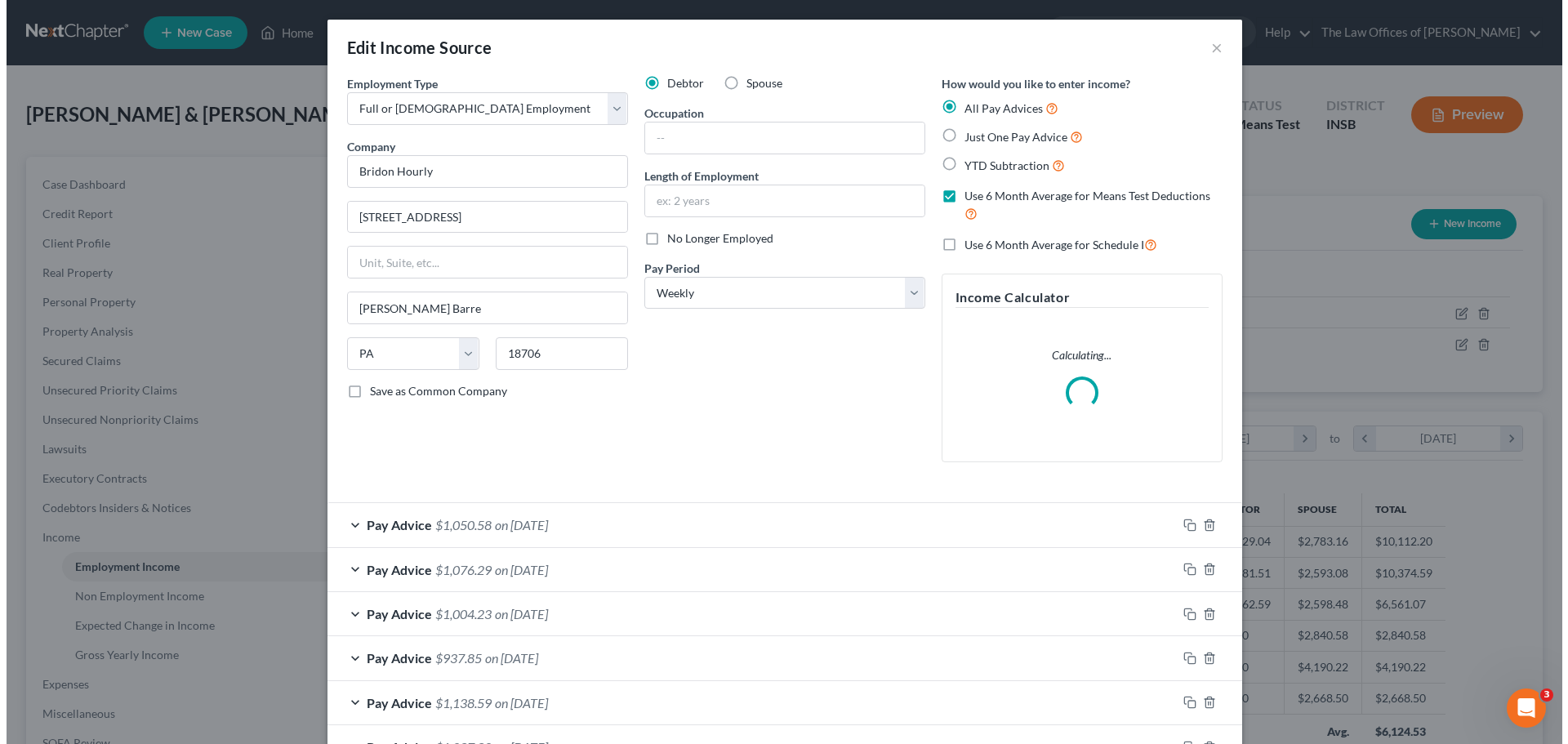
scroll to position [307, 647]
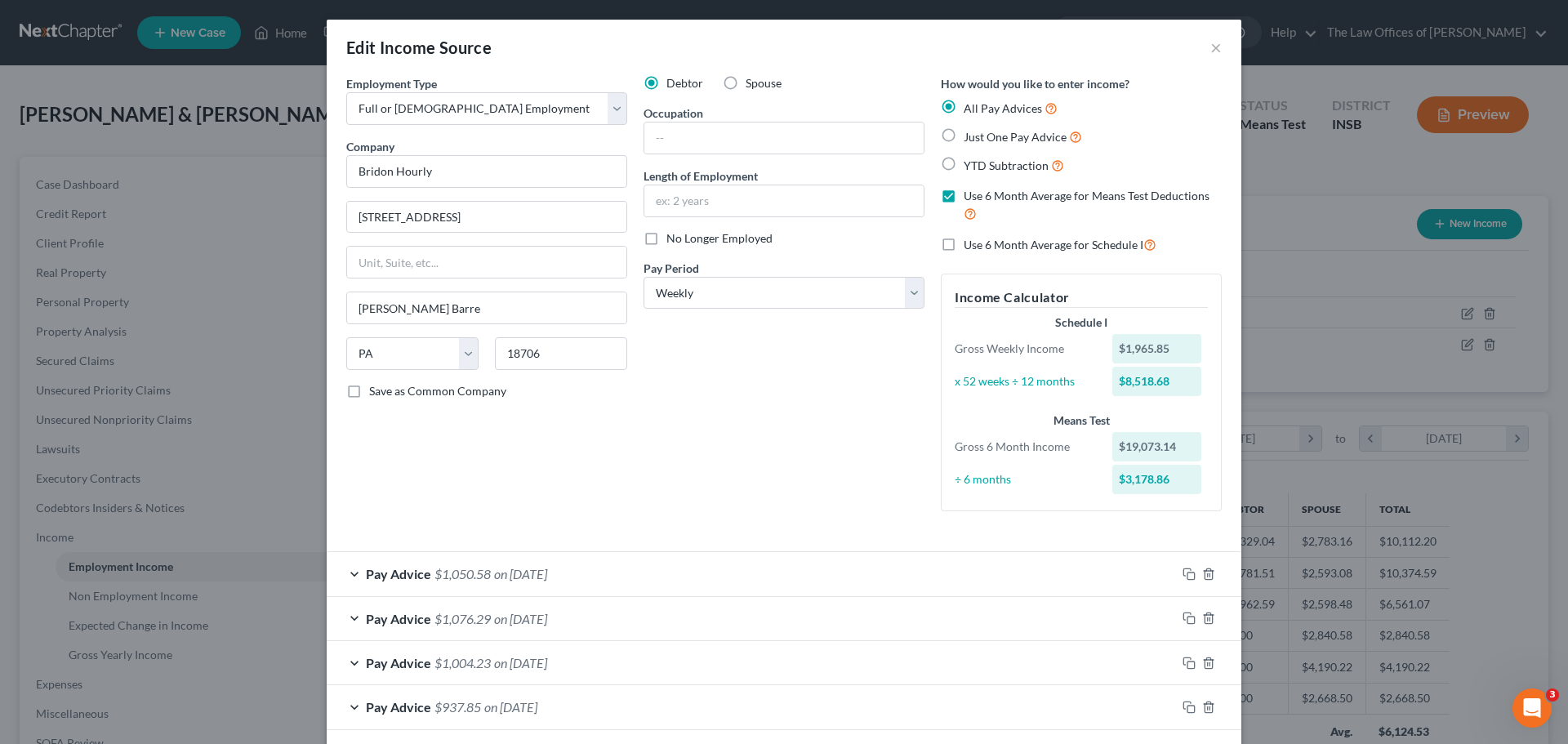
click at [837, 569] on div "Pay Advice $1,050.58 on [DATE]" at bounding box center [751, 573] width 849 height 43
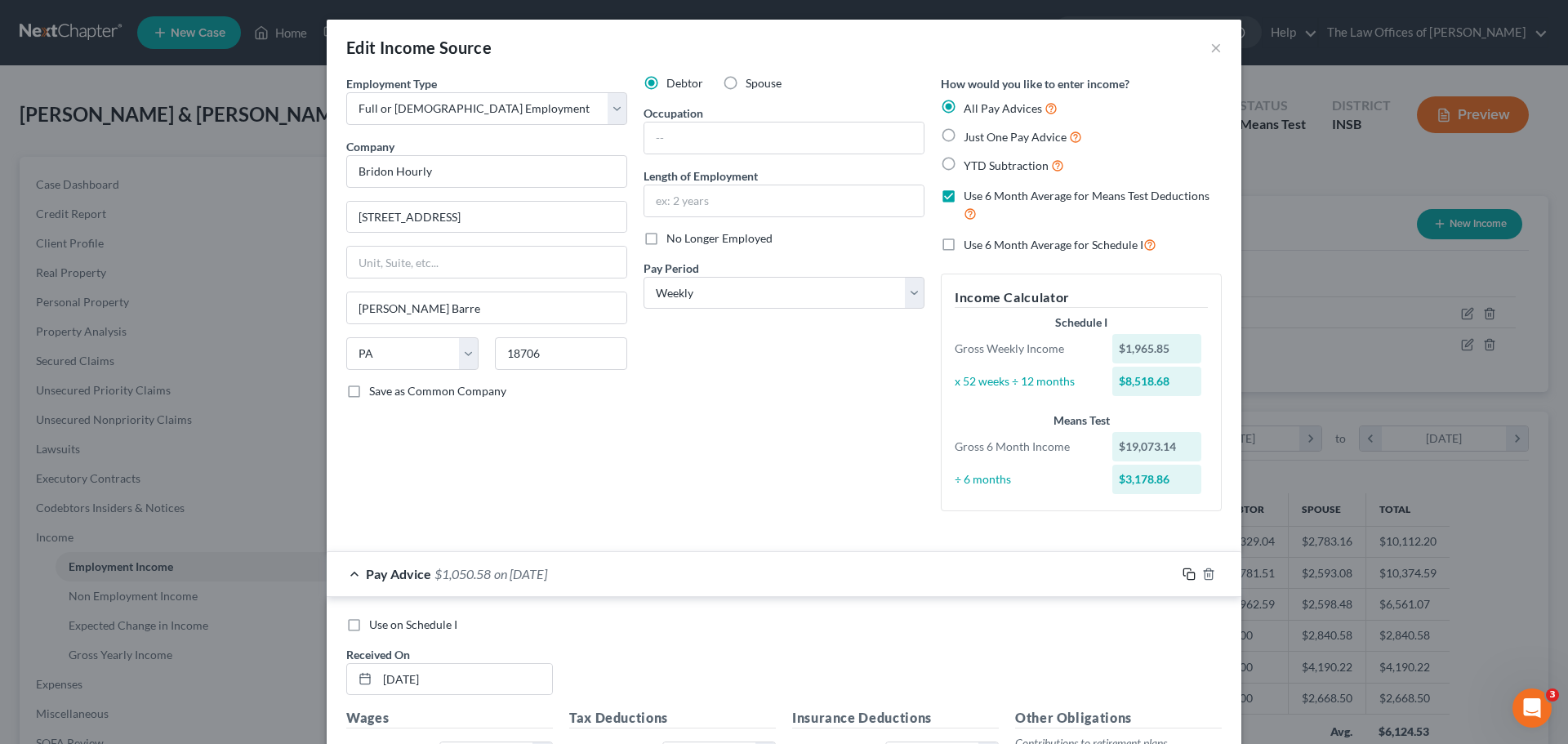
click at [1183, 573] on icon "button" at bounding box center [1189, 574] width 13 height 13
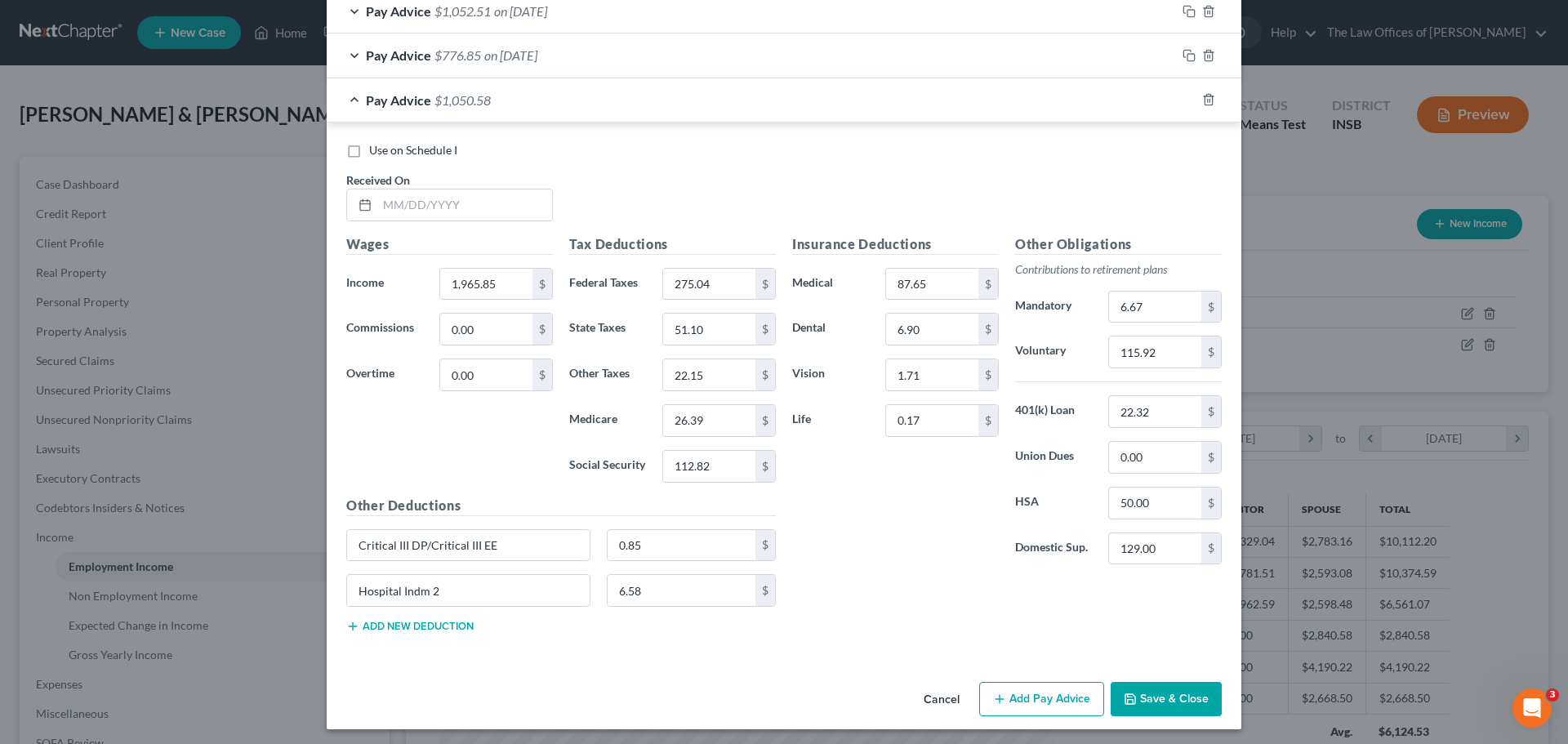
scroll to position [922, 0]
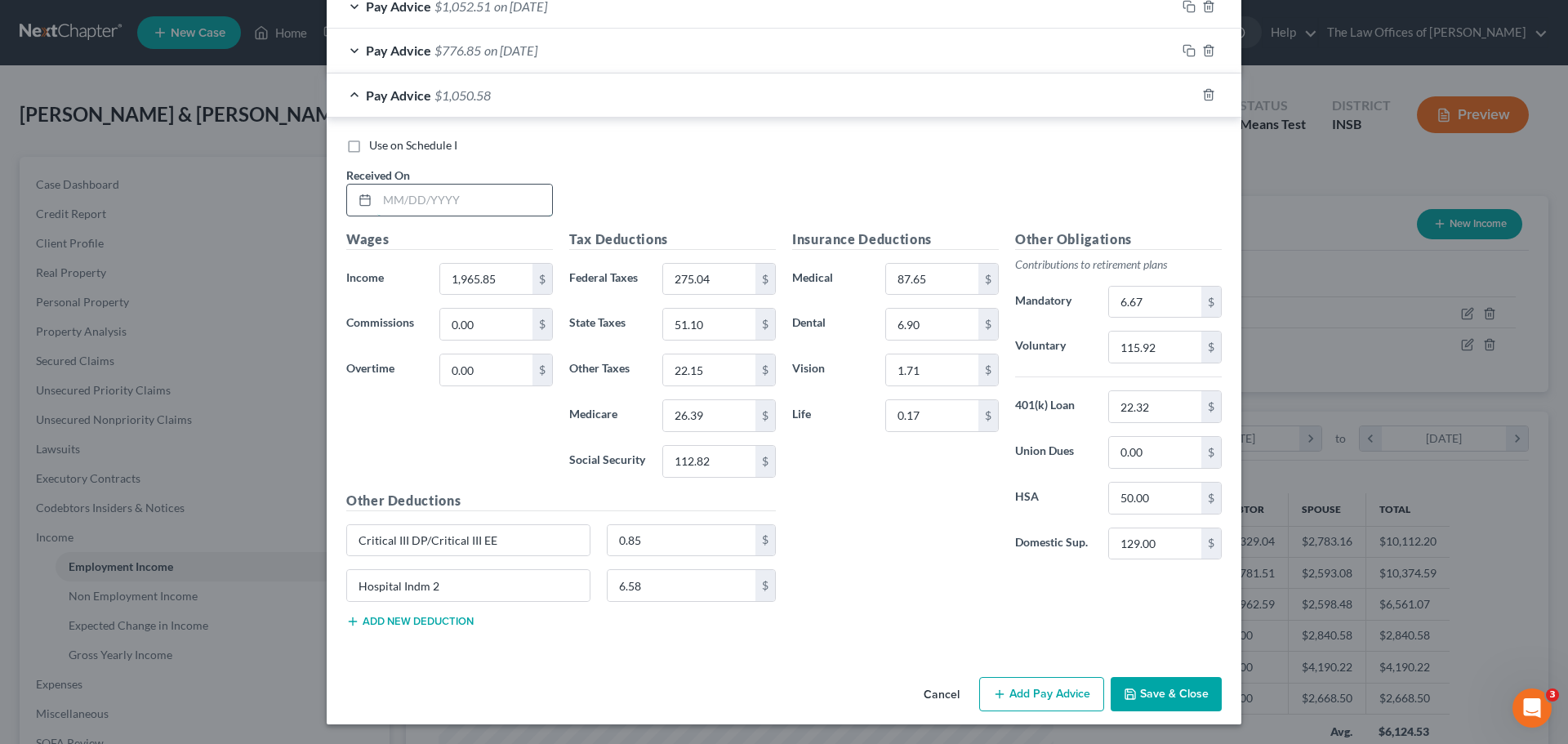
click at [379, 206] on input "text" at bounding box center [464, 200] width 175 height 31
type input "[DATE]"
click at [1158, 349] on input "115.92" at bounding box center [1155, 347] width 92 height 31
type input "120.22"
click at [473, 273] on input "1,965.85" at bounding box center [485, 280] width 92 height 31
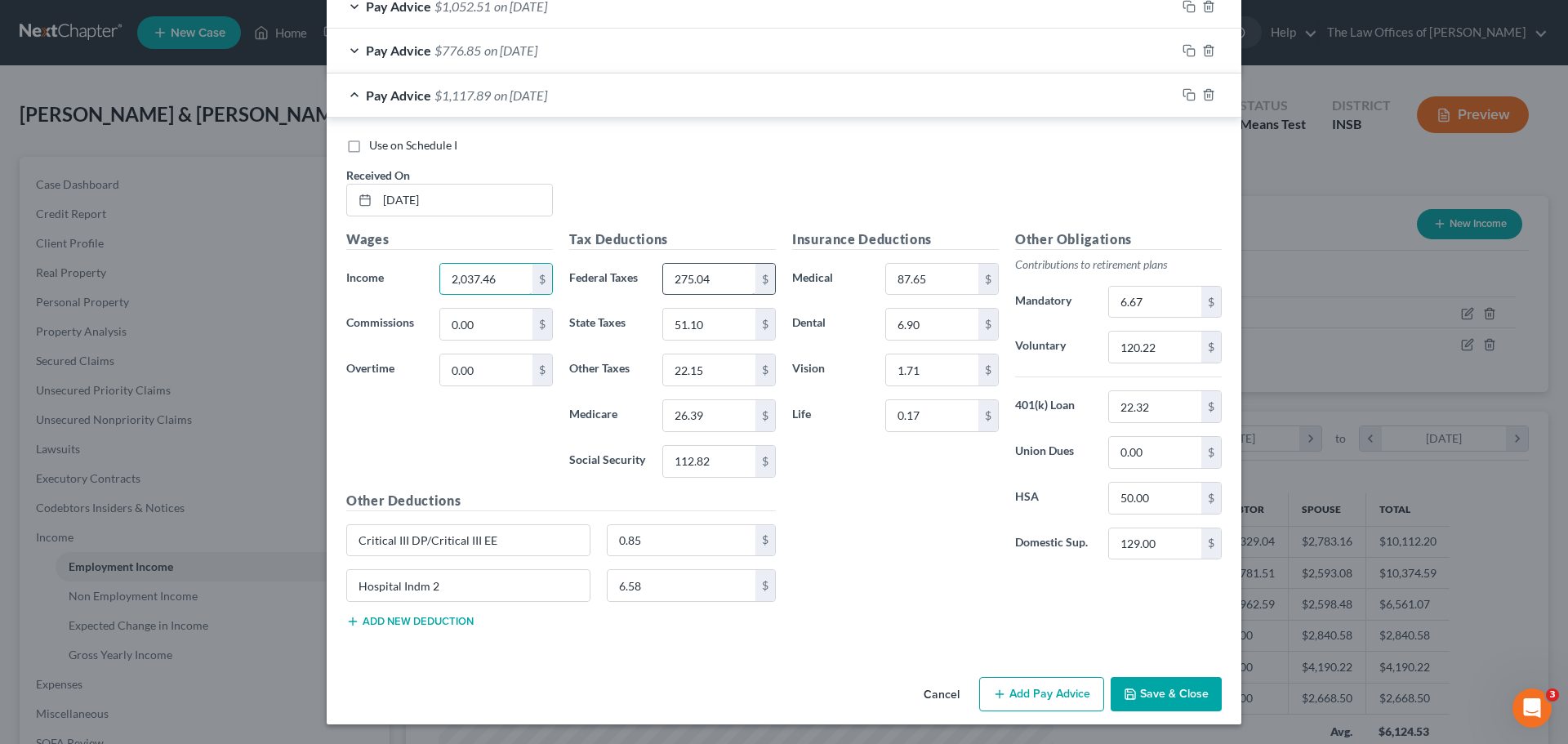
type input "2,037.46"
click at [709, 282] on input "275.04" at bounding box center [709, 280] width 92 height 31
type input "289.85"
type input "53.12"
type input "23.02"
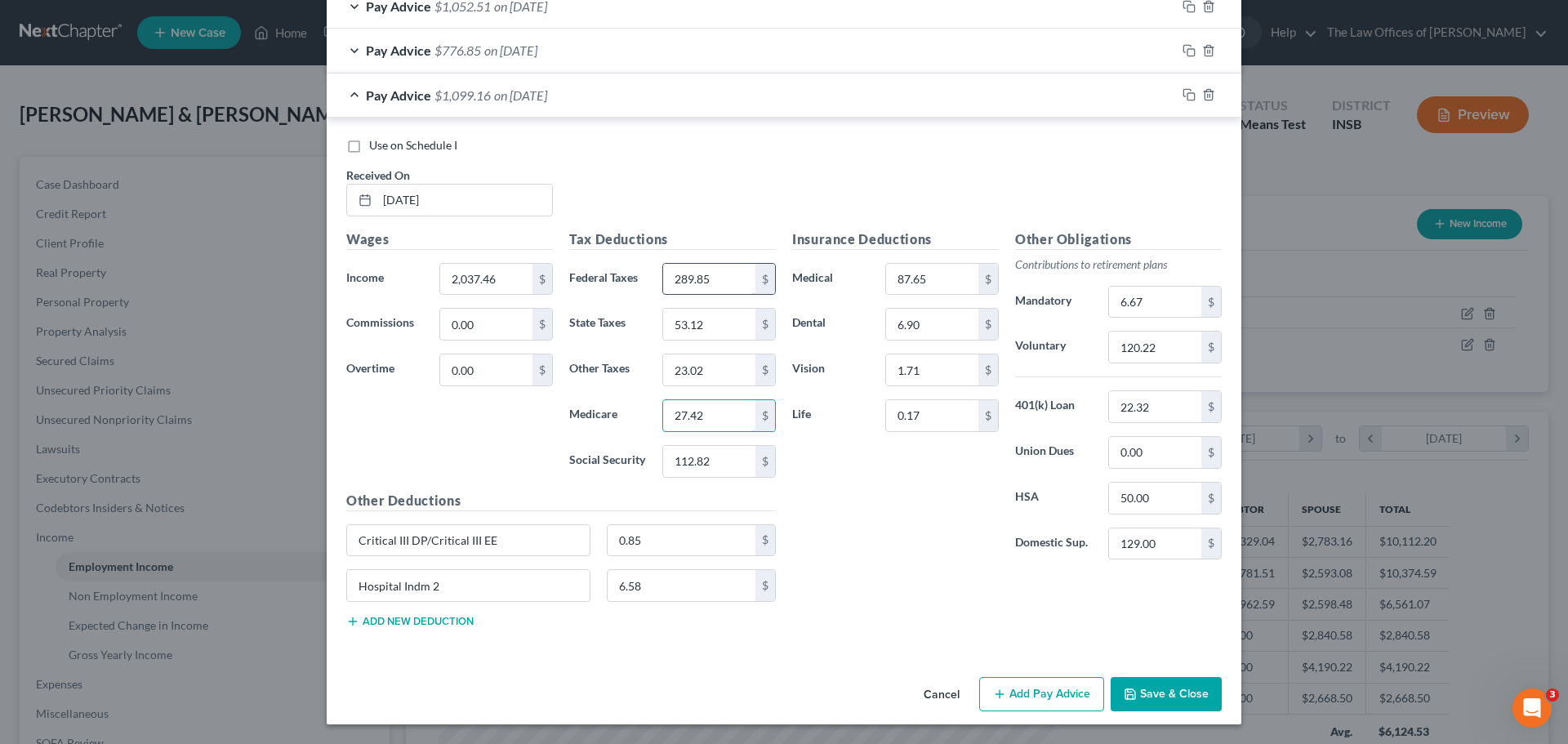
type input "27.42"
type input "117.25"
click at [1141, 302] on input "6.67" at bounding box center [1155, 303] width 92 height 31
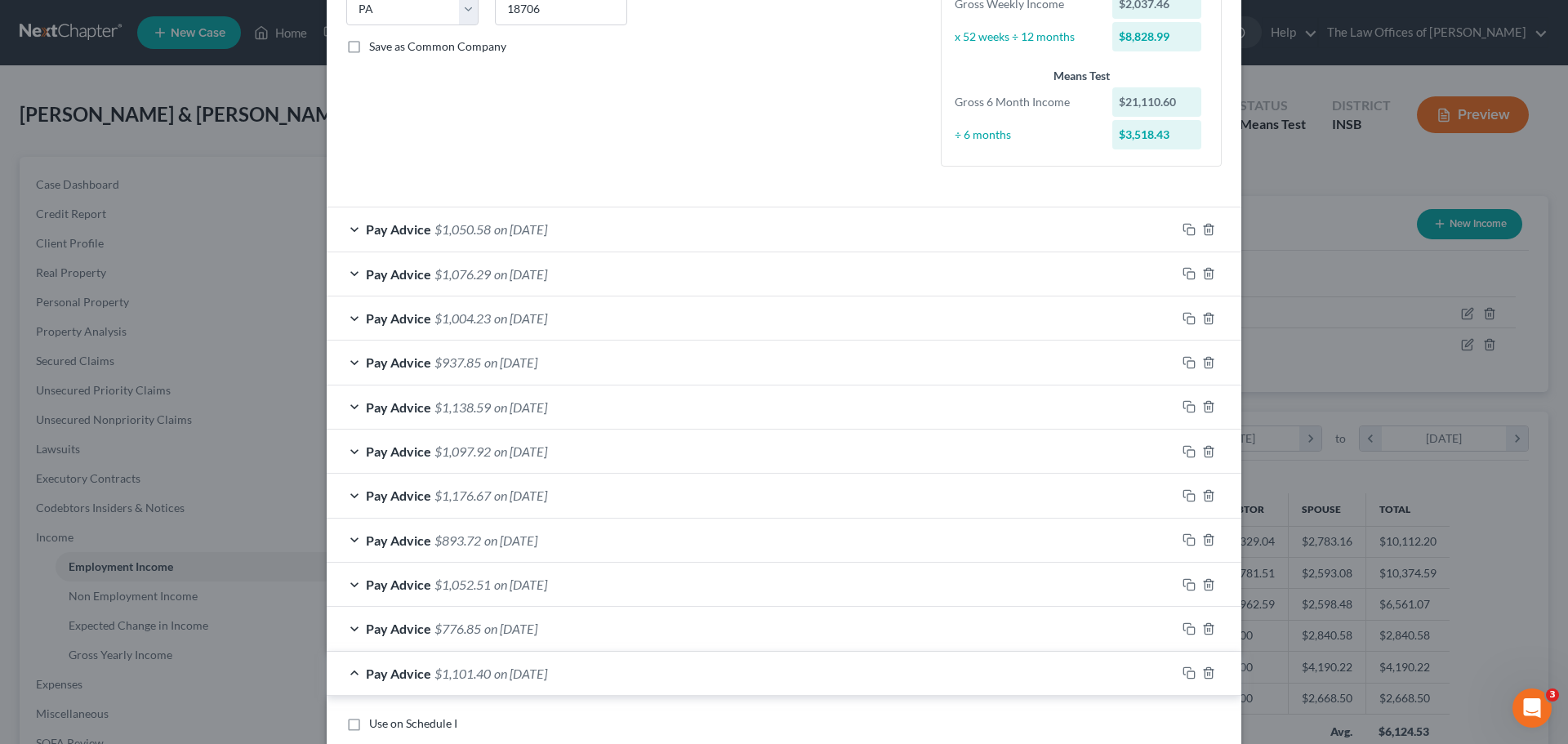
scroll to position [187, 0]
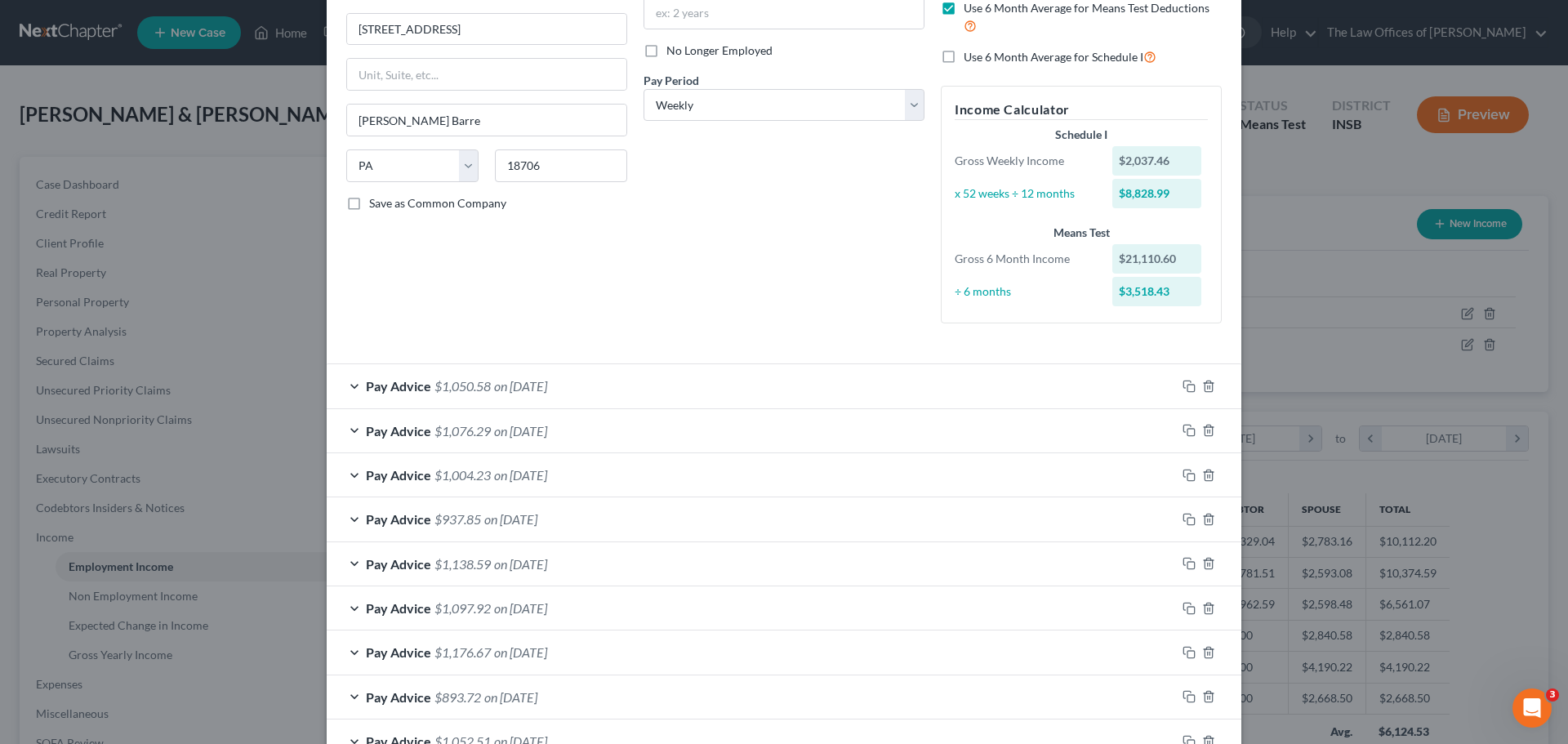
click at [647, 386] on div "Pay Advice $1,050.58 on [DATE]" at bounding box center [751, 385] width 849 height 43
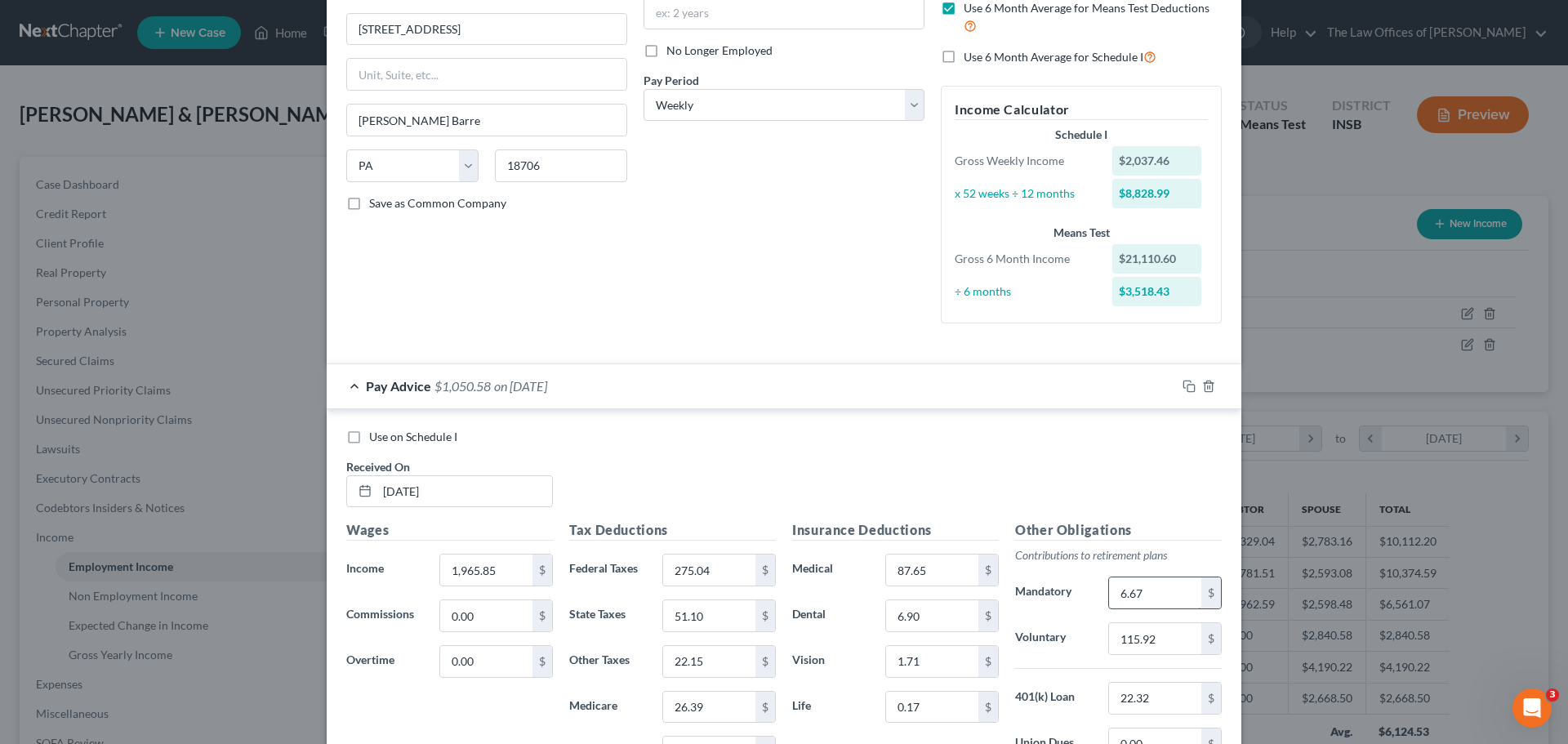
click at [1151, 587] on input "6.67" at bounding box center [1155, 593] width 92 height 31
click at [344, 384] on div "Pay Advice $1,057.25 on [DATE]" at bounding box center [751, 385] width 849 height 43
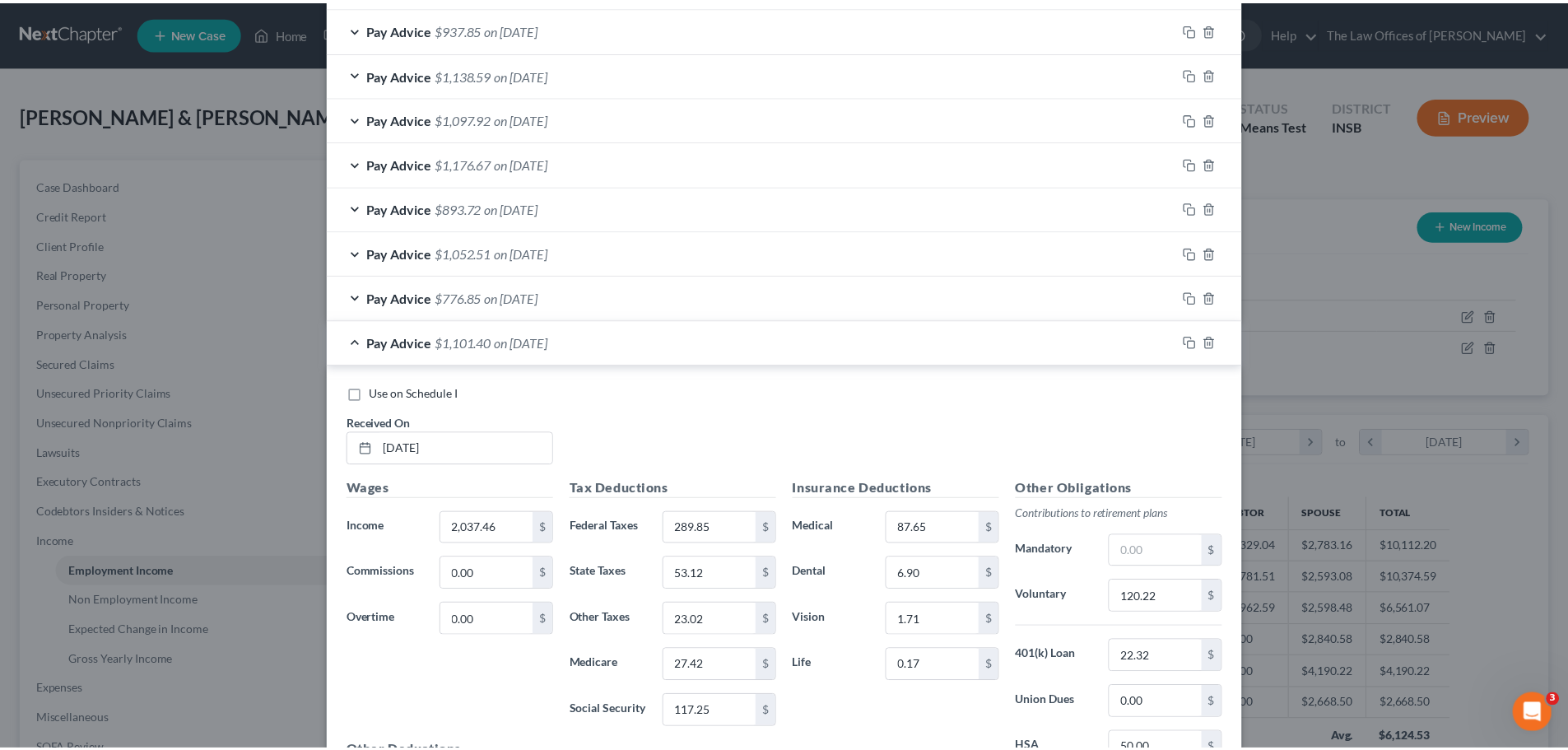
scroll to position [930, 0]
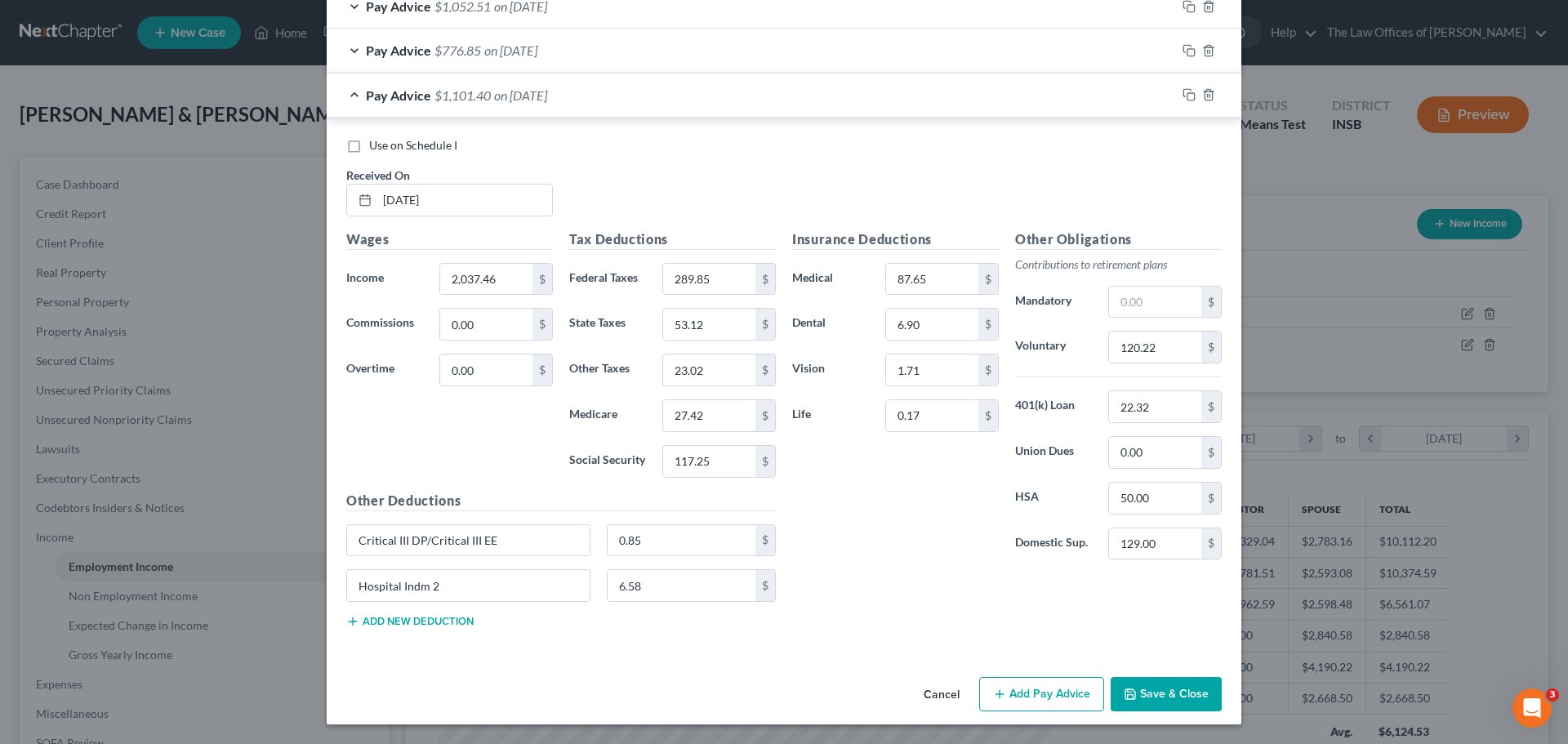
click at [1180, 698] on button "Save & Close" at bounding box center [1166, 694] width 111 height 35
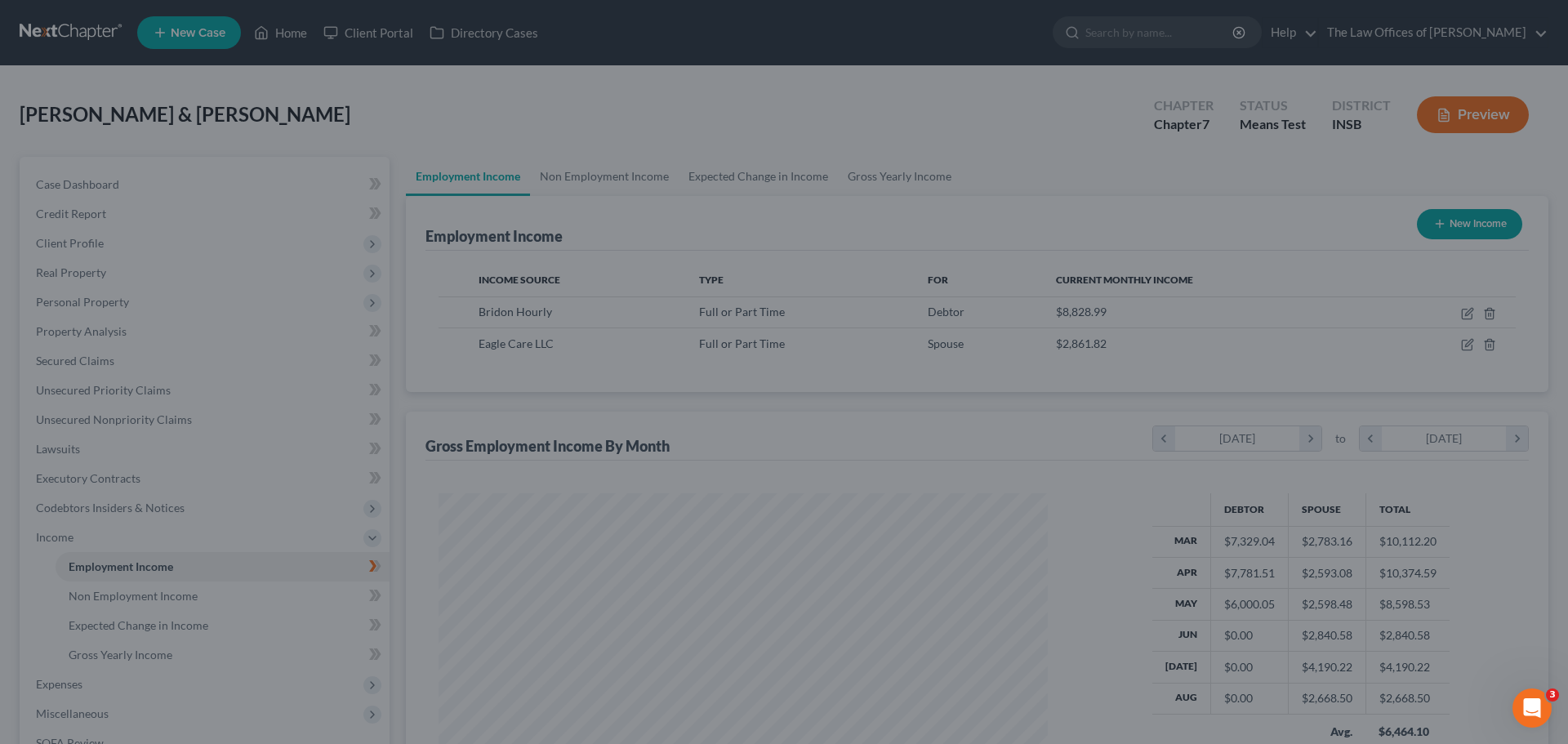
scroll to position [816120, 816033]
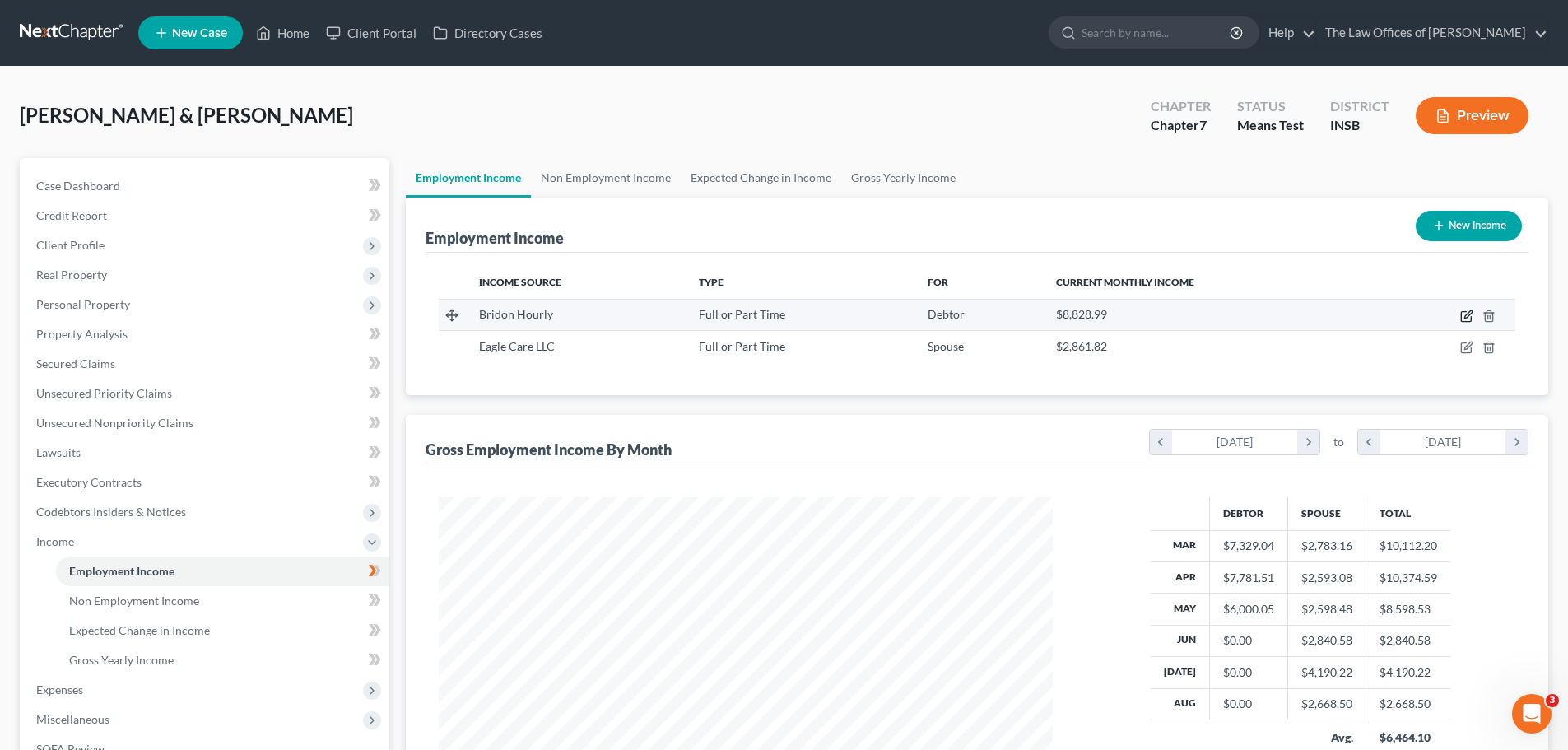
click at [1466, 319] on icon "button" at bounding box center [1467, 316] width 13 height 13
select select "0"
select select "39"
select select "3"
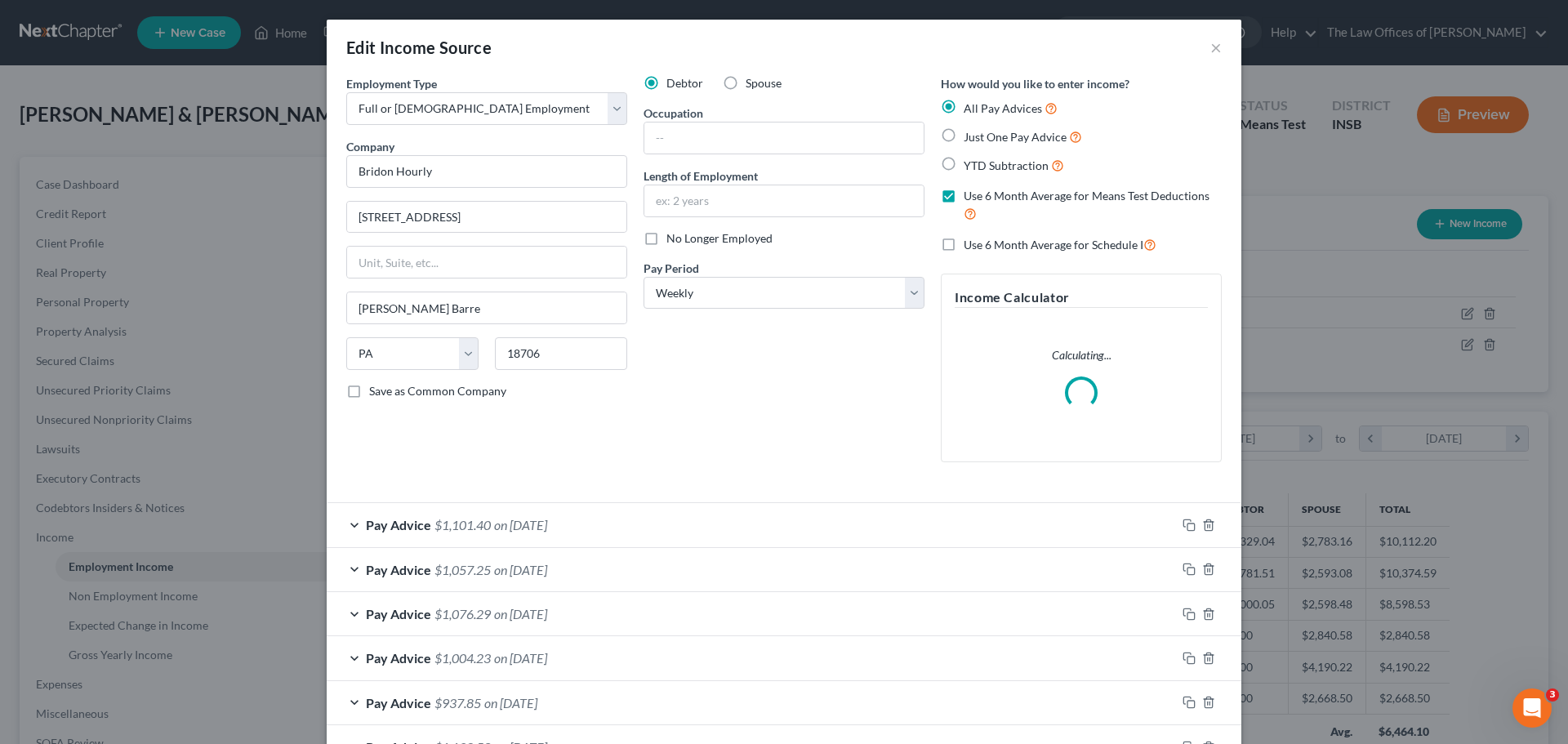
scroll to position [307, 647]
click at [680, 514] on div "Pay Advice $1,101.40 on [DATE]" at bounding box center [751, 524] width 849 height 43
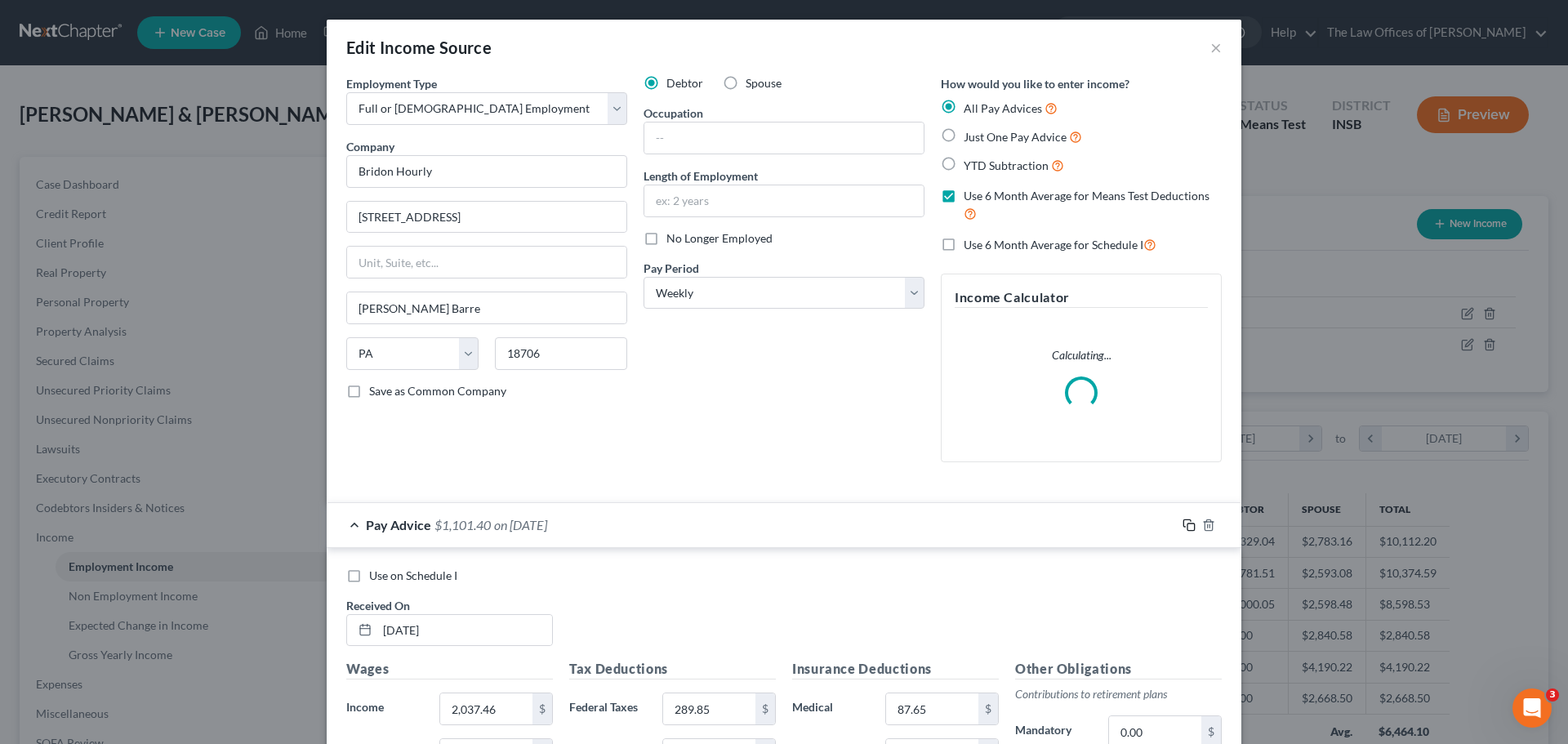
click at [1182, 525] on icon "button" at bounding box center [1189, 525] width 13 height 13
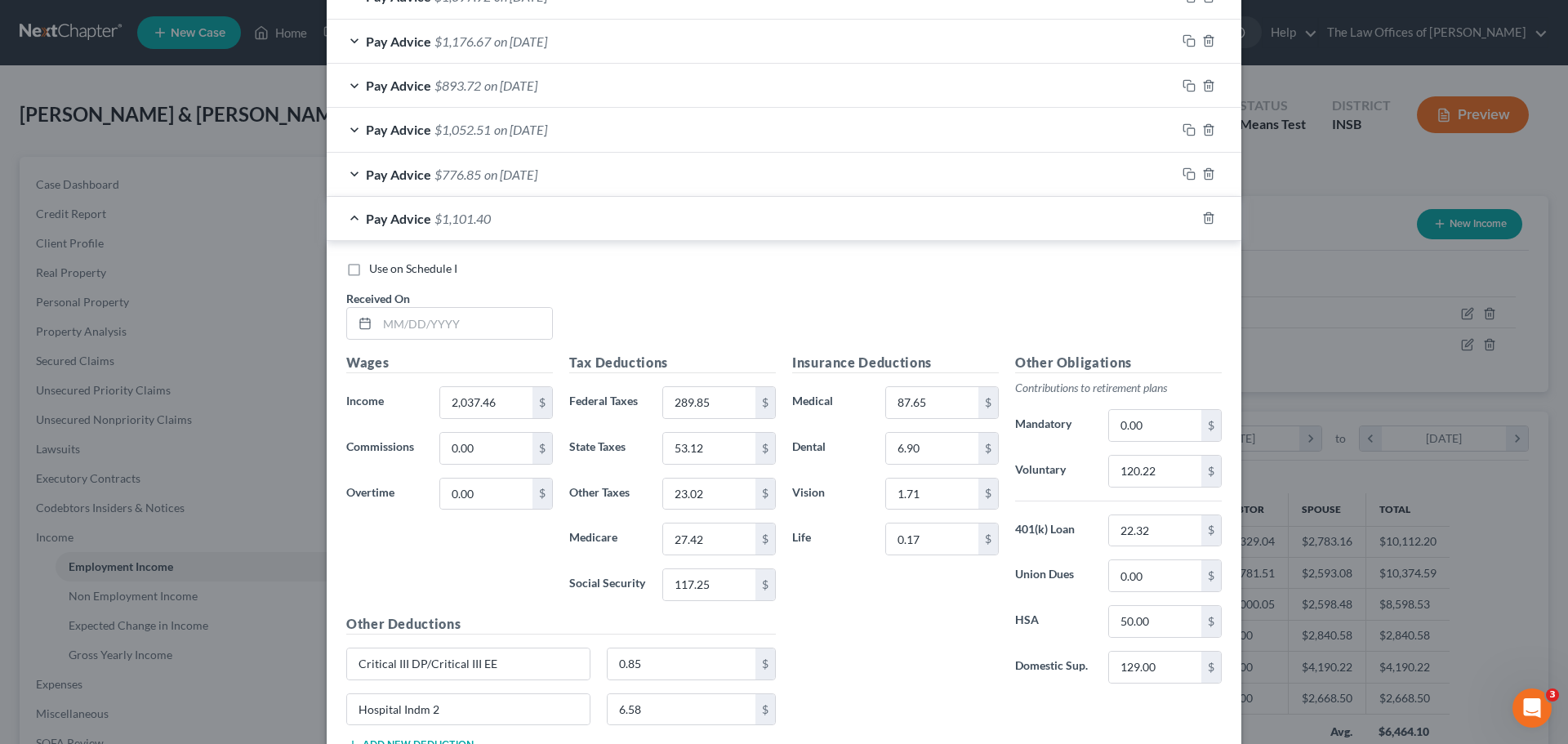
scroll to position [918, 0]
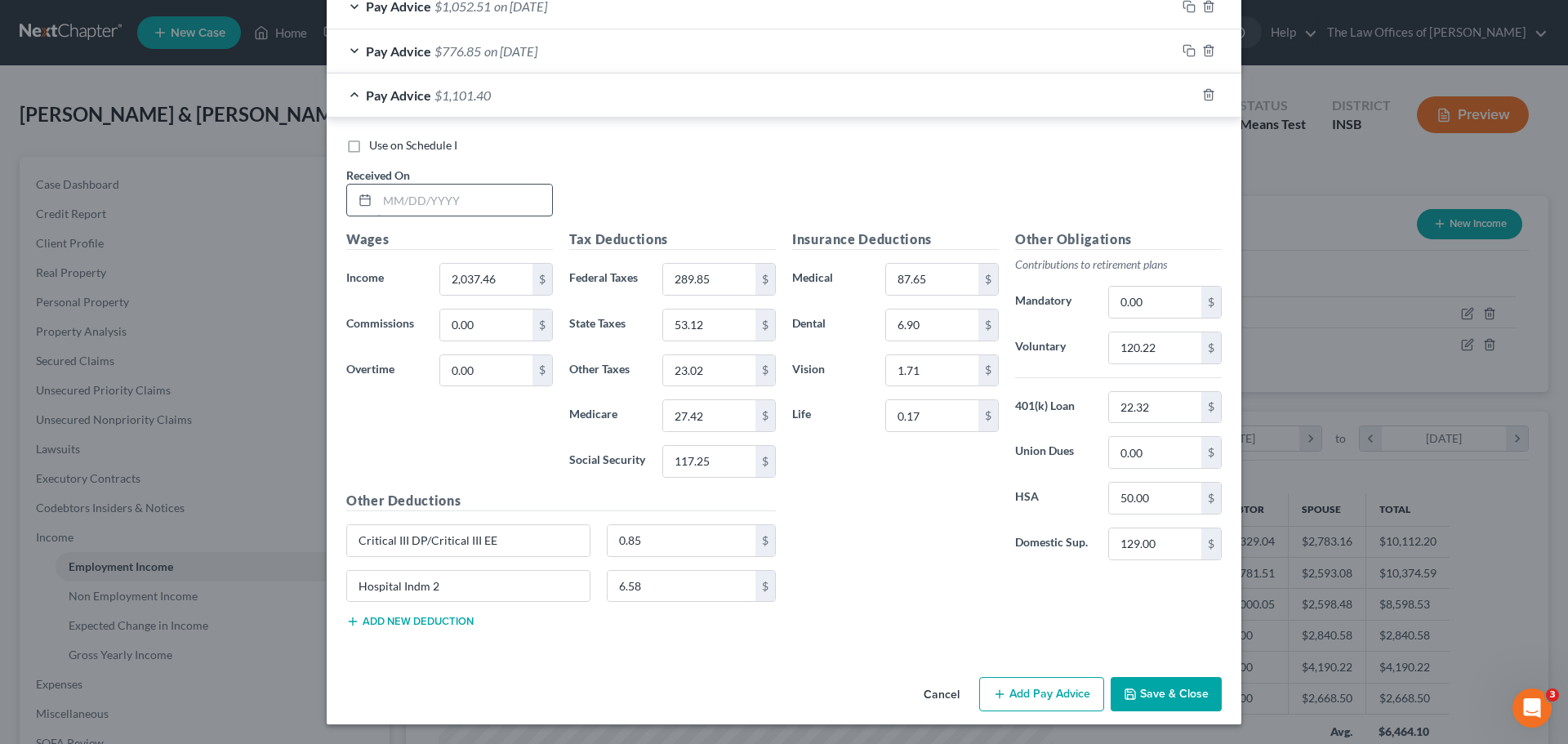
click at [392, 207] on input "text" at bounding box center [464, 200] width 175 height 31
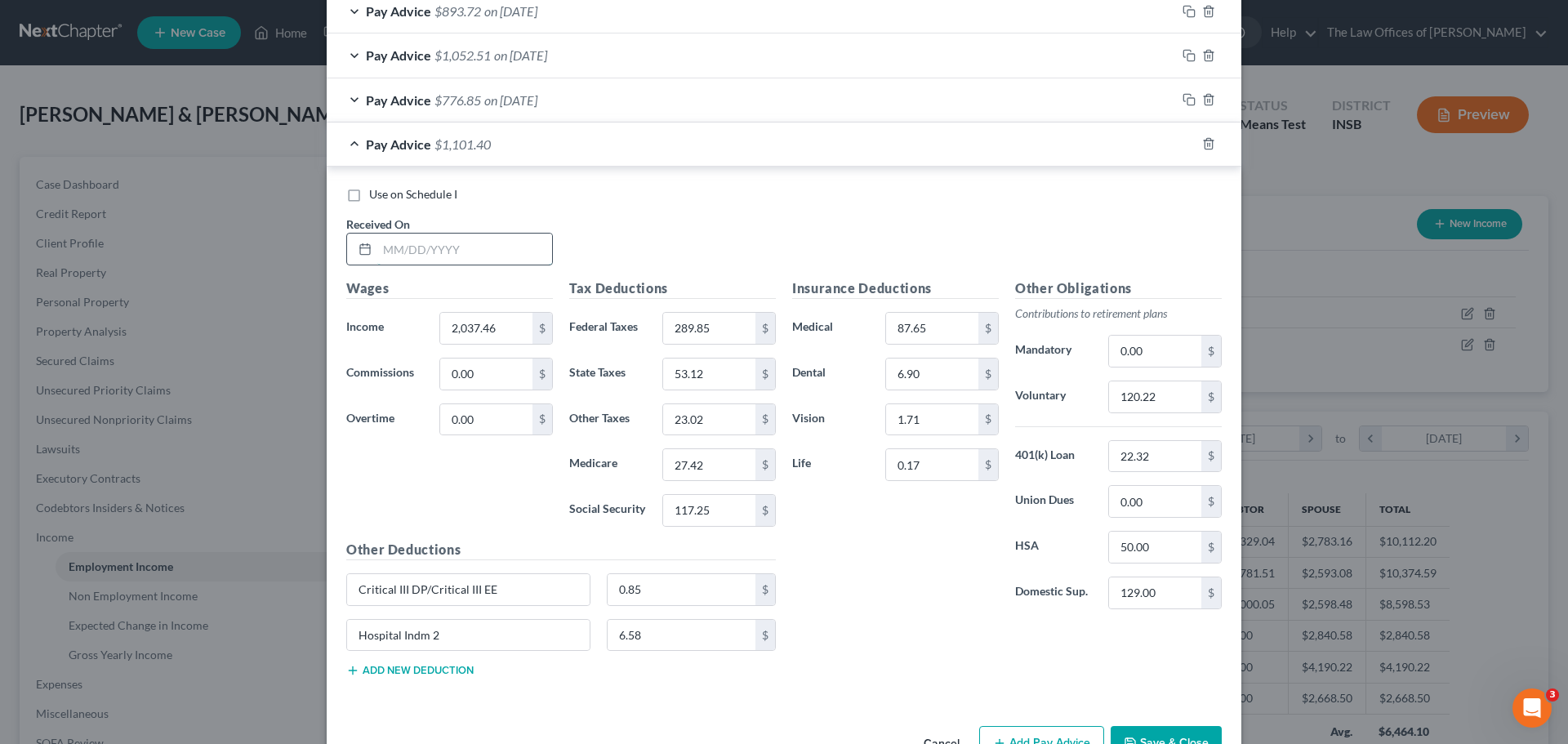
scroll to position [967, 0]
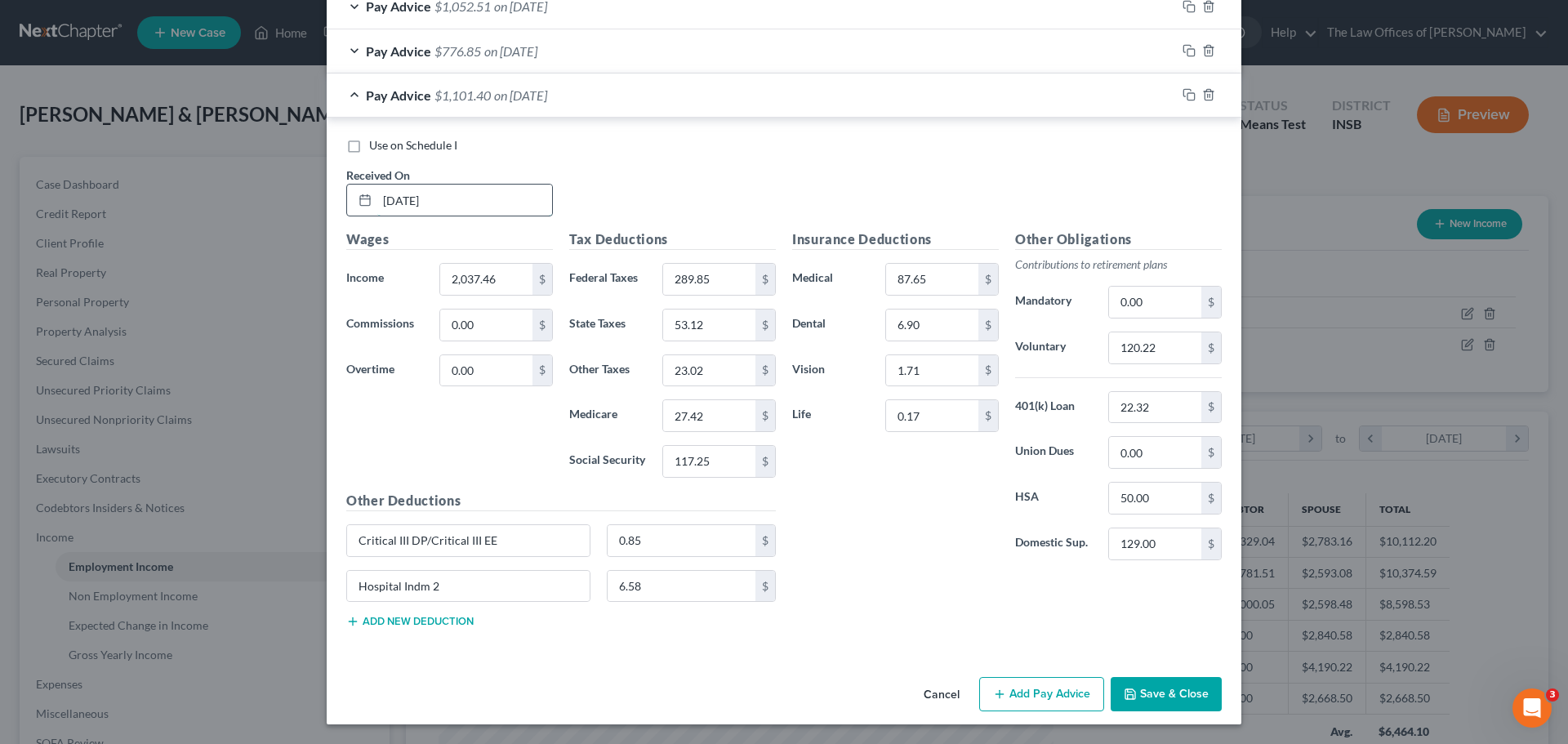
type input "[DATE]"
click at [1138, 303] on input "0.00" at bounding box center [1155, 303] width 92 height 31
type input "6.67"
type input "100.51"
click at [490, 282] on input "2,037.46" at bounding box center [485, 280] width 92 height 31
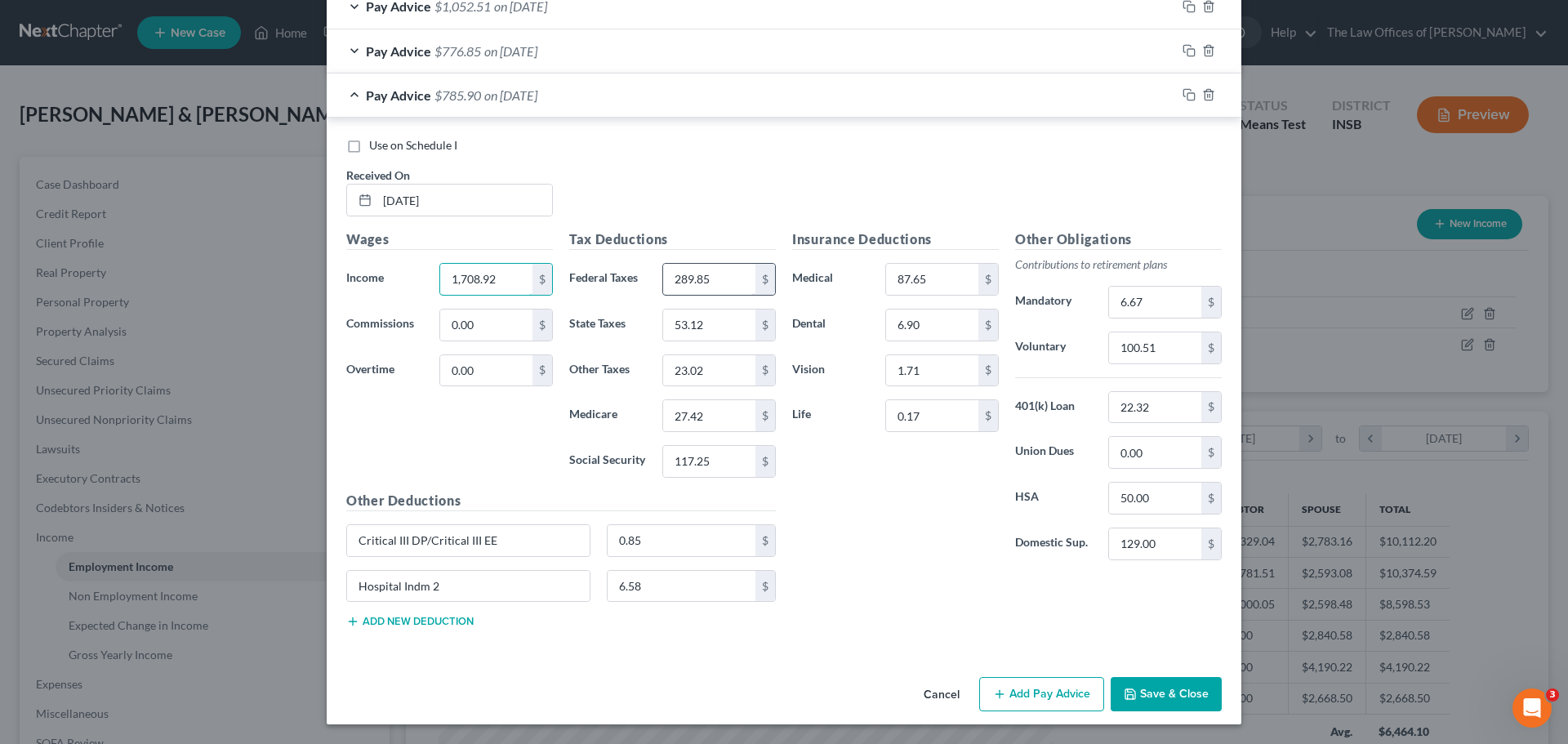
type input "1,708.92"
click at [729, 264] on input "289.85" at bounding box center [709, 280] width 92 height 31
type input "221.90"
type input "43.86"
type input "19.01"
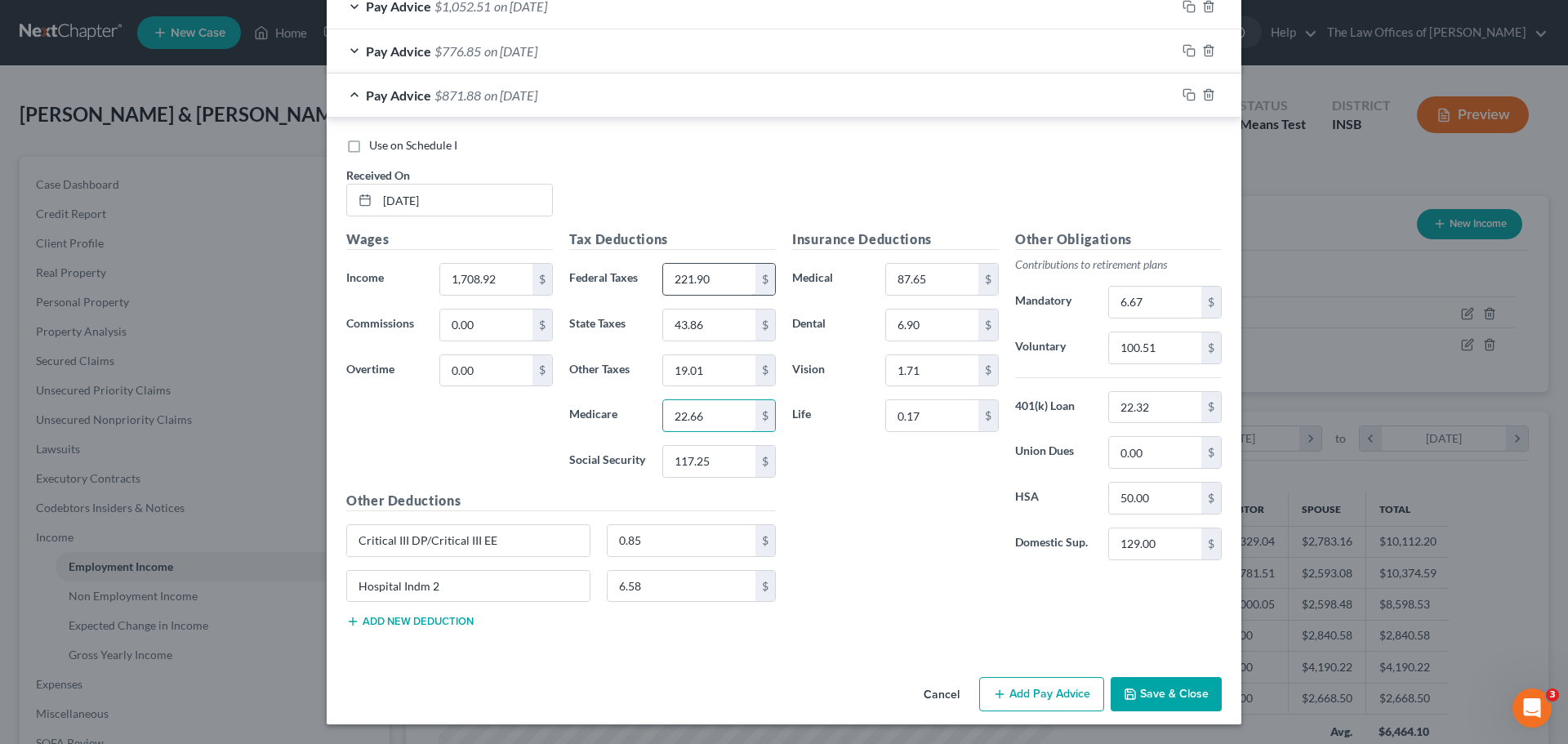
type input "22.66"
type input "96.89"
click at [1165, 313] on input "6.67" at bounding box center [1155, 303] width 92 height 31
drag, startPoint x: 1180, startPoint y: 91, endPoint x: 1157, endPoint y: 111, distance: 30.5
click at [1182, 91] on icon "button" at bounding box center [1189, 94] width 13 height 13
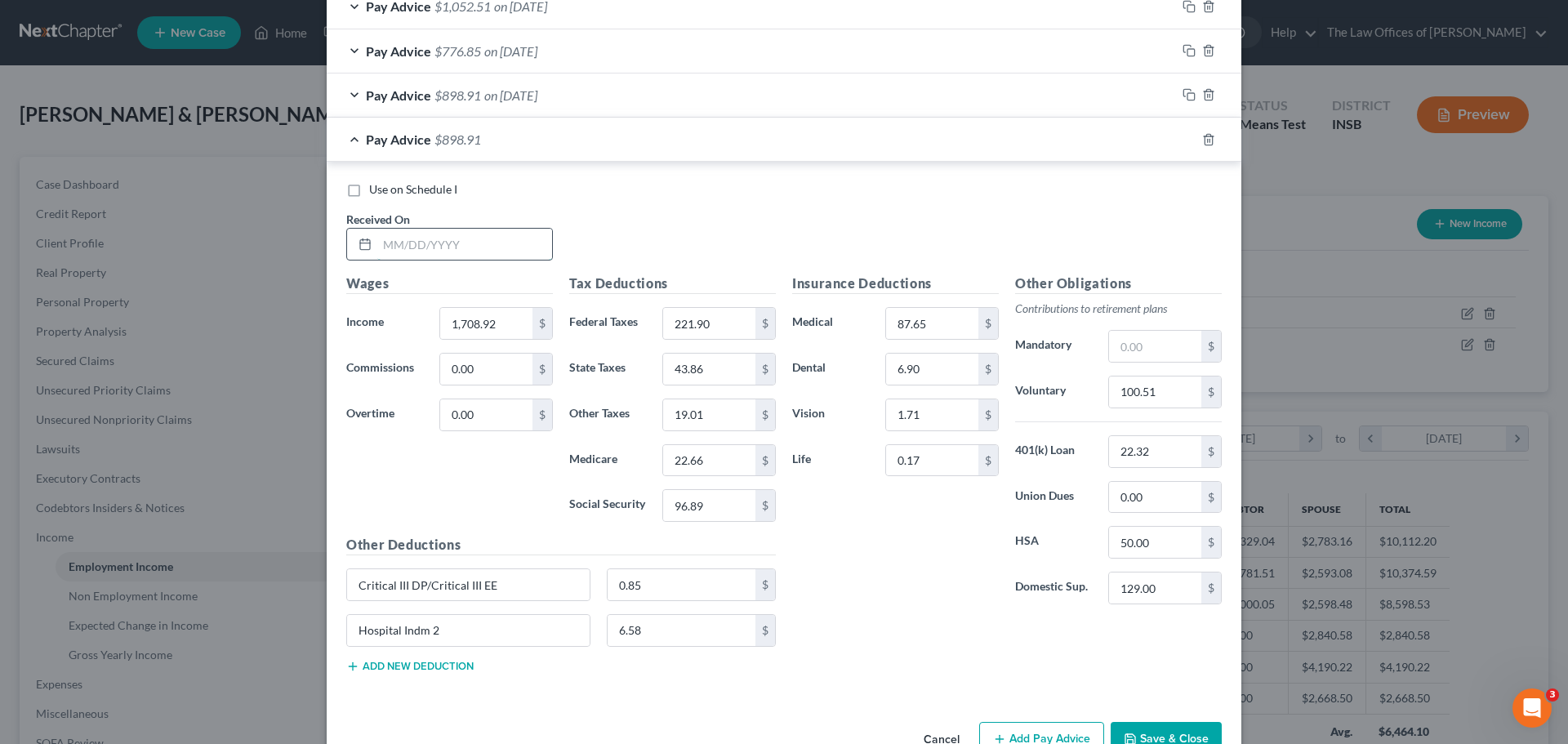
click at [393, 241] on input "text" at bounding box center [464, 244] width 175 height 31
type input "[DATE]"
click at [1130, 346] on input "text" at bounding box center [1155, 346] width 92 height 31
type input "6.67"
click at [486, 317] on input "1,708.92" at bounding box center [485, 324] width 92 height 31
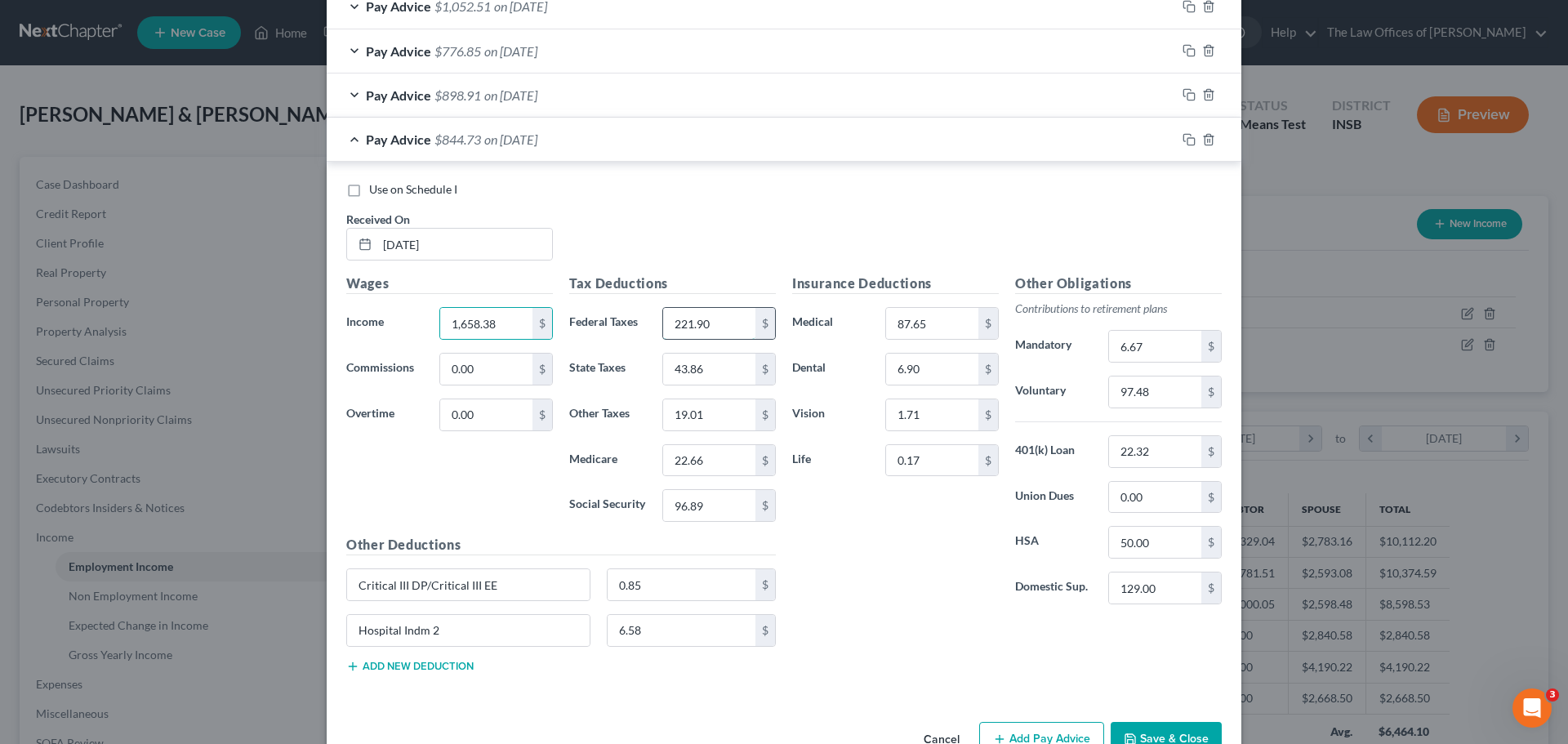
click at [712, 326] on input "221.90" at bounding box center [709, 324] width 92 height 31
click at [1166, 349] on input "6.67" at bounding box center [1155, 346] width 92 height 31
drag, startPoint x: 1180, startPoint y: 142, endPoint x: 1164, endPoint y: 148, distance: 17.1
click at [1182, 142] on icon "button" at bounding box center [1189, 140] width 13 height 13
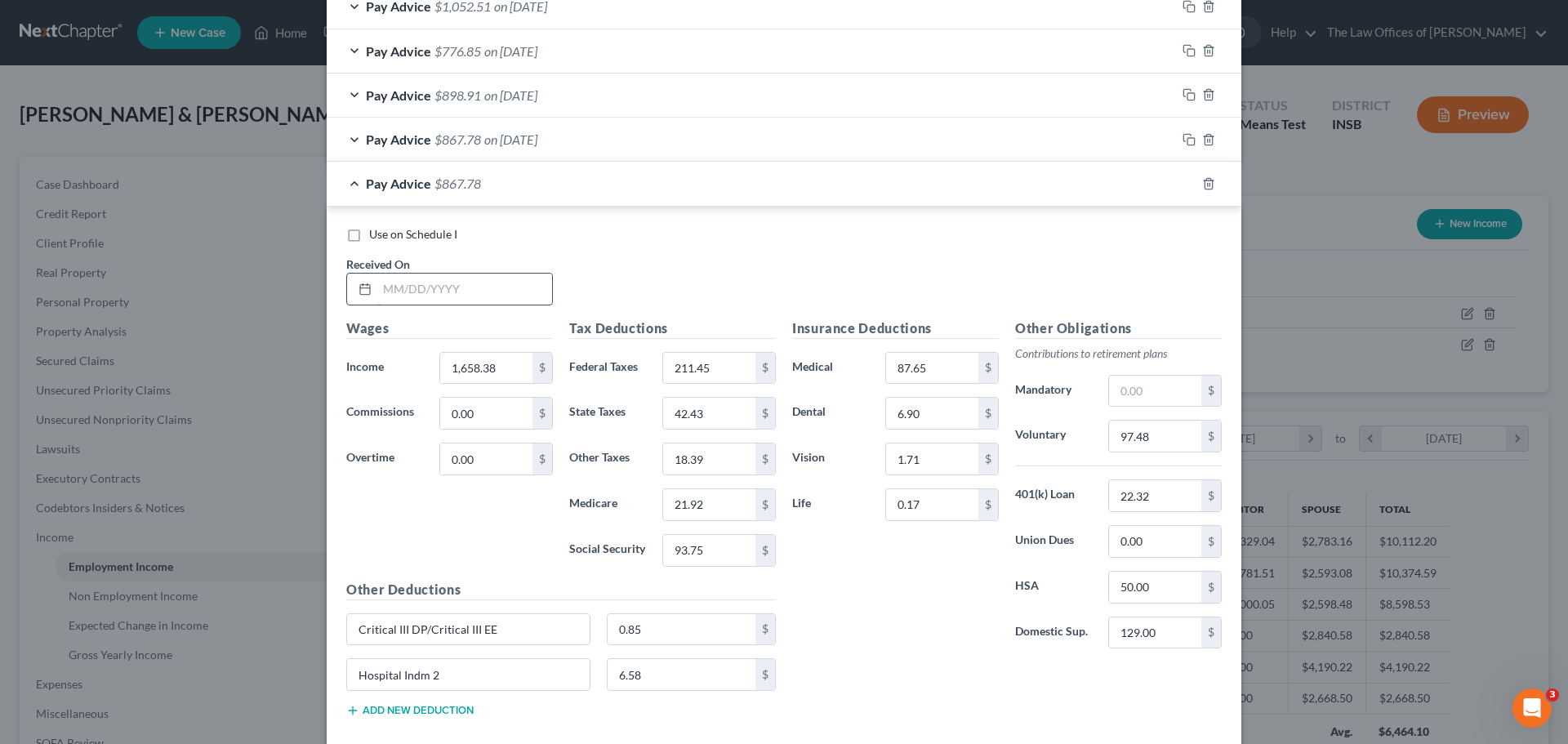
click at [378, 289] on input "text" at bounding box center [464, 289] width 175 height 31
click at [1147, 440] on input "97.48" at bounding box center [1155, 436] width 92 height 31
click at [1142, 392] on input "text" at bounding box center [1155, 391] width 92 height 31
click at [484, 364] on input "1,658.38" at bounding box center [485, 368] width 92 height 31
click at [702, 371] on input "211.45" at bounding box center [709, 368] width 92 height 31
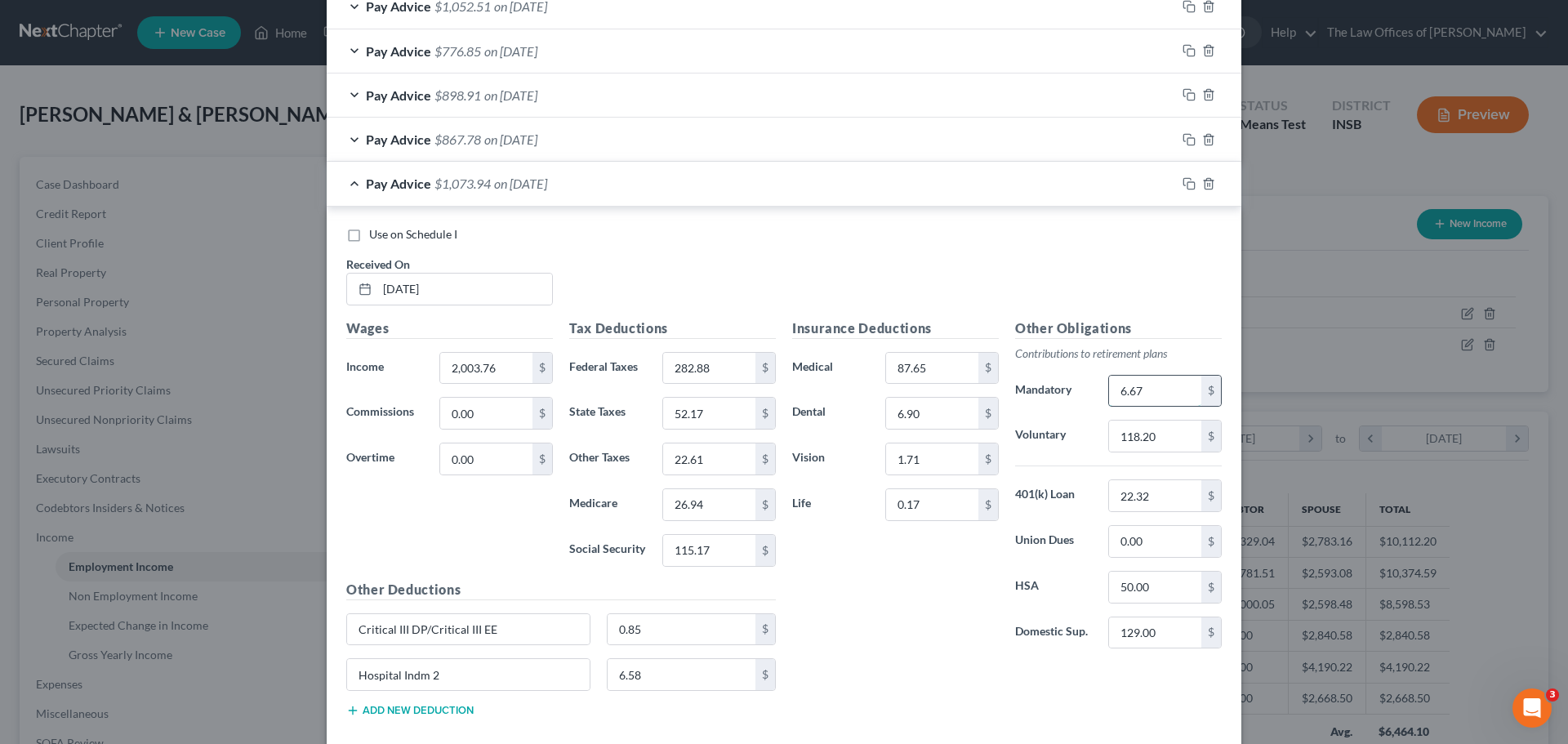
click at [1154, 387] on input "6.67" at bounding box center [1155, 391] width 92 height 31
click at [1171, 394] on input "224.17" at bounding box center [1155, 391] width 92 height 31
drag, startPoint x: 1185, startPoint y: 182, endPoint x: 1104, endPoint y: 126, distance: 98.5
click at [1188, 182] on rect "button" at bounding box center [1191, 186] width 7 height 7
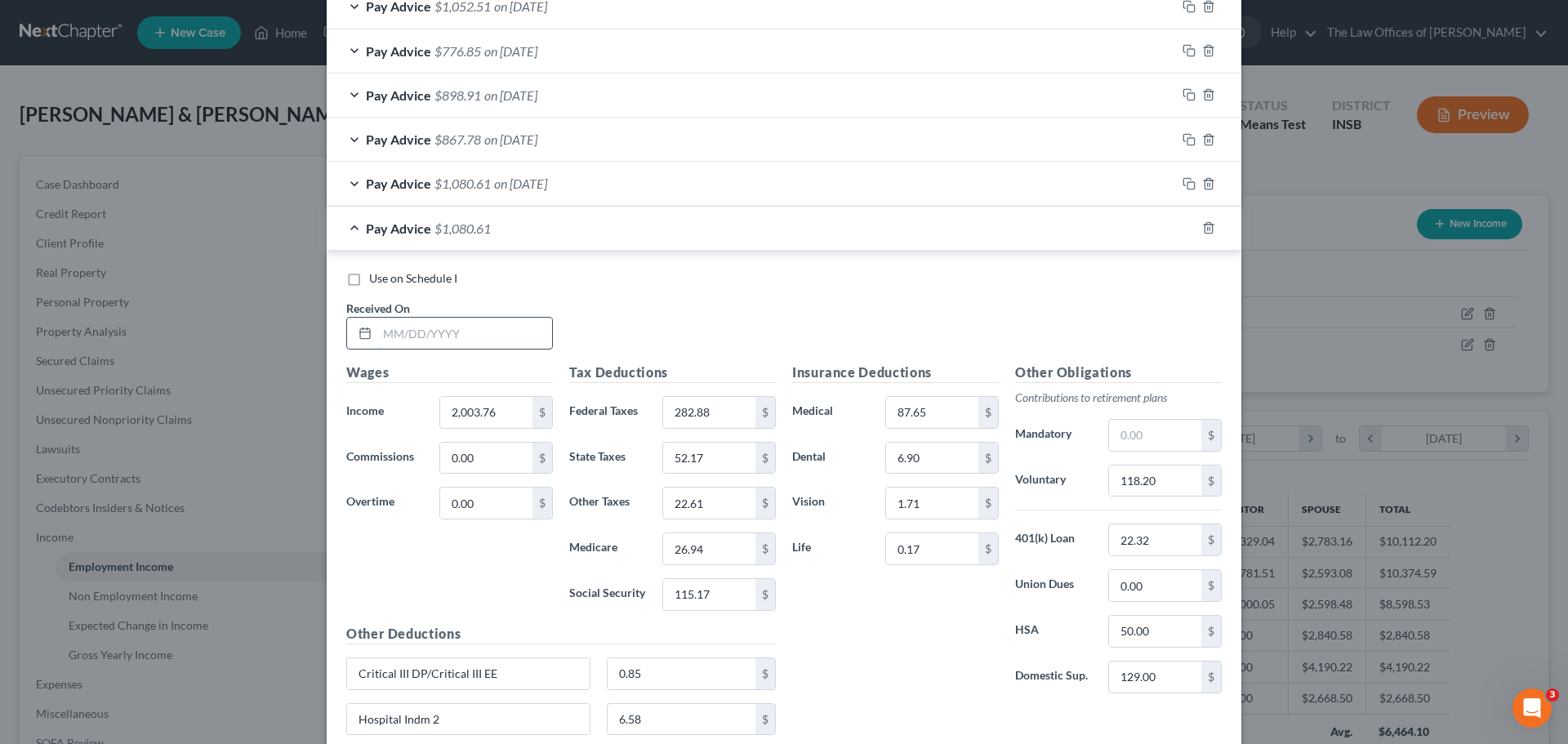
click at [389, 332] on input "text" at bounding box center [464, 333] width 175 height 31
click at [1159, 478] on input "118.20" at bounding box center [1155, 481] width 92 height 31
click at [1174, 434] on input "text" at bounding box center [1155, 435] width 92 height 31
click at [494, 431] on div "Wages Income * 2,003.76 $ Commissions 0.00 $ Overtime 0.00 $" at bounding box center [450, 494] width 223 height 261
click at [501, 411] on input "2,003.76" at bounding box center [485, 412] width 92 height 31
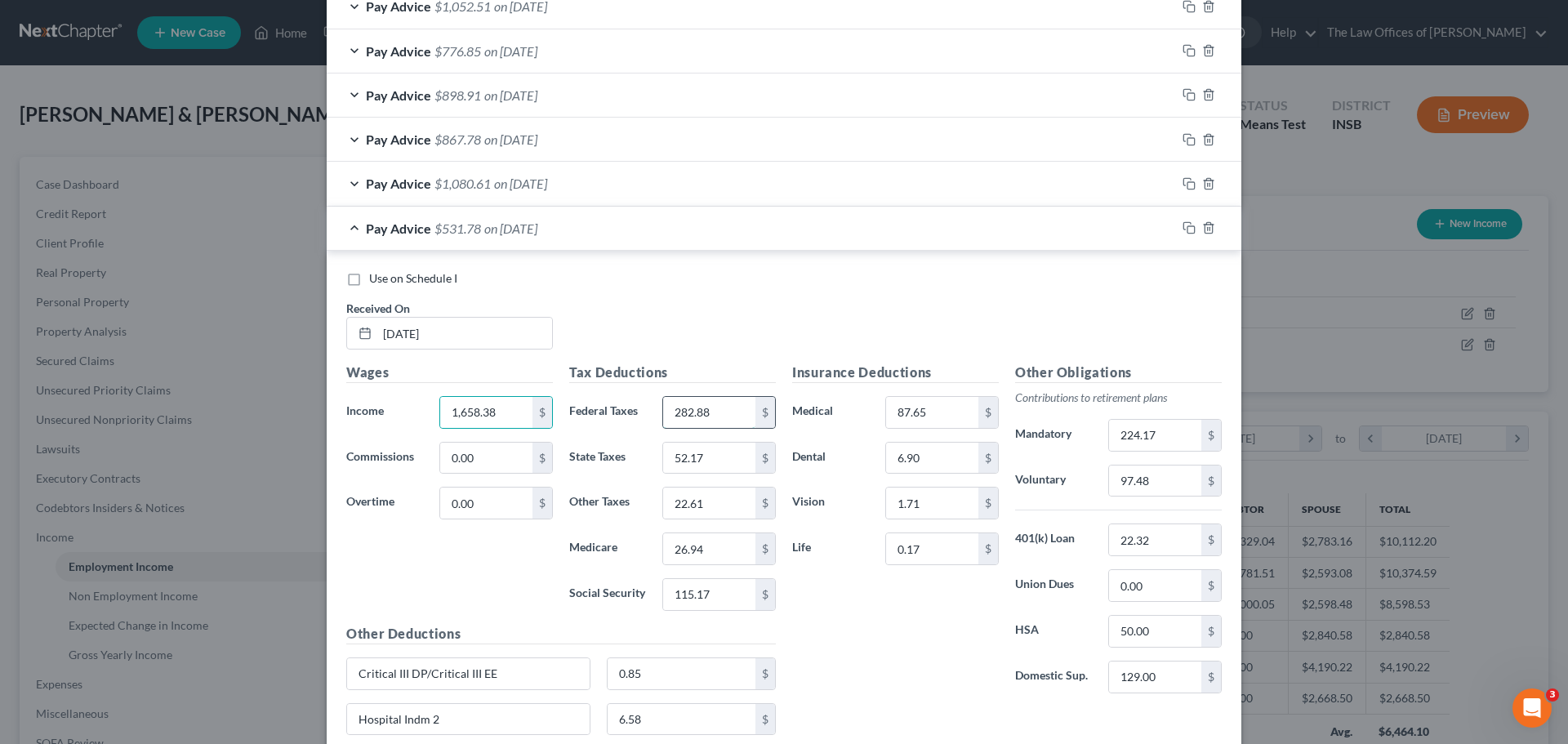
click at [733, 412] on input "282.88" at bounding box center [709, 412] width 92 height 31
click at [1161, 424] on input "224.17" at bounding box center [1155, 435] width 92 height 31
click at [1182, 233] on icon "button" at bounding box center [1189, 228] width 13 height 13
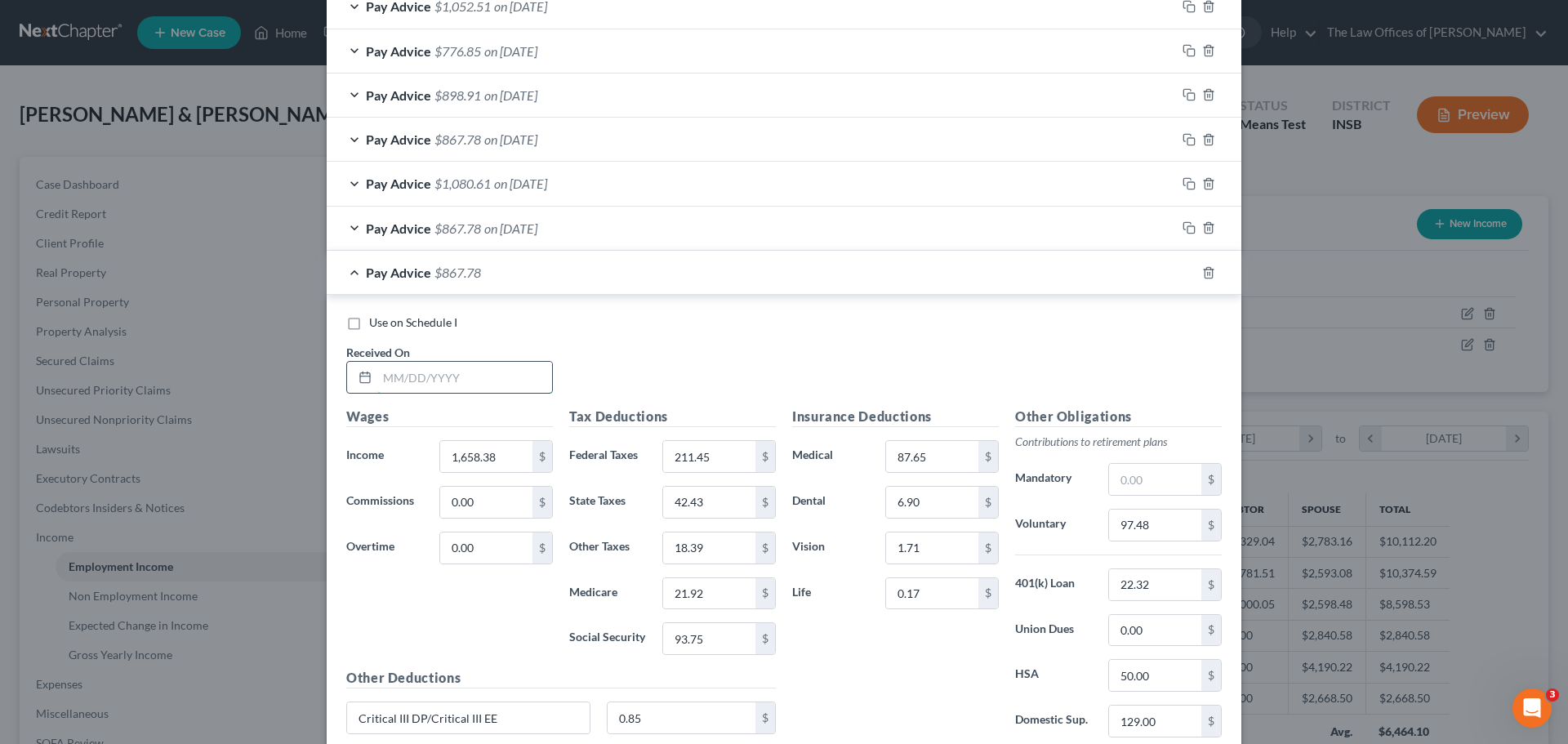
click at [392, 377] on input "text" at bounding box center [464, 377] width 175 height 31
click at [1147, 528] on input "97.48" at bounding box center [1155, 525] width 92 height 31
click at [1160, 481] on input "text" at bounding box center [1155, 479] width 92 height 31
click at [721, 455] on input "211.45" at bounding box center [709, 456] width 92 height 31
click at [474, 455] on input "1,658.38" at bounding box center [485, 456] width 92 height 31
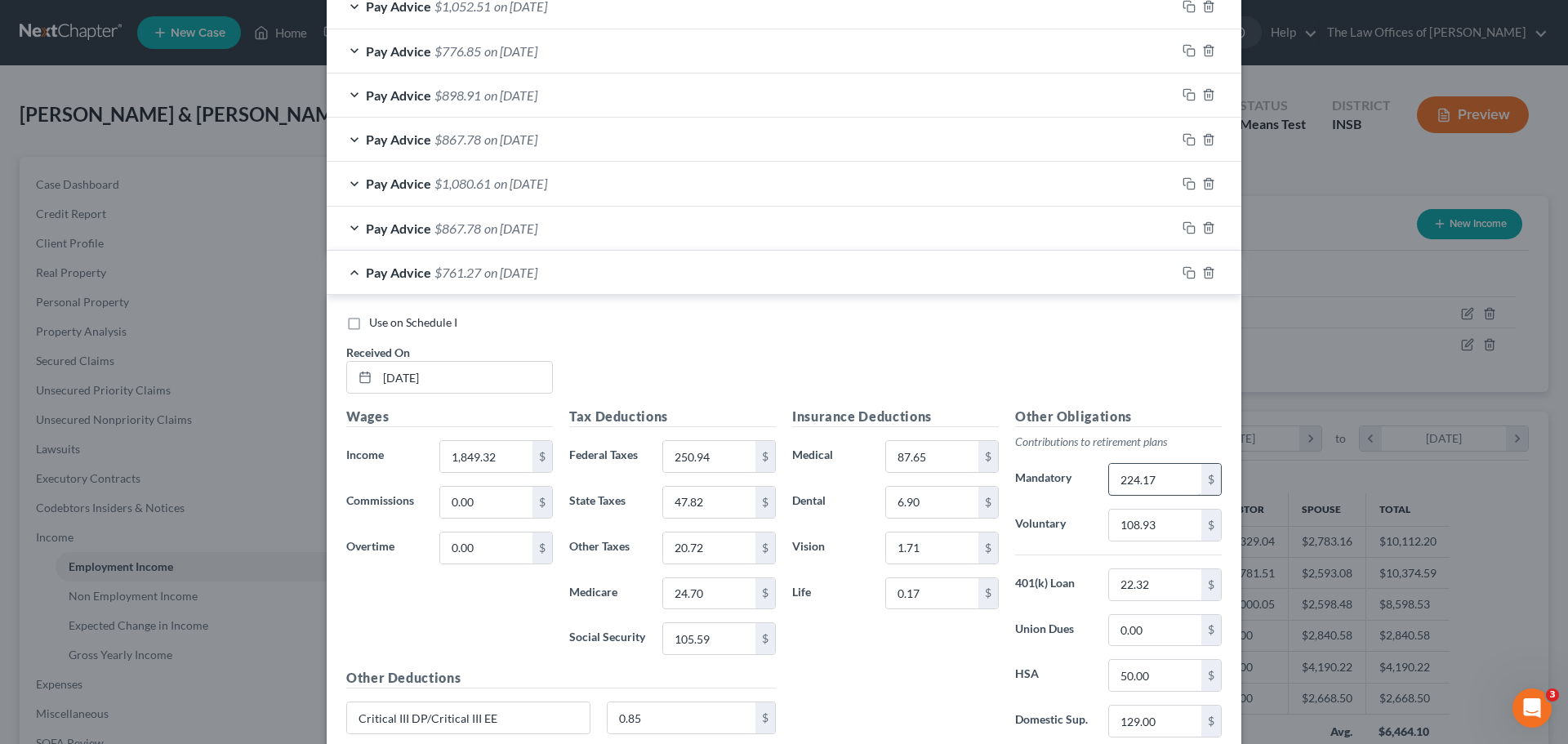
click at [1162, 480] on input "224.17" at bounding box center [1155, 479] width 92 height 31
click at [1182, 275] on icon "button" at bounding box center [1189, 272] width 13 height 13
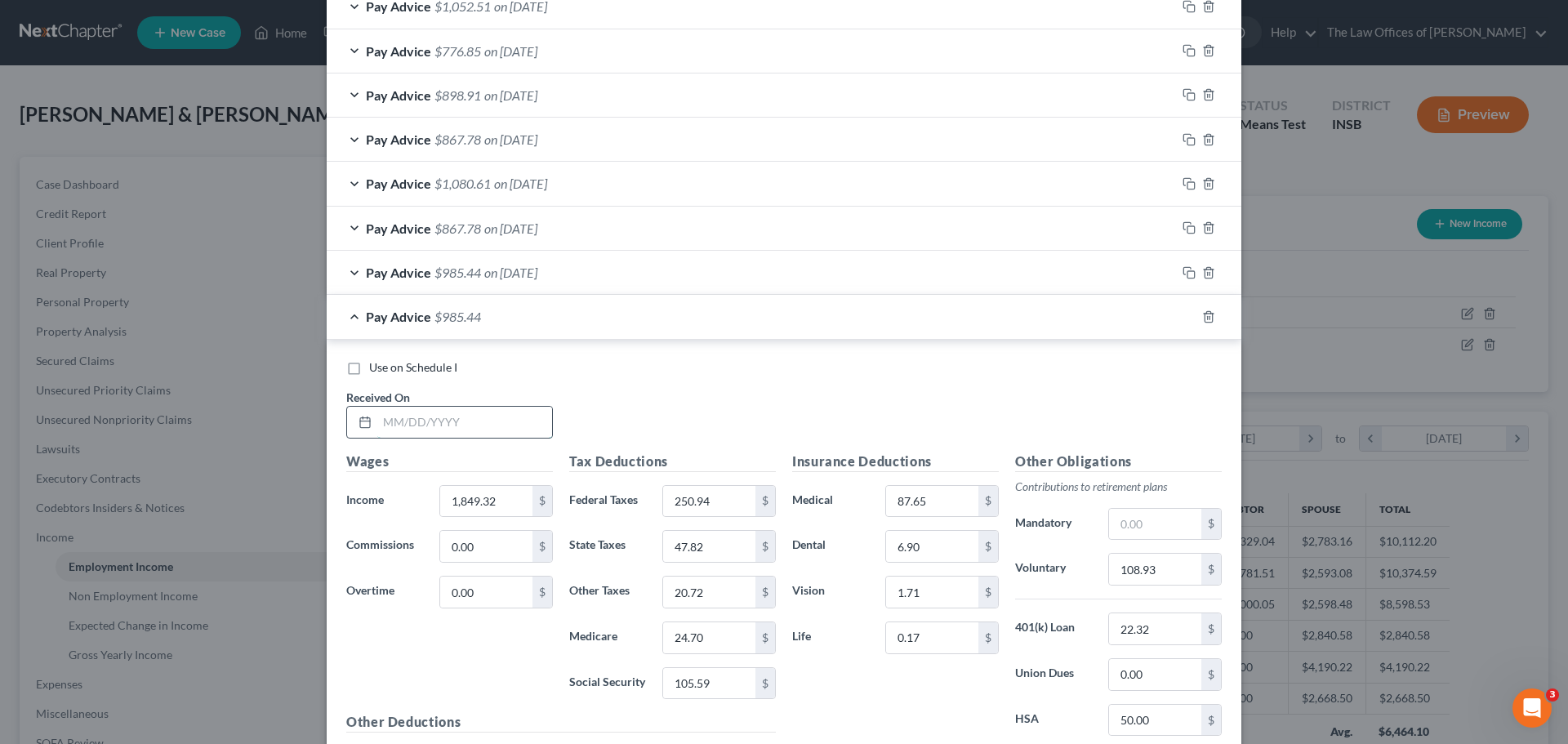
click at [385, 420] on input "text" at bounding box center [464, 422] width 175 height 31
click at [1153, 560] on input "108.93" at bounding box center [1155, 569] width 92 height 31
click at [1147, 520] on input "text" at bounding box center [1155, 524] width 92 height 31
click at [440, 504] on input "1,849.32" at bounding box center [485, 501] width 92 height 31
click at [703, 495] on input "250.94" at bounding box center [709, 501] width 92 height 31
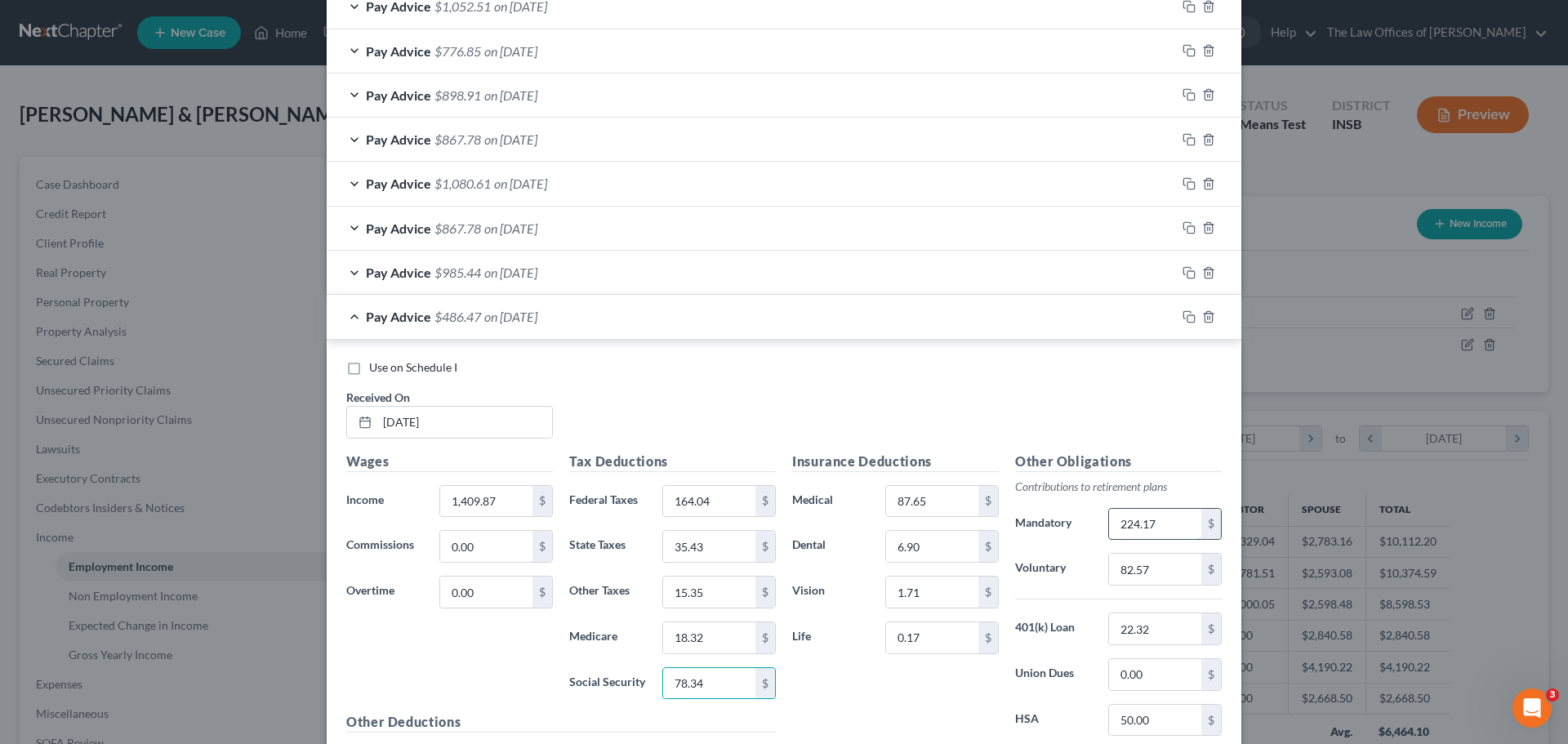
click at [1149, 528] on input "224.17" at bounding box center [1155, 524] width 92 height 31
click at [1182, 318] on icon "button" at bounding box center [1189, 316] width 13 height 13
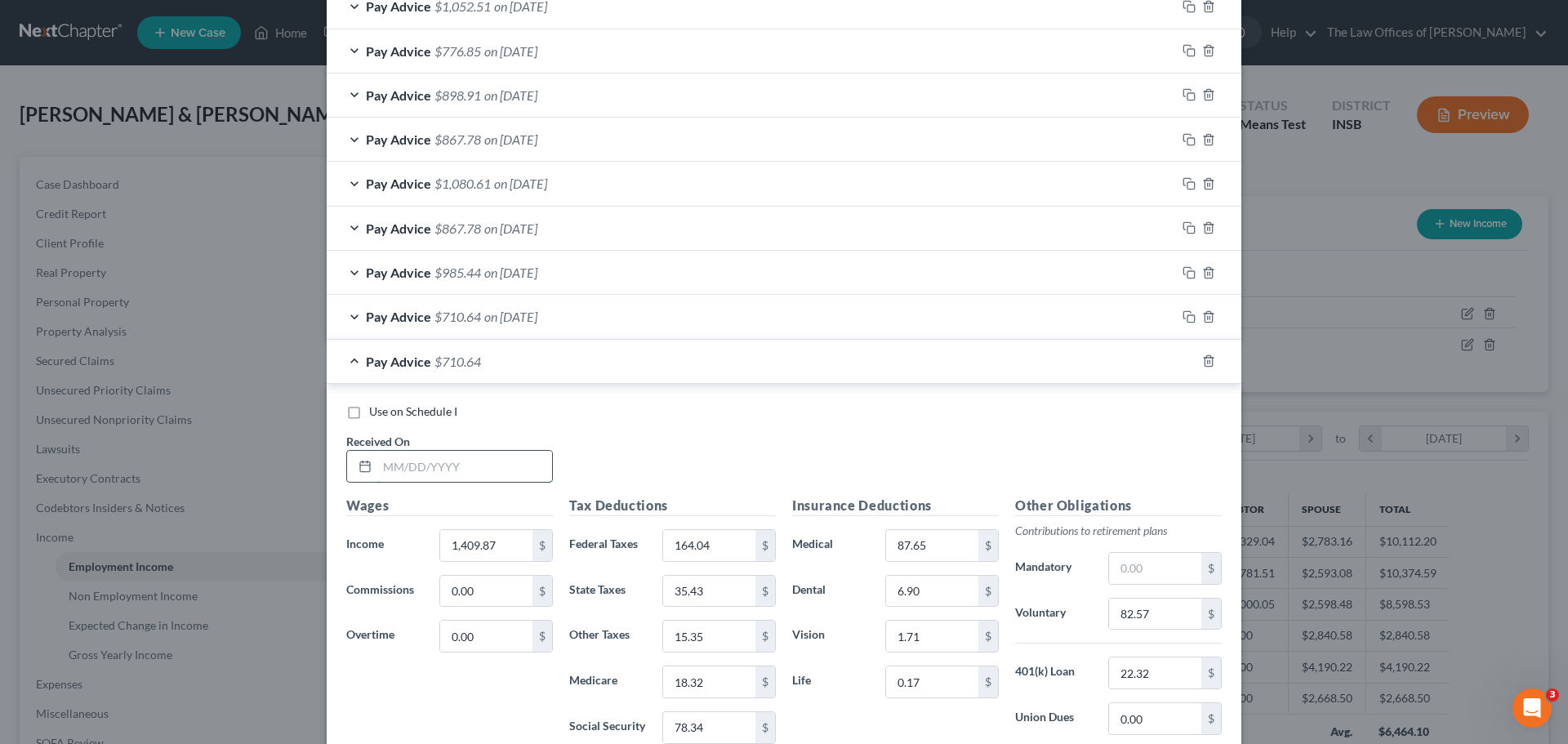
click at [379, 470] on input "text" at bounding box center [464, 466] width 175 height 31
click at [1165, 575] on input "text" at bounding box center [1155, 569] width 92 height 31
click at [1164, 610] on input "82.57" at bounding box center [1155, 614] width 92 height 31
click at [486, 545] on input "1,409.87" at bounding box center [485, 546] width 92 height 31
click at [723, 544] on input "164.04" at bounding box center [709, 546] width 92 height 31
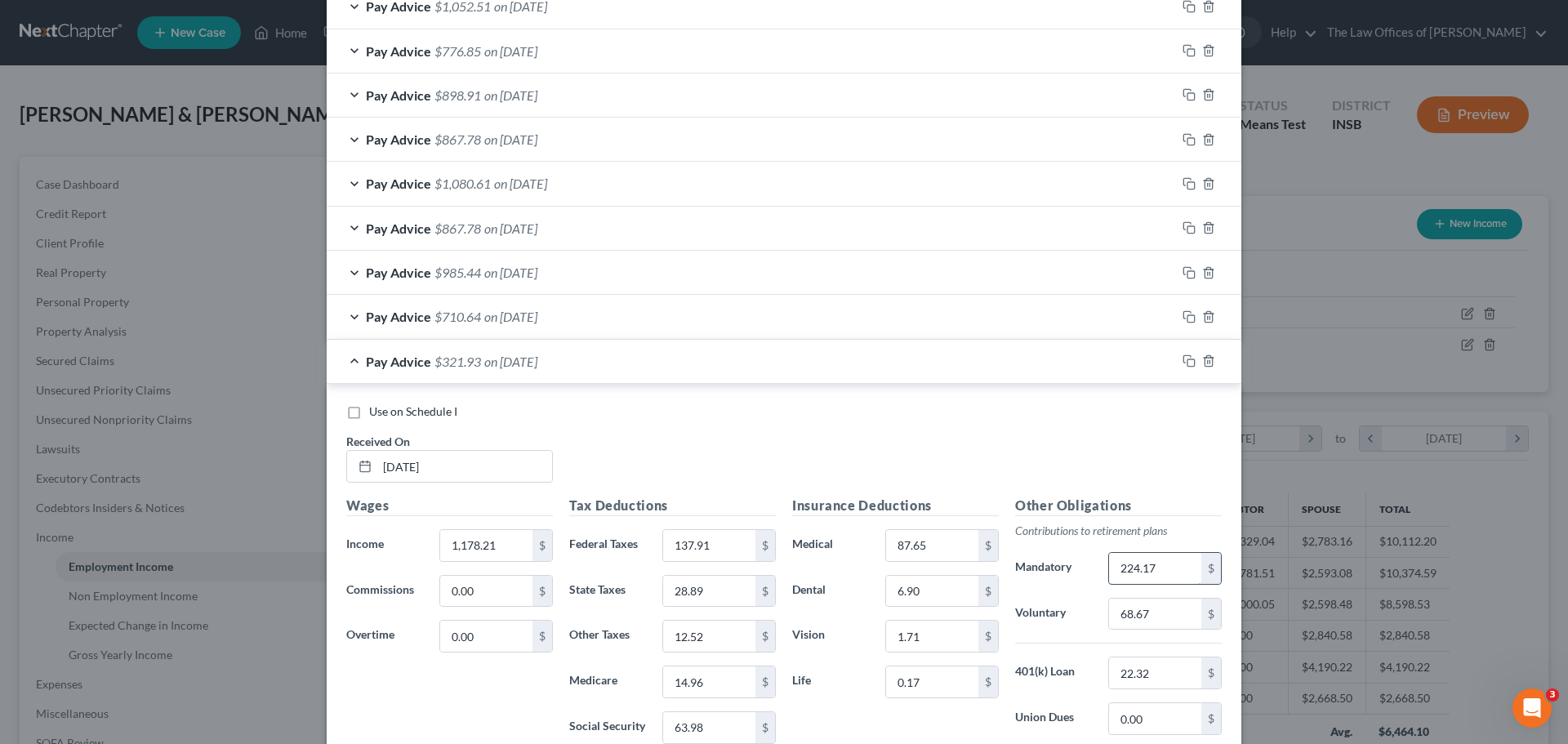
click at [1148, 562] on input "224.17" at bounding box center [1155, 569] width 92 height 31
click at [868, 314] on div "Pay Advice $710.64 on [DATE]" at bounding box center [751, 315] width 849 height 43
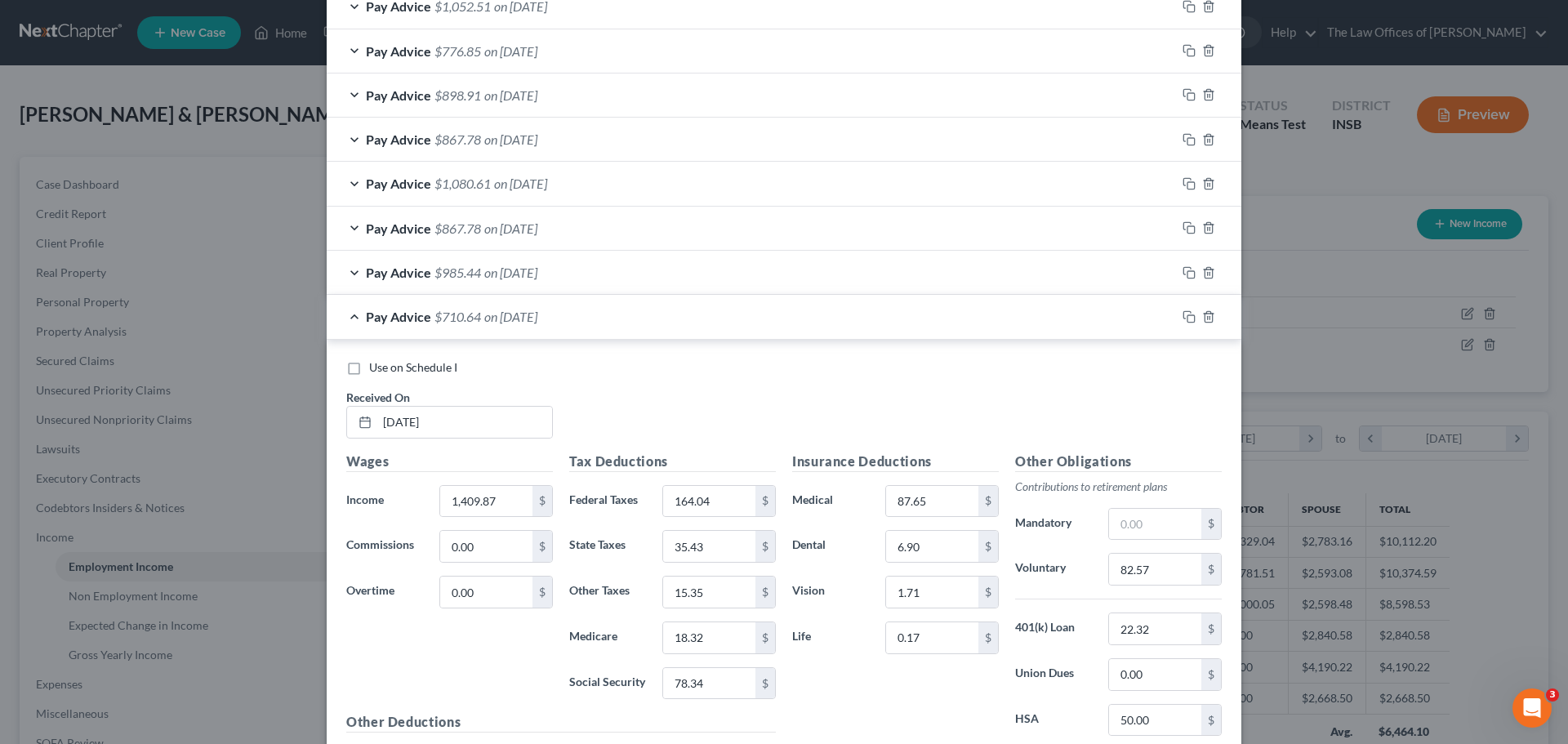
click at [868, 314] on div "Pay Advice $710.64 on [DATE]" at bounding box center [751, 315] width 849 height 43
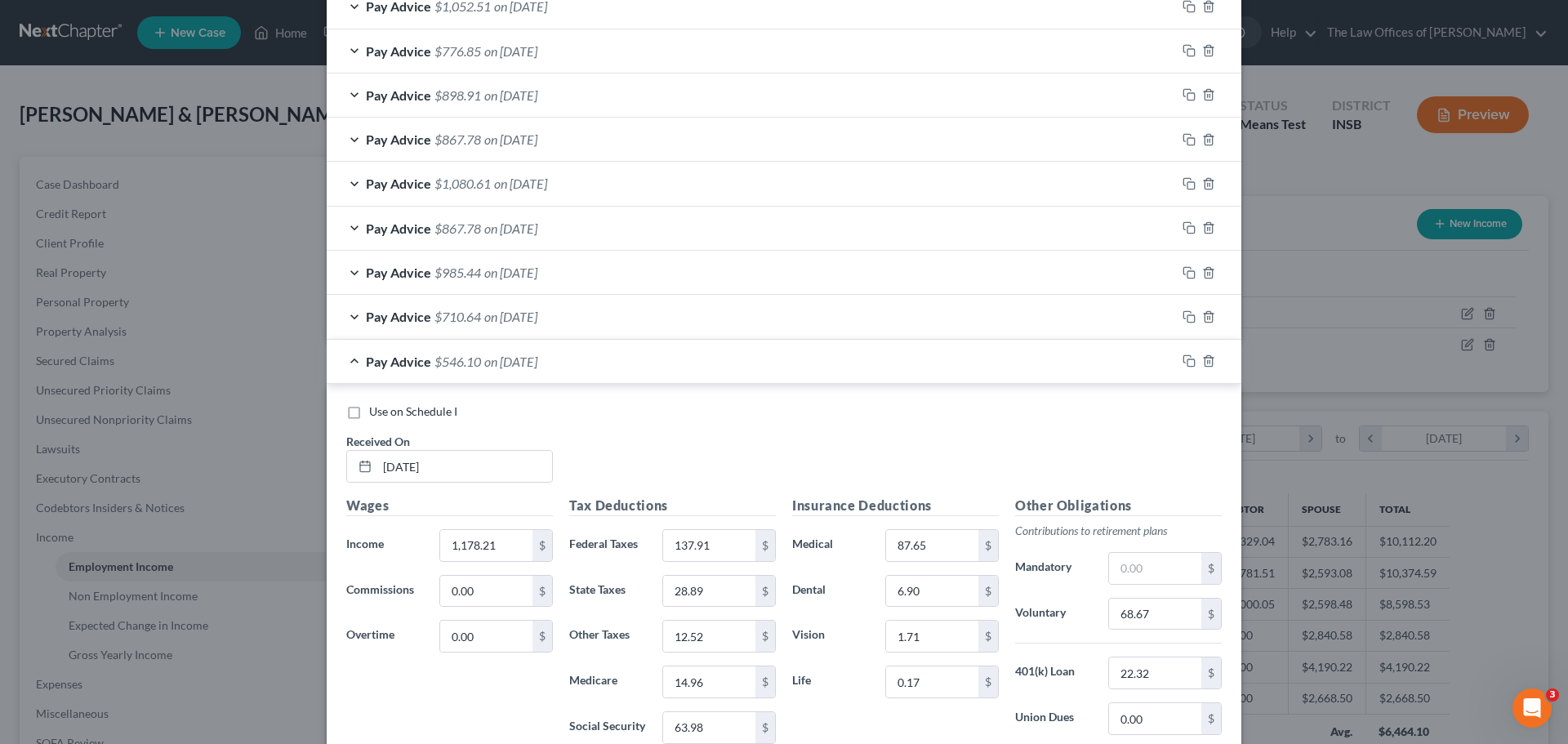
scroll to position [1233, 0]
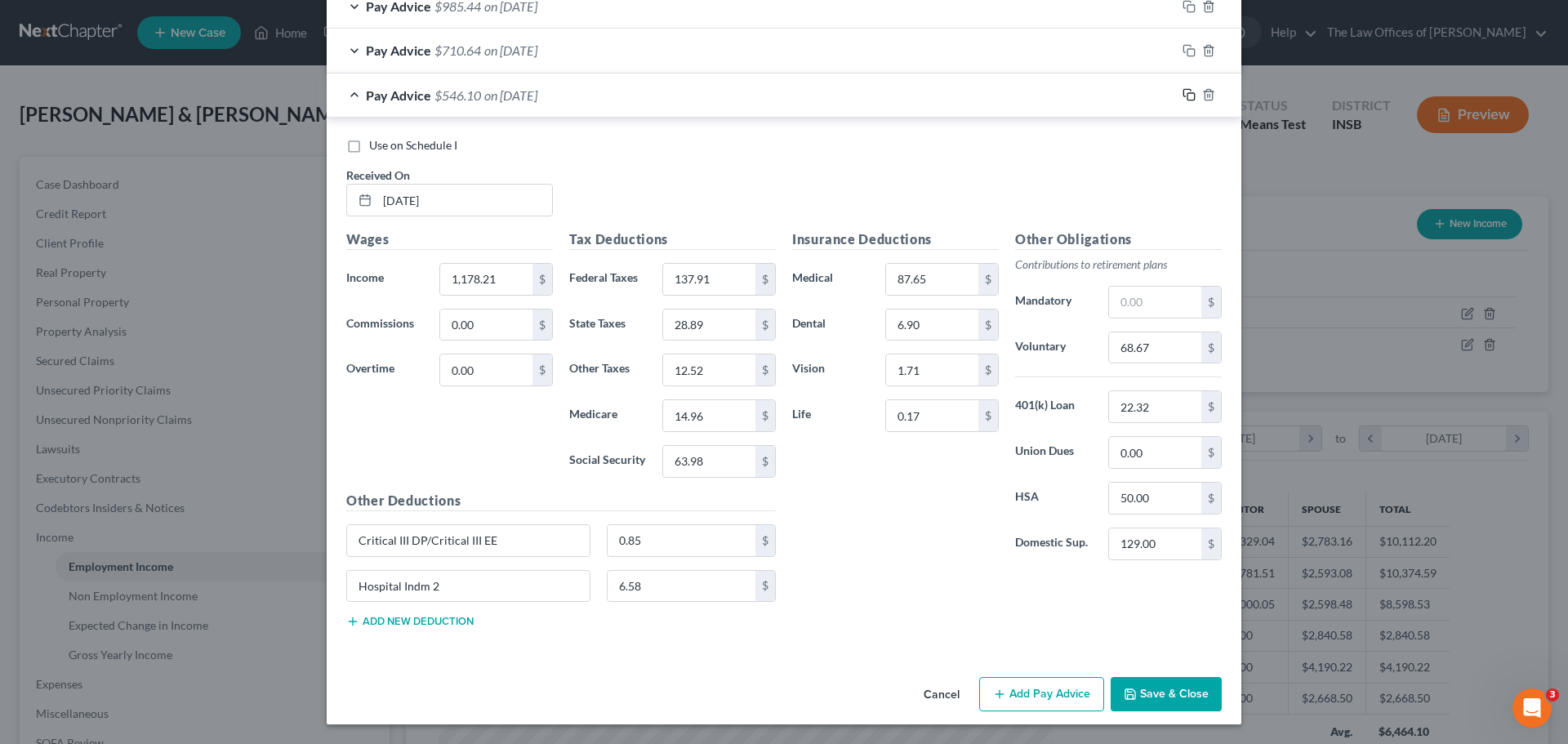
click at [1183, 100] on icon "button" at bounding box center [1189, 94] width 13 height 13
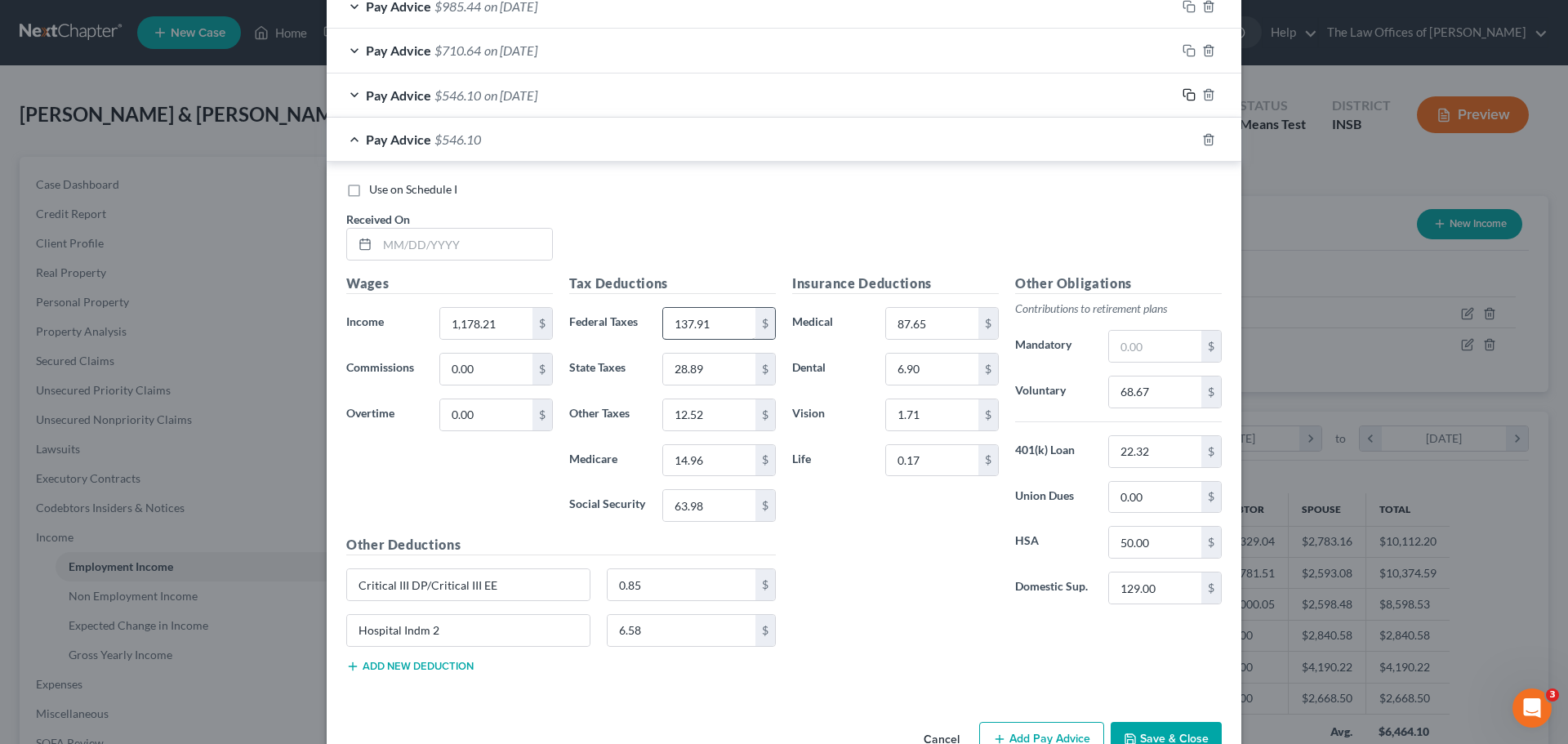
scroll to position [1277, 0]
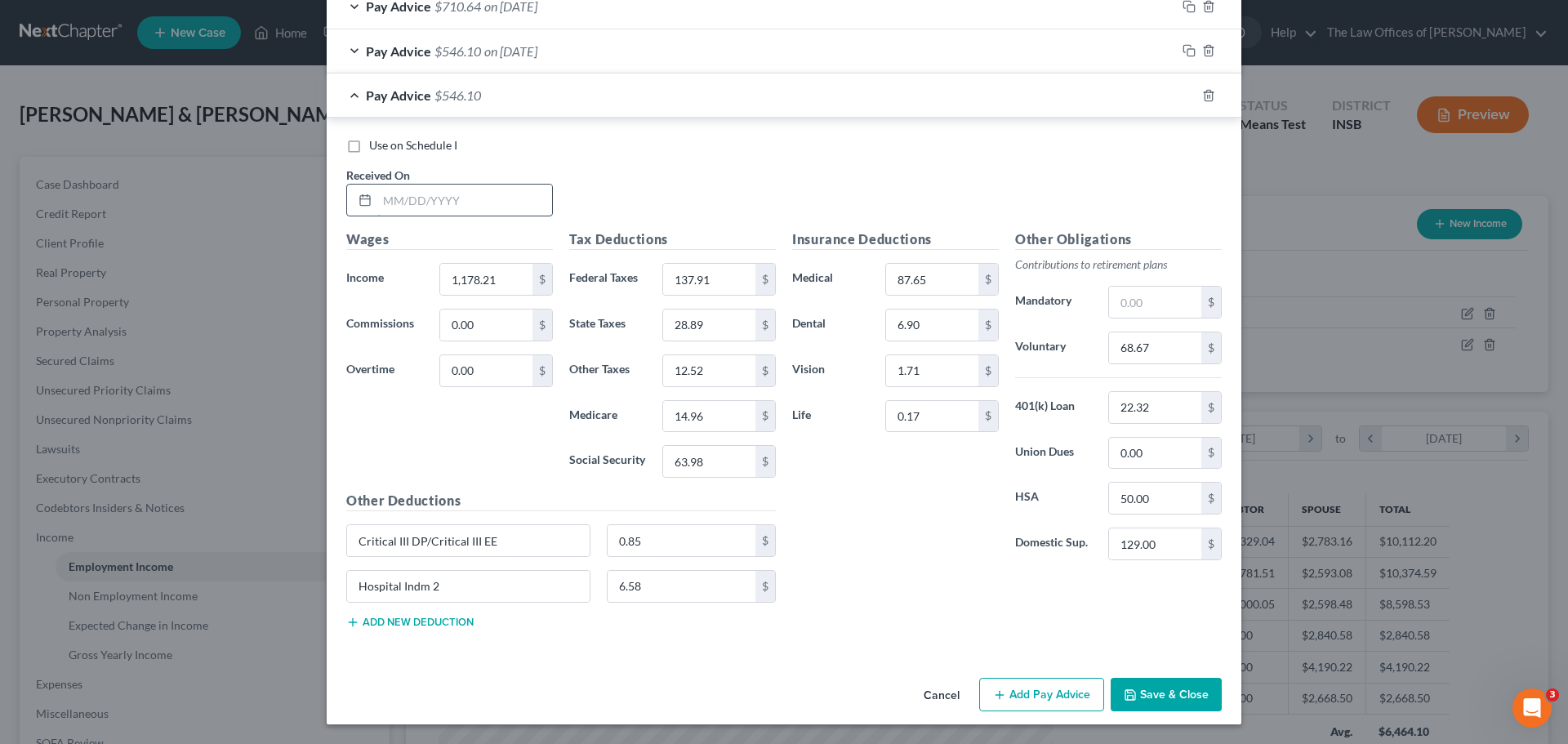
click at [387, 199] on input "text" at bounding box center [464, 200] width 175 height 31
click at [1154, 348] on input "68.67" at bounding box center [1155, 348] width 92 height 31
click at [475, 276] on input "1,178.21" at bounding box center [485, 280] width 92 height 31
click at [1149, 305] on input "text" at bounding box center [1155, 303] width 92 height 31
drag, startPoint x: 674, startPoint y: 276, endPoint x: 689, endPoint y: 291, distance: 21.2
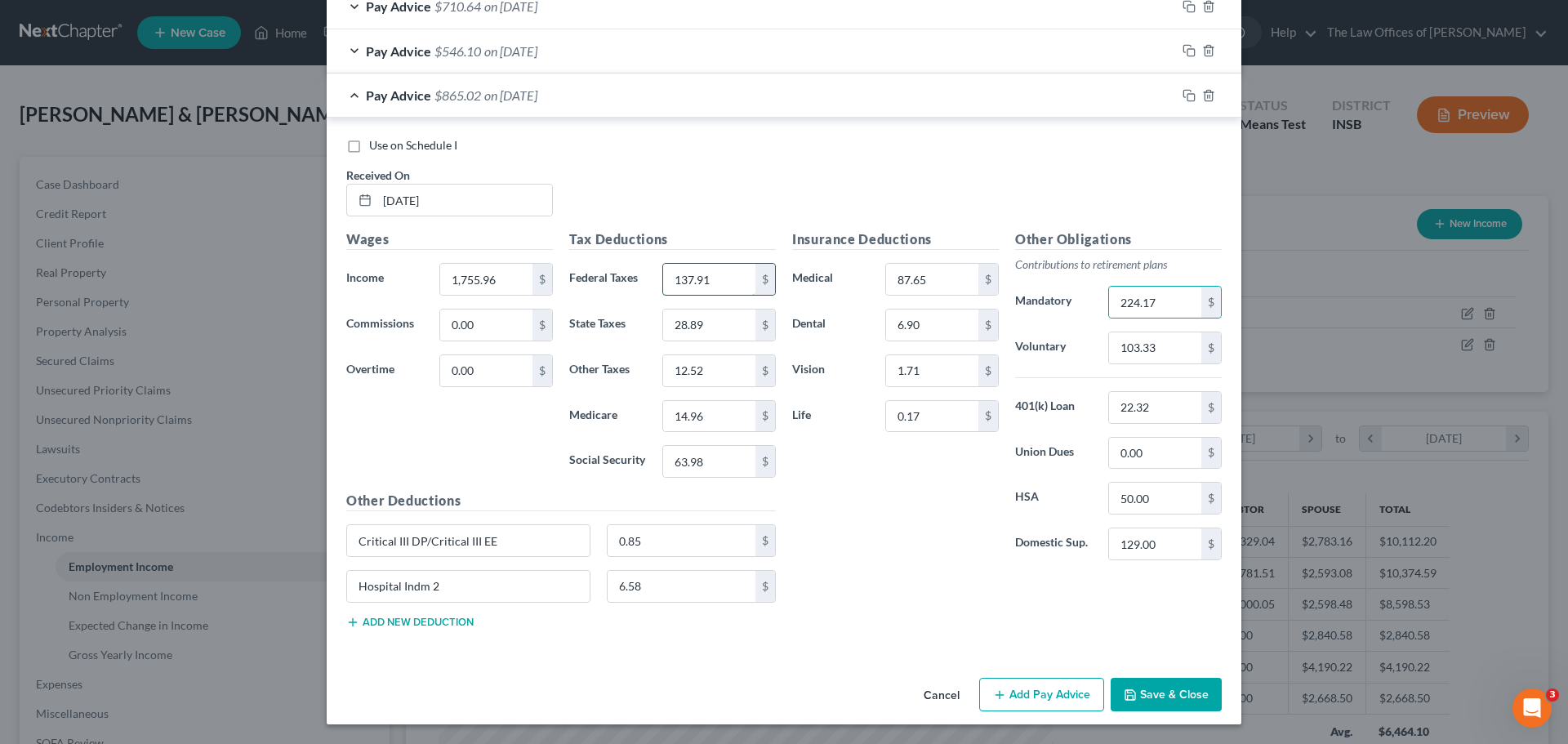
click at [675, 276] on input "137.91" at bounding box center [709, 280] width 92 height 31
click at [1151, 303] on input "224.17" at bounding box center [1155, 303] width 92 height 31
drag, startPoint x: 1184, startPoint y: 99, endPoint x: 1167, endPoint y: 126, distance: 31.9
click at [1184, 98] on icon "button" at bounding box center [1189, 95] width 13 height 13
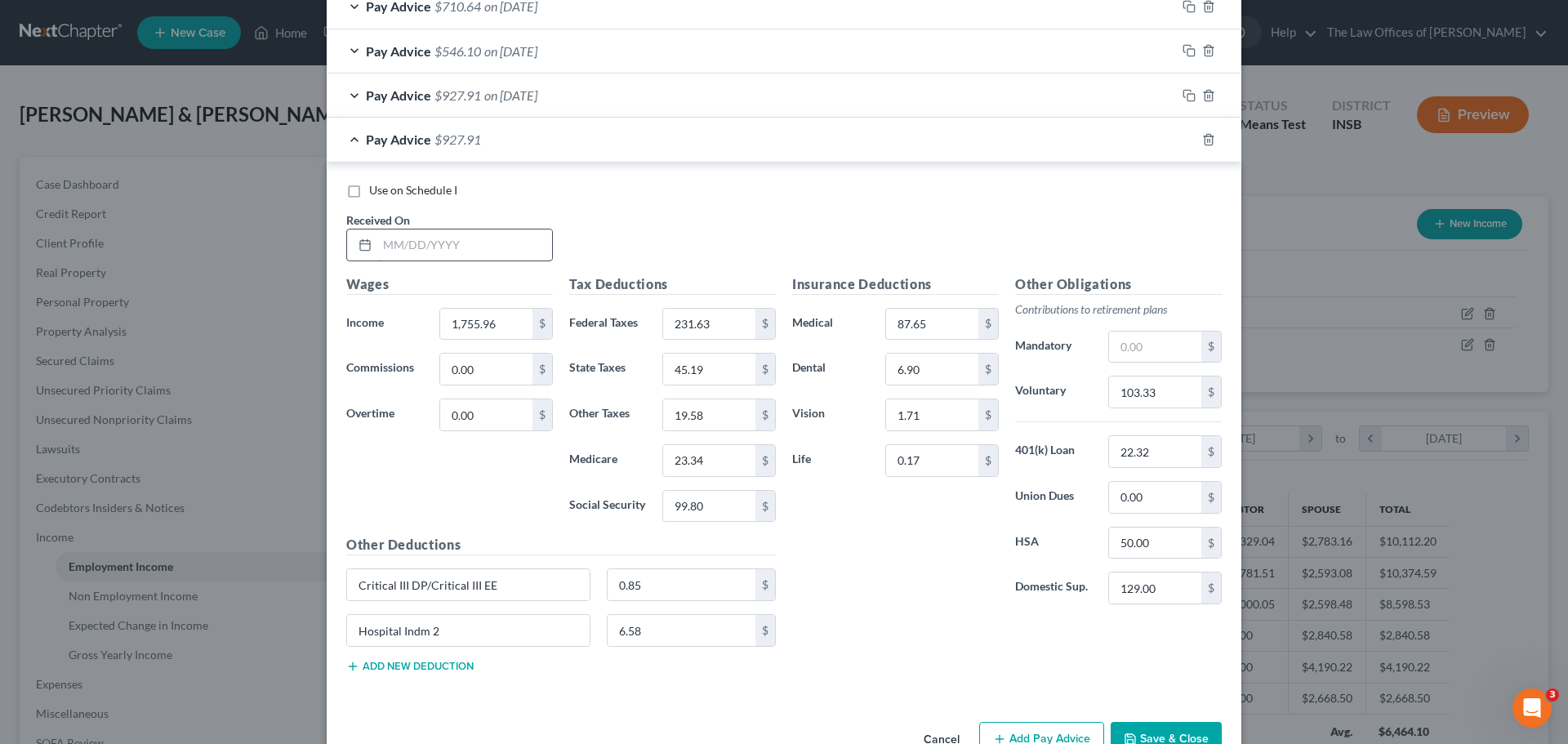
click at [378, 247] on input "text" at bounding box center [464, 245] width 175 height 31
click at [1144, 394] on input "103.33" at bounding box center [1155, 392] width 92 height 31
click at [1140, 354] on input "text" at bounding box center [1155, 347] width 92 height 31
click at [472, 314] on input "1,755.96" at bounding box center [485, 324] width 92 height 31
click at [719, 326] on input "231.63" at bounding box center [709, 324] width 92 height 31
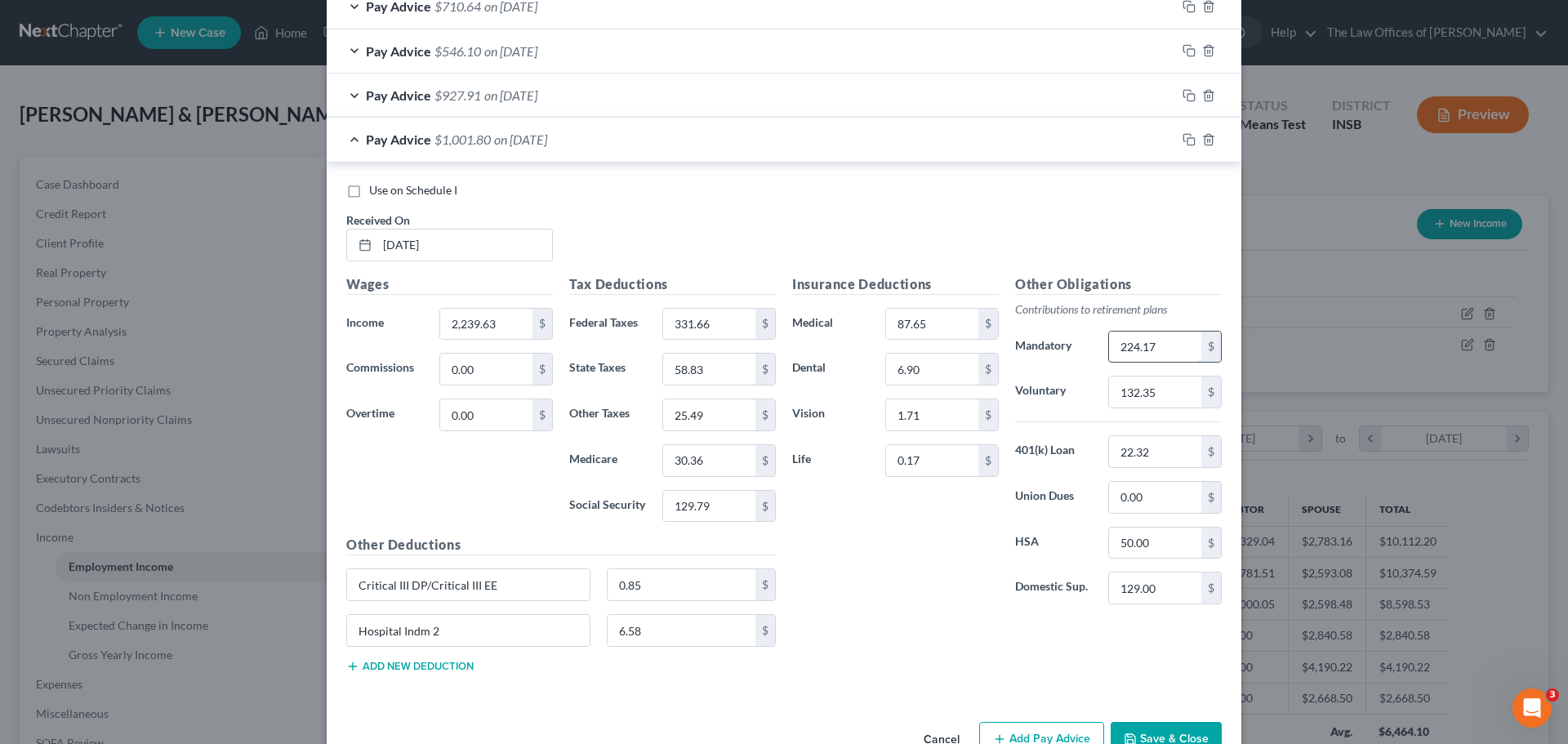
click at [1150, 356] on input "224.17" at bounding box center [1155, 347] width 92 height 31
click at [1182, 137] on icon "button" at bounding box center [1189, 140] width 13 height 13
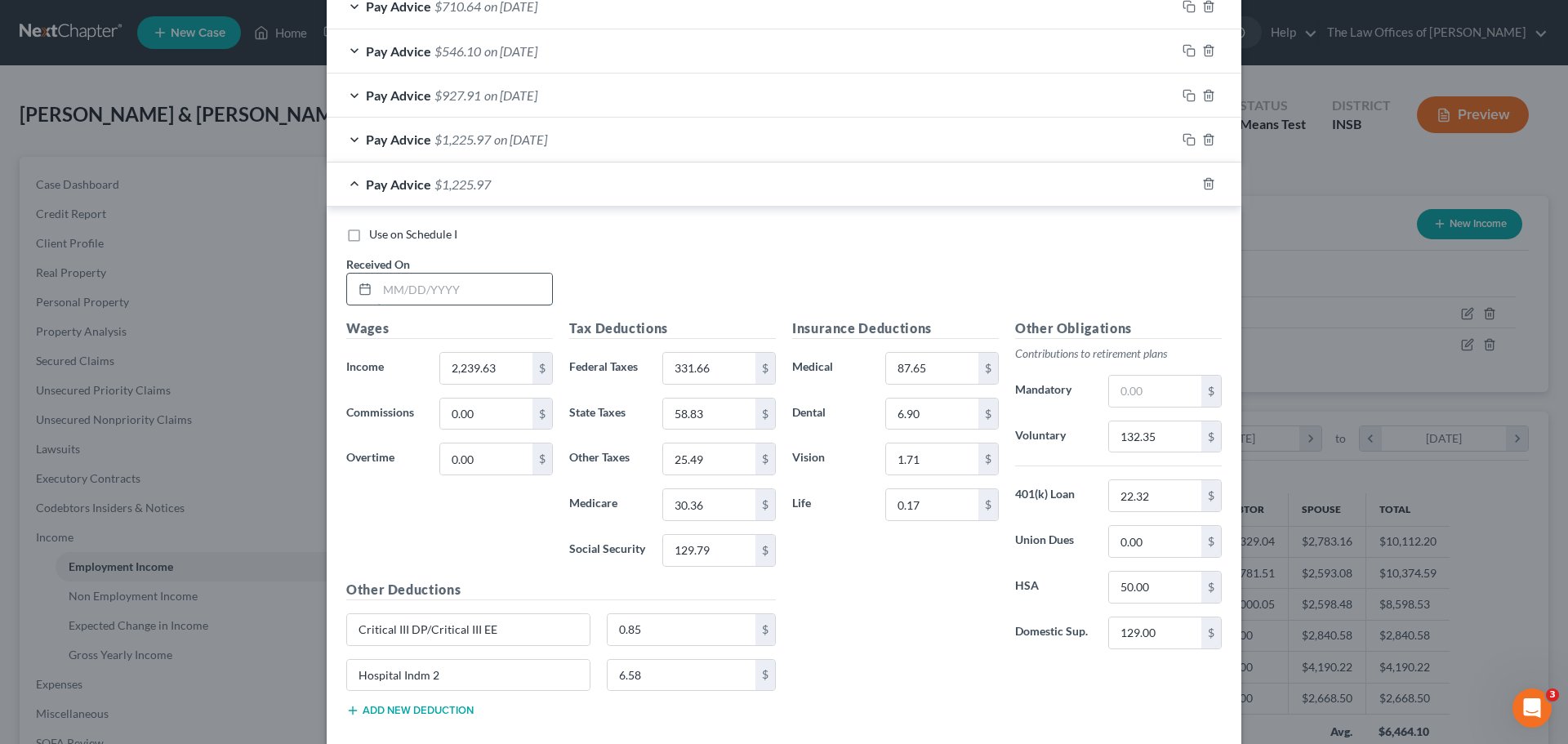
click at [384, 294] on input "text" at bounding box center [464, 289] width 175 height 31
click at [1136, 441] on input "132.35" at bounding box center [1155, 437] width 92 height 31
click at [1161, 396] on input "text" at bounding box center [1155, 391] width 92 height 31
click at [482, 374] on input "2,239.63" at bounding box center [485, 368] width 92 height 31
click at [714, 371] on input "331.66" at bounding box center [709, 368] width 92 height 31
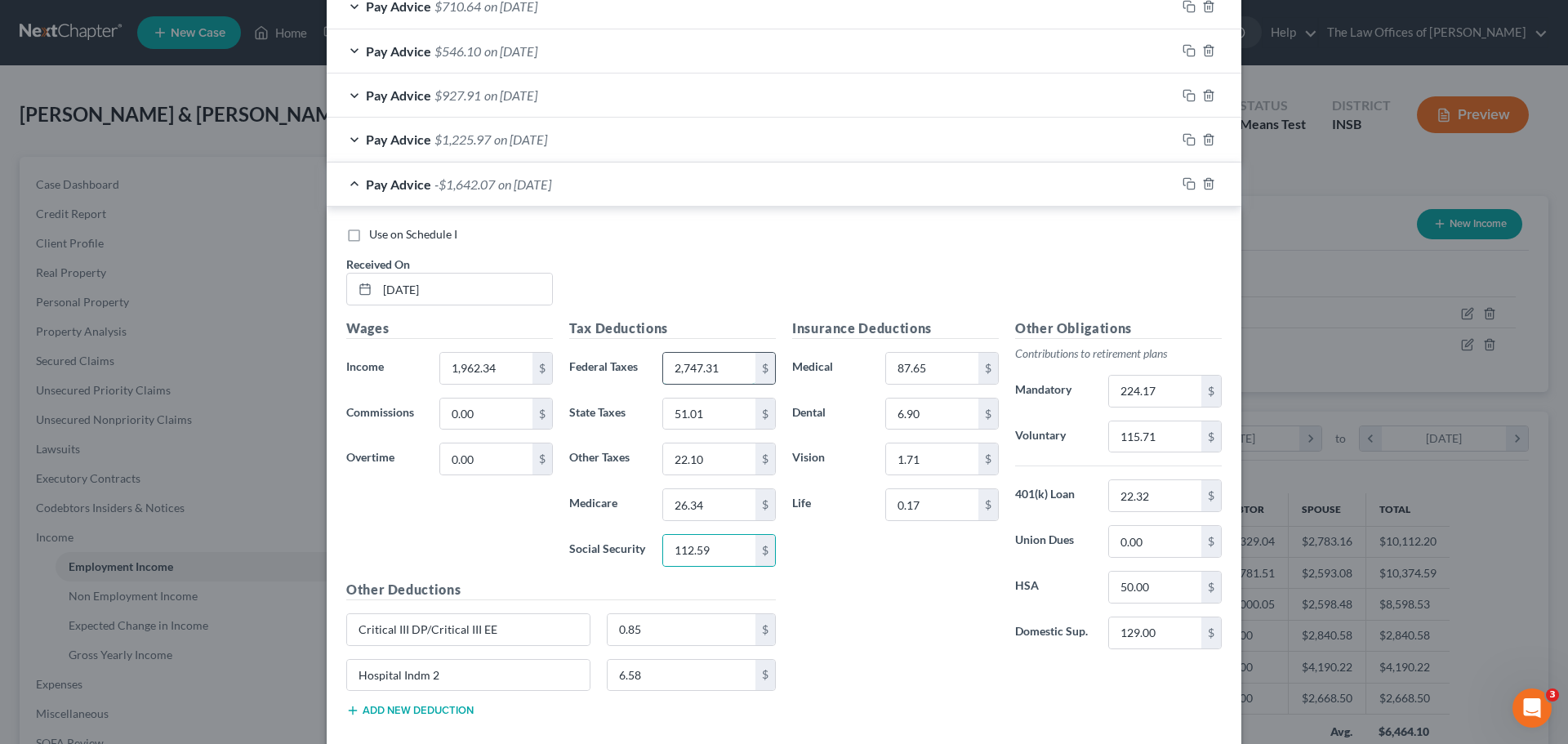
click at [715, 367] on input "2,747.31" at bounding box center [709, 368] width 92 height 31
drag, startPoint x: 718, startPoint y: 367, endPoint x: 517, endPoint y: 347, distance: 202.0
click at [517, 347] on div "Wages Income * 1,962.34 $ Commissions 0.00 $ Overtime 0.00 $ Tax Deductions Fed…" at bounding box center [561, 524] width 446 height 411
drag, startPoint x: 720, startPoint y: 365, endPoint x: 560, endPoint y: 346, distance: 161.1
click at [561, 348] on div "Tax Deductions Federal Taxes 2,747.31 $ State Taxes 51.01 $ Other Taxes 22.10 $…" at bounding box center [673, 449] width 223 height 261
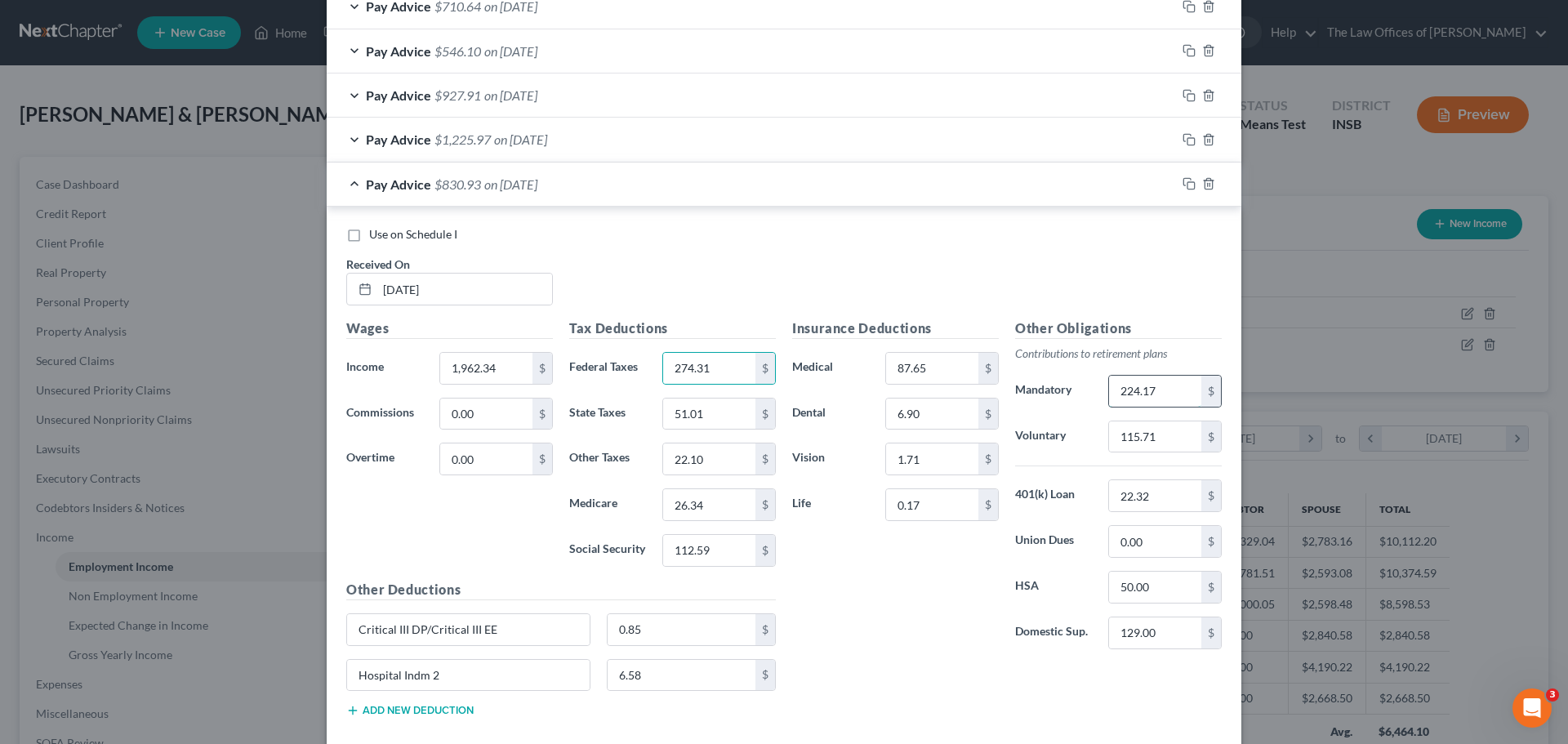
click at [1145, 387] on input "224.17" at bounding box center [1155, 391] width 92 height 31
click at [1188, 182] on rect "button" at bounding box center [1191, 186] width 7 height 7
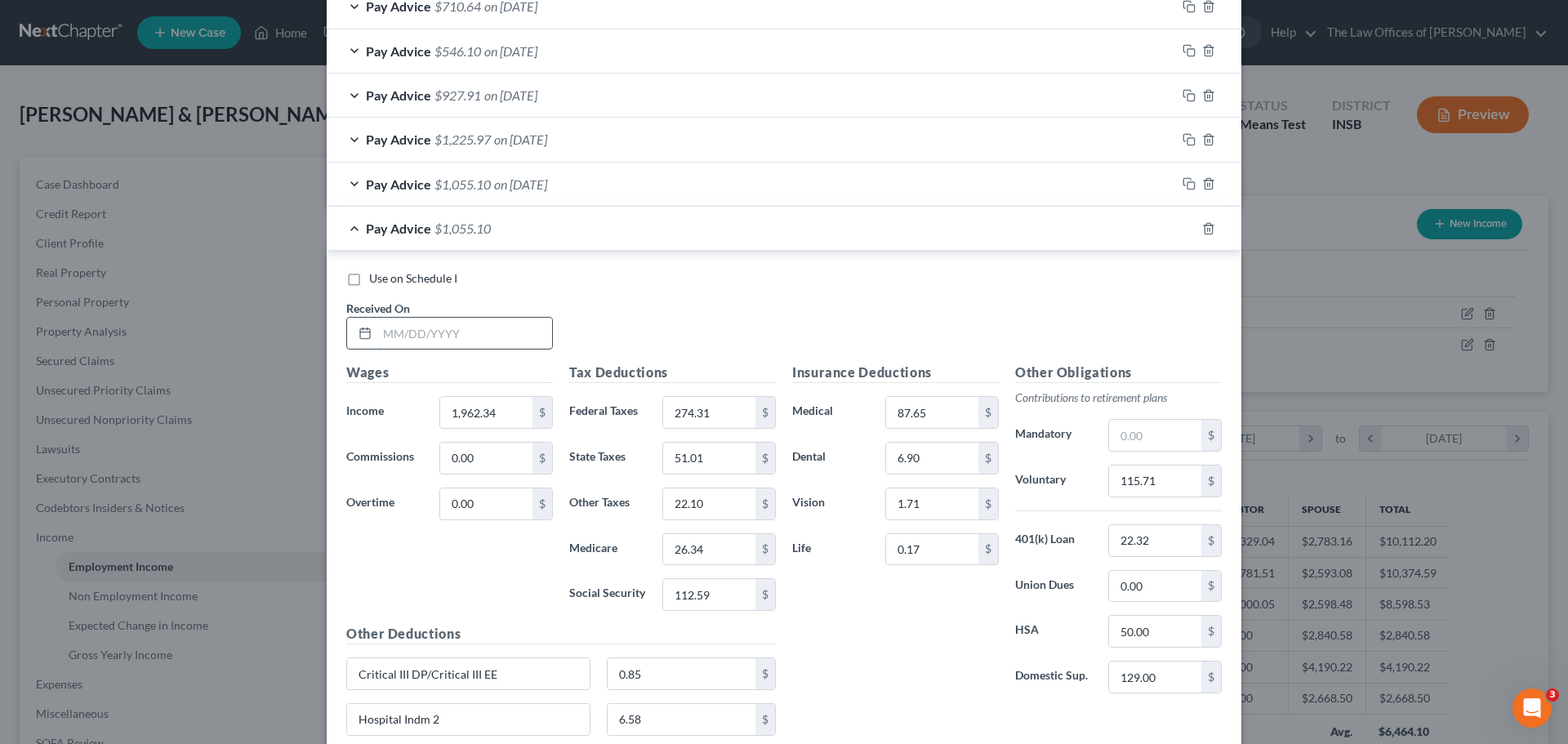
click at [389, 333] on input "text" at bounding box center [464, 333] width 175 height 31
click at [475, 409] on input "1,962.34" at bounding box center [485, 412] width 92 height 31
click at [1172, 478] on input "115.71" at bounding box center [1155, 481] width 92 height 31
click at [1121, 430] on input "text" at bounding box center [1155, 435] width 92 height 31
click at [695, 424] on input "274.31" at bounding box center [709, 412] width 92 height 31
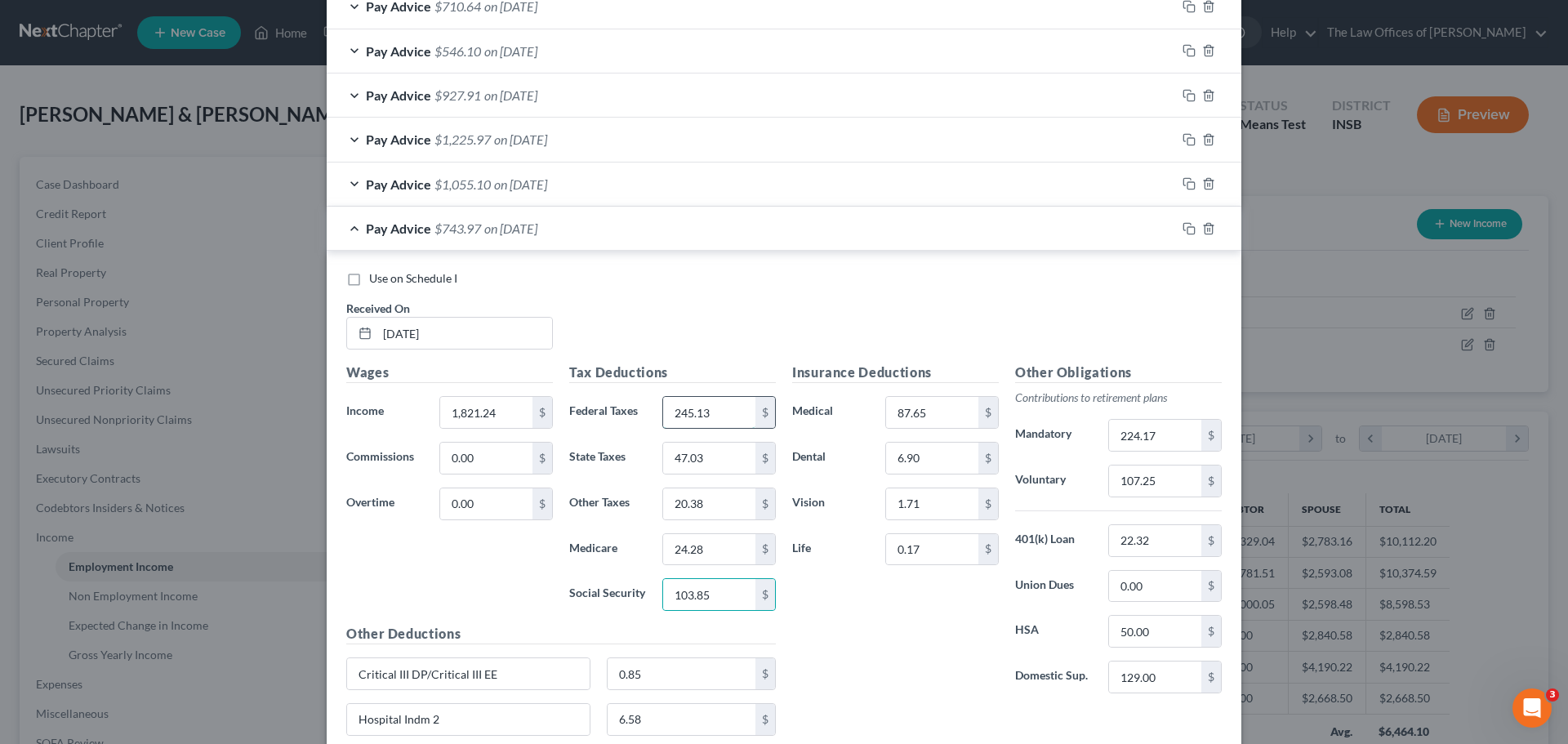
click at [725, 412] on input "245.13" at bounding box center [709, 412] width 92 height 31
click at [721, 461] on input "47.03" at bounding box center [709, 458] width 92 height 31
click at [709, 502] on input "20.38" at bounding box center [709, 504] width 92 height 31
click at [711, 558] on input "24.28" at bounding box center [709, 549] width 92 height 31
click at [720, 598] on input "103.85" at bounding box center [709, 594] width 92 height 31
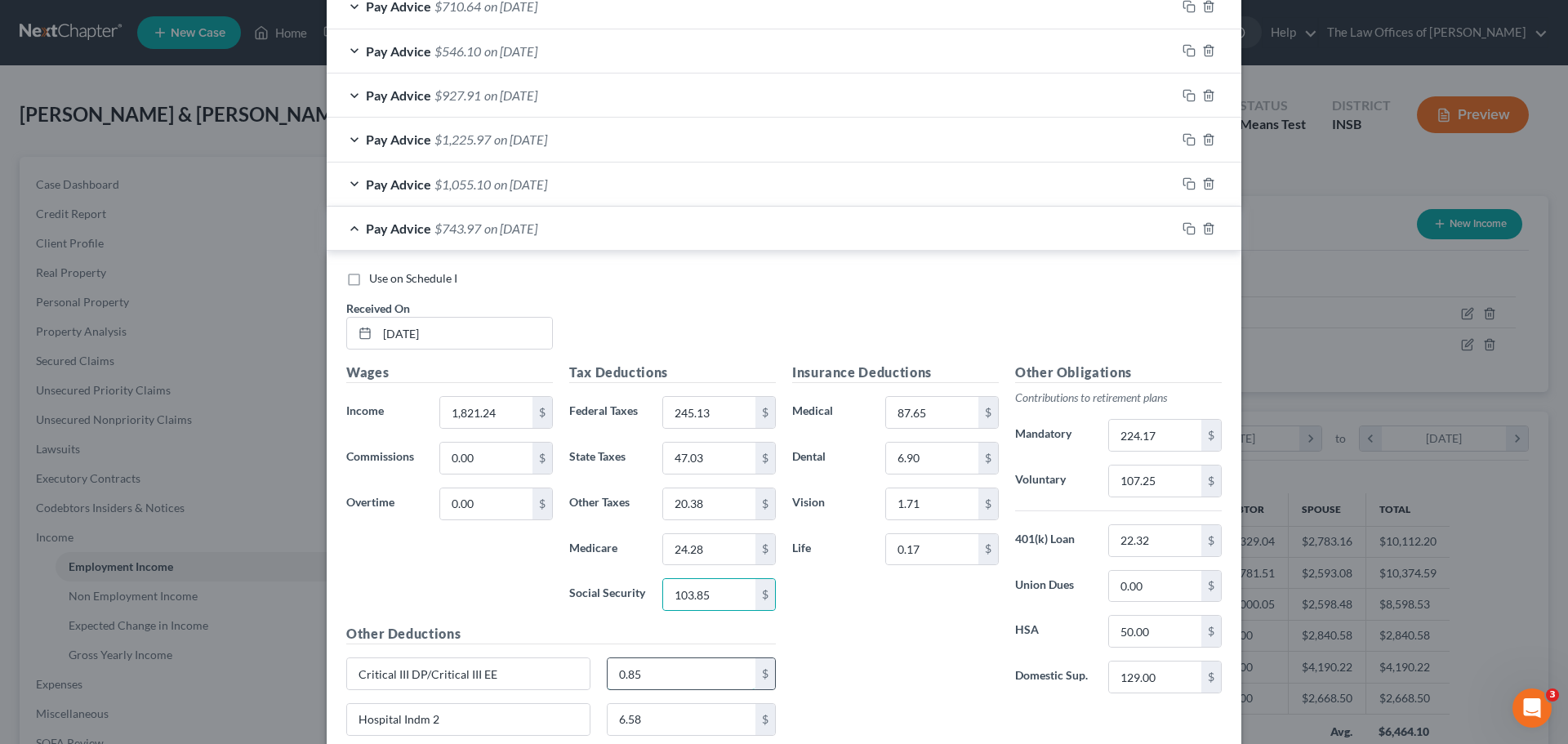
click at [688, 685] on input "0.85" at bounding box center [682, 674] width 149 height 31
click at [1157, 441] on input "224.17" at bounding box center [1155, 435] width 92 height 31
click at [524, 181] on span "on [DATE]" at bounding box center [520, 184] width 53 height 16
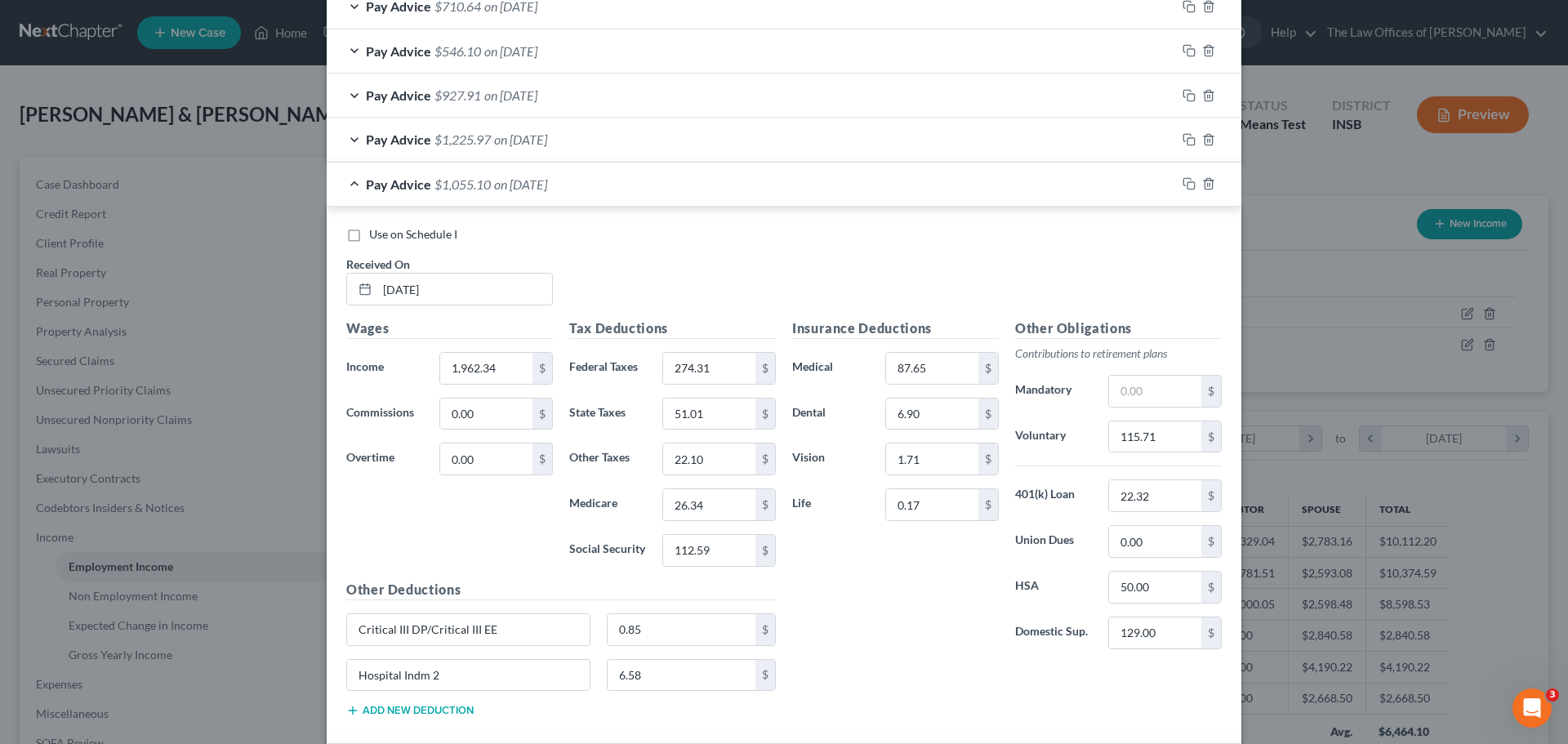
click at [526, 181] on span "on [DATE]" at bounding box center [520, 184] width 53 height 16
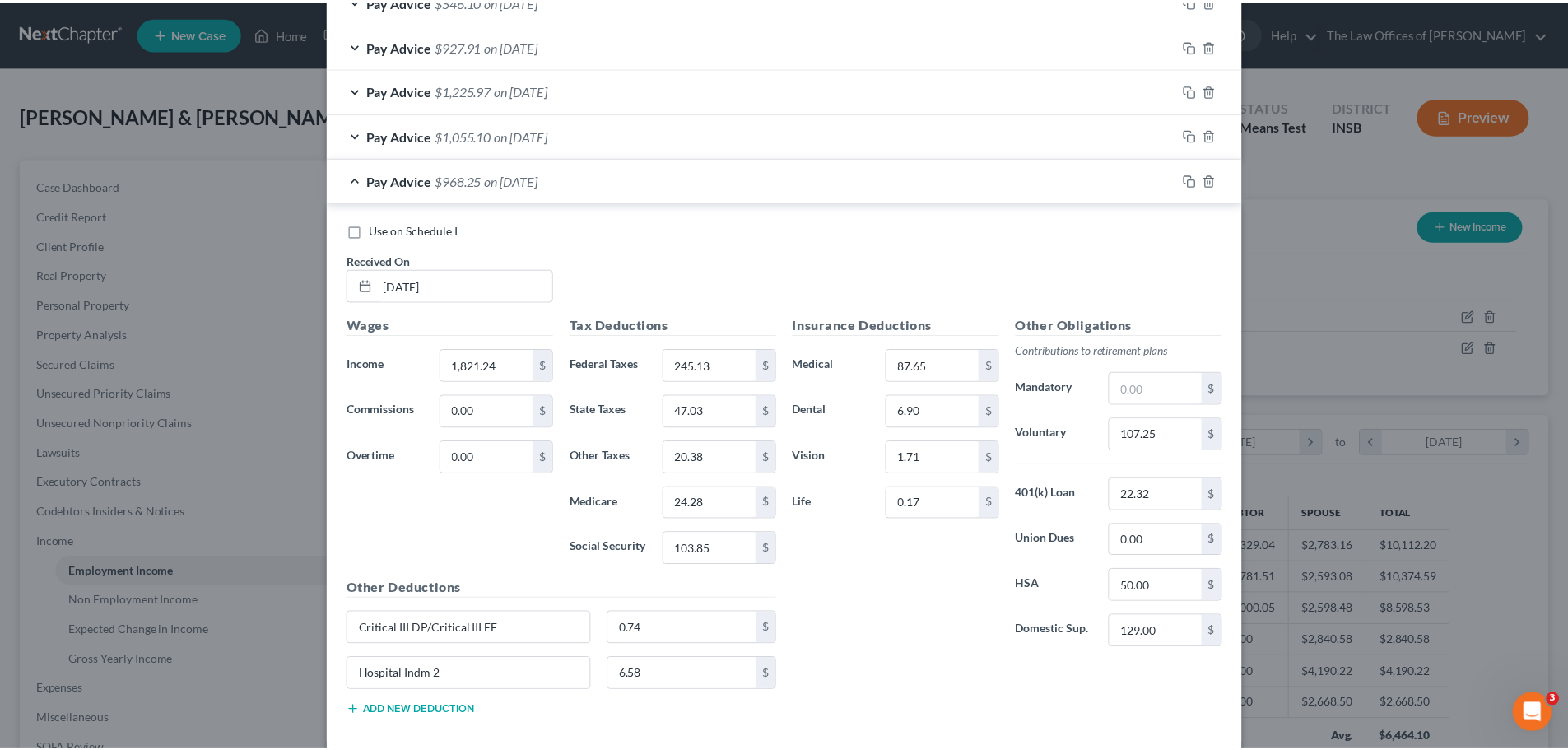
scroll to position [1422, 0]
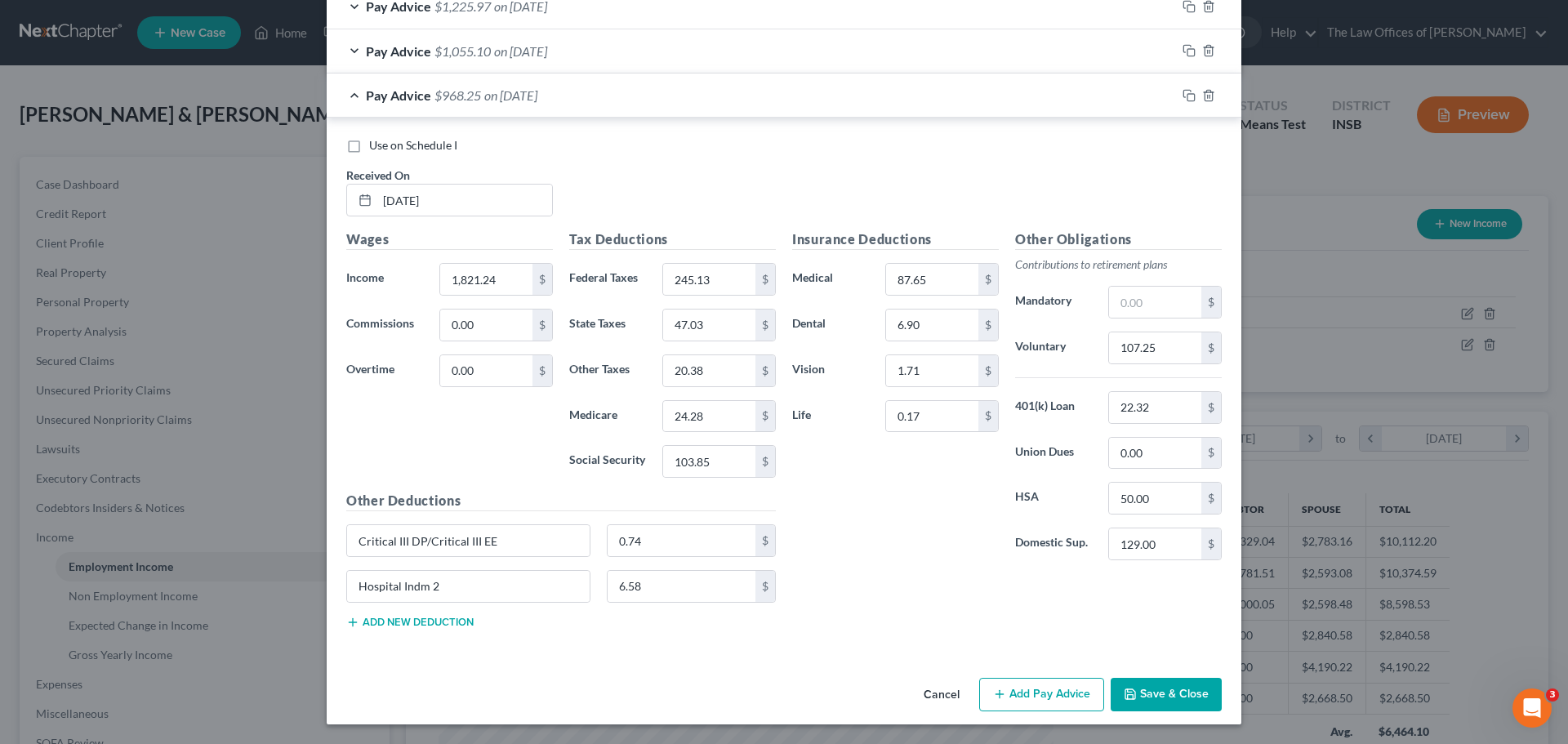
click at [1144, 699] on button "Save & Close" at bounding box center [1166, 695] width 111 height 35
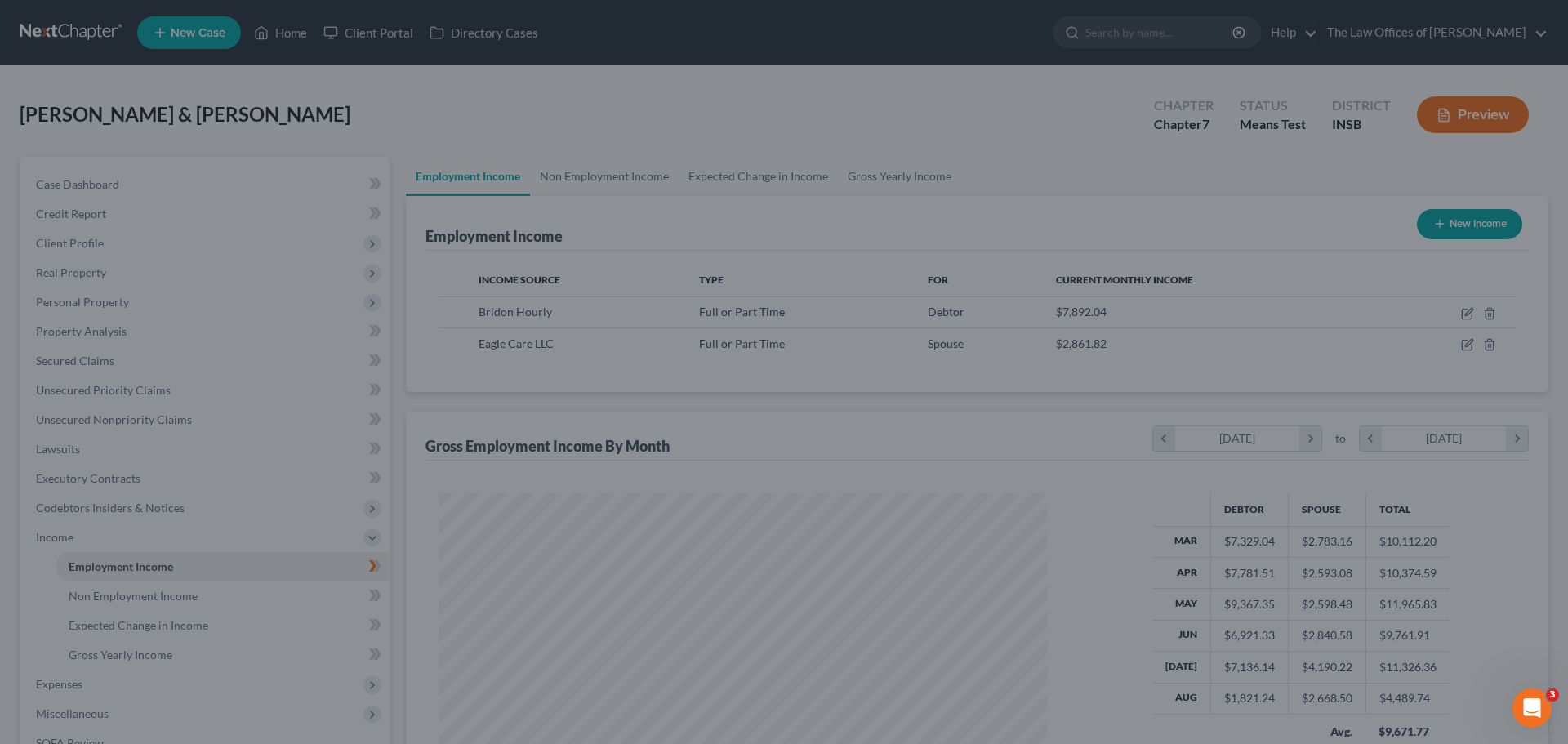
scroll to position [816120, 816033]
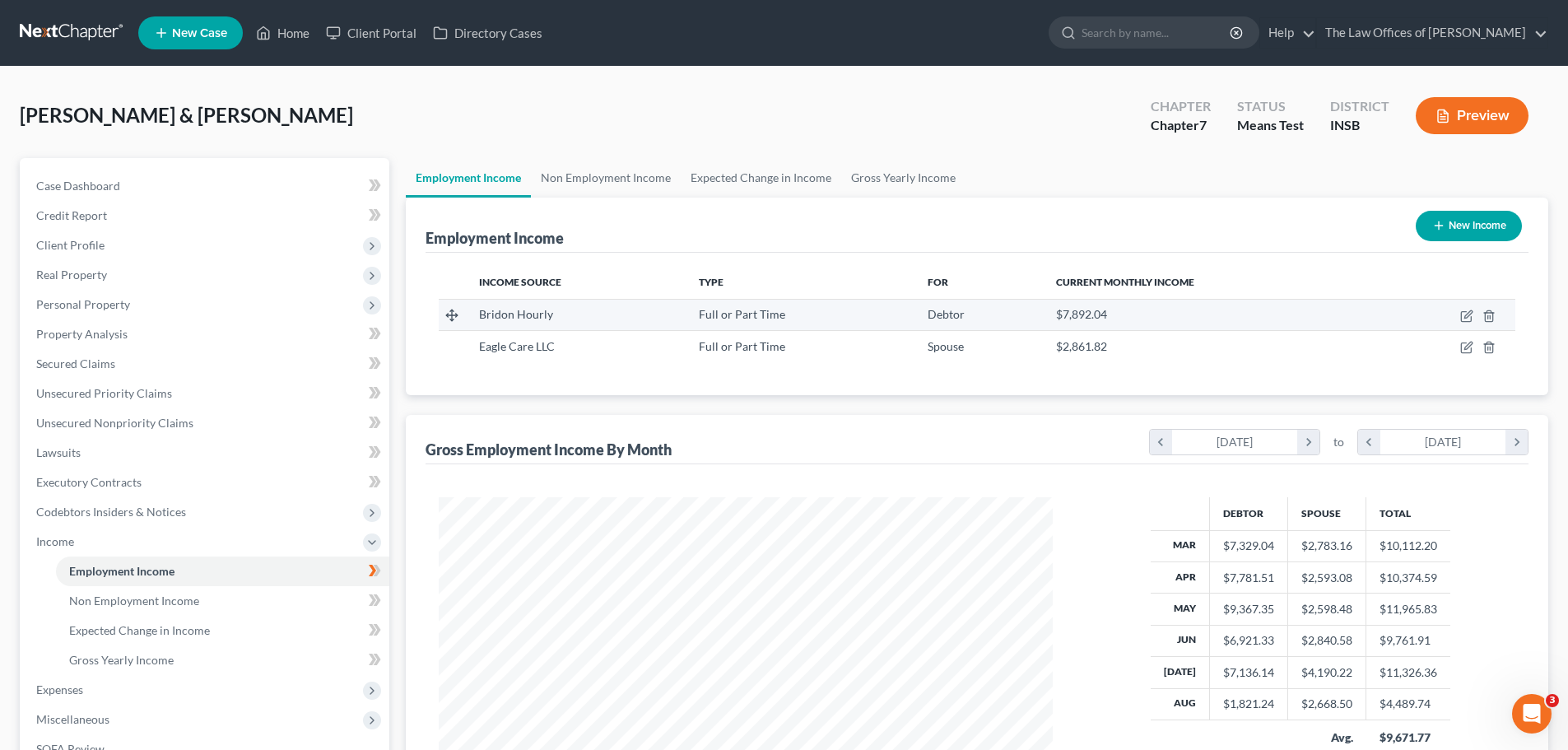
click at [1420, 304] on td at bounding box center [1445, 314] width 138 height 31
click at [1462, 314] on icon "button" at bounding box center [1467, 316] width 13 height 13
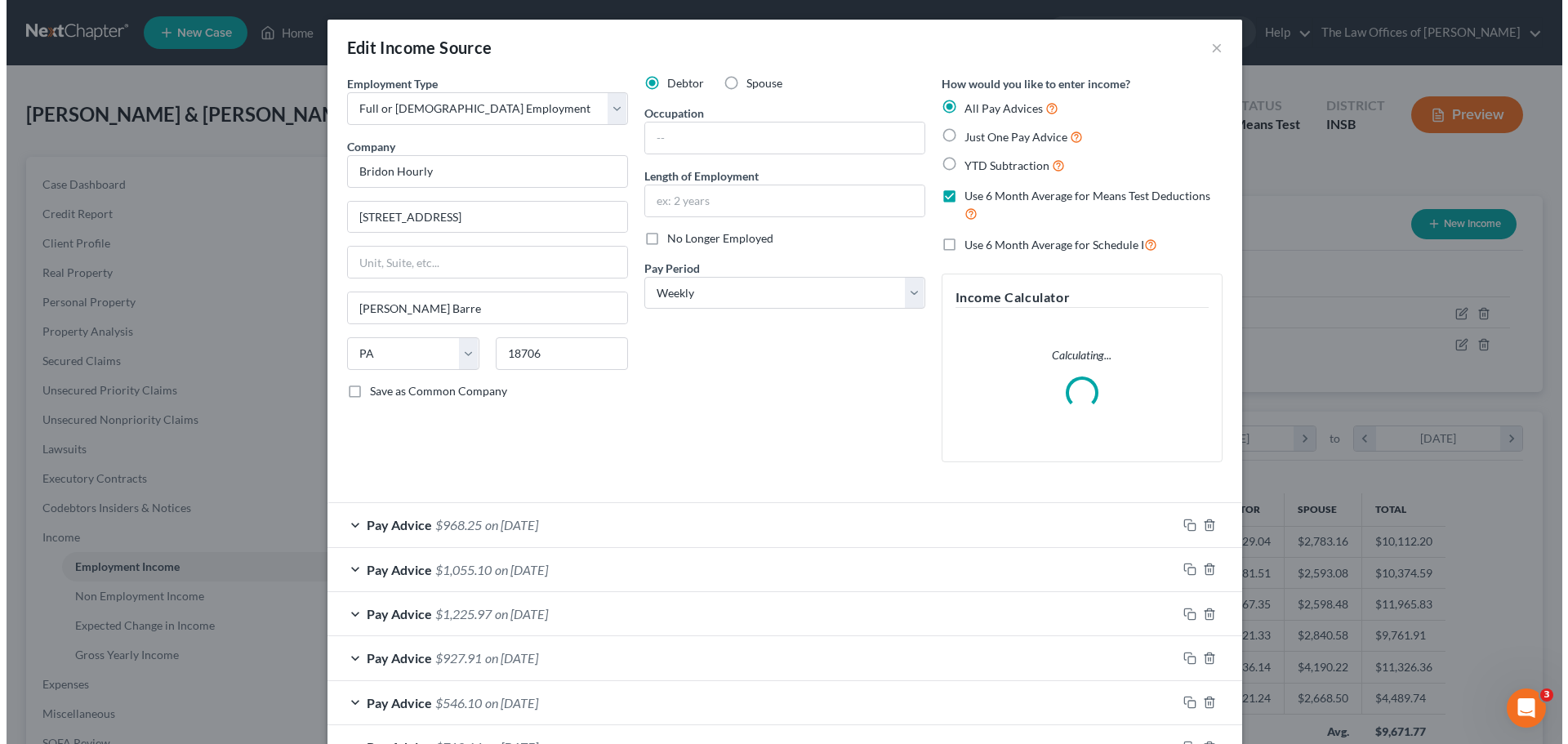
scroll to position [307, 647]
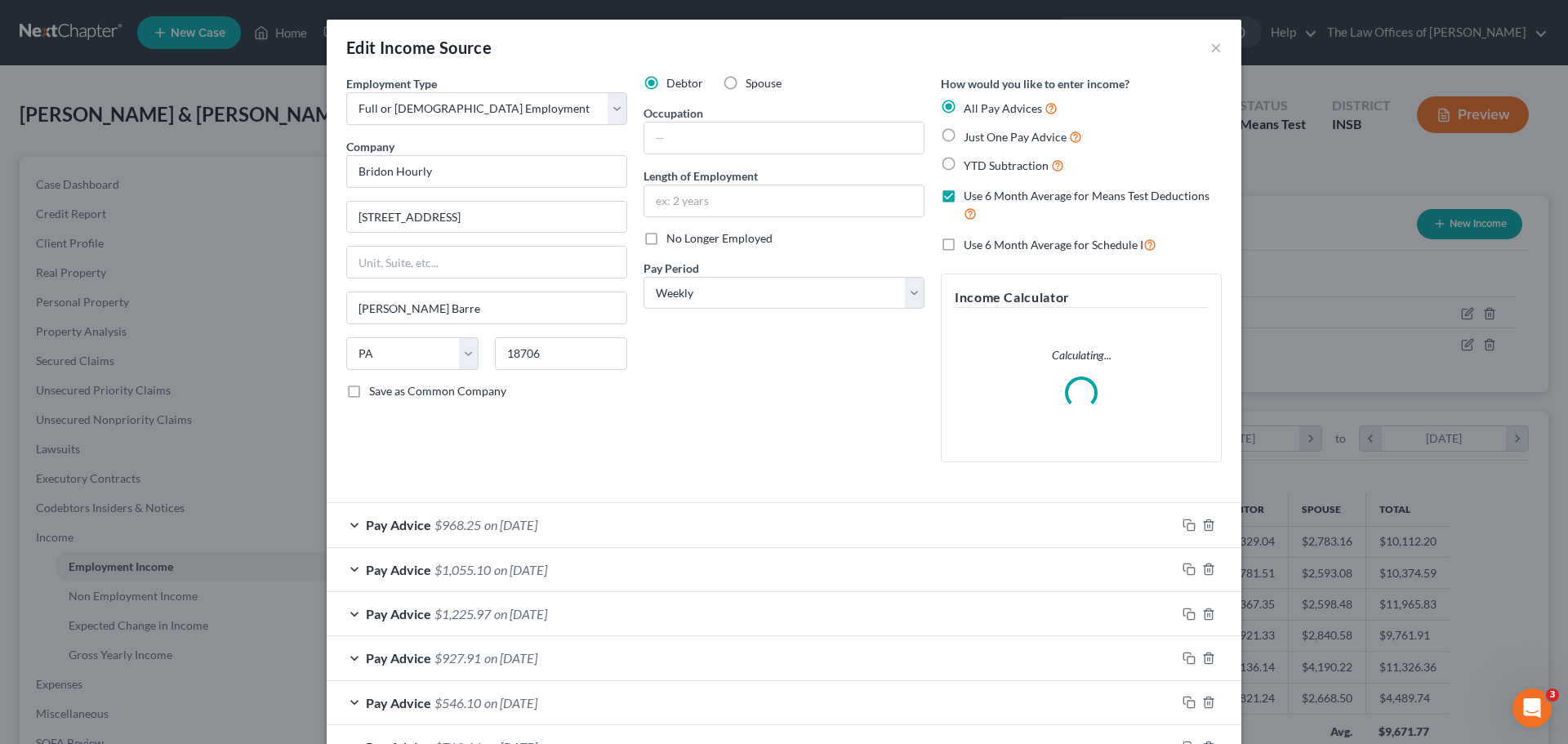
click at [678, 524] on div "Pay Advice $968.25 on [DATE]" at bounding box center [751, 524] width 849 height 43
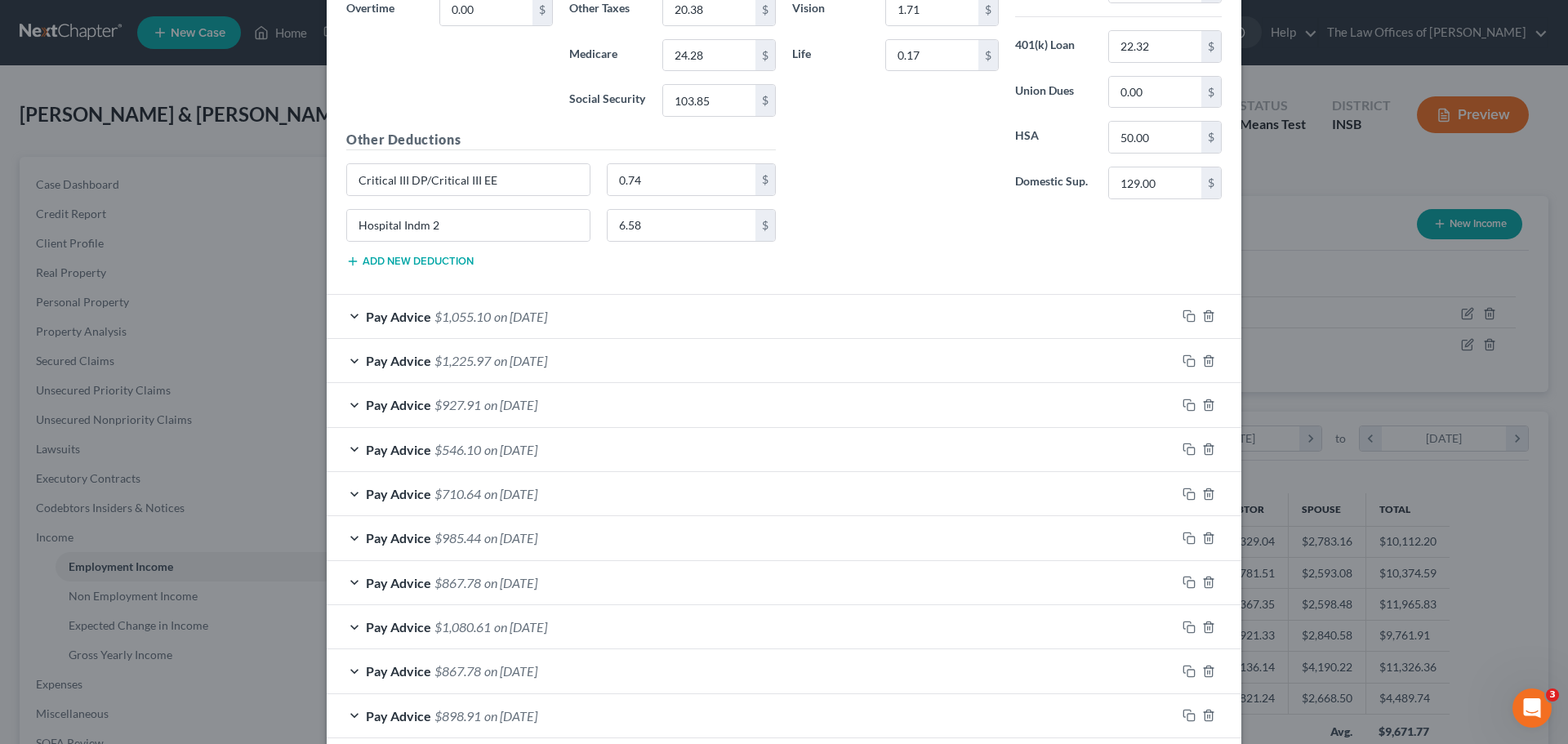
scroll to position [431, 0]
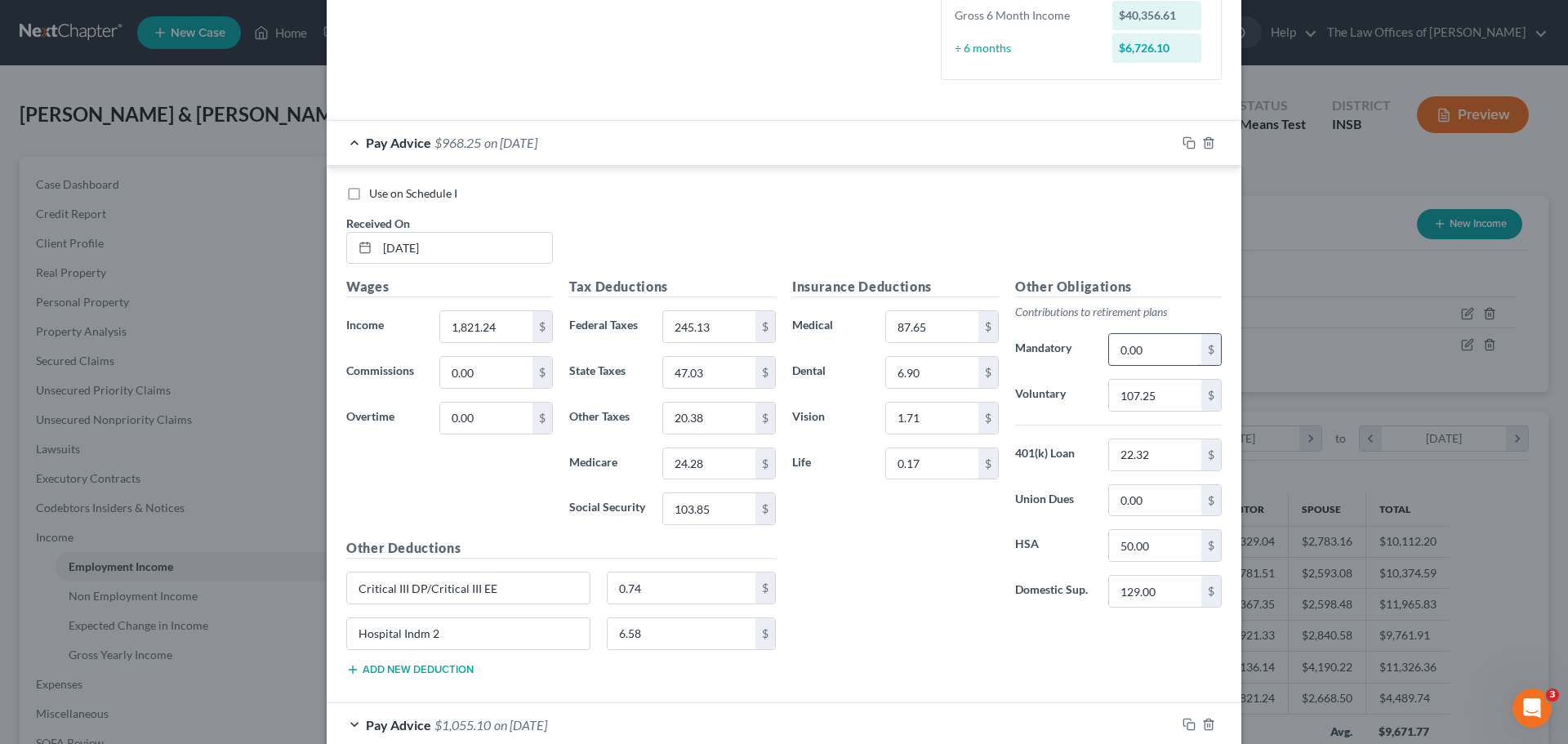
click at [1156, 352] on input "0.00" at bounding box center [1155, 349] width 92 height 31
click at [1146, 343] on input "224.17" at bounding box center [1155, 349] width 92 height 31
drag, startPoint x: 1159, startPoint y: 348, endPoint x: 959, endPoint y: 322, distance: 201.7
click at [956, 323] on div "Insurance Deductions Medical 87.65 $ Dental 6.90 $ Vision 1.71 $ Life 0.17 $ Ot…" at bounding box center [1008, 449] width 446 height 344
click at [1182, 142] on icon "button" at bounding box center [1189, 143] width 13 height 13
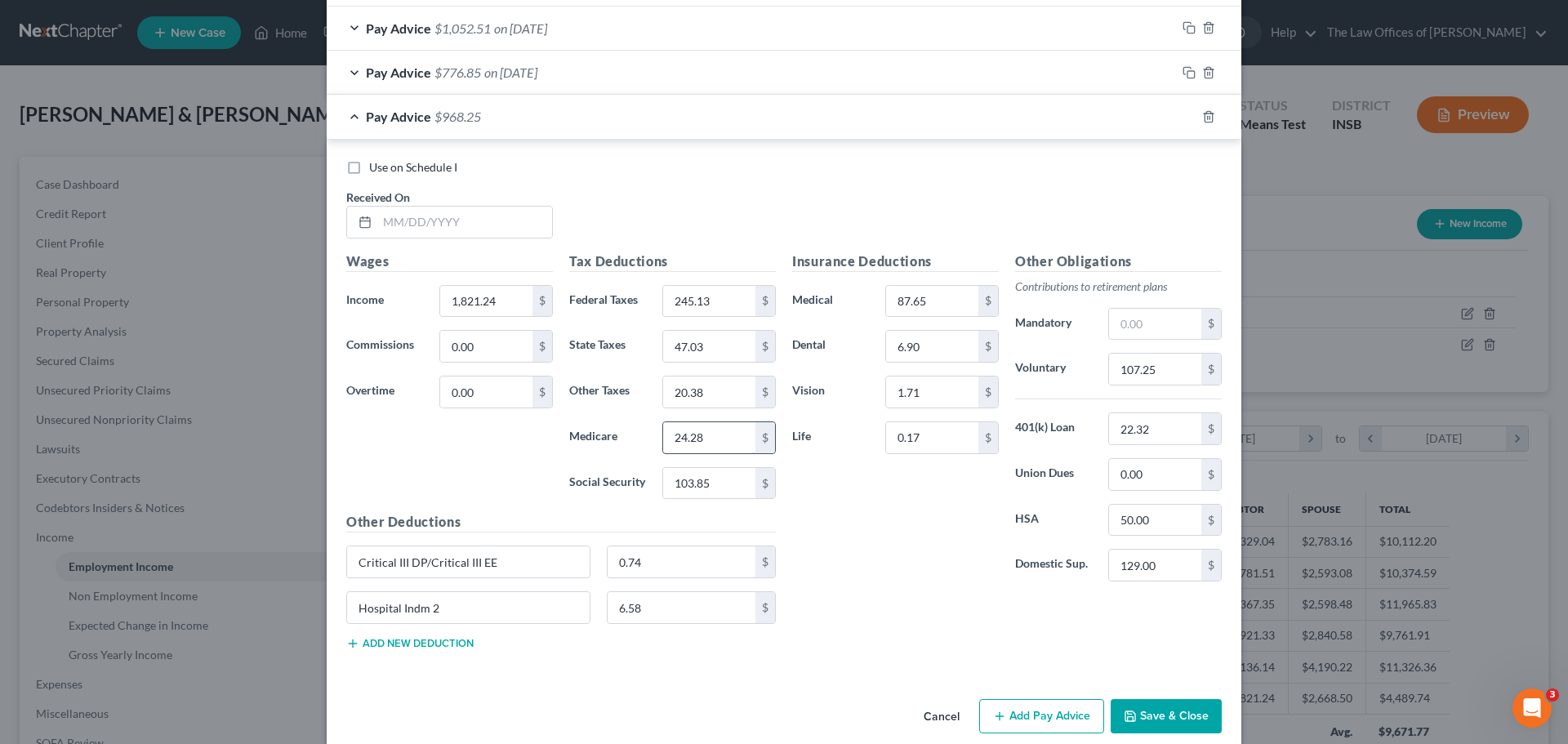
scroll to position [1455, 0]
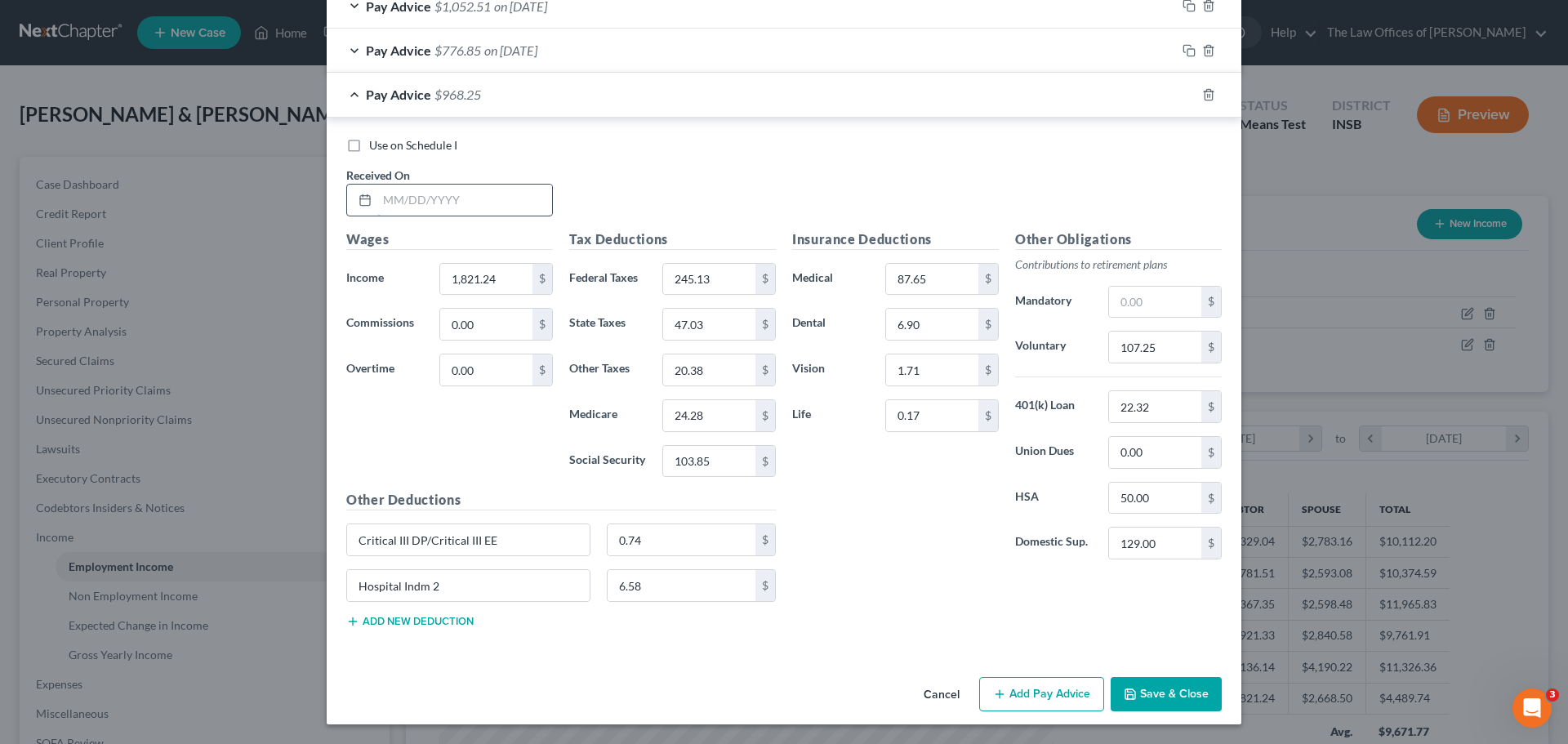
click at [387, 204] on input "text" at bounding box center [464, 200] width 175 height 31
click at [384, 203] on input "text" at bounding box center [464, 200] width 175 height 31
click at [1114, 303] on input "text" at bounding box center [1155, 303] width 92 height 31
click at [1150, 359] on input "107.25" at bounding box center [1155, 347] width 92 height 31
click at [496, 281] on input "1,821.24" at bounding box center [485, 280] width 92 height 31
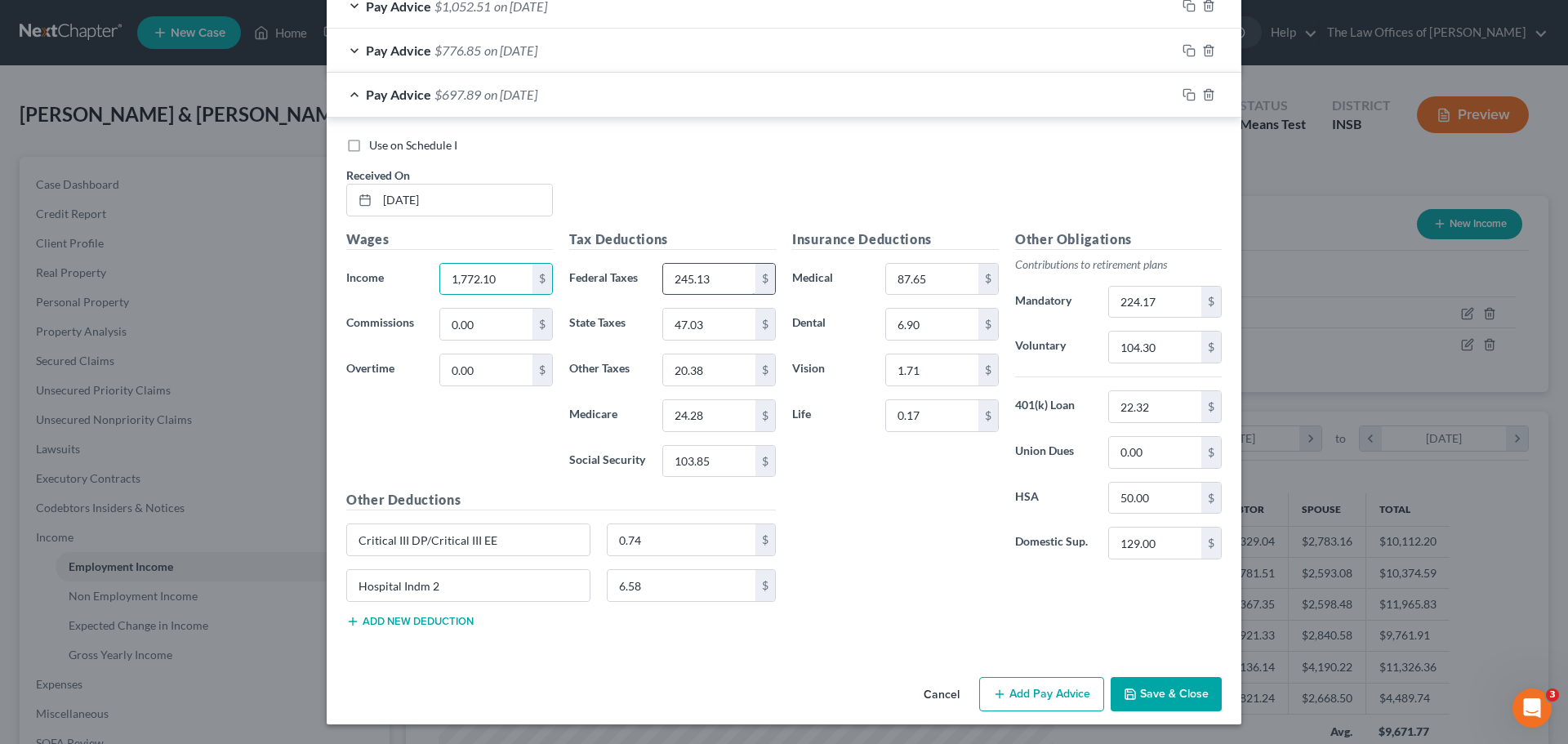
click at [713, 291] on input "245.13" at bounding box center [709, 280] width 92 height 31
click at [1161, 304] on input "224.17" at bounding box center [1155, 303] width 92 height 31
drag, startPoint x: 1181, startPoint y: 96, endPoint x: 1173, endPoint y: 119, distance: 24.4
click at [1188, 96] on rect "button" at bounding box center [1191, 97] width 7 height 7
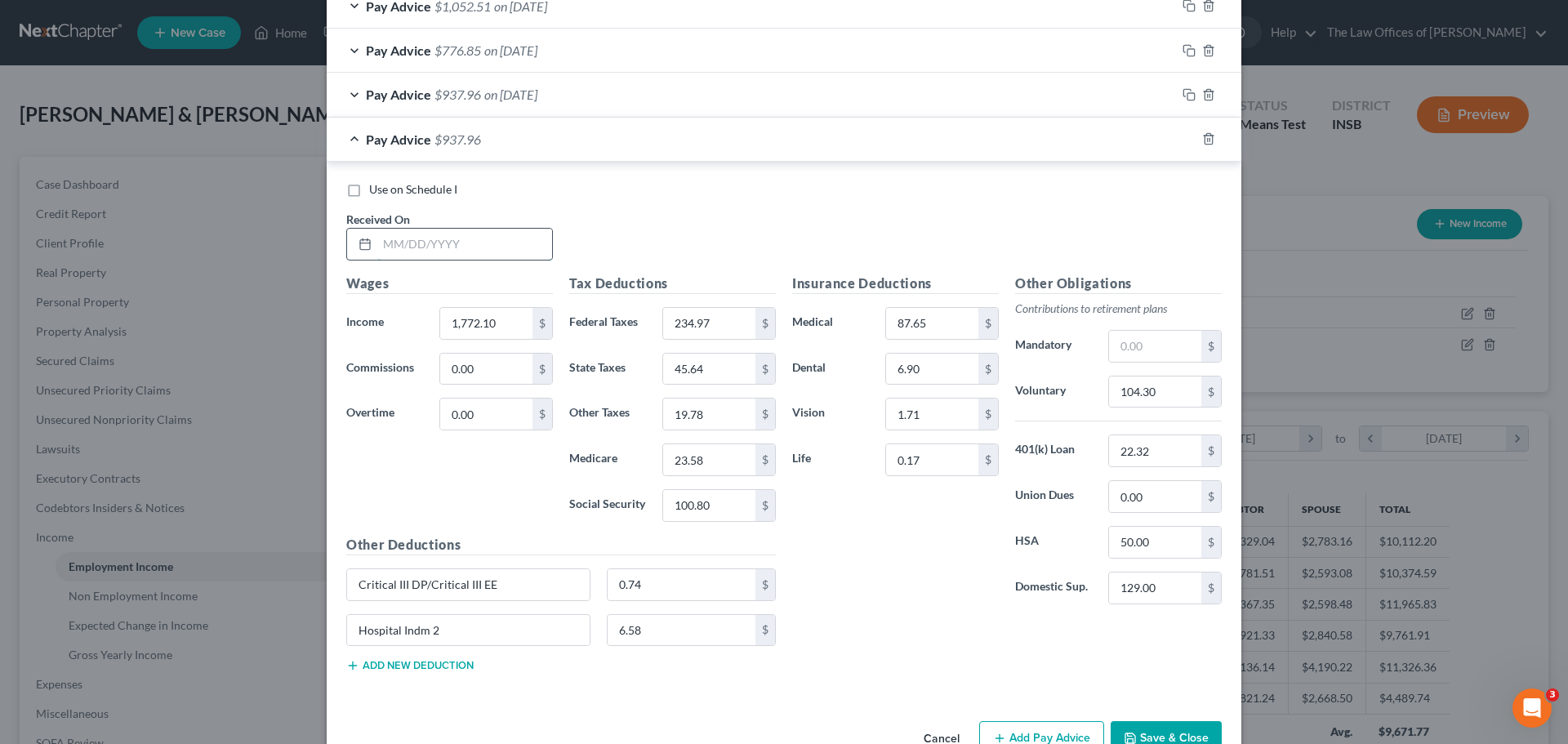
click at [392, 249] on input "text" at bounding box center [464, 244] width 175 height 31
click at [1133, 345] on input "text" at bounding box center [1155, 346] width 92 height 31
click at [1144, 391] on input "104.30" at bounding box center [1155, 392] width 92 height 31
click at [470, 326] on input "1,772.10" at bounding box center [485, 324] width 92 height 31
click at [699, 318] on input "234.97" at bounding box center [709, 324] width 92 height 31
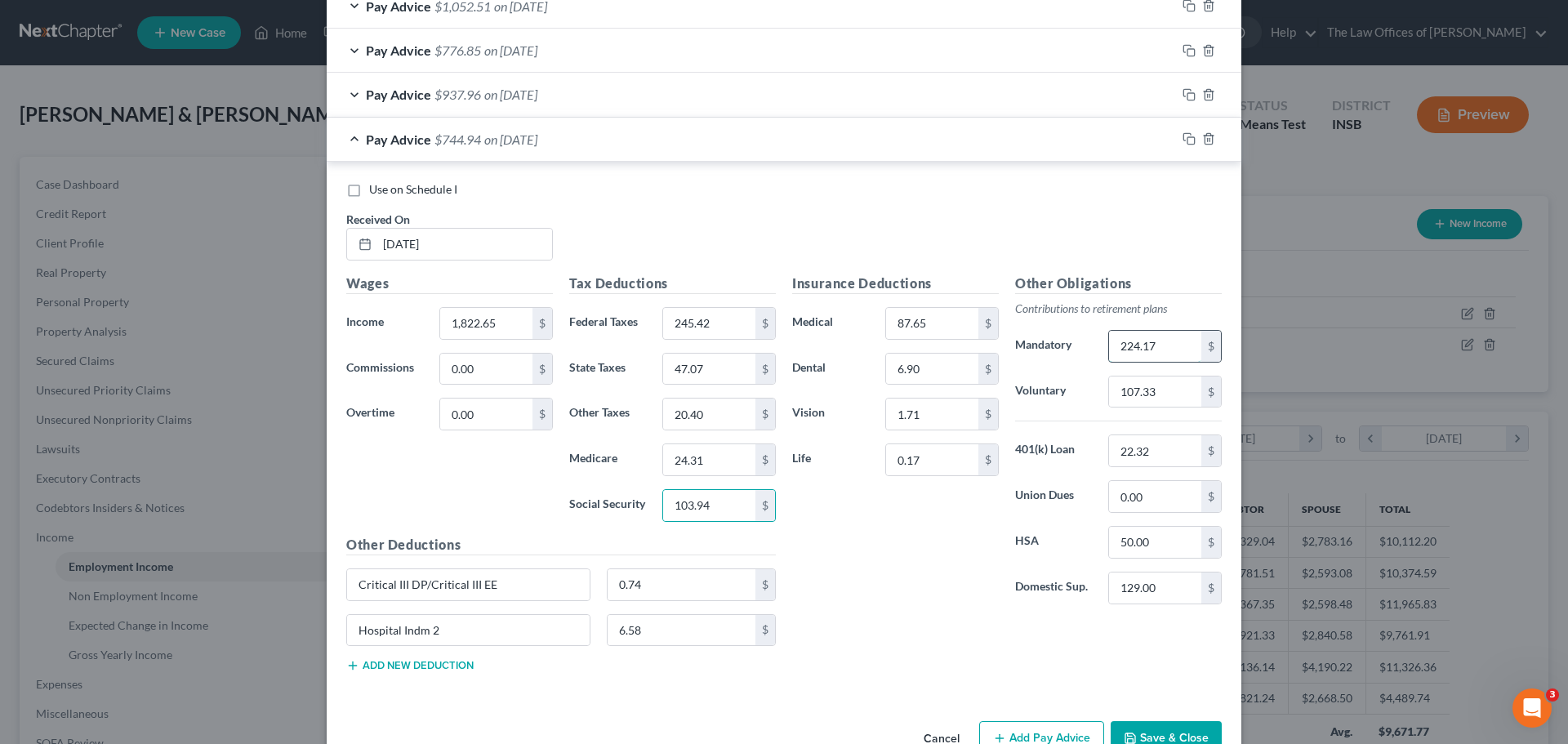
click at [1152, 345] on input "224.17" at bounding box center [1155, 346] width 92 height 31
click at [1187, 140] on icon "button" at bounding box center [1189, 139] width 13 height 13
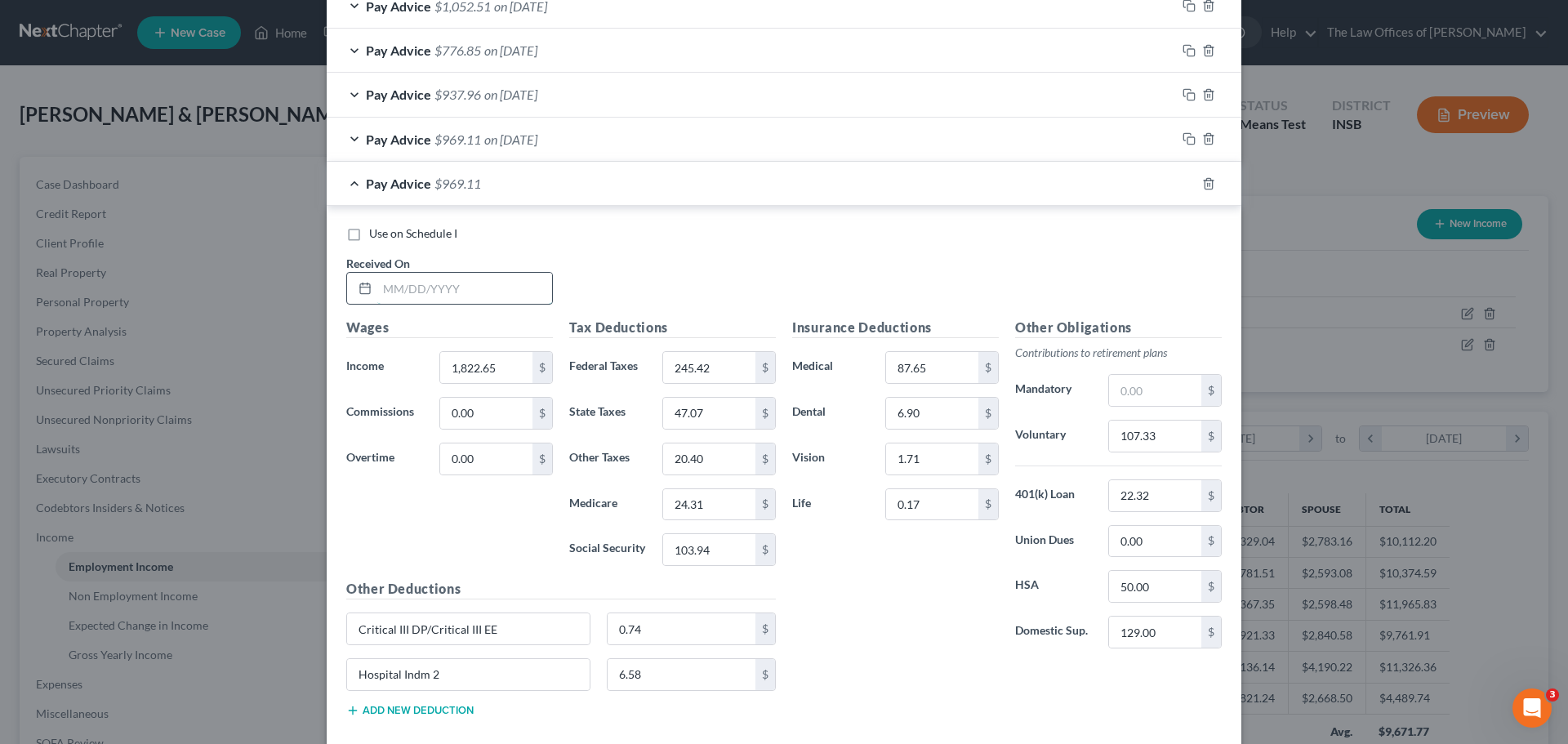
click at [384, 284] on input "text" at bounding box center [464, 288] width 175 height 31
click at [1159, 434] on input "107.33" at bounding box center [1155, 436] width 92 height 31
click at [1133, 378] on input "text" at bounding box center [1155, 390] width 92 height 31
click at [478, 374] on input "1,822.65" at bounding box center [485, 367] width 92 height 31
click at [492, 370] on input "1,822.65" at bounding box center [485, 367] width 92 height 31
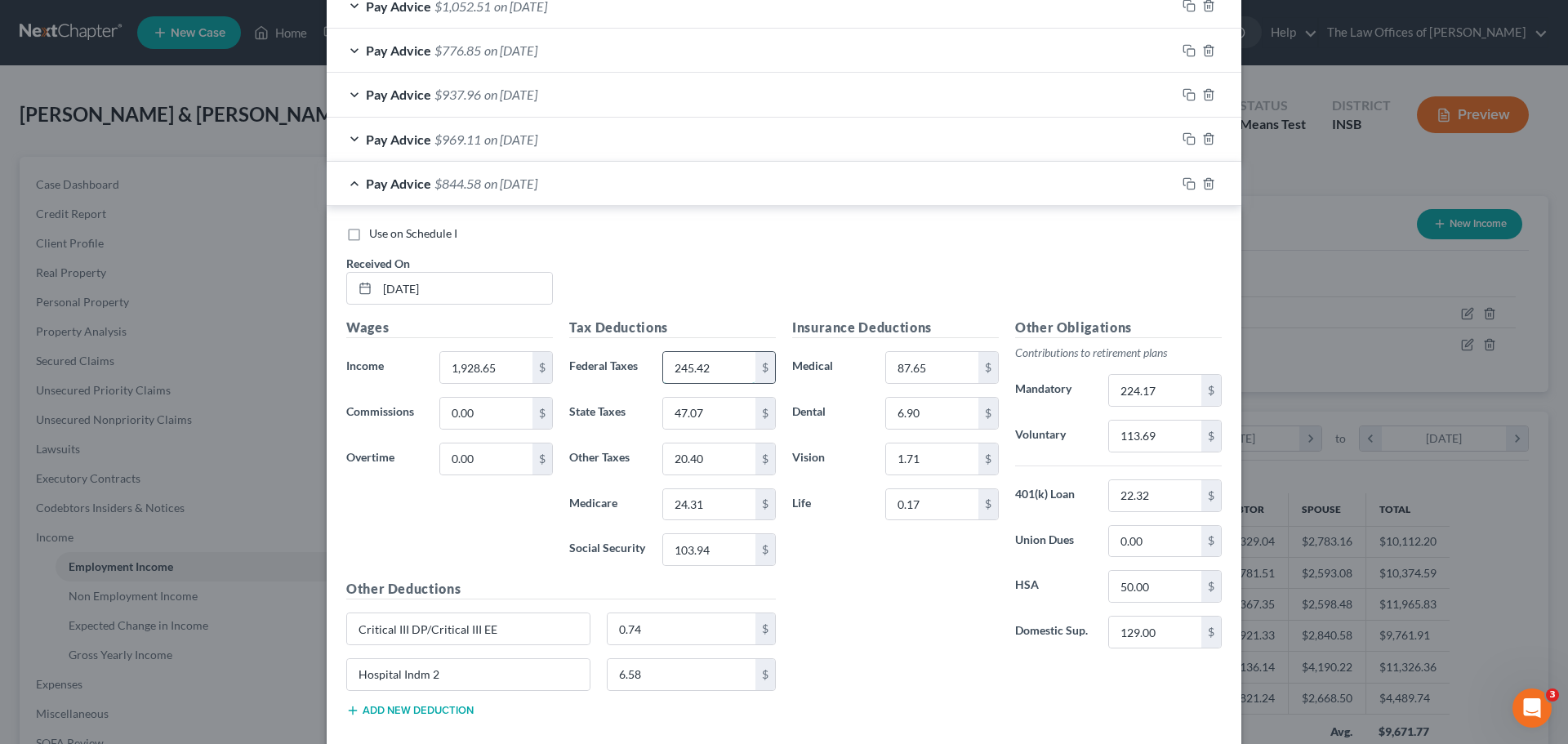
click at [712, 368] on input "245.42" at bounding box center [709, 367] width 92 height 31
click at [1147, 396] on input "224.17" at bounding box center [1155, 390] width 92 height 31
click at [1183, 186] on icon "button" at bounding box center [1189, 184] width 13 height 13
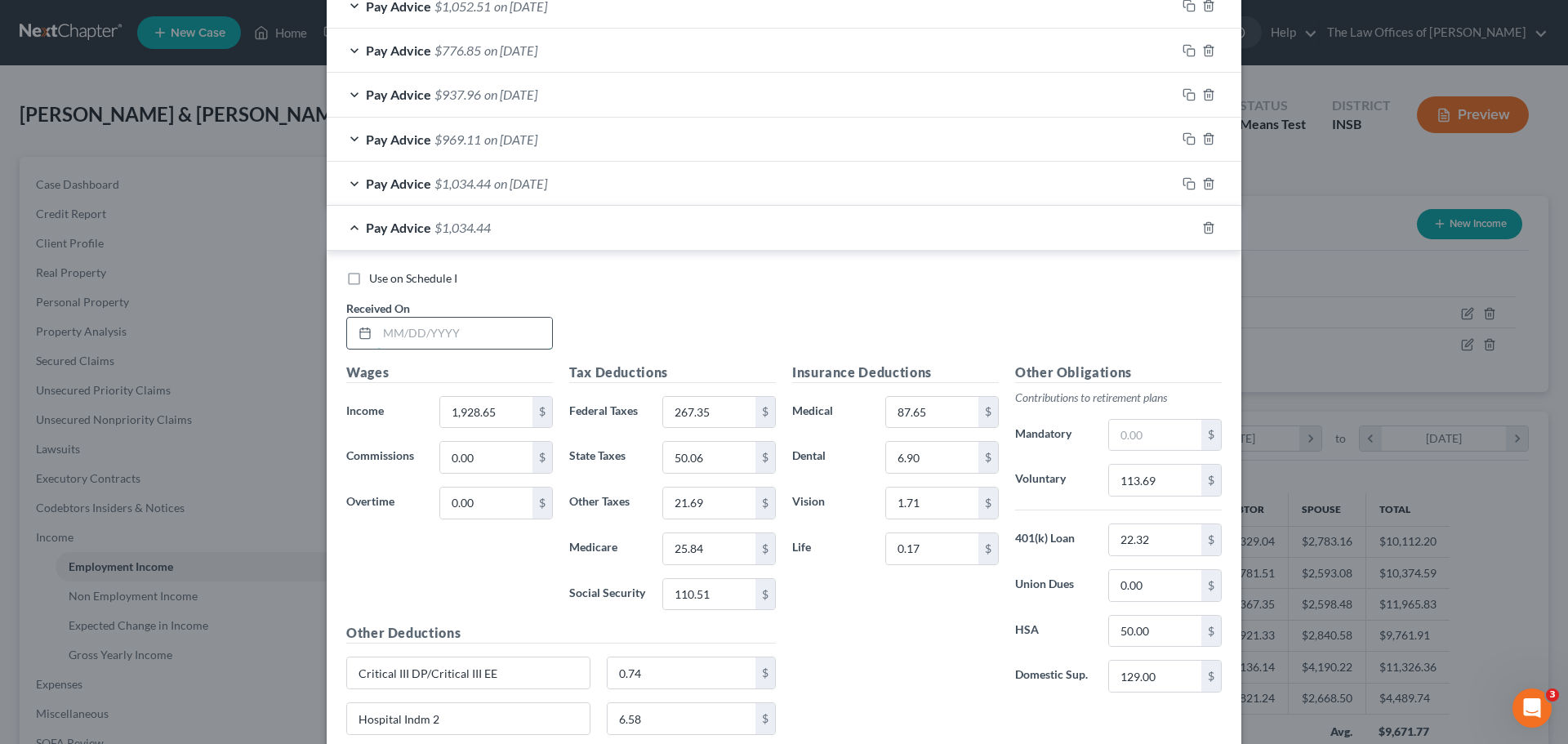
click at [387, 335] on input "text" at bounding box center [464, 333] width 175 height 31
click at [484, 417] on input "1,928.65" at bounding box center [485, 412] width 92 height 31
drag, startPoint x: 500, startPoint y: 415, endPoint x: 349, endPoint y: 417, distance: 151.0
click at [350, 417] on div "Income * 1,928.65 $" at bounding box center [450, 412] width 223 height 33
click at [1139, 440] on input "text" at bounding box center [1155, 435] width 92 height 31
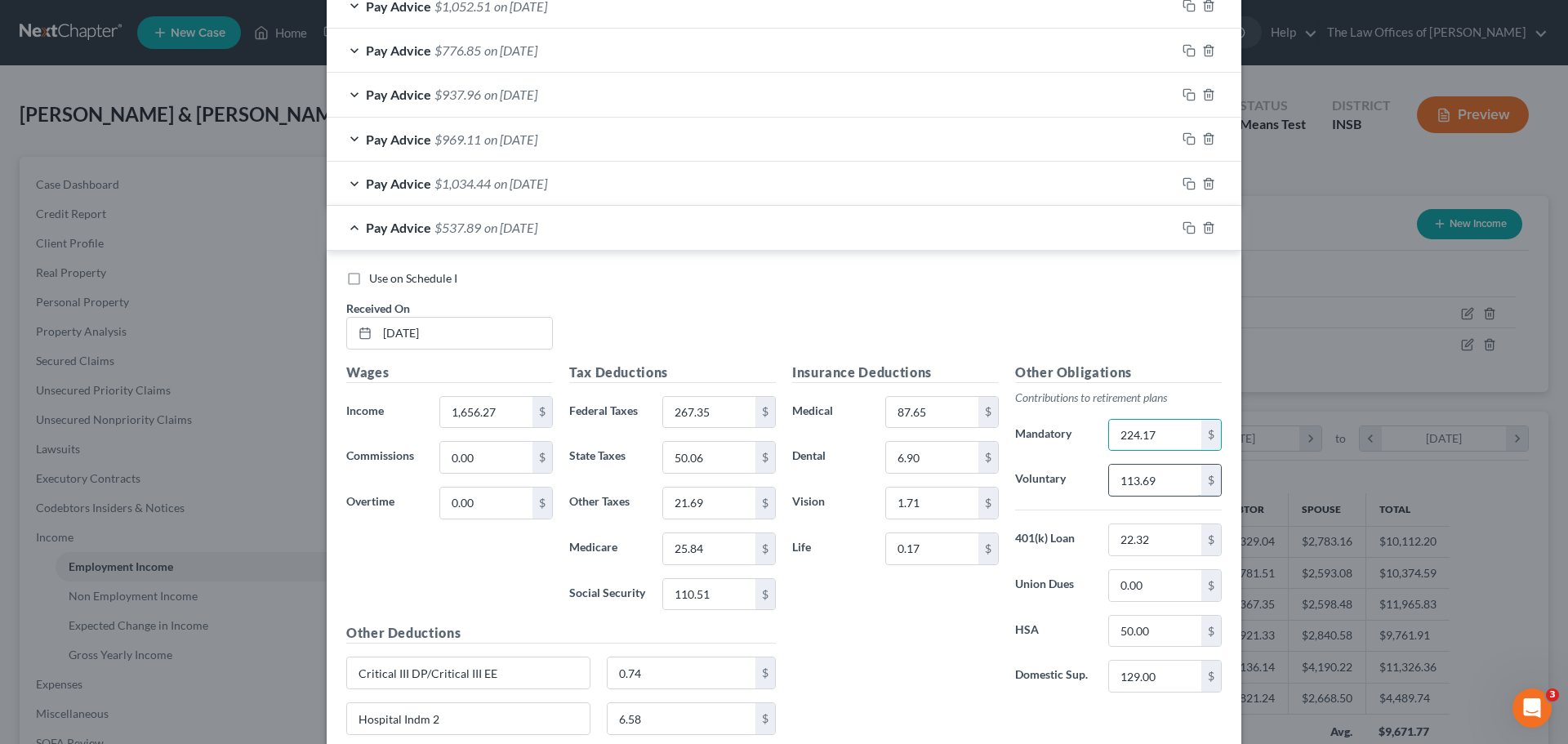
click at [1144, 485] on input "113.69" at bounding box center [1155, 480] width 92 height 31
click at [700, 409] on input "267.35" at bounding box center [709, 412] width 92 height 31
click at [1150, 430] on input "224.17" at bounding box center [1155, 435] width 92 height 31
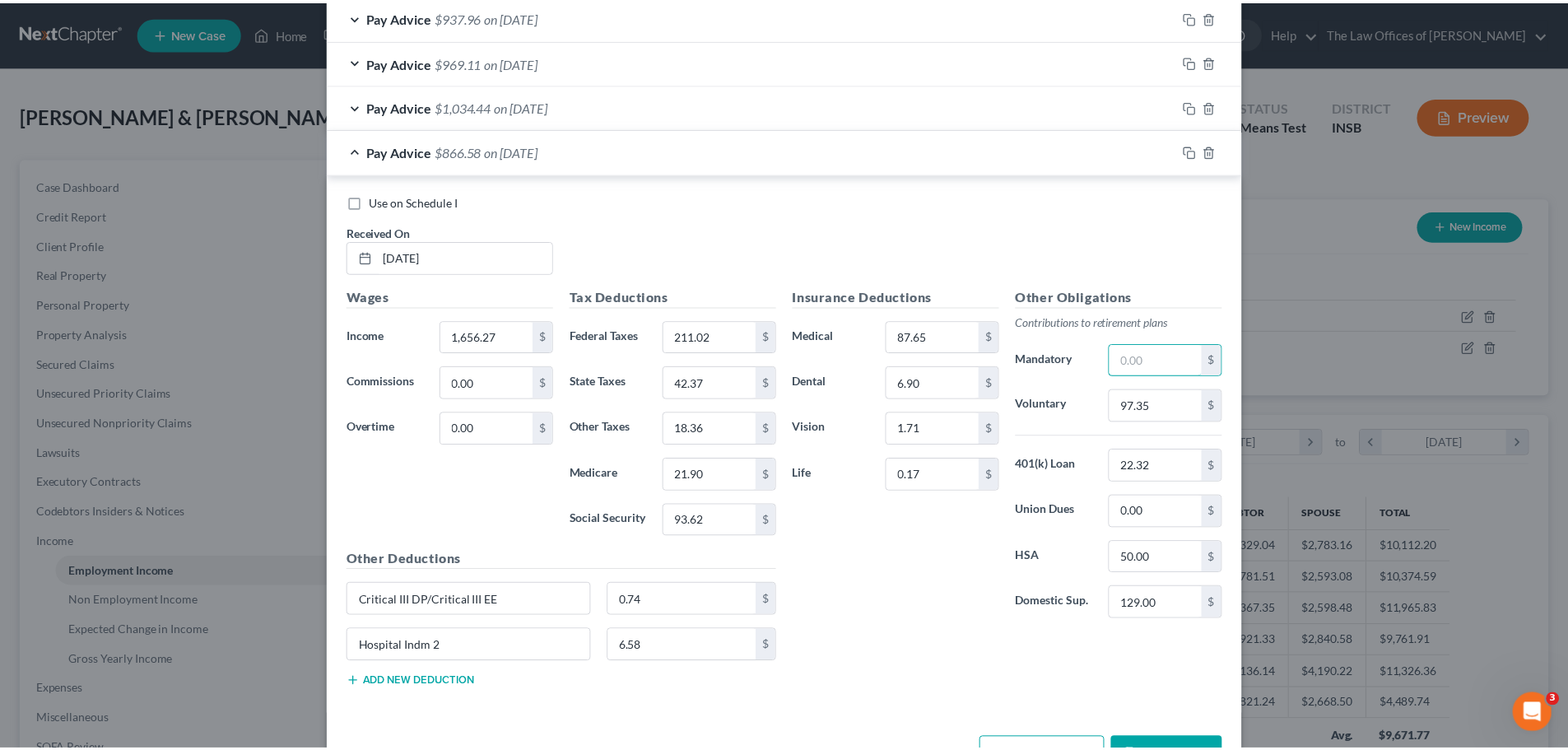
scroll to position [1600, 0]
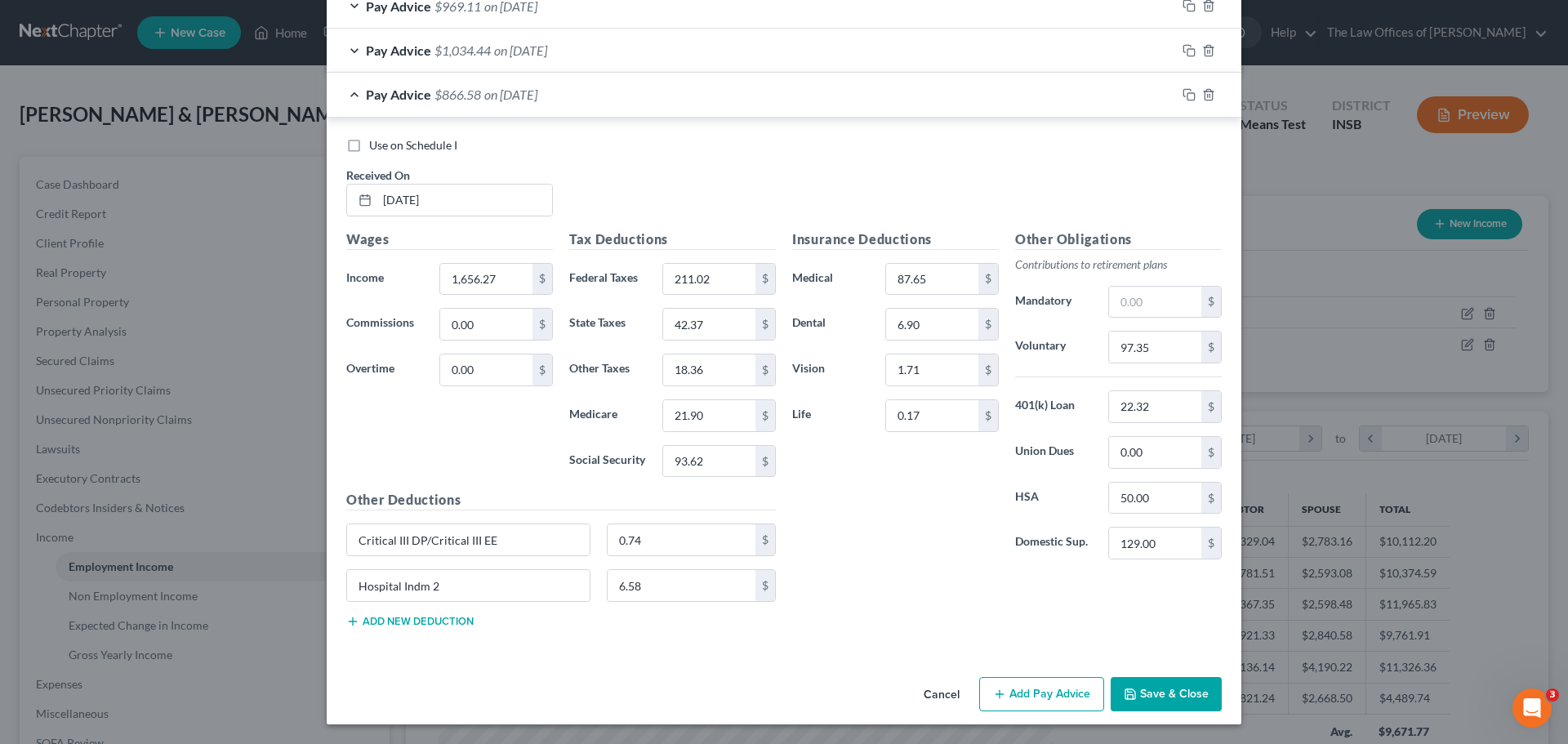
click at [1170, 705] on button "Save & Close" at bounding box center [1166, 694] width 111 height 35
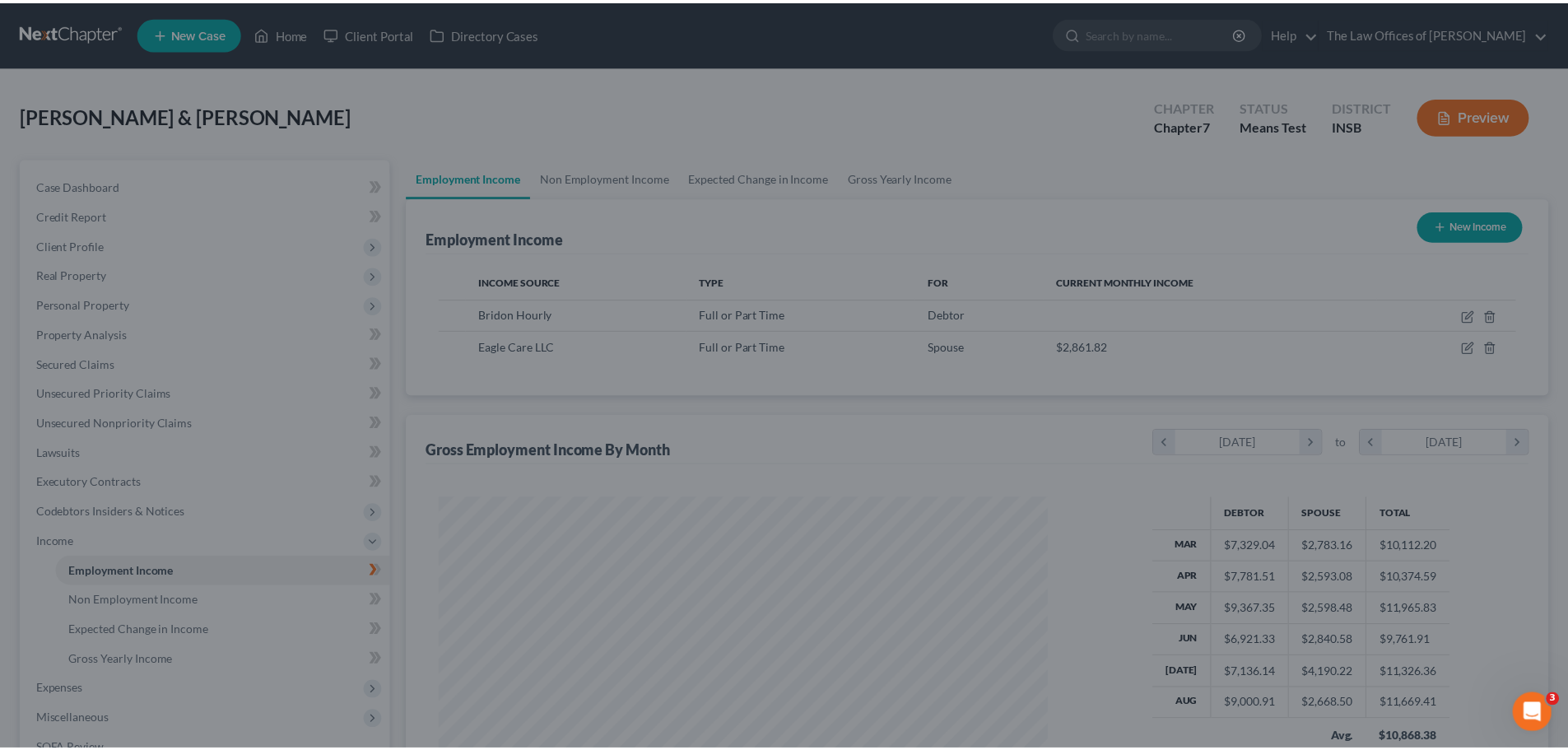
scroll to position [822701, 822266]
